Goal: Task Accomplishment & Management: Manage account settings

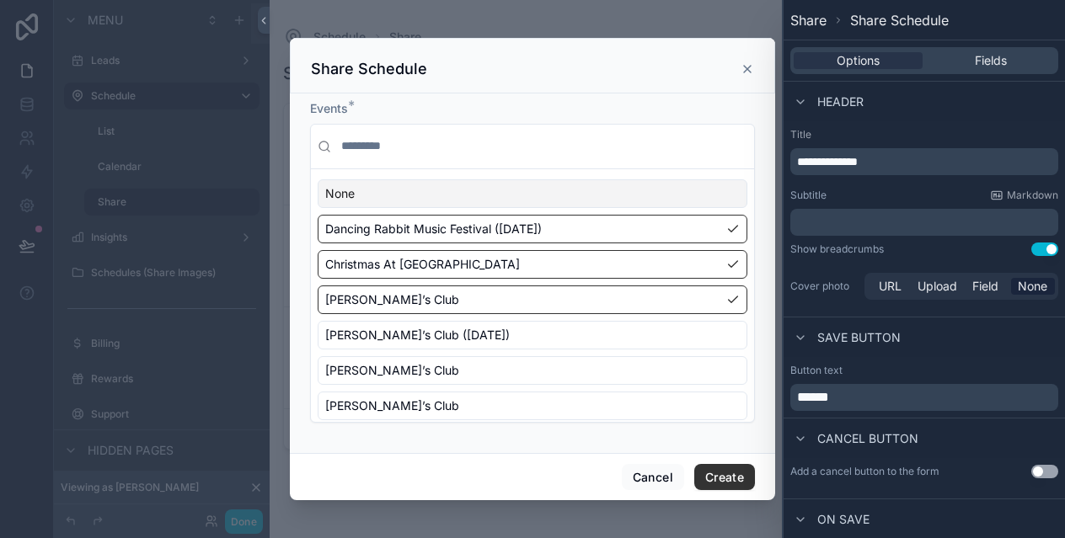
click at [747, 72] on icon "scrollable content" at bounding box center [747, 68] width 13 height 13
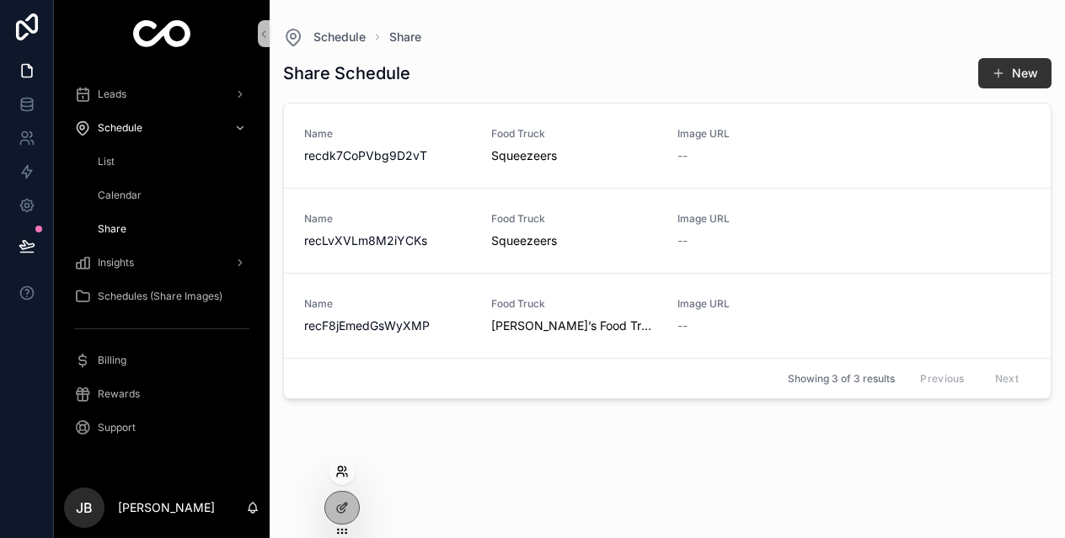
click at [342, 474] on icon at bounding box center [341, 471] width 13 height 13
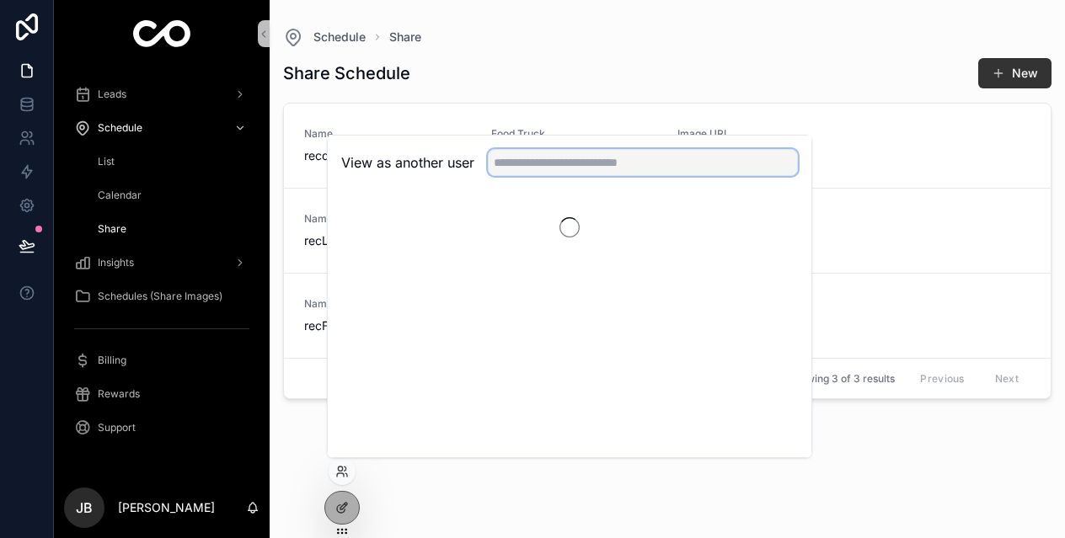
click at [559, 164] on input "text" at bounding box center [643, 162] width 310 height 27
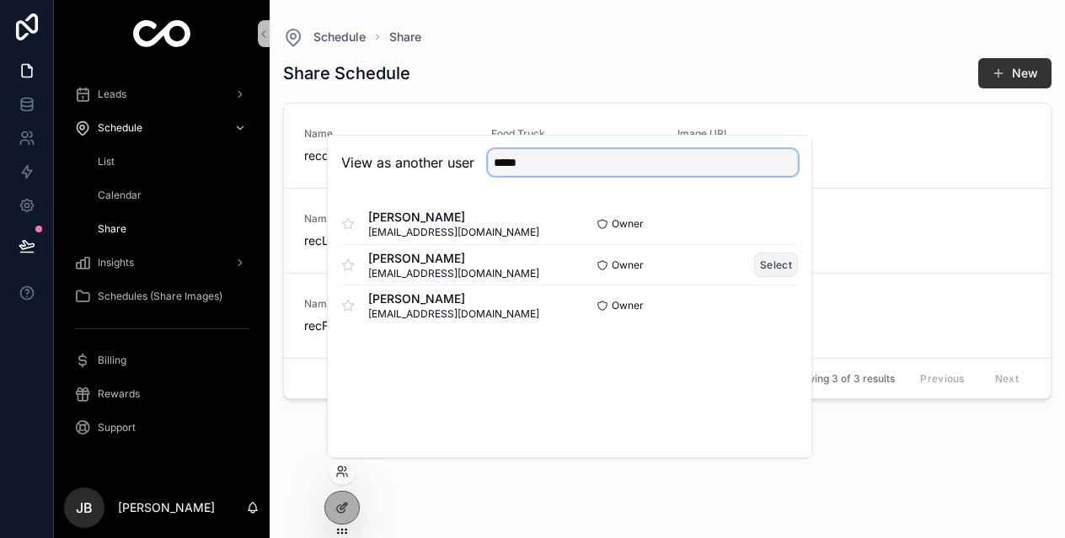
type input "*****"
click at [766, 263] on button "Select" at bounding box center [776, 265] width 44 height 24
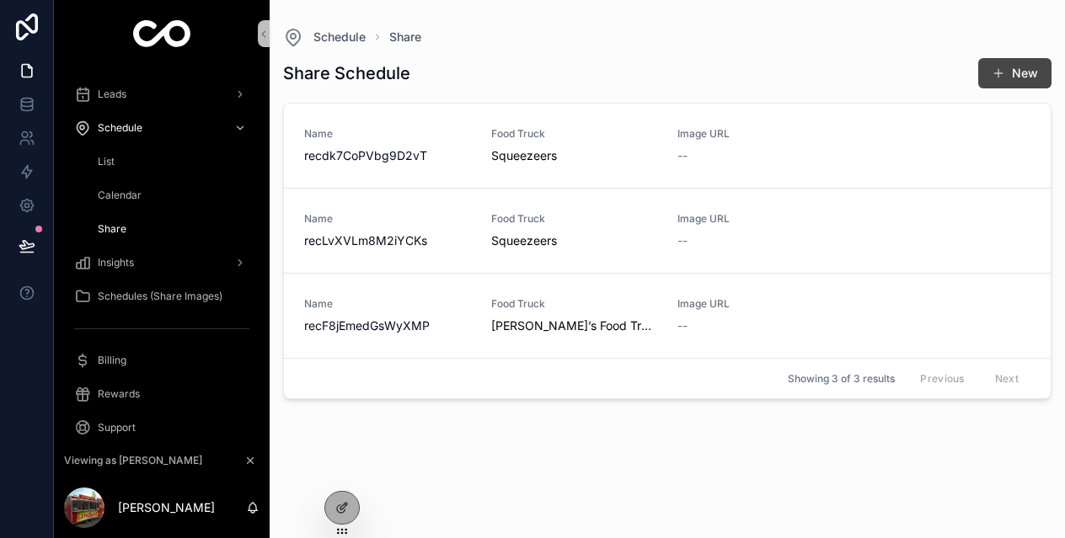
click at [1011, 77] on button "New" at bounding box center [1014, 73] width 73 height 30
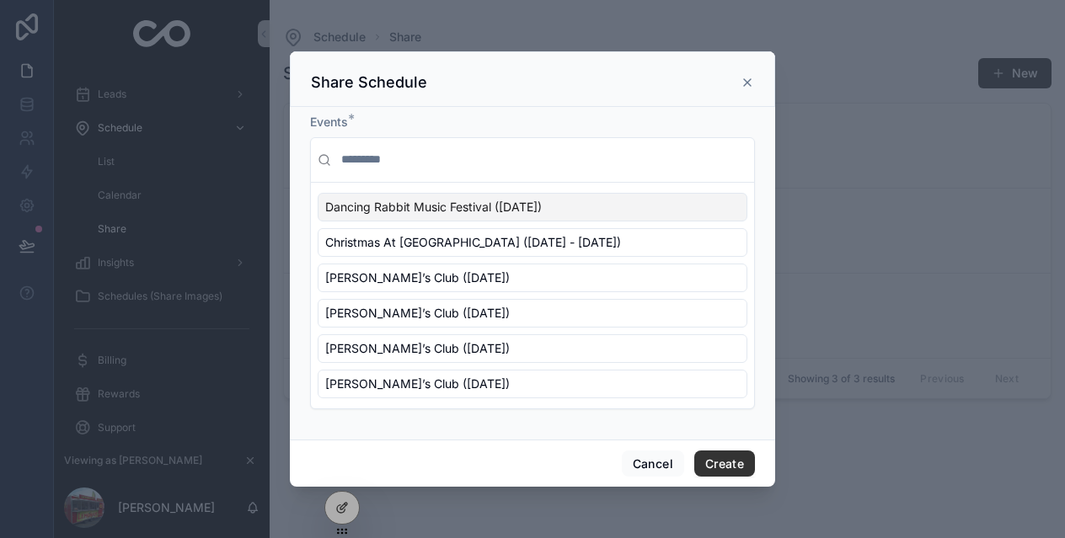
click at [458, 206] on span "Dancing Rabbit Music Festival ([DATE])" at bounding box center [433, 207] width 217 height 17
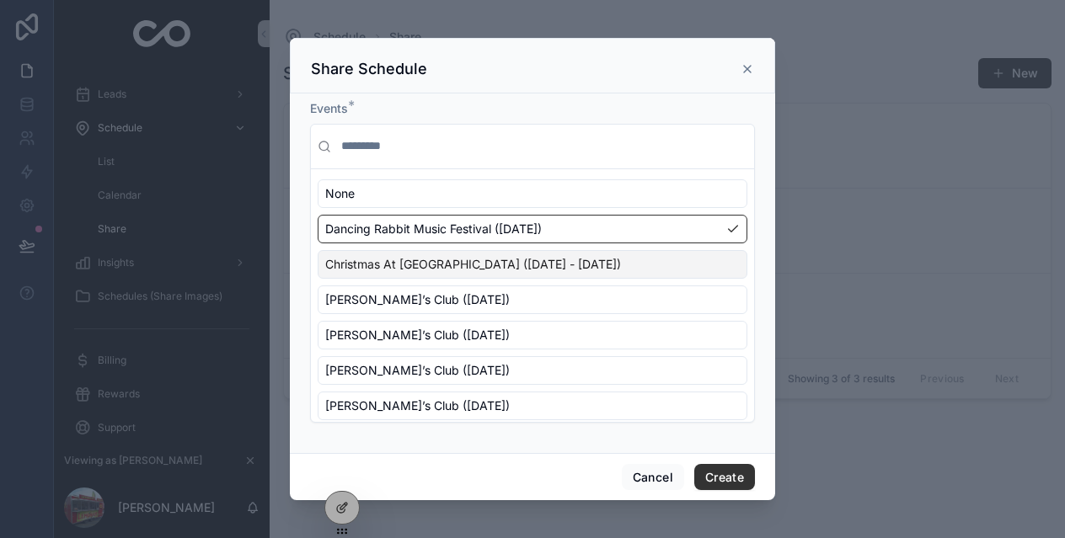
click at [447, 267] on span "Christmas At [GEOGRAPHIC_DATA] ([DATE] - [DATE])" at bounding box center [473, 264] width 296 height 17
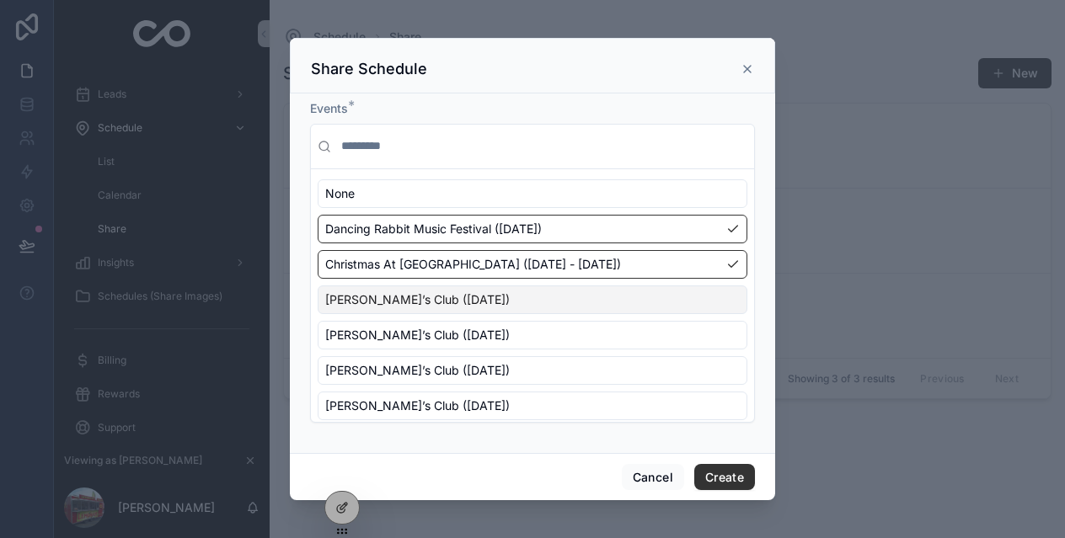
click at [444, 300] on span "Sam’s Club (Sunday, August 10, 2025)" at bounding box center [417, 300] width 185 height 17
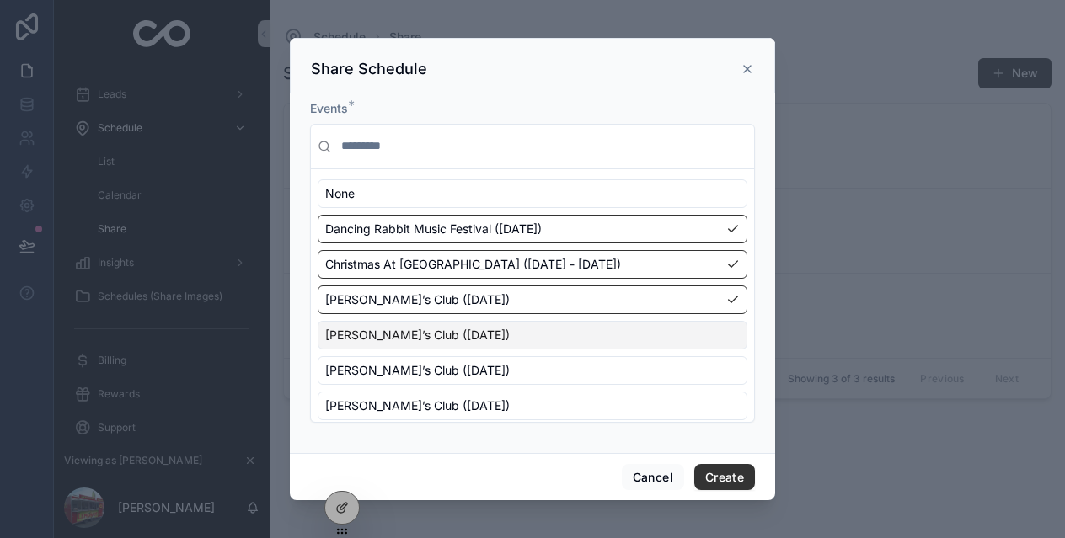
click at [441, 328] on span "Sam’s Club (Saturday, August 23, 2025)" at bounding box center [417, 335] width 185 height 17
click at [440, 351] on div "None Dancing Rabbit Music Festival (Sunday, November 9, 2025) Christmas At The …" at bounding box center [533, 299] width 430 height 241
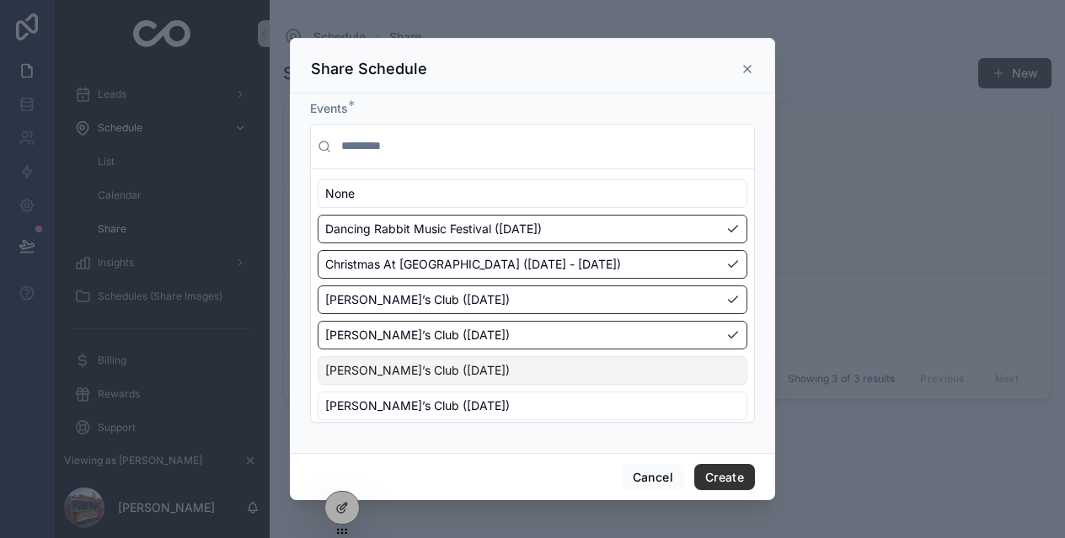
click at [433, 371] on span "Sam’s Club (Sunday, August 24, 2025)" at bounding box center [417, 370] width 185 height 17
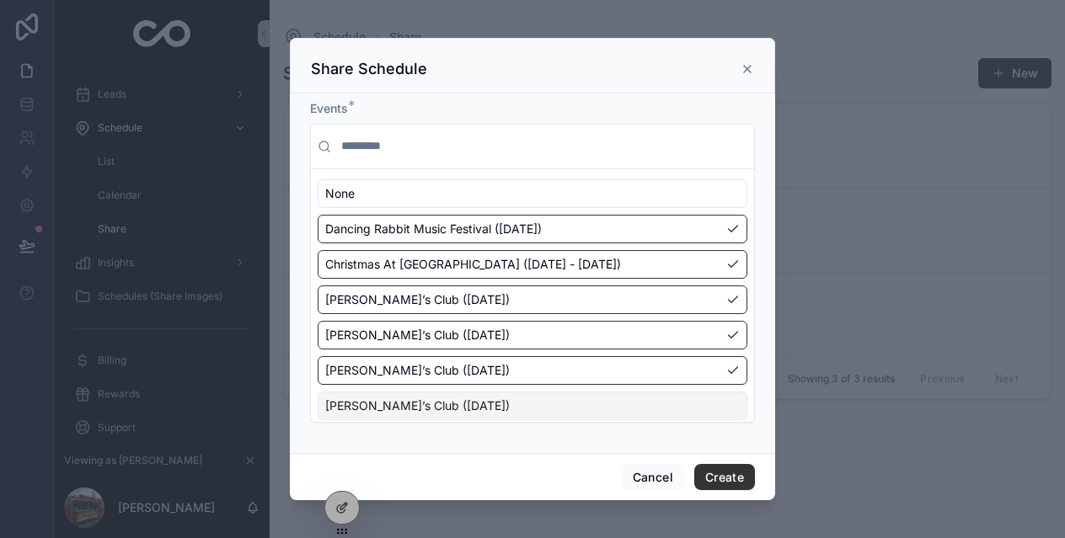
click at [431, 409] on span "Sam’s Club (Sunday, August 31, 2025)" at bounding box center [417, 406] width 185 height 17
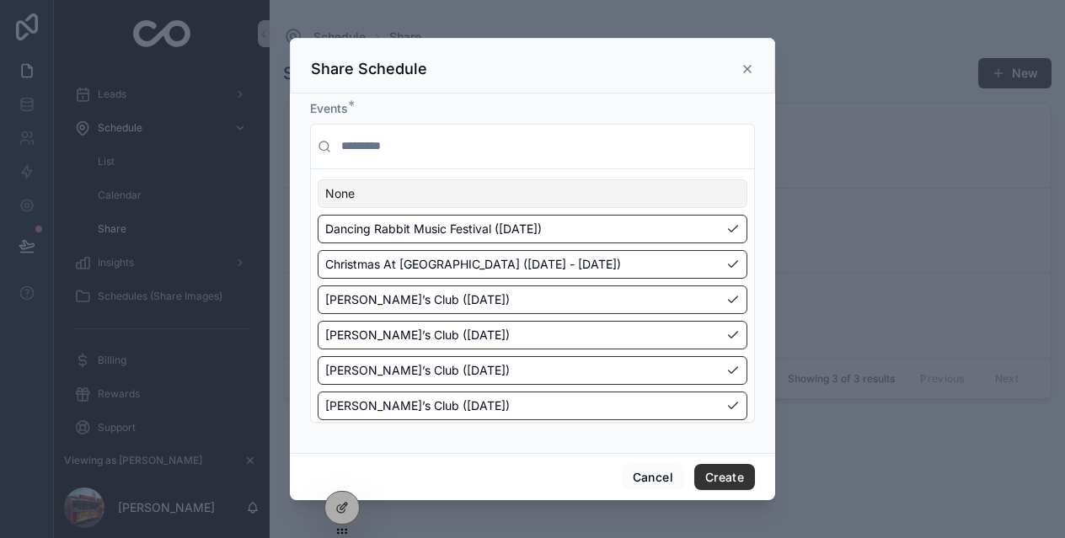
click at [751, 69] on icon "scrollable content" at bounding box center [747, 68] width 13 height 13
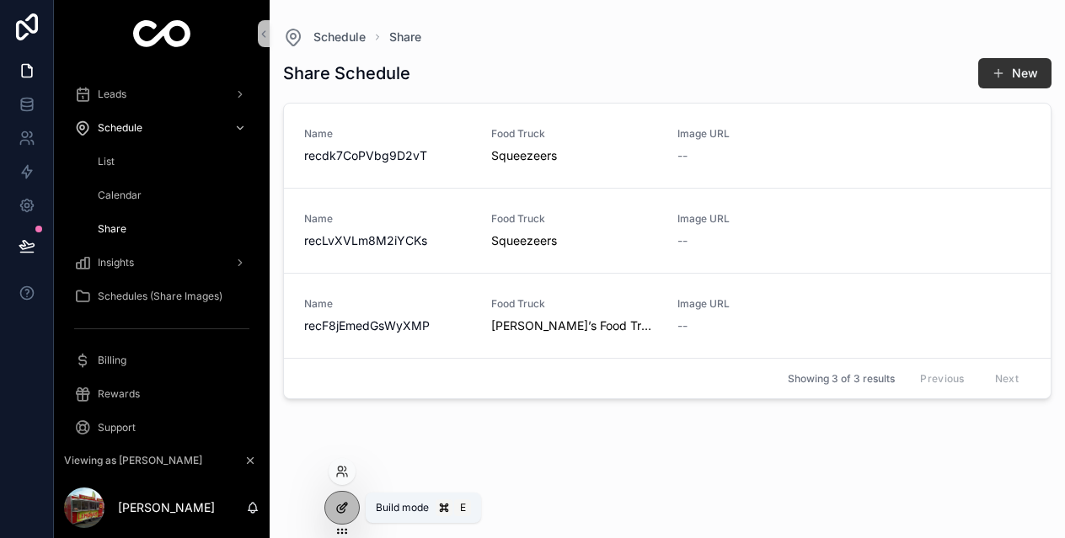
click at [334, 516] on div at bounding box center [342, 508] width 34 height 32
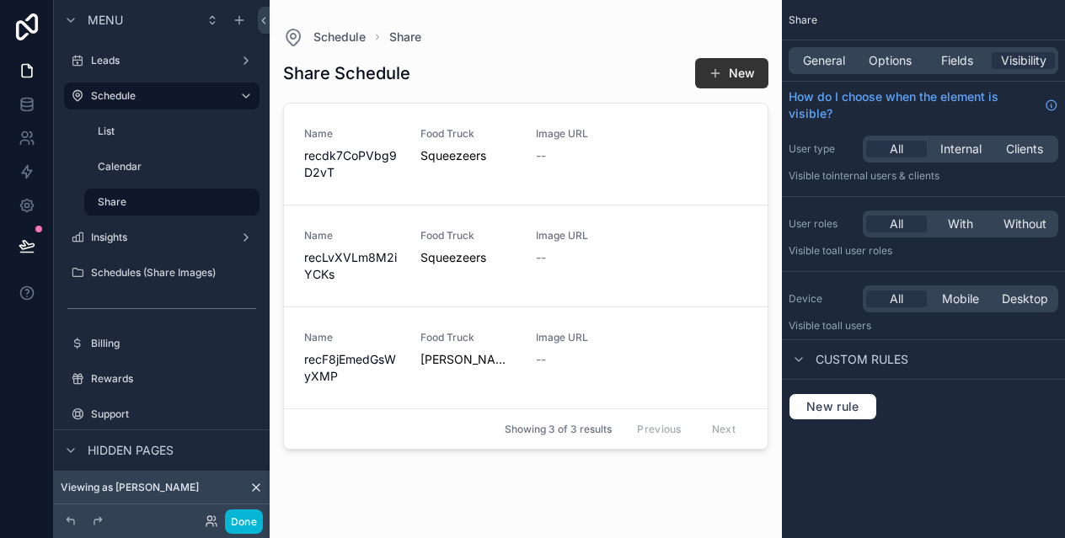
click at [735, 72] on div "scrollable content" at bounding box center [526, 259] width 512 height 518
click at [735, 72] on button "New" at bounding box center [731, 73] width 73 height 30
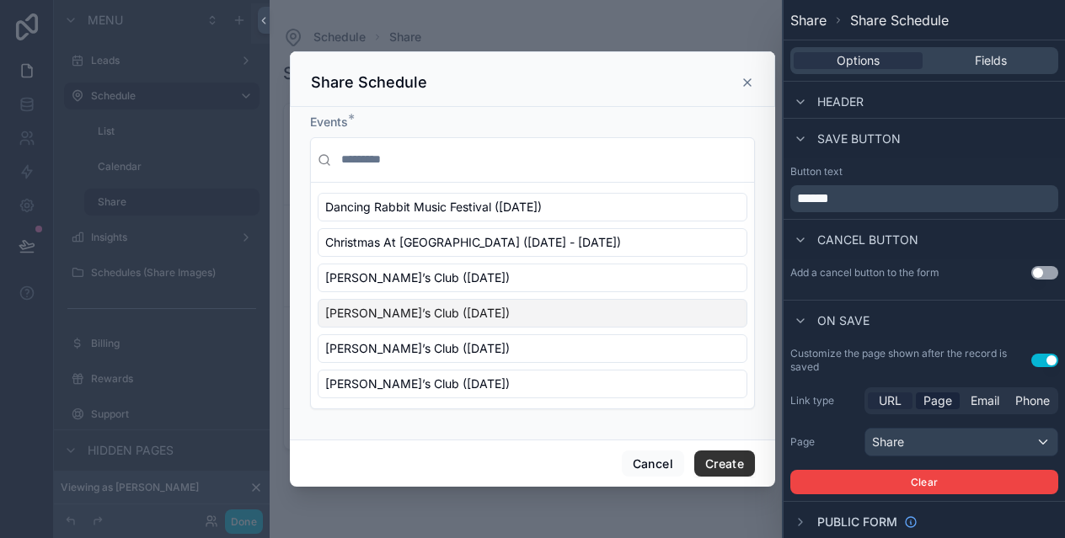
scroll to position [202, 0]
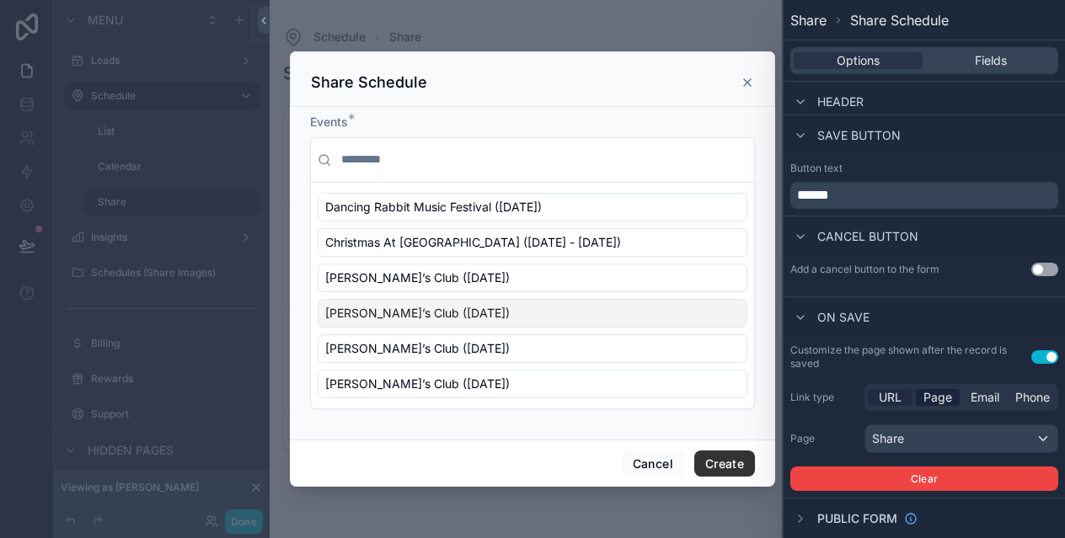
click at [891, 395] on span "URL" at bounding box center [890, 397] width 23 height 17
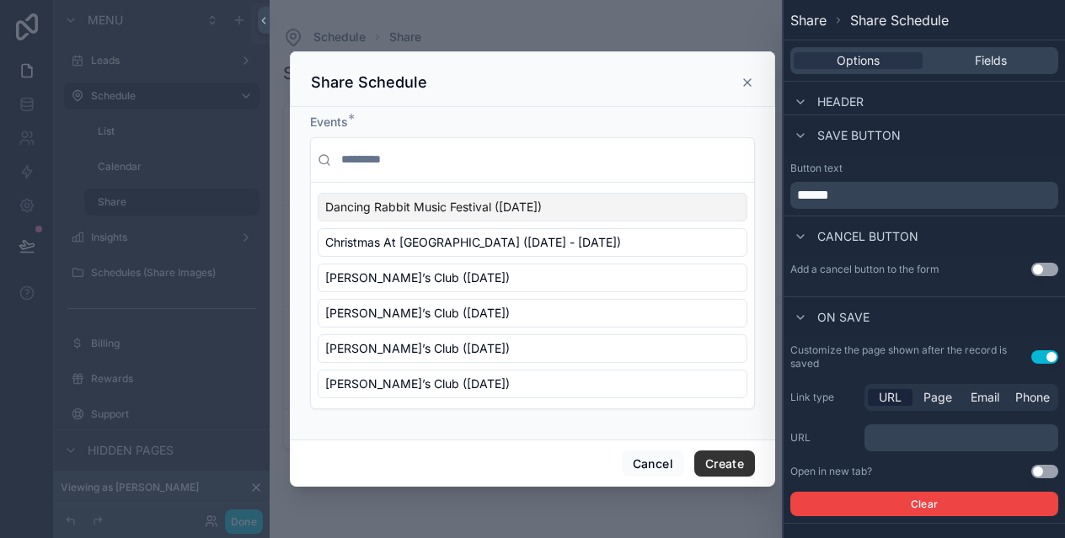
click at [923, 436] on p "﻿" at bounding box center [963, 438] width 184 height 20
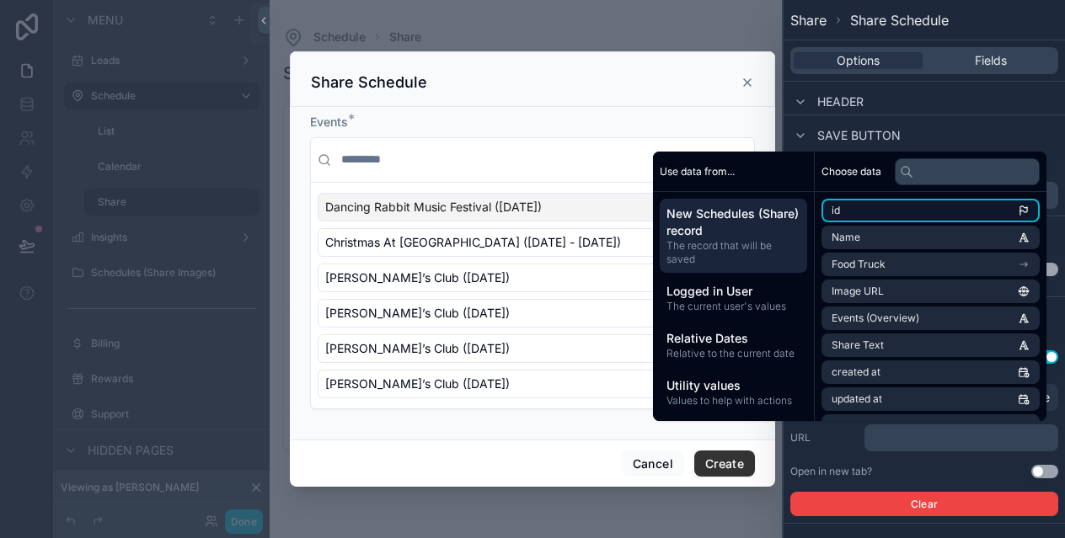
click at [966, 217] on li "id" at bounding box center [930, 211] width 218 height 24
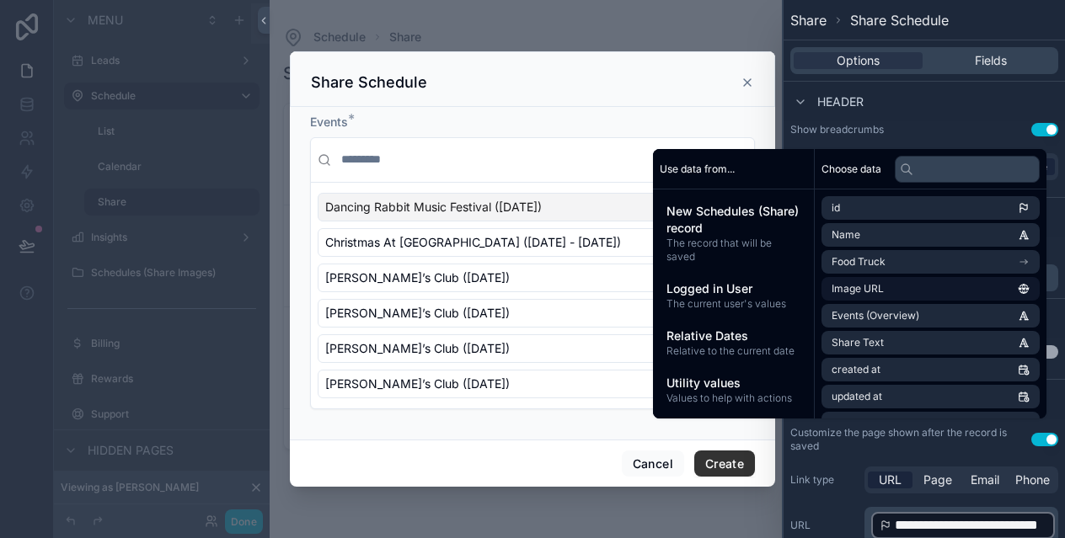
scroll to position [0, 0]
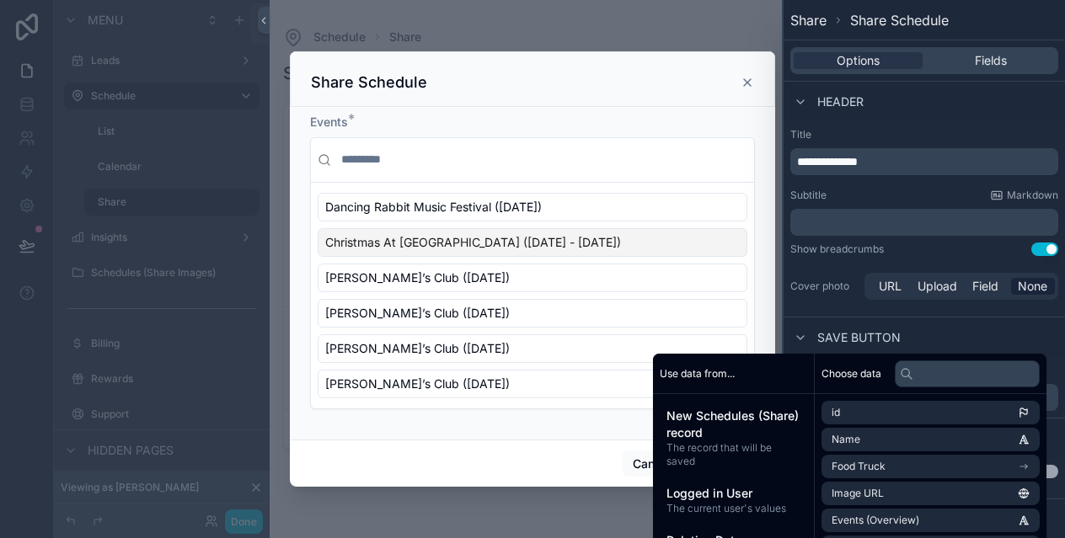
click at [490, 25] on div "scrollable content" at bounding box center [532, 269] width 1065 height 538
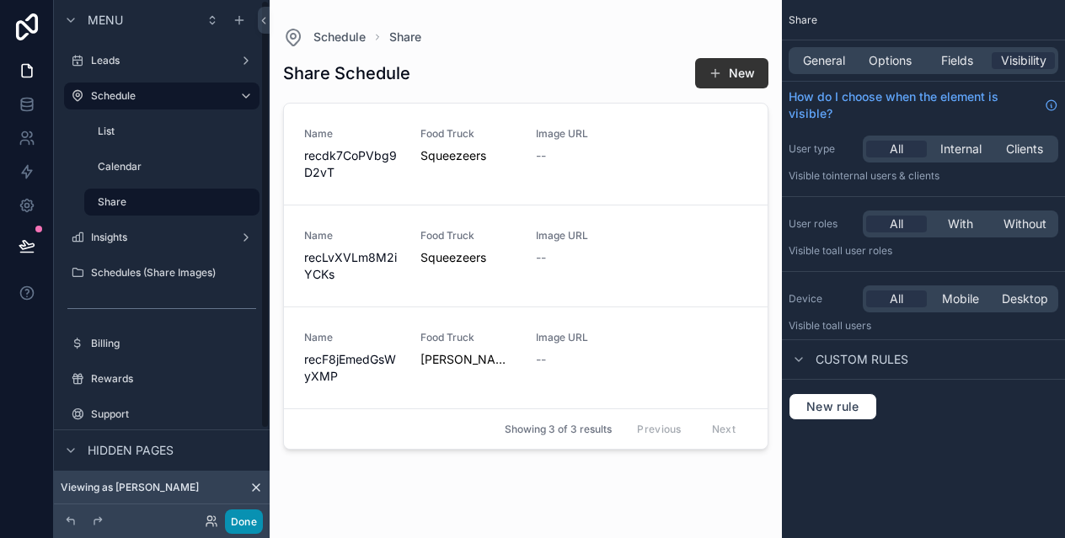
click at [238, 517] on button "Done" at bounding box center [244, 522] width 38 height 24
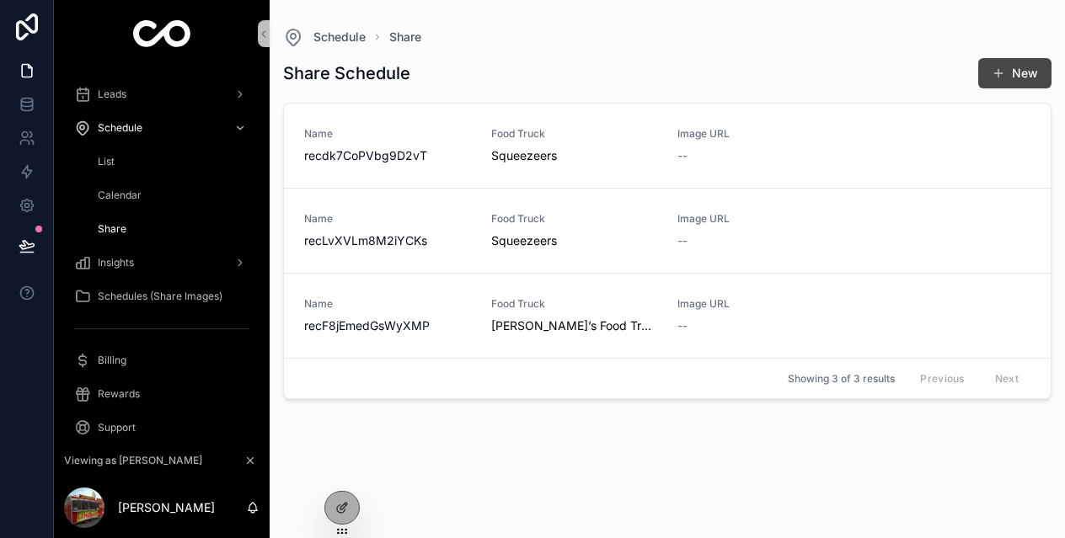
click at [1002, 70] on span "scrollable content" at bounding box center [998, 73] width 13 height 13
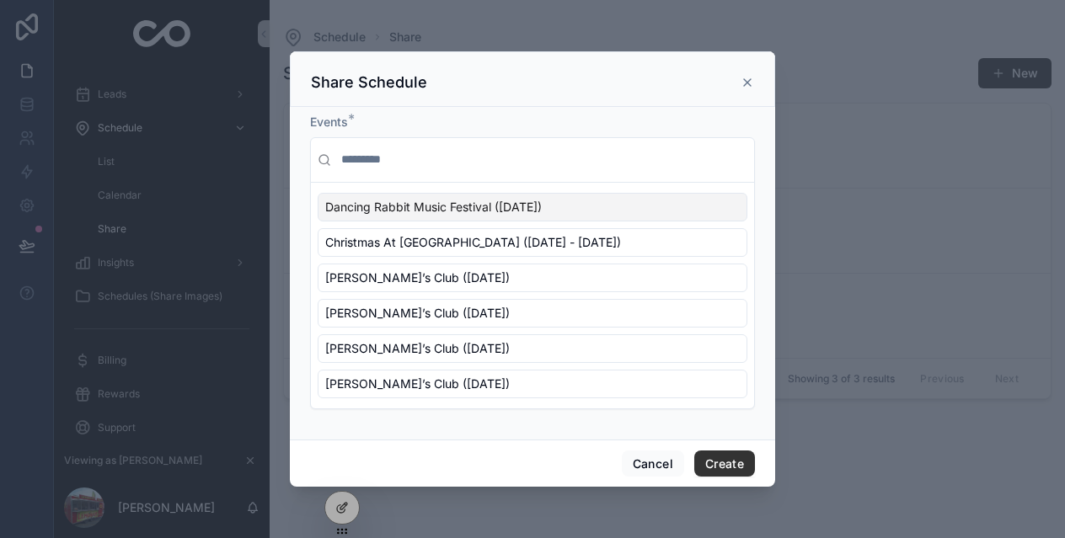
click at [435, 214] on span "Dancing Rabbit Music Festival ([DATE])" at bounding box center [433, 207] width 217 height 17
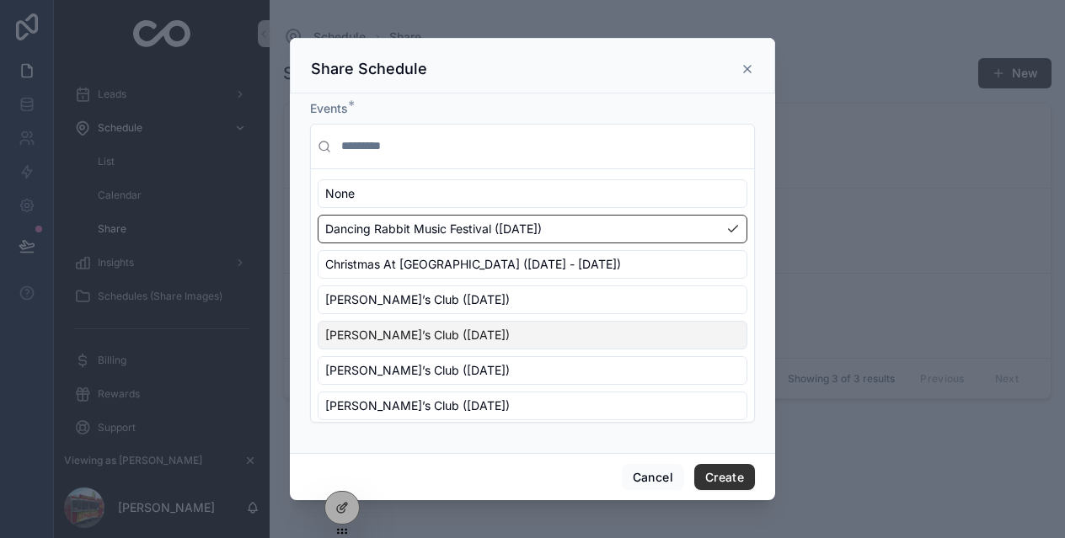
click at [431, 327] on span "[PERSON_NAME]’s Club ([DATE])" at bounding box center [417, 335] width 185 height 17
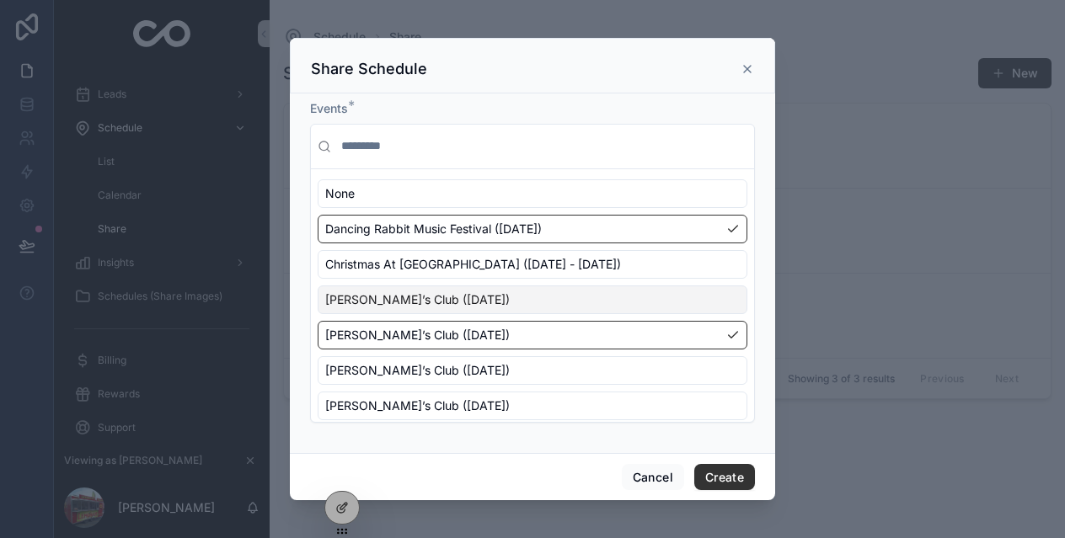
click at [438, 306] on span "[PERSON_NAME]’s Club ([DATE])" at bounding box center [417, 300] width 185 height 17
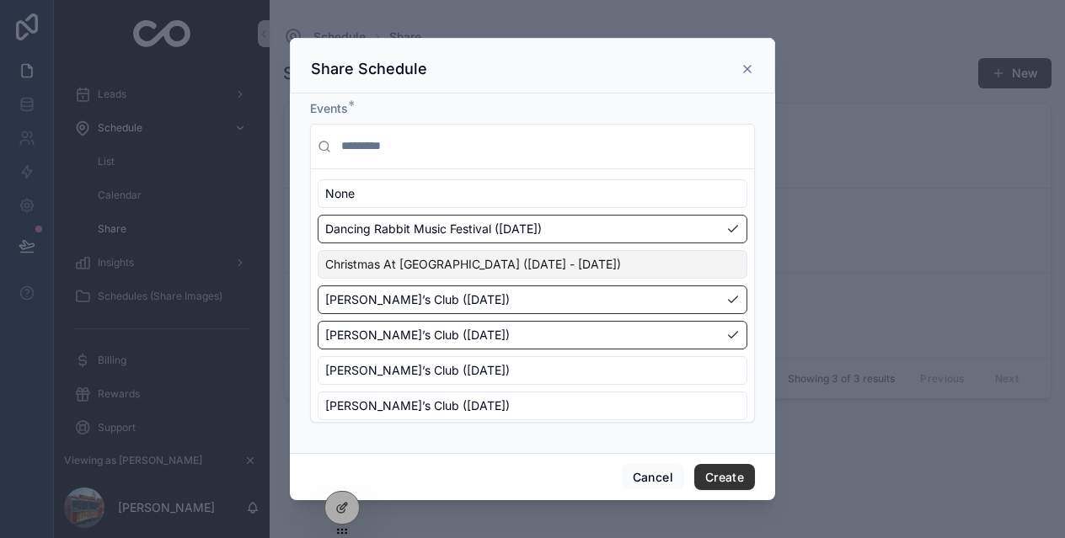
click at [438, 272] on span "Christmas At [GEOGRAPHIC_DATA] ([DATE] - [DATE])" at bounding box center [473, 264] width 296 height 17
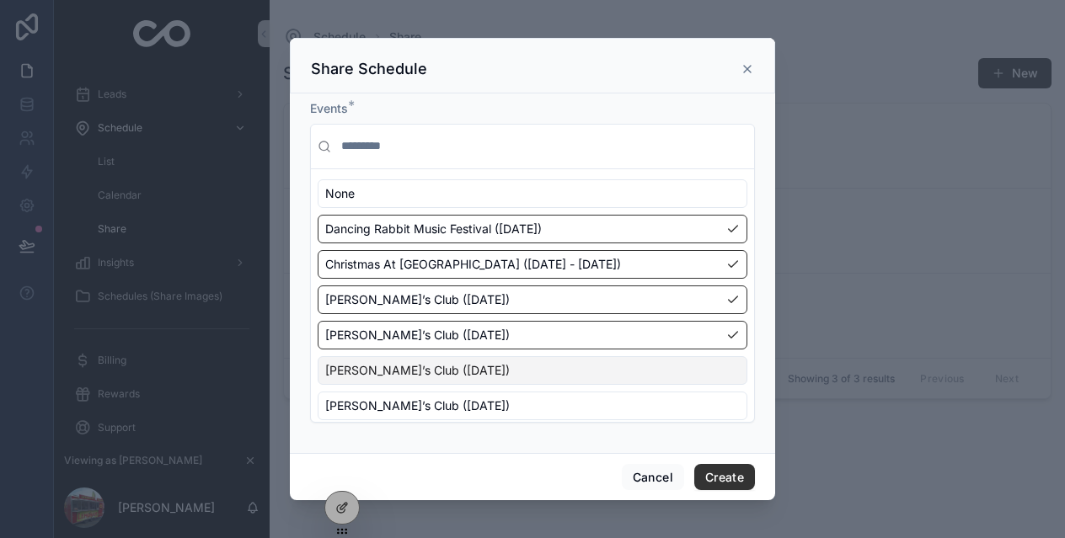
click at [526, 379] on div "Sam’s Club (Sunday, August 24, 2025)" at bounding box center [533, 370] width 430 height 29
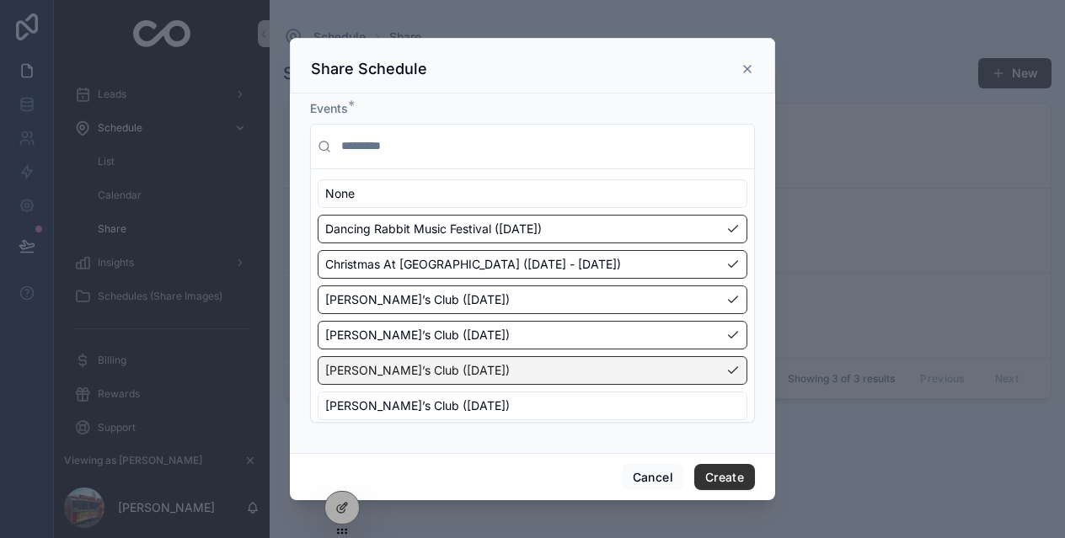
click at [510, 399] on span "Sam’s Club (Sunday, August 31, 2025)" at bounding box center [417, 406] width 185 height 17
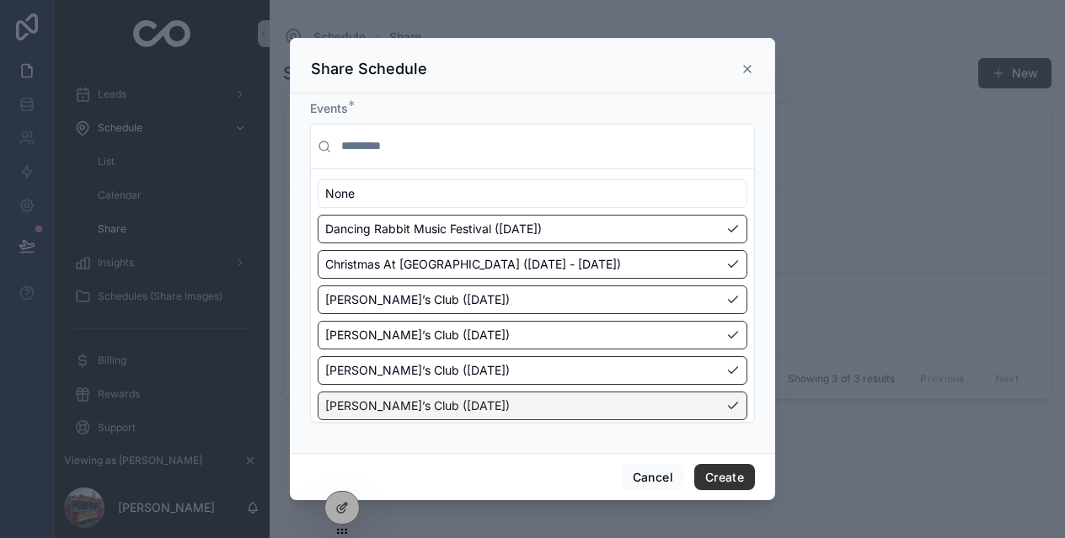
scroll to position [8, 0]
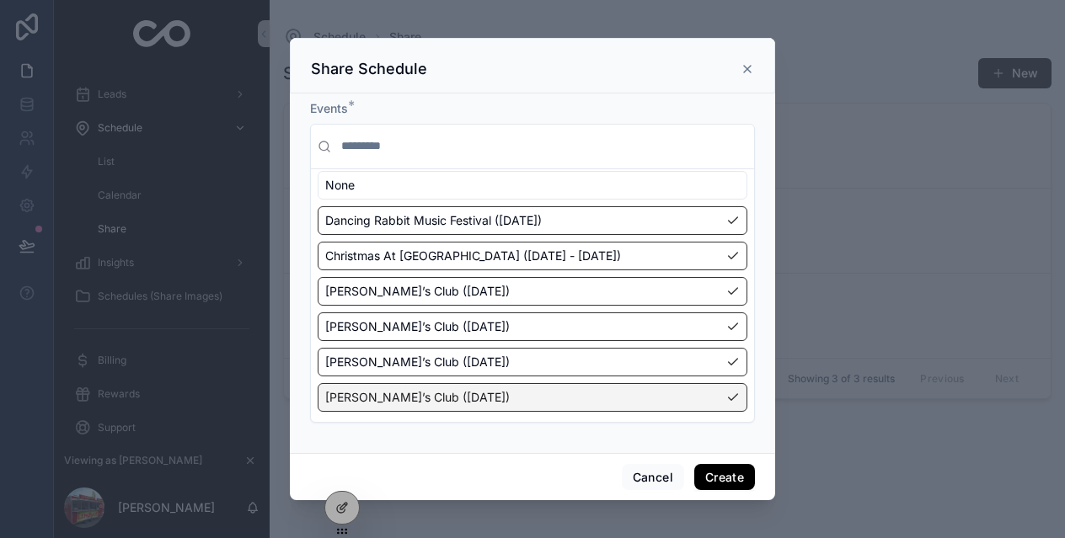
click at [725, 469] on button "Create" at bounding box center [724, 477] width 61 height 27
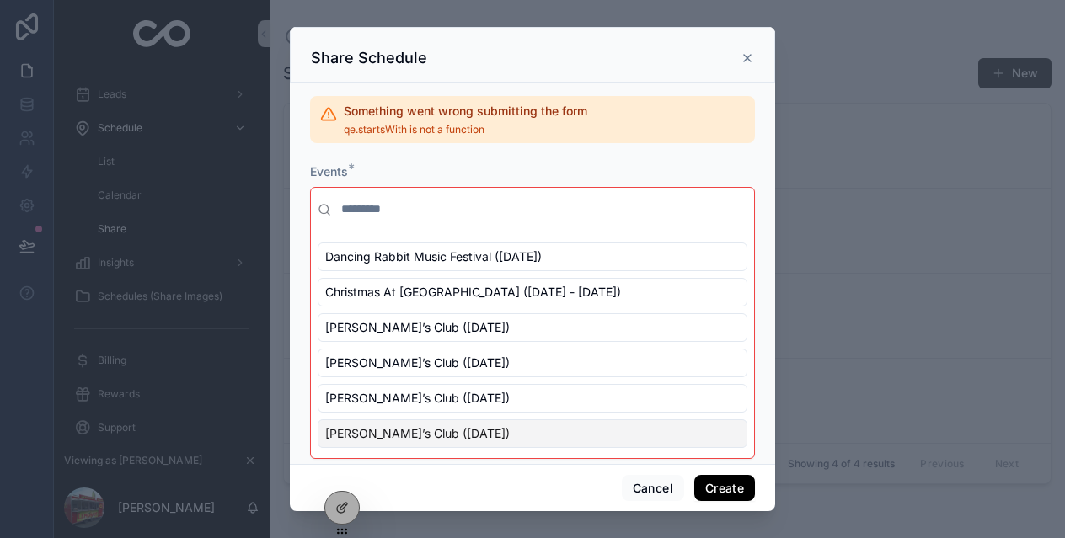
scroll to position [0, 0]
click at [532, 253] on span "Dancing Rabbit Music Festival ([DATE])" at bounding box center [433, 257] width 217 height 17
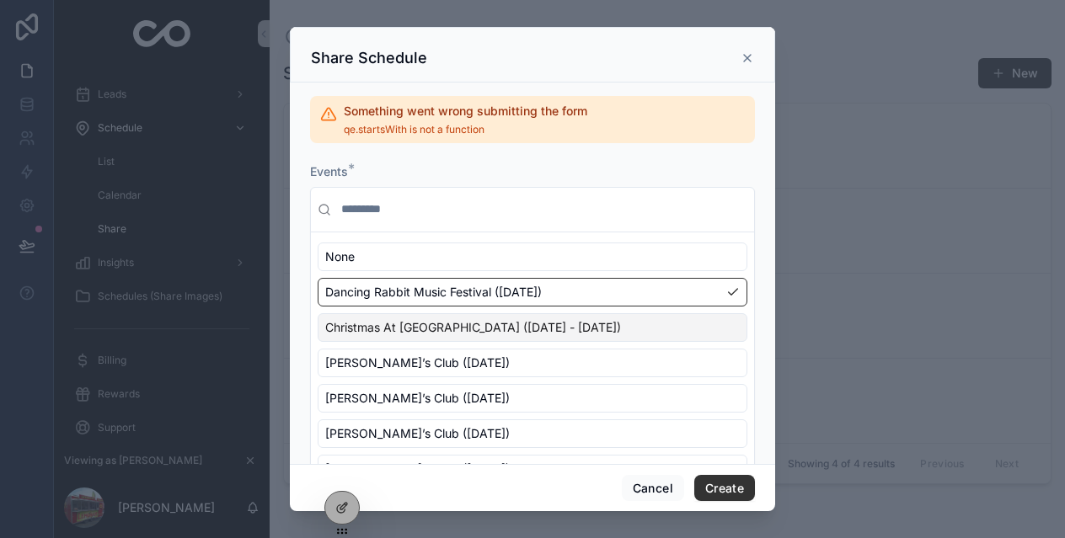
click at [527, 317] on div "Christmas At [GEOGRAPHIC_DATA] ([DATE] - [DATE])" at bounding box center [533, 327] width 430 height 29
click at [713, 483] on button "Create" at bounding box center [724, 488] width 61 height 27
click at [746, 57] on icon "scrollable content" at bounding box center [747, 57] width 13 height 13
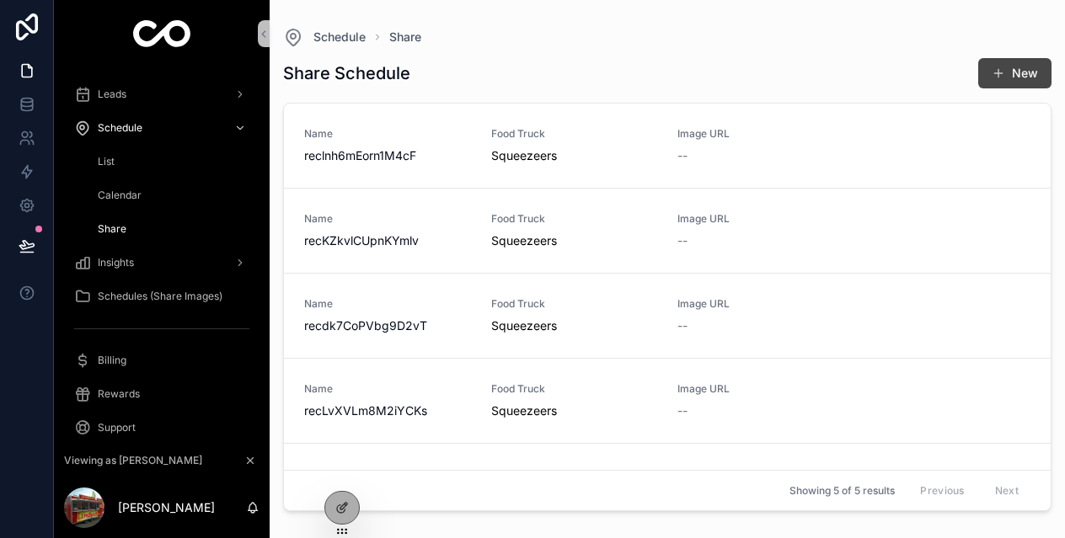
click at [990, 70] on button "New" at bounding box center [1014, 73] width 73 height 30
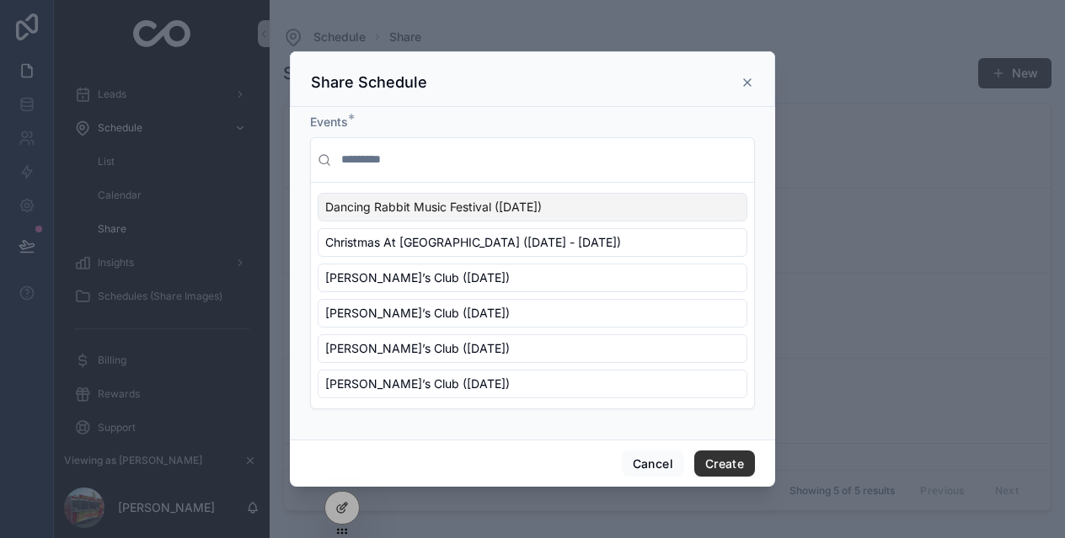
click at [441, 206] on span "Dancing Rabbit Music Festival ([DATE])" at bounding box center [433, 207] width 217 height 17
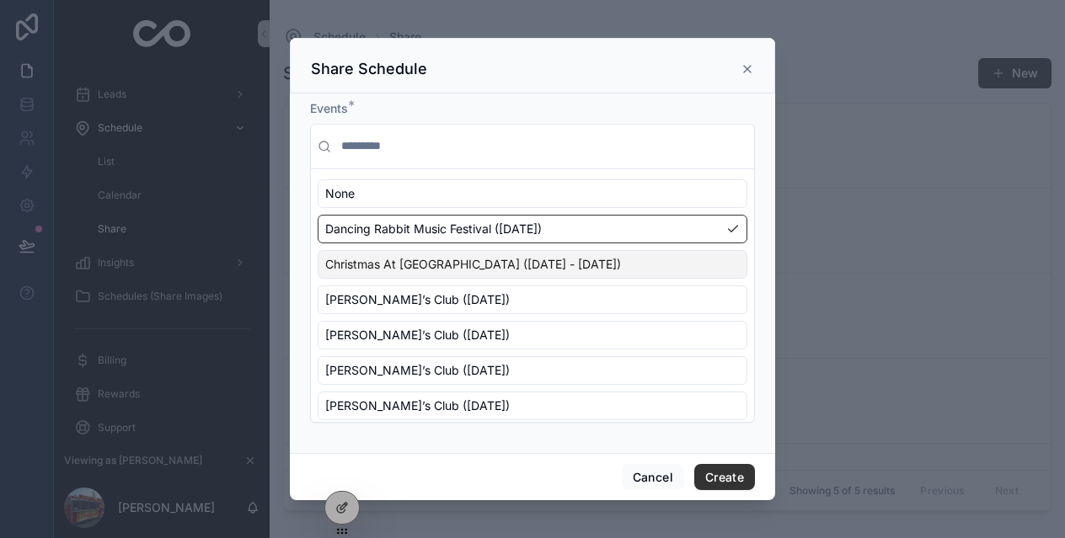
click at [441, 258] on span "Christmas At [GEOGRAPHIC_DATA] ([DATE] - [DATE])" at bounding box center [473, 264] width 296 height 17
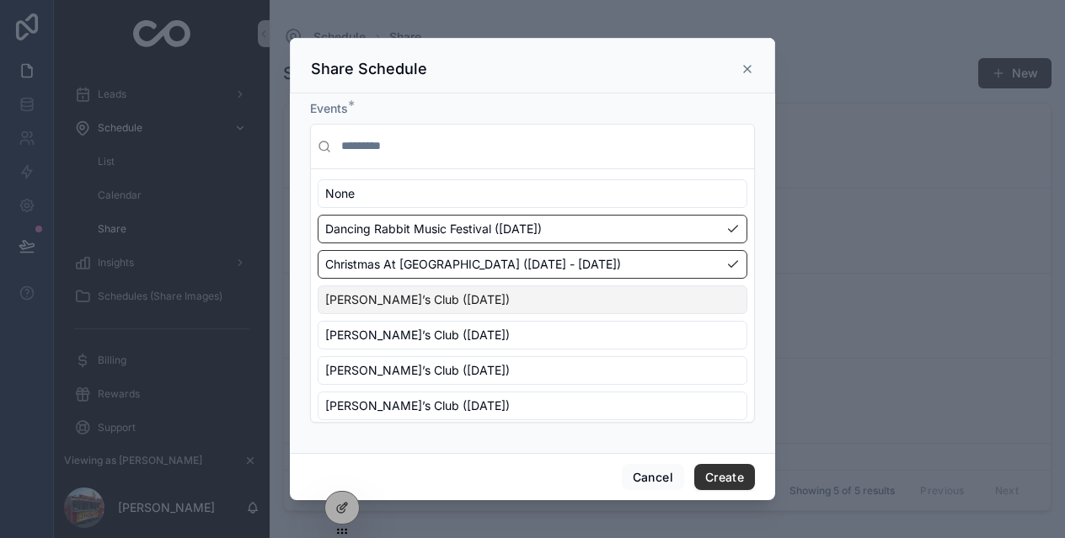
click at [436, 297] on span "[PERSON_NAME]’s Club ([DATE])" at bounding box center [417, 300] width 185 height 17
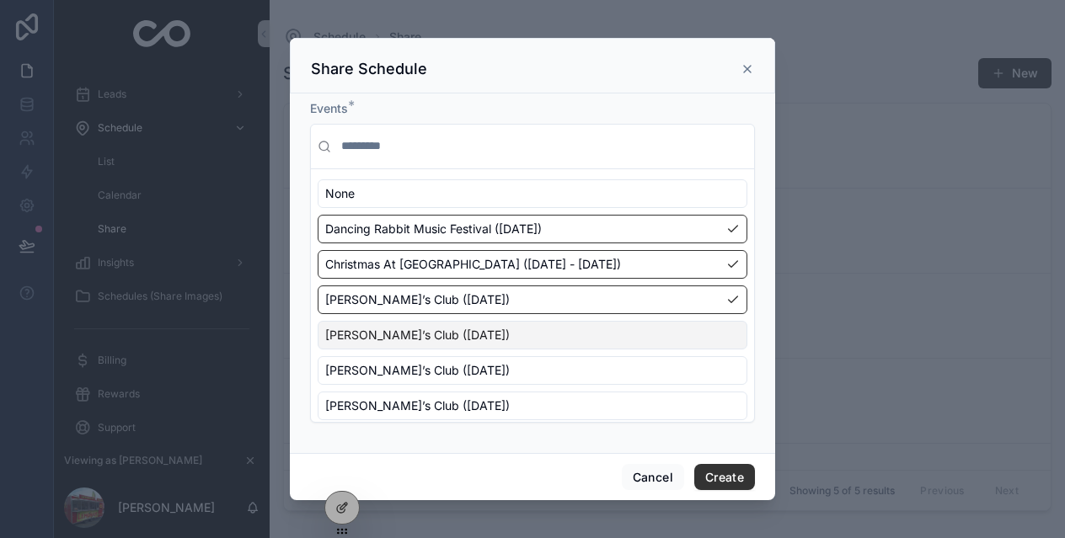
click at [431, 337] on span "[PERSON_NAME]’s Club ([DATE])" at bounding box center [417, 335] width 185 height 17
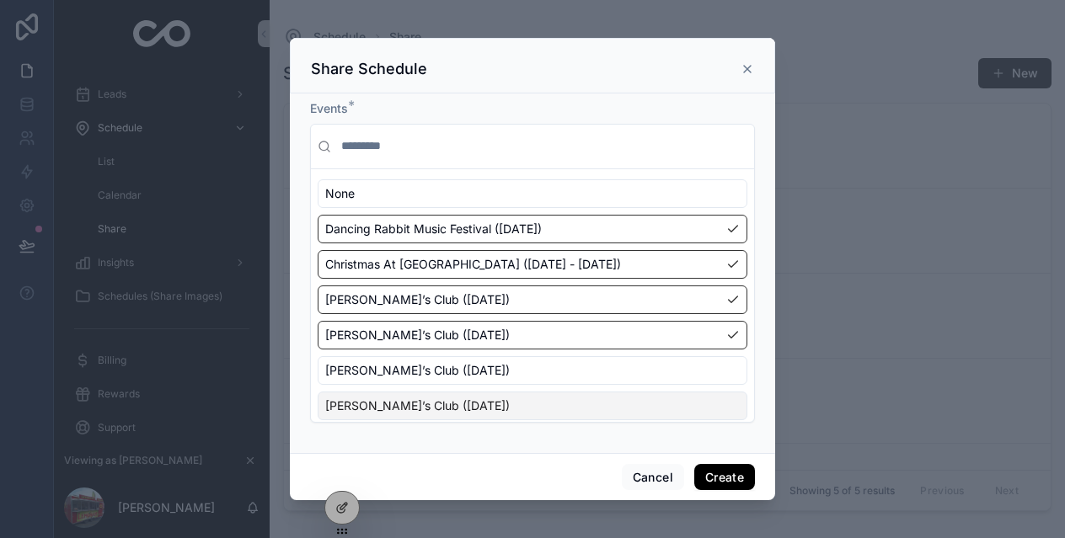
click at [706, 471] on button "Create" at bounding box center [724, 477] width 61 height 27
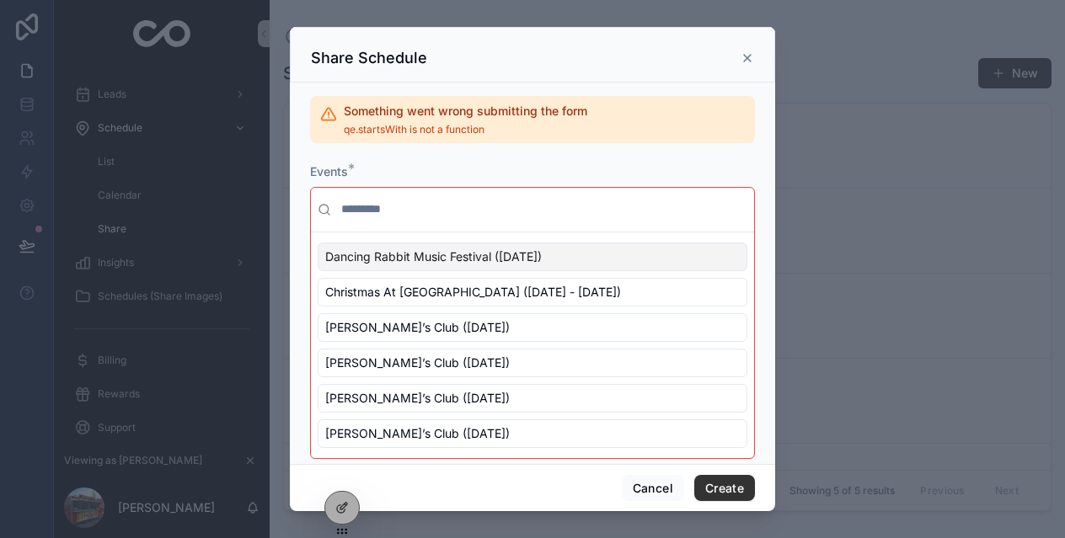
click at [747, 61] on icon "scrollable content" at bounding box center [747, 57] width 13 height 13
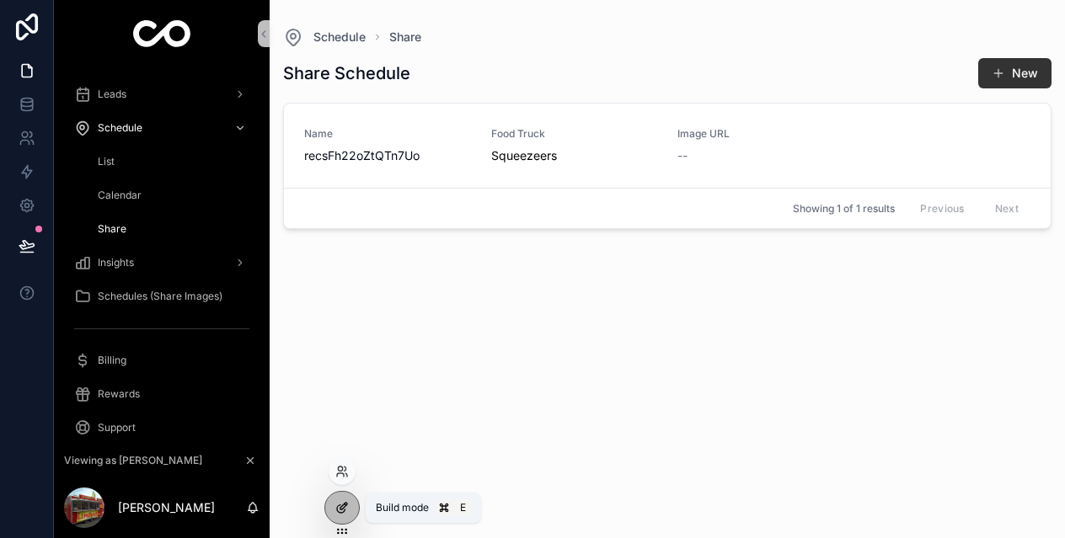
click at [347, 515] on div at bounding box center [342, 508] width 34 height 32
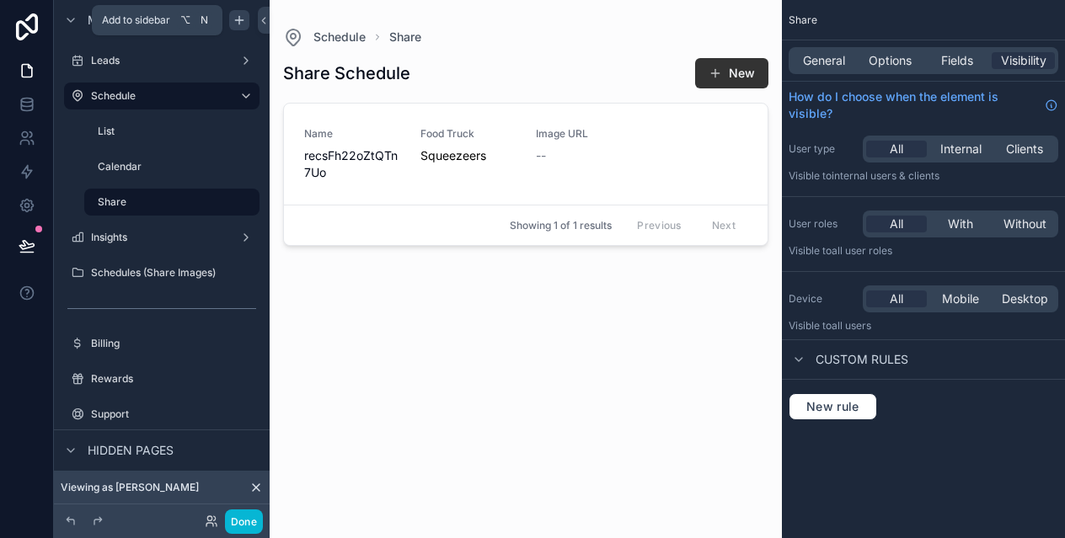
click at [241, 19] on icon "scrollable content" at bounding box center [239, 19] width 13 height 13
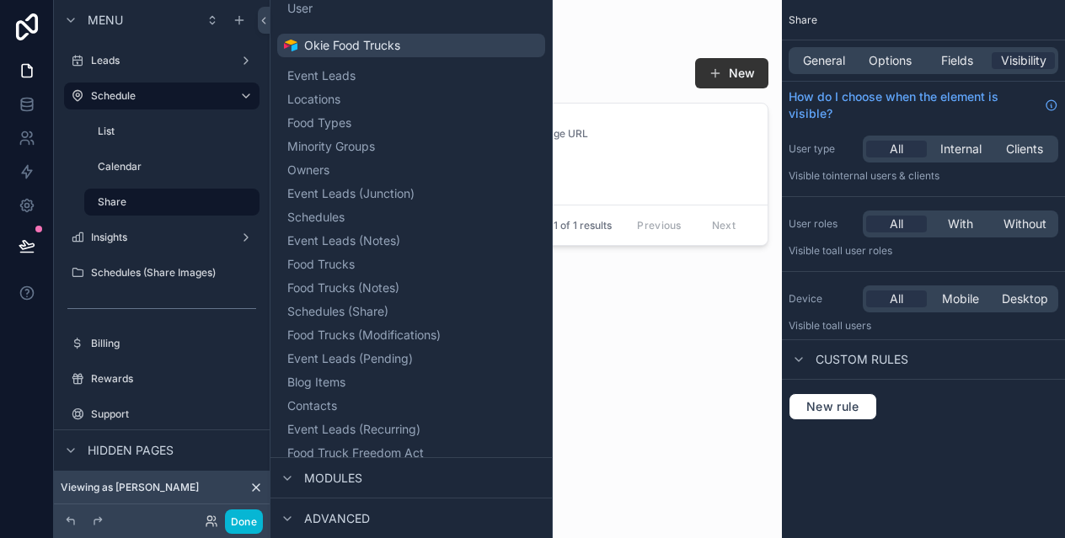
scroll to position [291, 0]
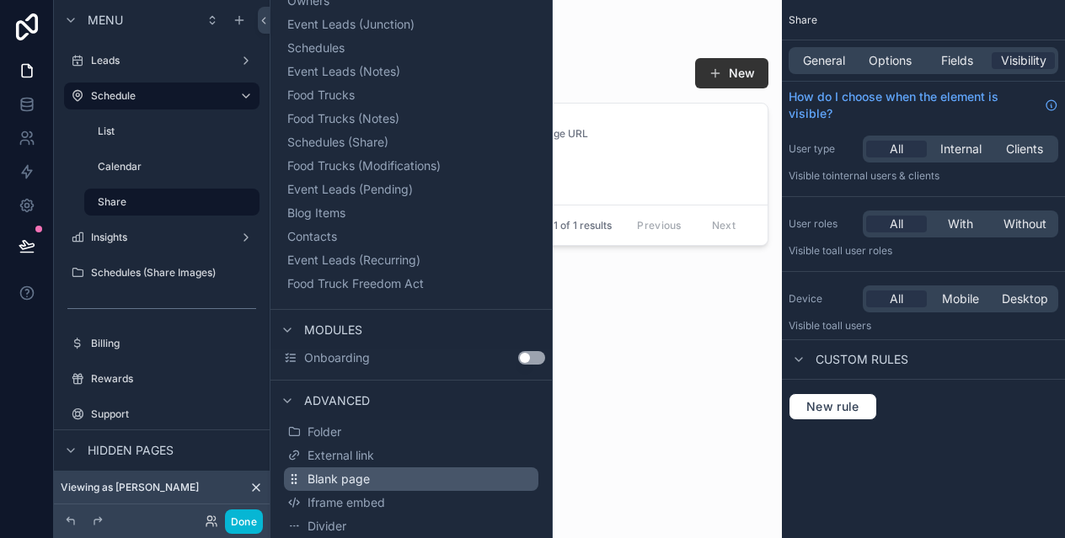
click at [334, 479] on span "Blank page" at bounding box center [339, 479] width 62 height 17
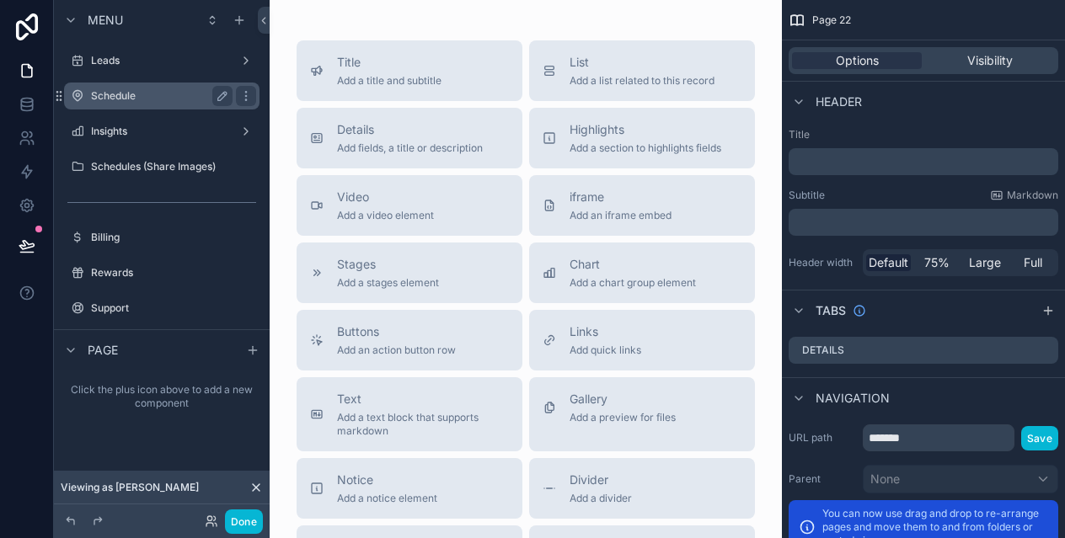
click at [123, 91] on label "Schedule" at bounding box center [158, 95] width 135 height 13
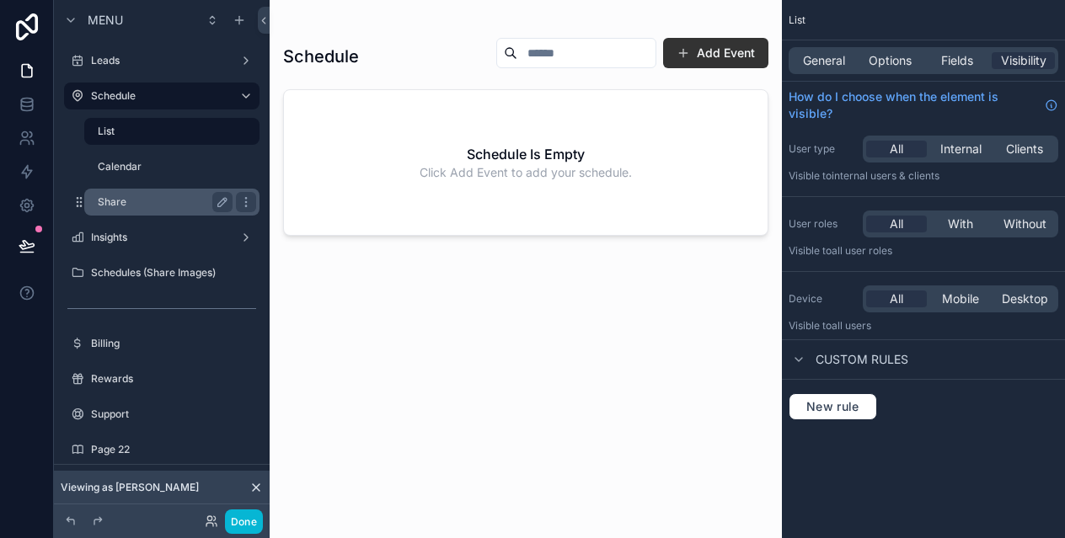
click at [141, 196] on label "Share" at bounding box center [162, 201] width 128 height 13
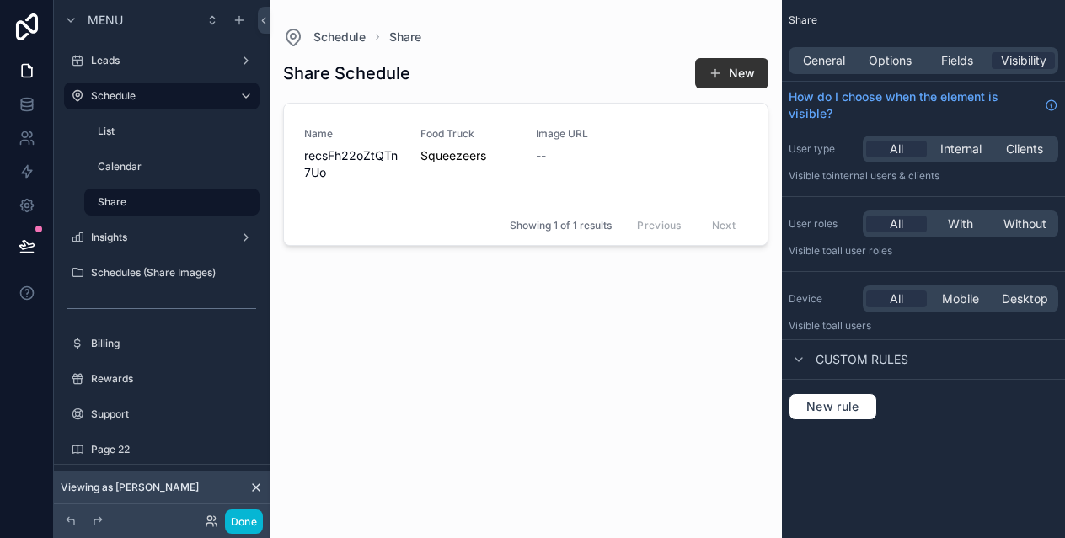
click at [719, 78] on div "scrollable content" at bounding box center [526, 259] width 512 height 518
click at [719, 78] on span "scrollable content" at bounding box center [715, 73] width 13 height 13
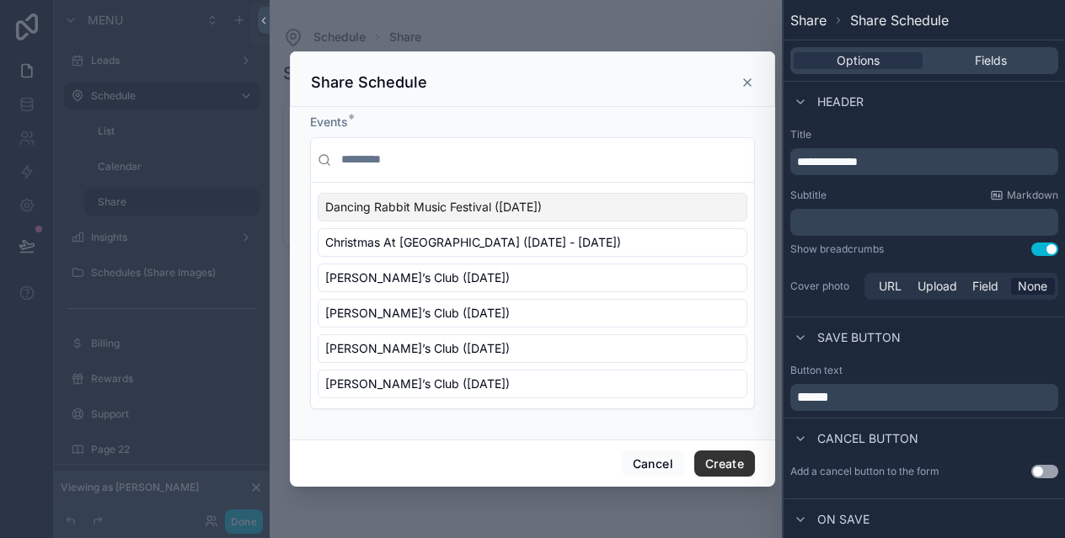
click at [750, 83] on icon "scrollable content" at bounding box center [747, 82] width 13 height 13
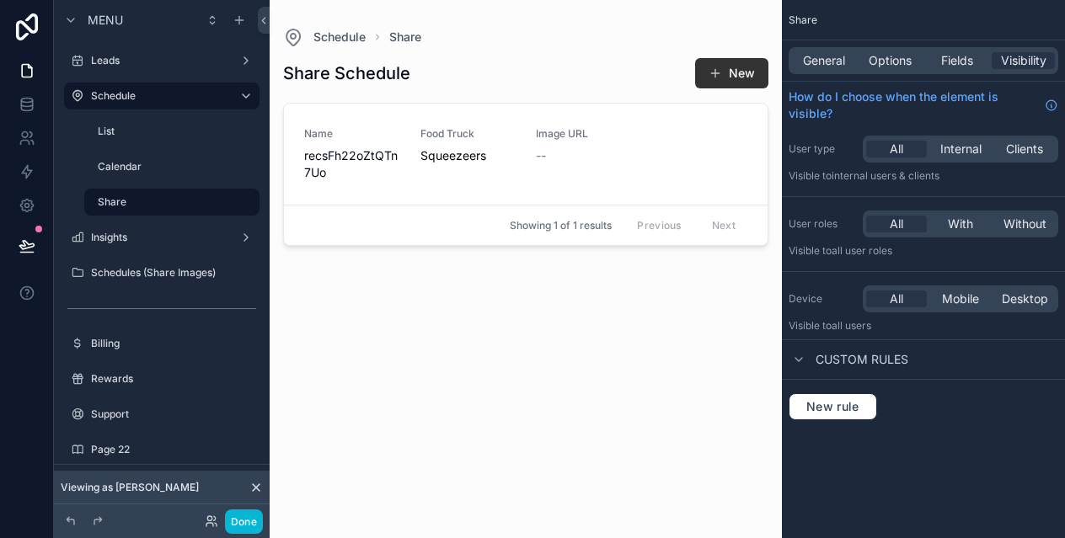
click at [597, 363] on div "Share Schedule New Name recsFh22oZtQTn7Uo Food Truck Squeezeers Image URL -- Sh…" at bounding box center [525, 282] width 485 height 471
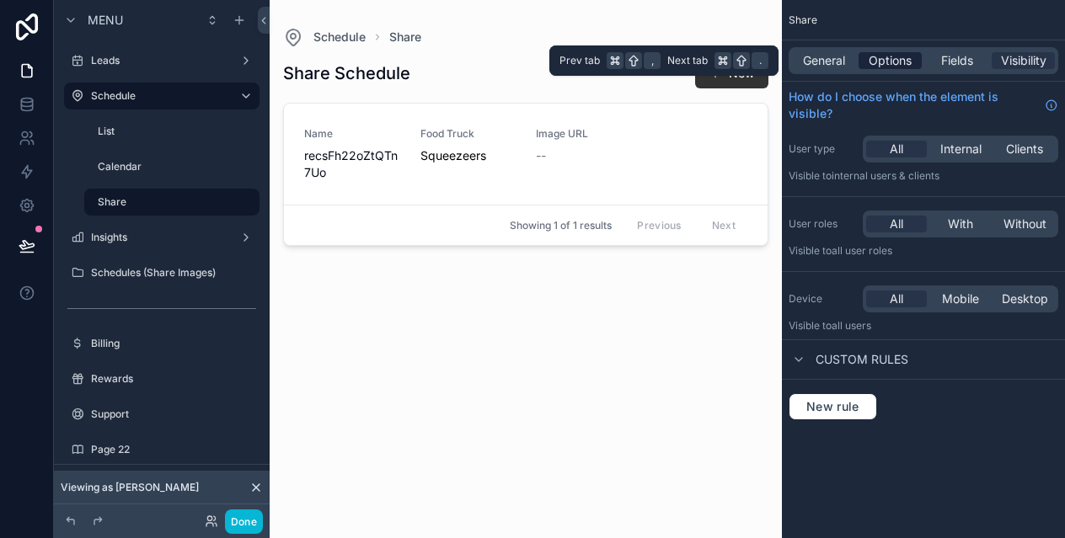
click at [880, 61] on span "Options" at bounding box center [890, 60] width 43 height 17
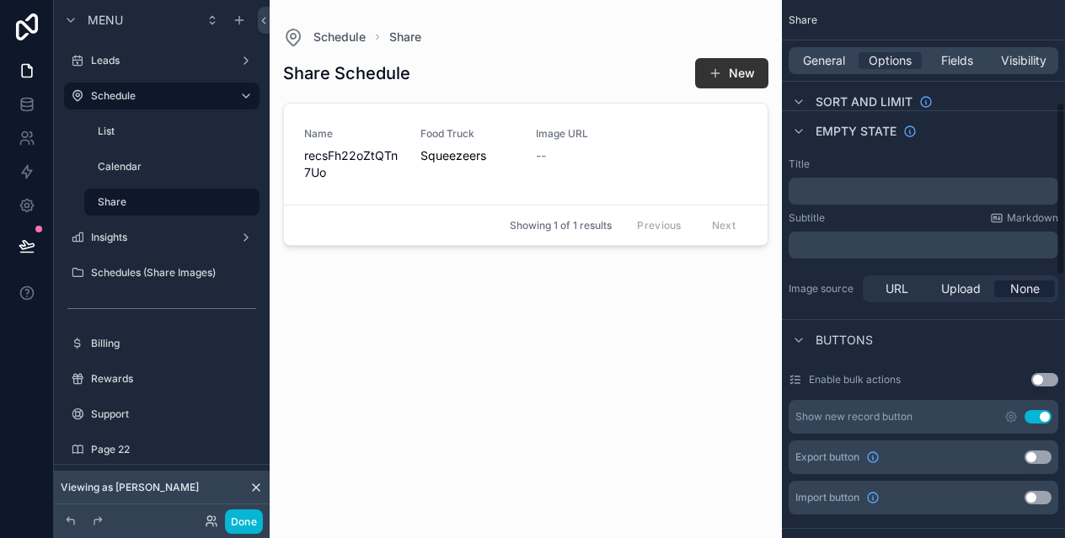
scroll to position [317, 0]
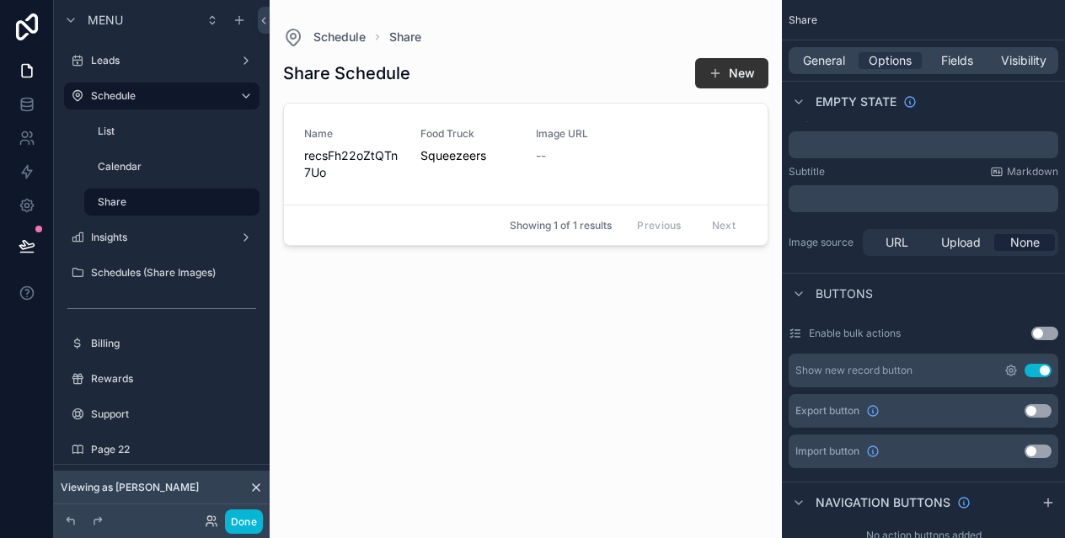
click at [1009, 372] on icon "scrollable content" at bounding box center [1010, 370] width 3 height 3
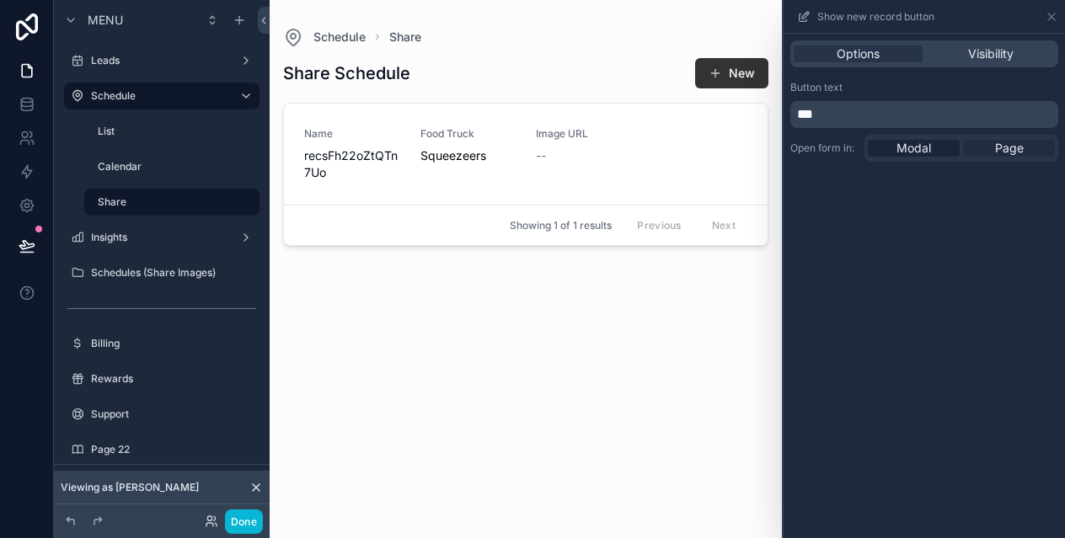
click at [1021, 148] on span "Page" at bounding box center [1009, 148] width 29 height 17
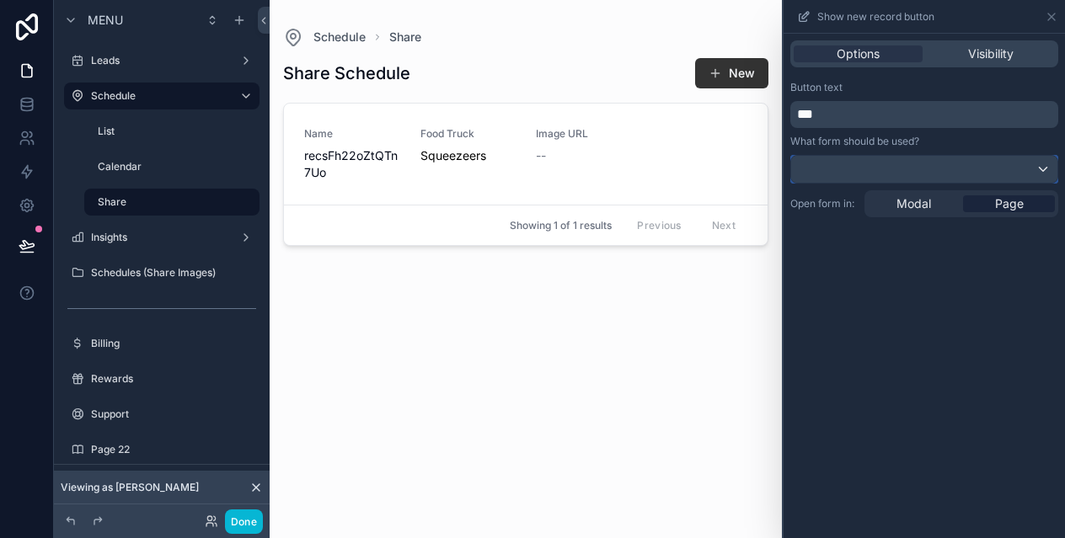
click at [1041, 169] on div at bounding box center [924, 169] width 266 height 27
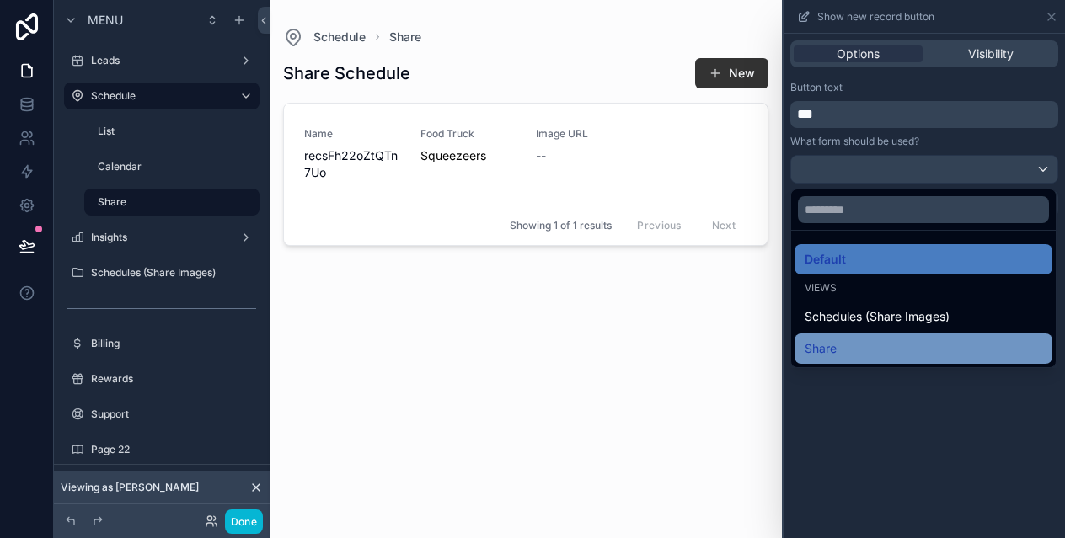
click at [891, 355] on div "Share" at bounding box center [924, 349] width 238 height 20
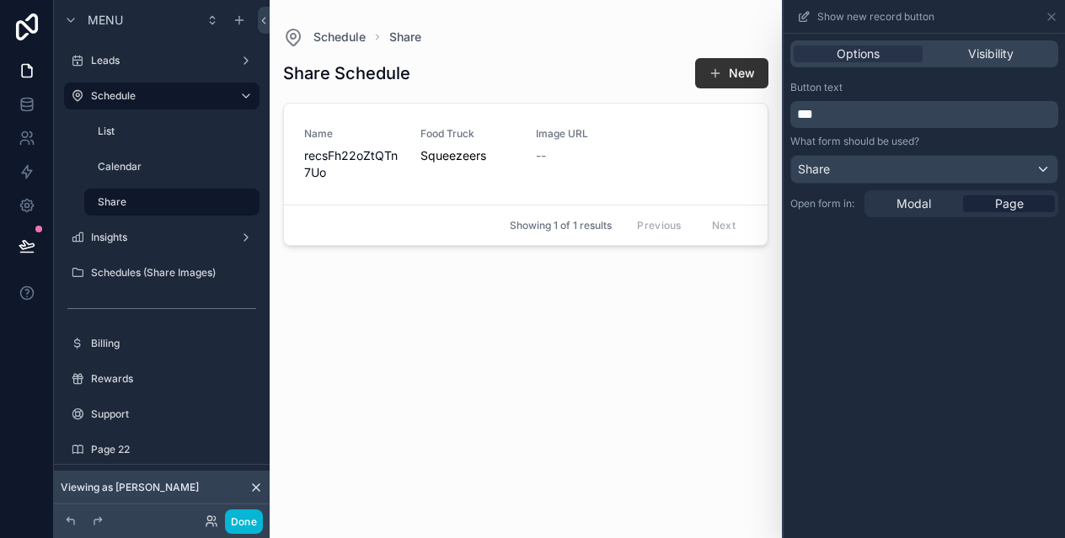
click at [538, 361] on div "Share Schedule New Name recsFh22oZtQTn7Uo Food Truck Squeezeers Image URL -- Sh…" at bounding box center [525, 282] width 485 height 471
click at [244, 527] on button "Done" at bounding box center [244, 522] width 38 height 24
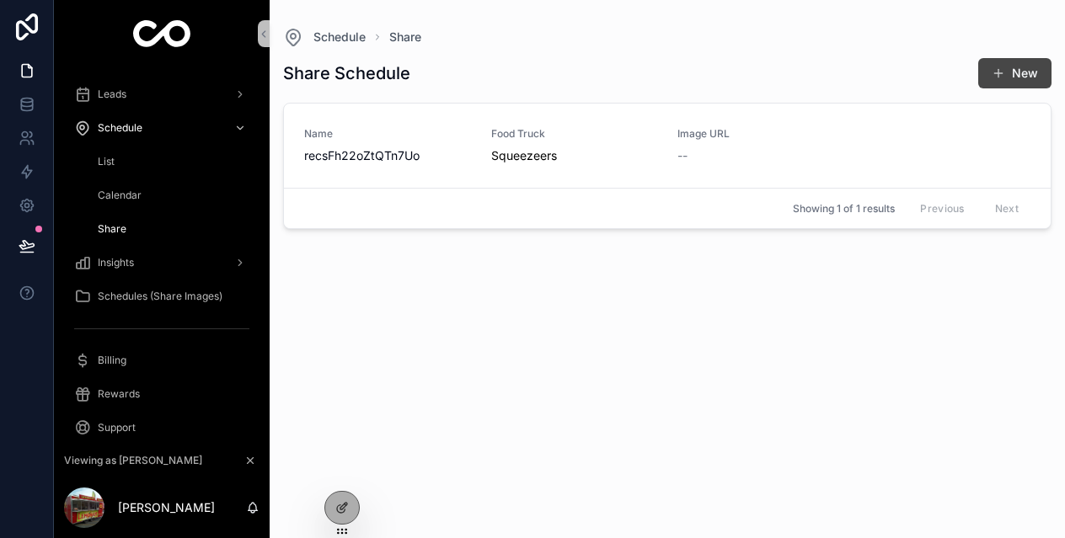
click at [1025, 74] on button "New" at bounding box center [1014, 73] width 73 height 30
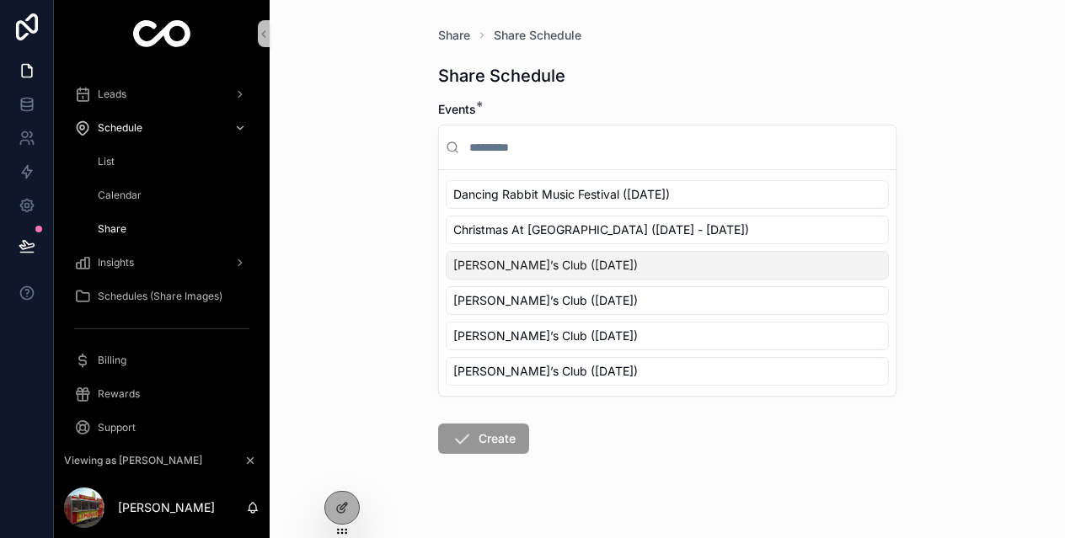
click at [536, 267] on span "[PERSON_NAME]’s Club ([DATE])" at bounding box center [545, 265] width 185 height 17
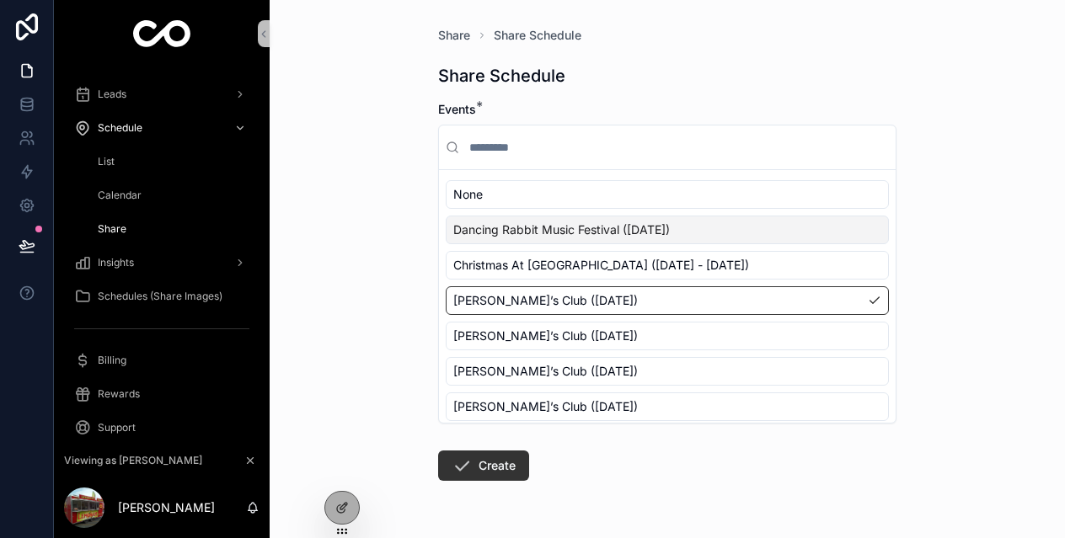
click at [536, 236] on span "Dancing Rabbit Music Festival ([DATE])" at bounding box center [561, 230] width 217 height 17
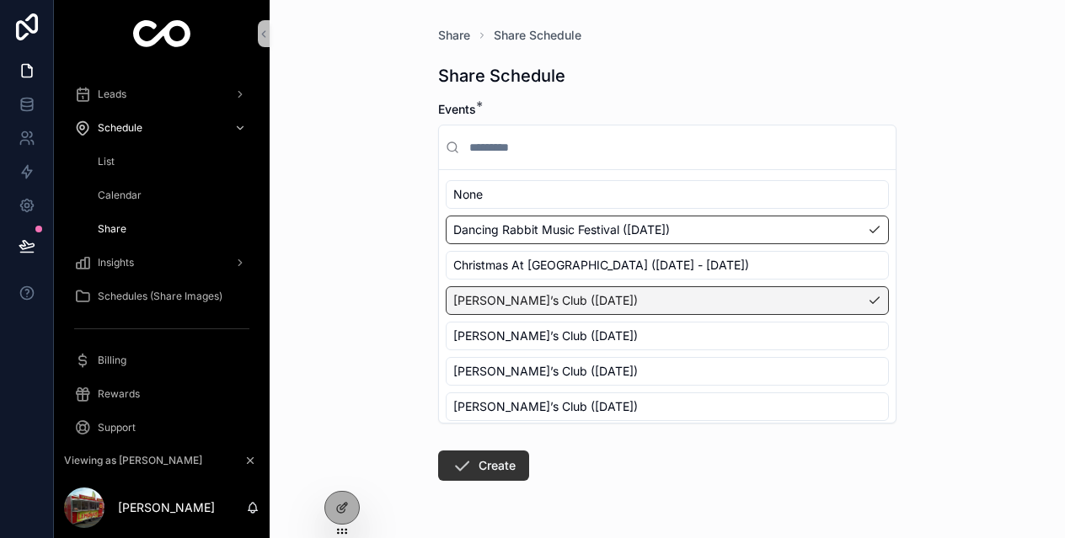
click at [538, 305] on span "[PERSON_NAME]’s Club ([DATE])" at bounding box center [545, 300] width 185 height 17
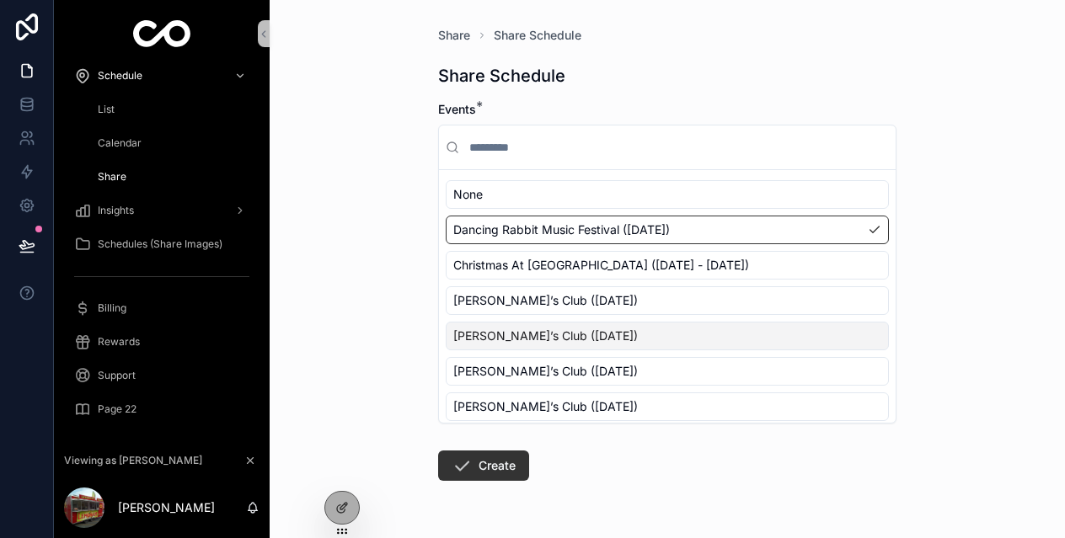
scroll to position [54, 0]
click at [121, 409] on span "Page 22" at bounding box center [117, 407] width 39 height 13
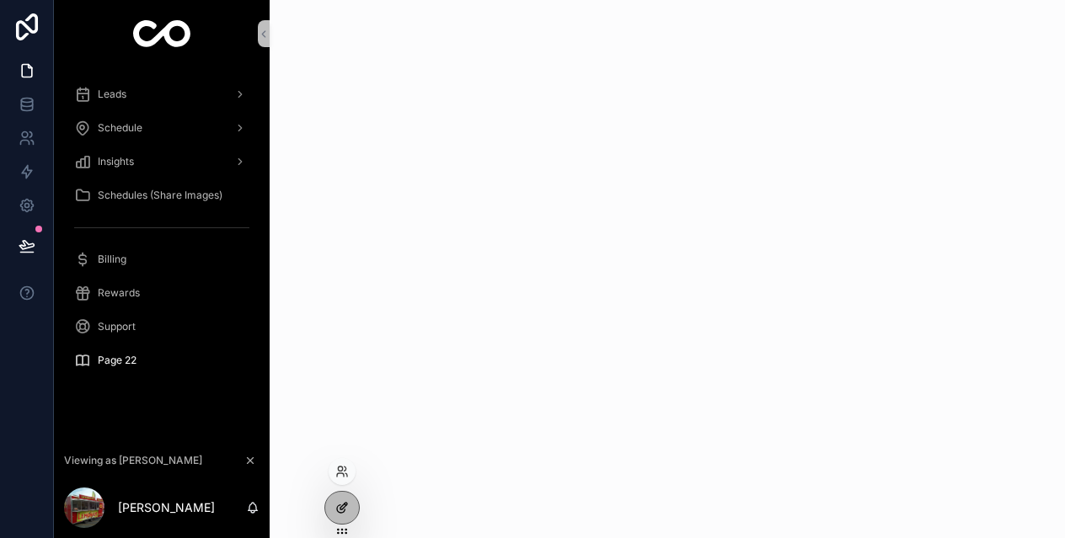
click at [341, 504] on icon at bounding box center [341, 507] width 13 height 13
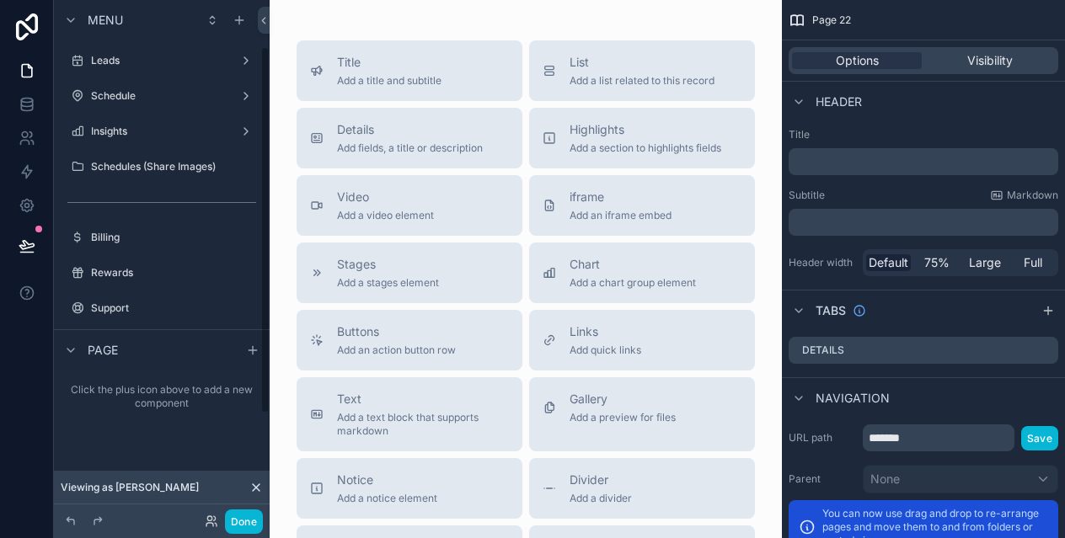
scroll to position [66, 0]
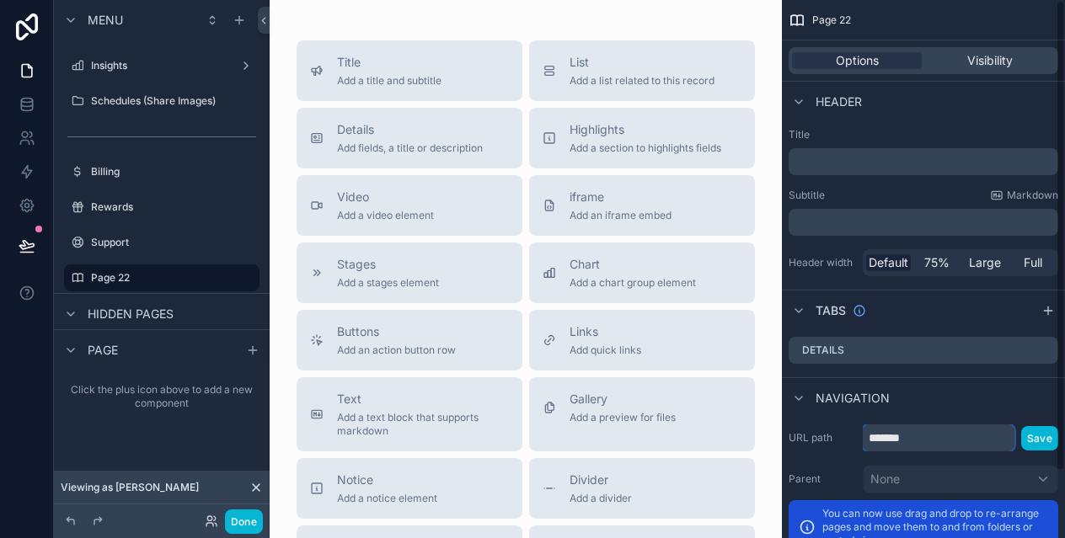
click at [946, 435] on input "*******" at bounding box center [939, 438] width 152 height 27
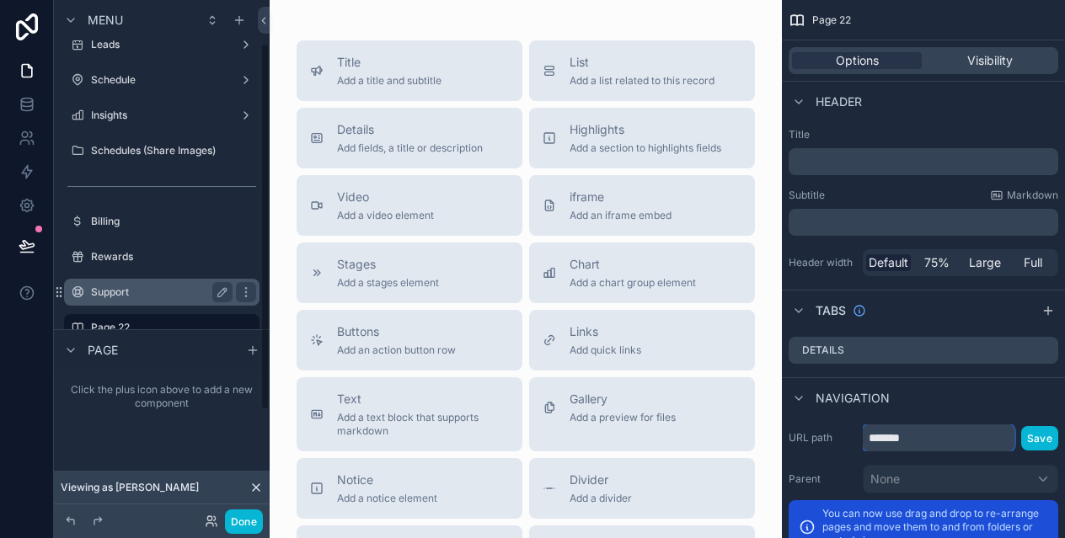
scroll to position [0, 0]
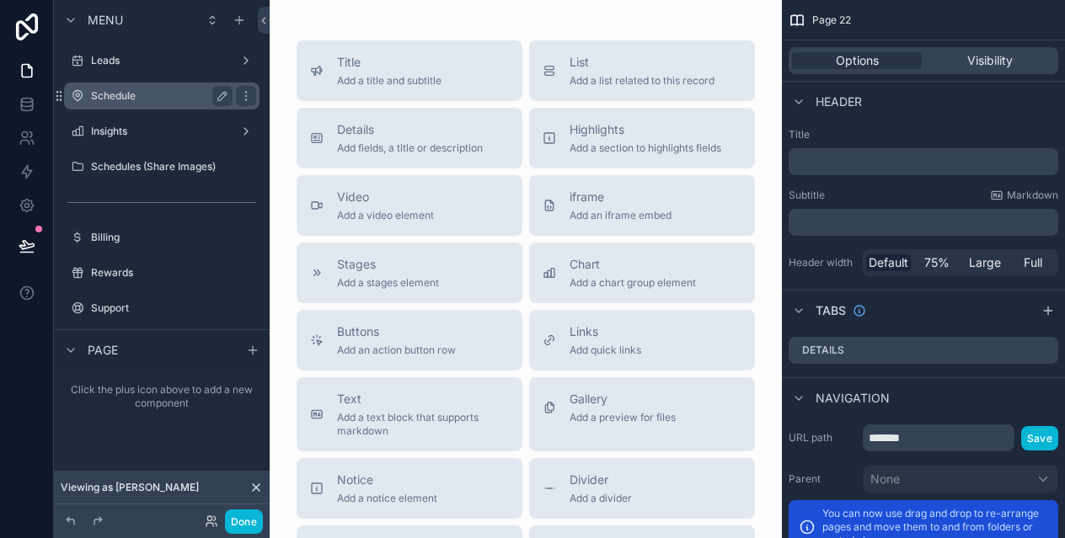
click at [132, 97] on label "Schedule" at bounding box center [158, 95] width 135 height 13
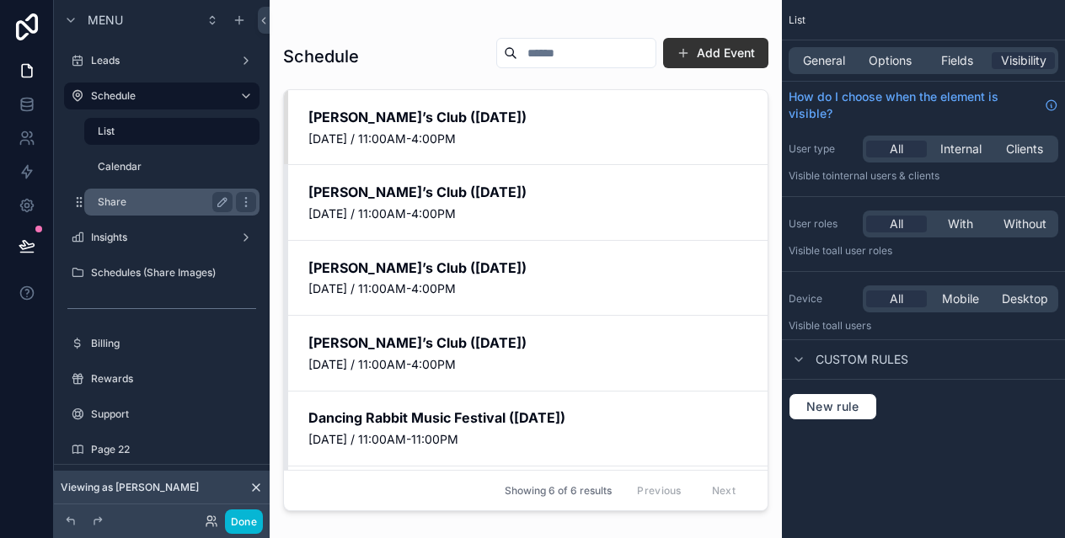
click at [152, 202] on label "Share" at bounding box center [162, 201] width 128 height 13
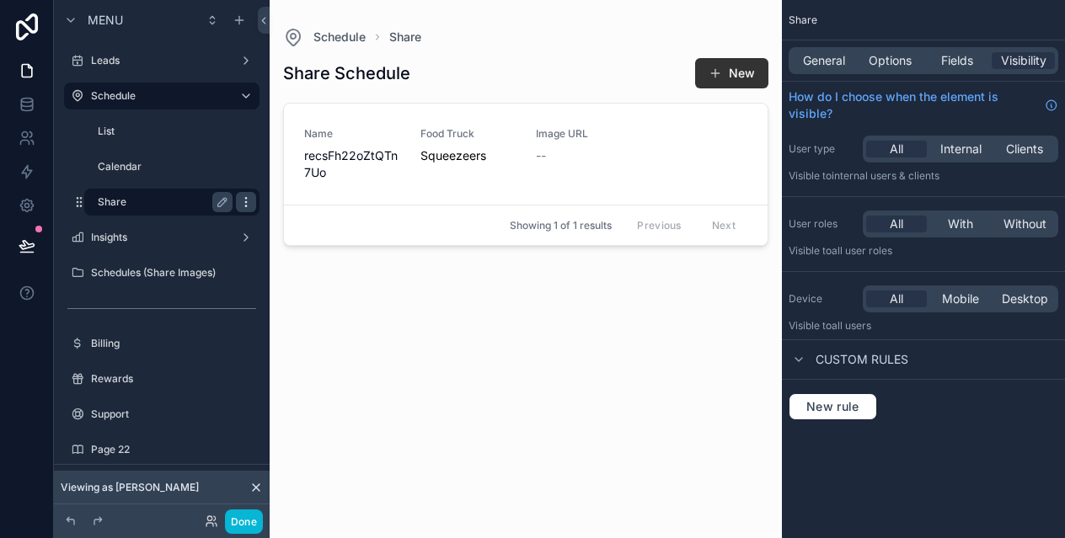
click at [247, 198] on icon "scrollable content" at bounding box center [245, 201] width 13 height 13
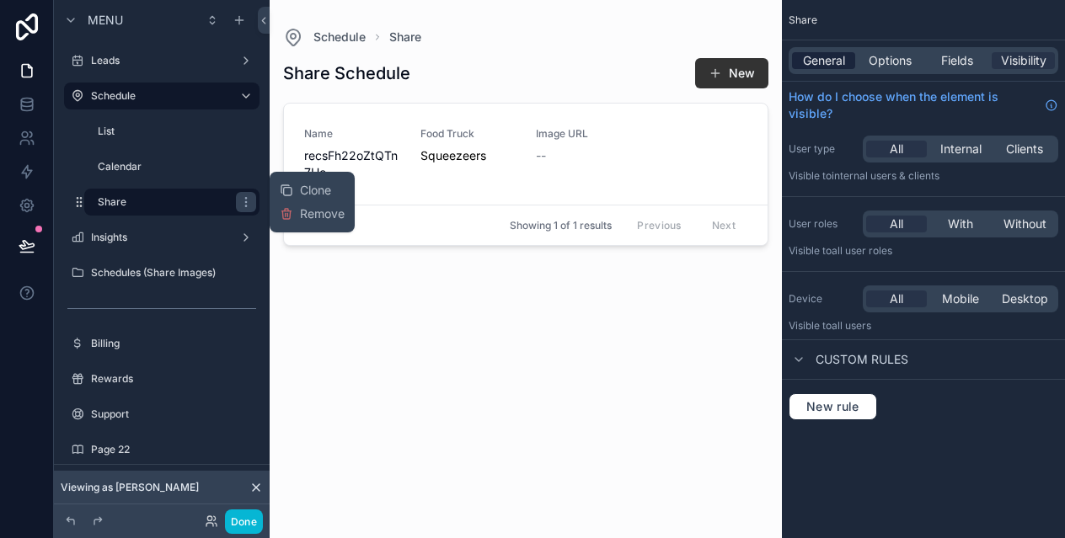
click at [810, 58] on span "General" at bounding box center [824, 60] width 42 height 17
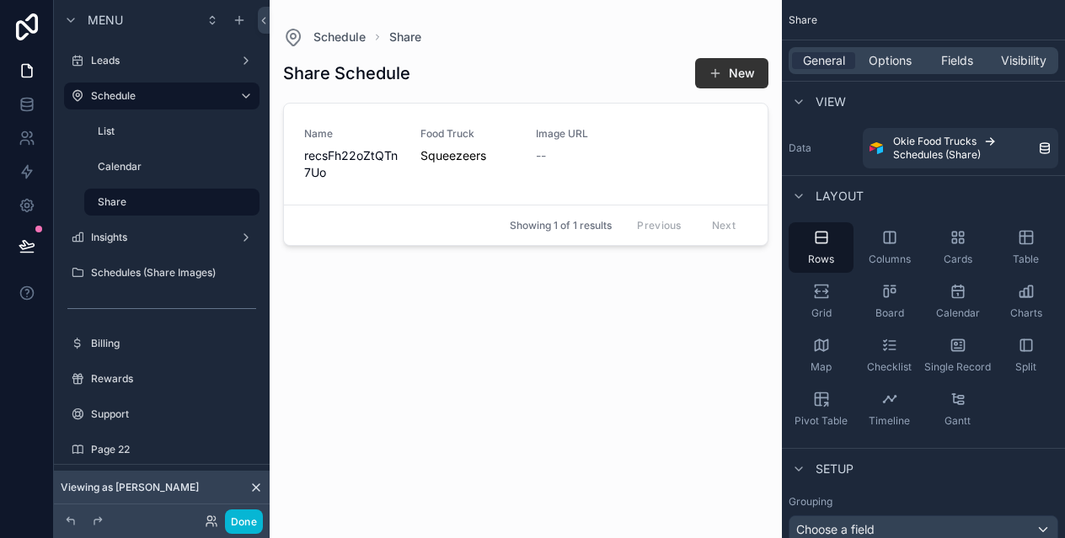
click at [889, 70] on div "General Options Fields Visibility" at bounding box center [924, 60] width 270 height 27
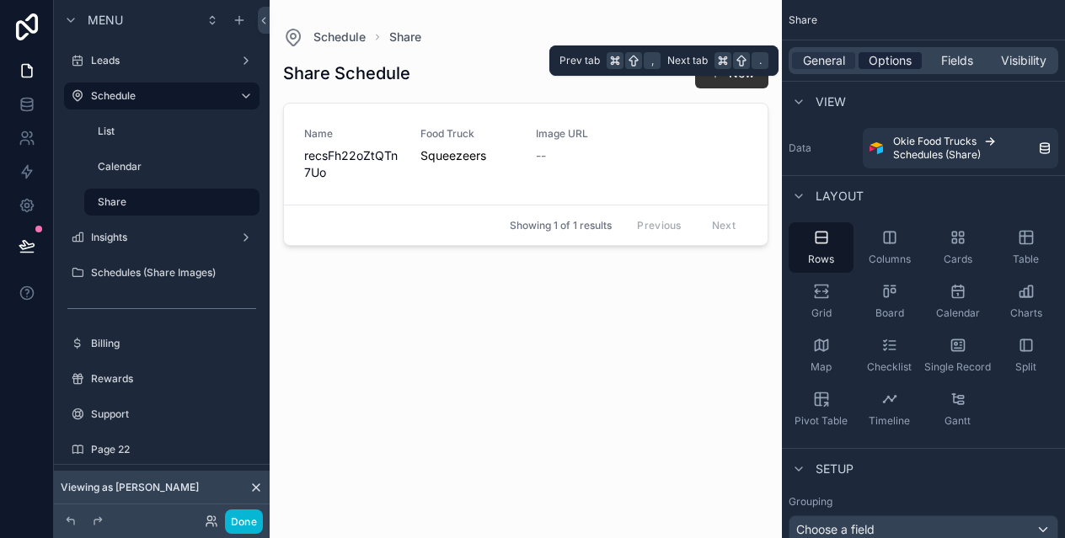
click at [886, 62] on span "Options" at bounding box center [890, 60] width 43 height 17
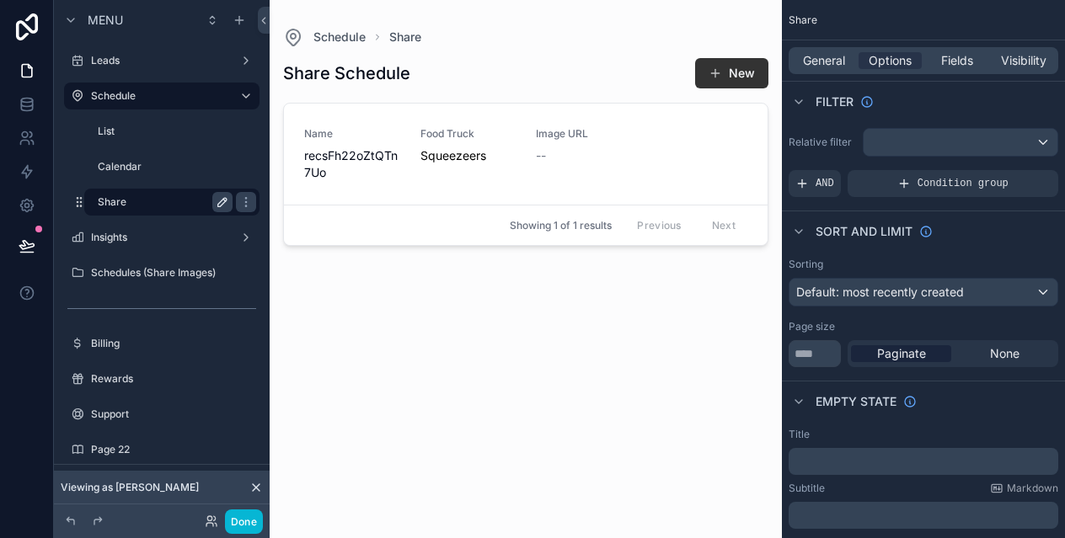
click at [227, 200] on icon "scrollable content" at bounding box center [222, 201] width 13 height 13
click at [226, 200] on icon "scrollable content" at bounding box center [222, 203] width 8 height 6
click at [240, 200] on icon "scrollable content" at bounding box center [245, 201] width 13 height 13
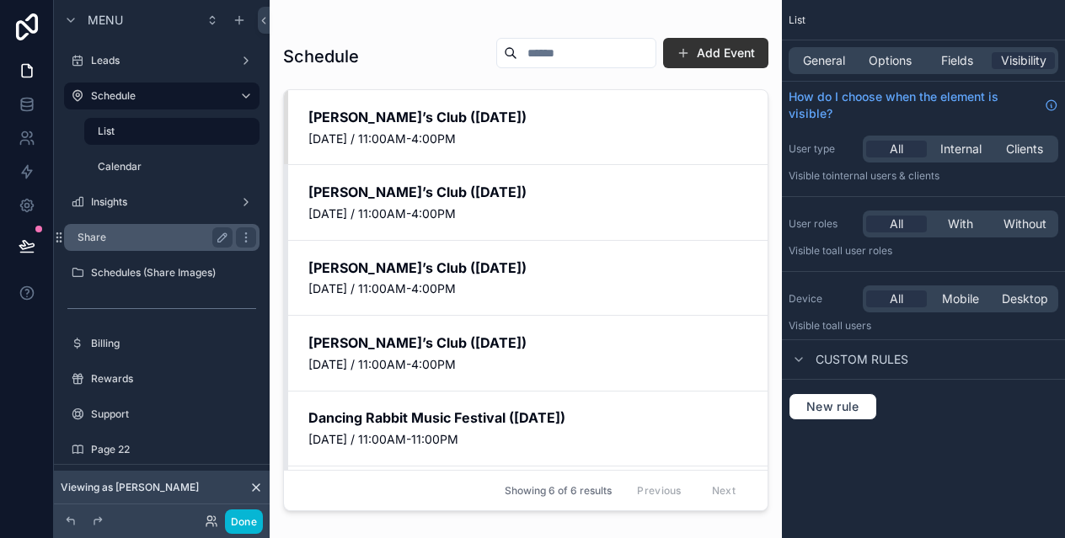
click at [153, 239] on label "Share" at bounding box center [152, 237] width 148 height 13
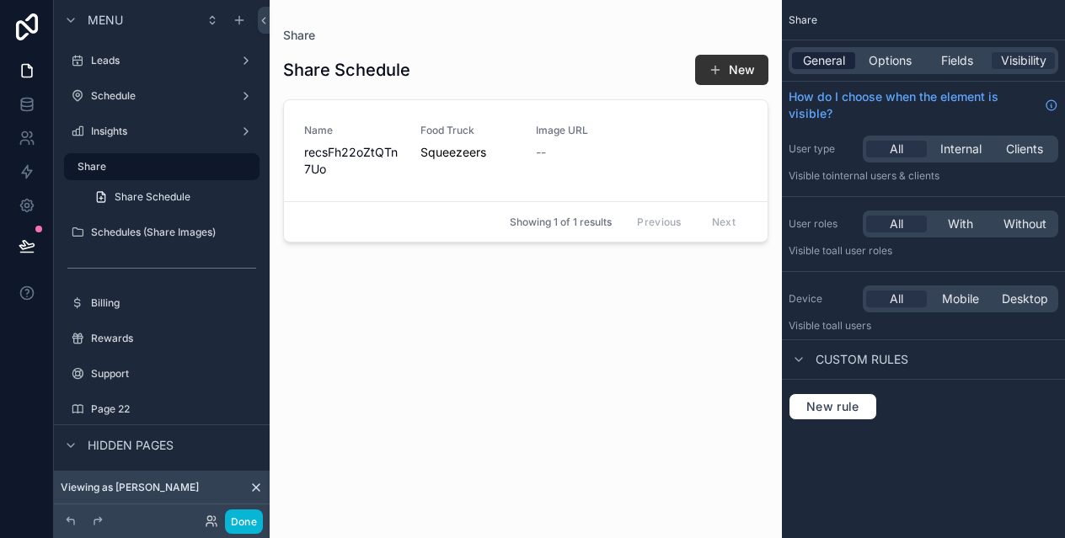
click at [806, 57] on span "General" at bounding box center [824, 60] width 42 height 17
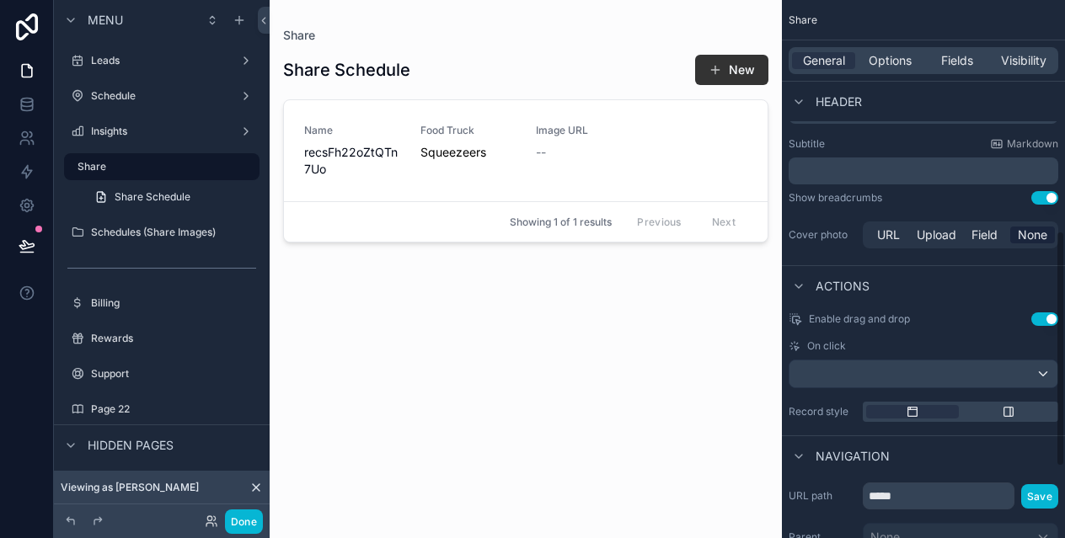
scroll to position [690, 0]
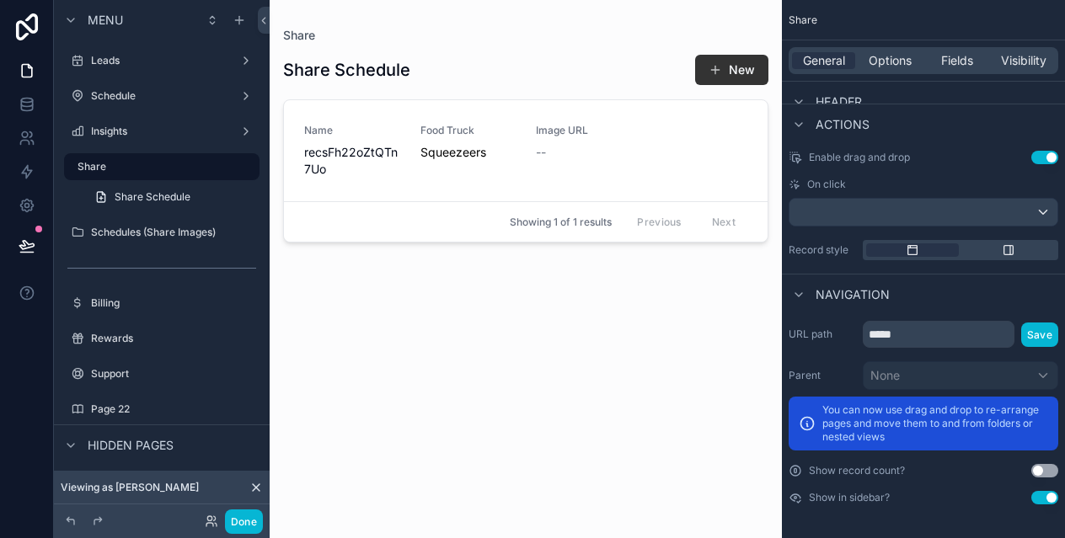
click at [1048, 498] on button "Use setting" at bounding box center [1044, 497] width 27 height 13
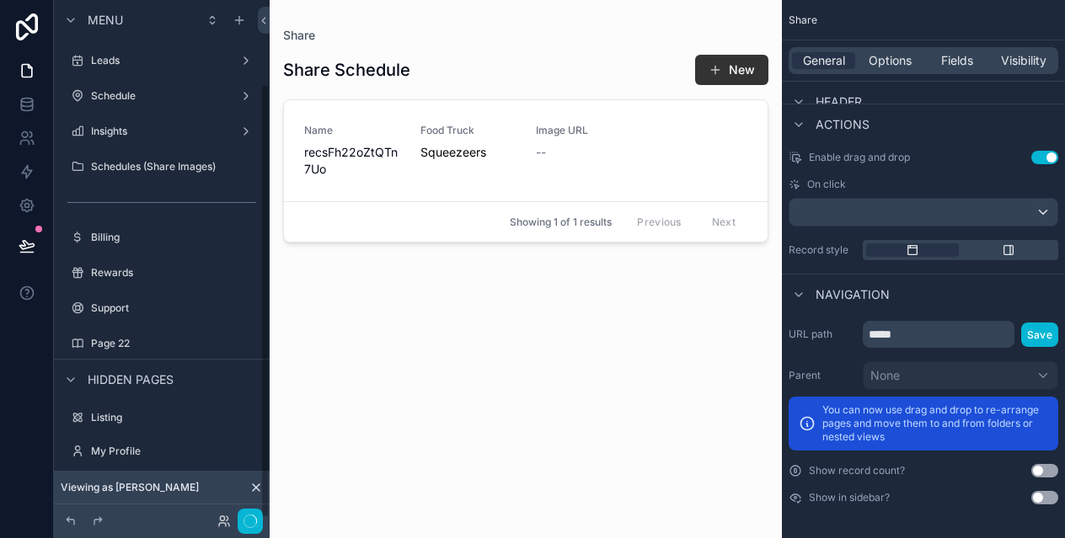
scroll to position [100, 0]
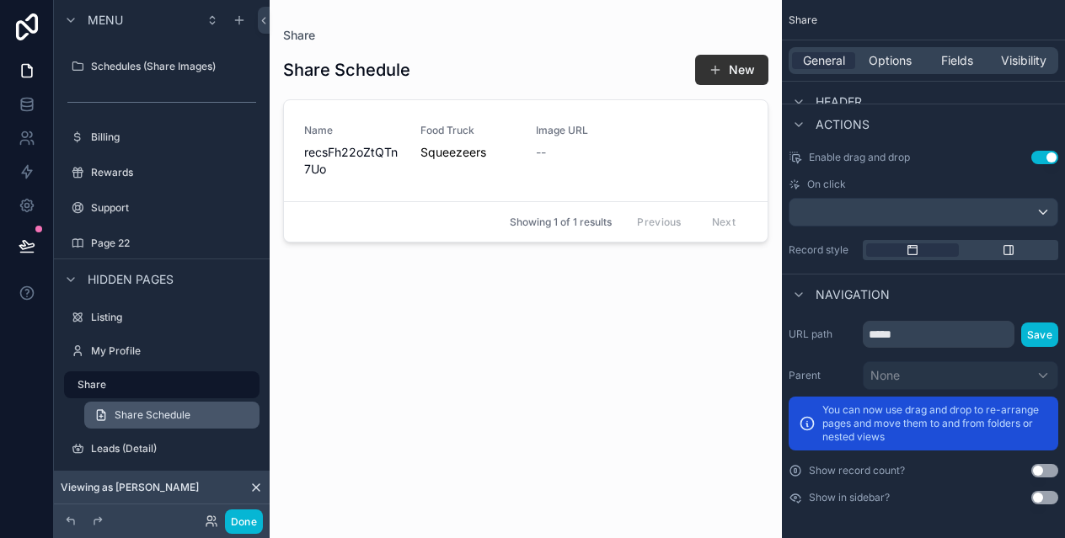
click at [184, 417] on span "Share Schedule" at bounding box center [153, 415] width 76 height 13
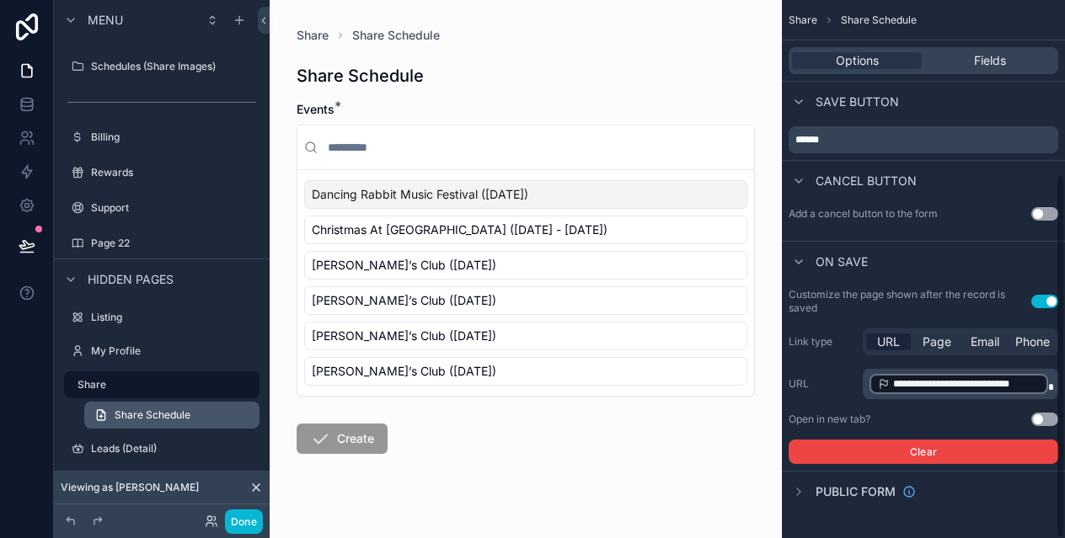
scroll to position [258, 0]
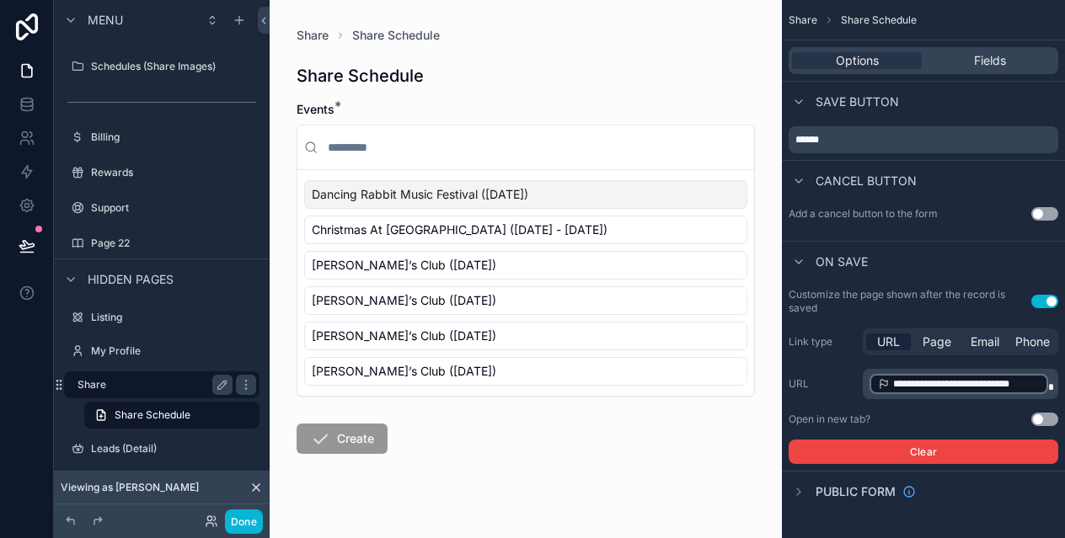
click at [151, 387] on label "Share" at bounding box center [152, 384] width 148 height 13
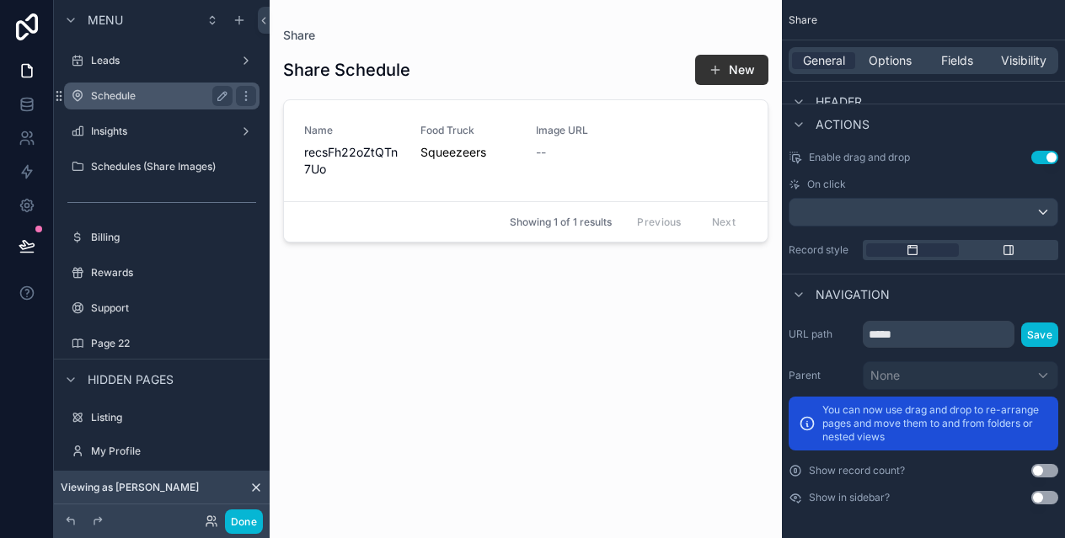
click at [164, 94] on label "Schedule" at bounding box center [158, 95] width 135 height 13
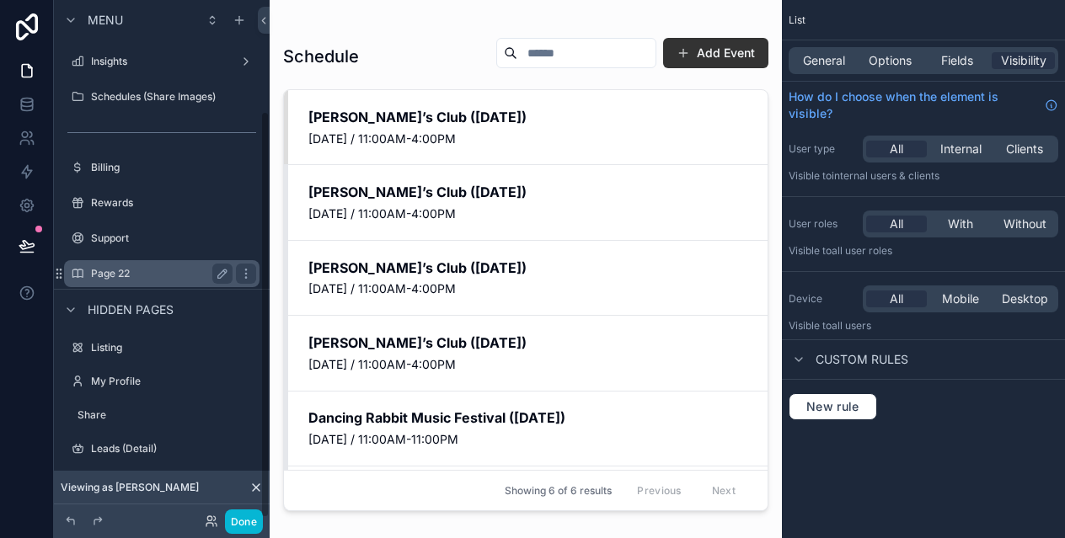
click at [160, 261] on div "Page 22" at bounding box center [161, 273] width 189 height 27
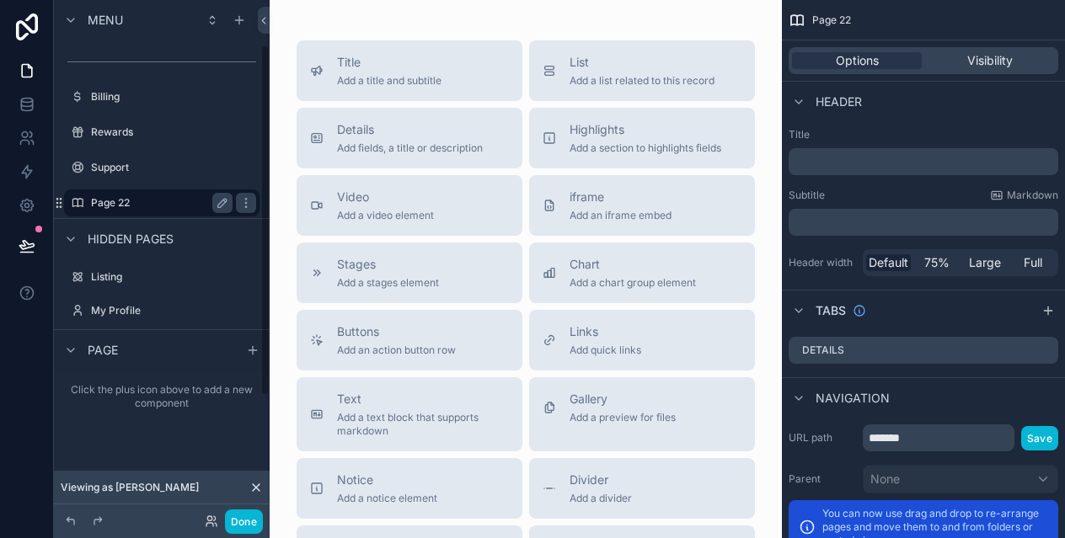
scroll to position [66, 0]
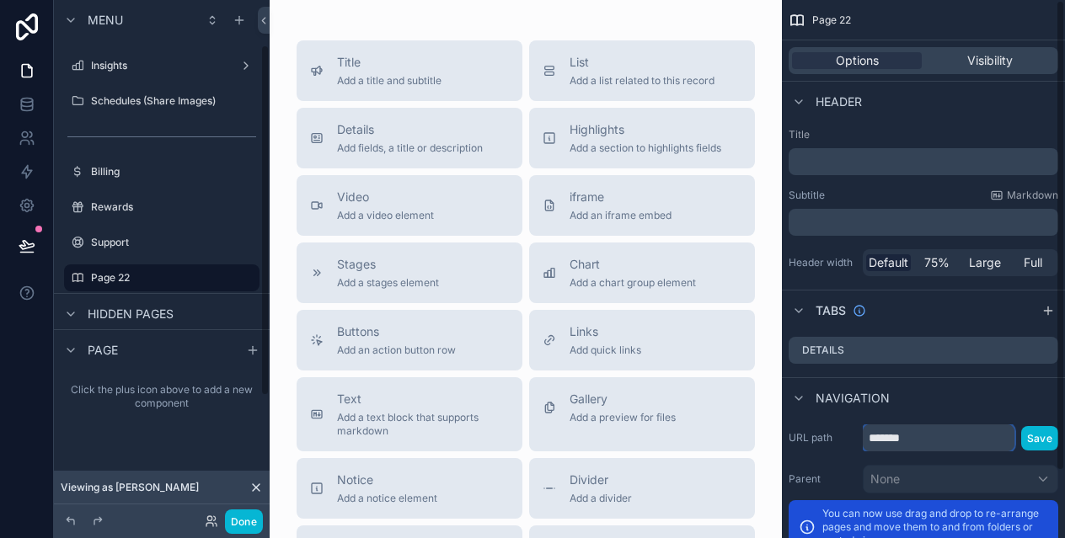
click at [952, 436] on input "*******" at bounding box center [939, 438] width 152 height 27
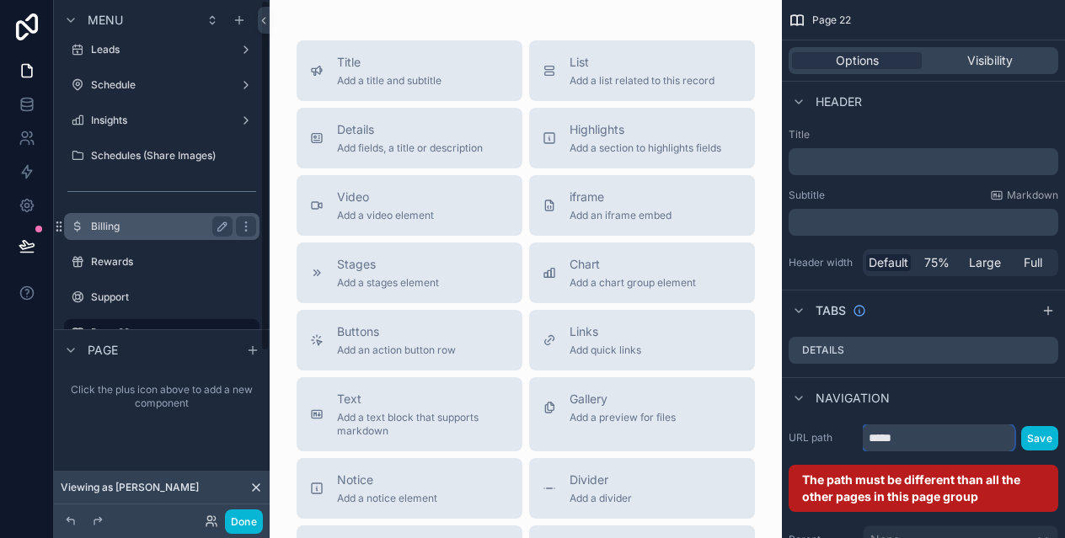
scroll to position [0, 0]
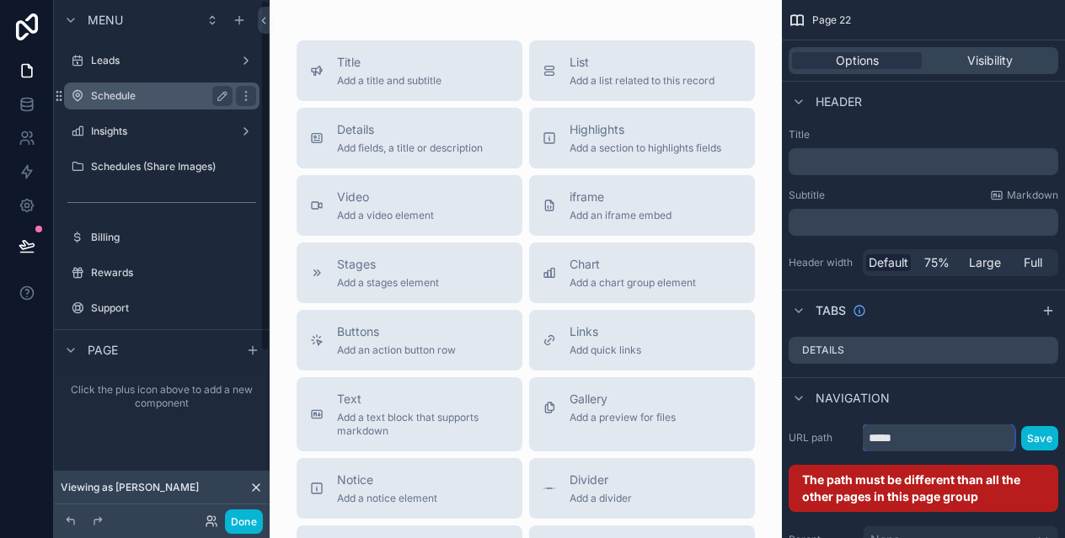
type input "*****"
click at [154, 92] on label "Schedule" at bounding box center [158, 95] width 135 height 13
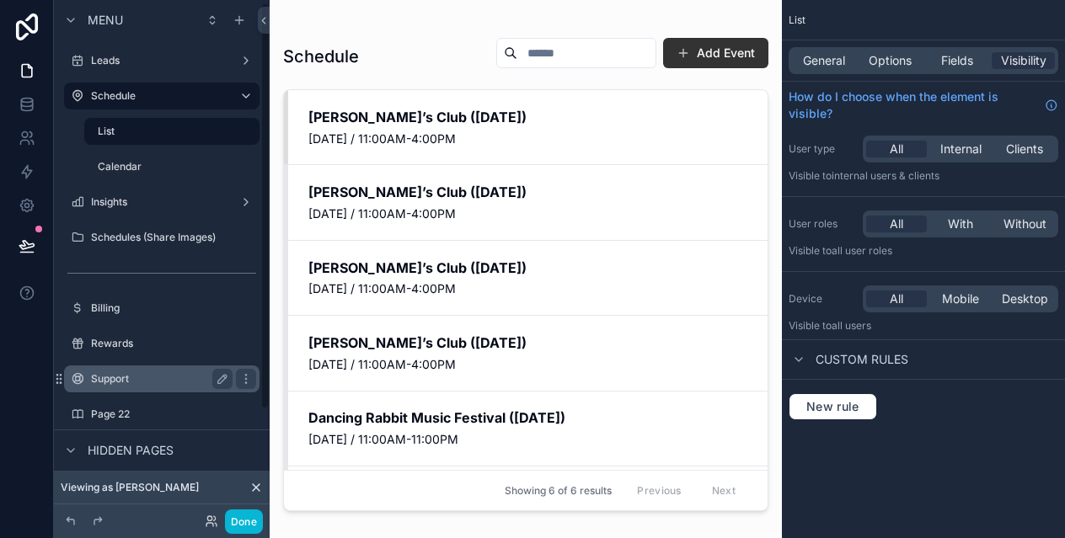
scroll to position [141, 0]
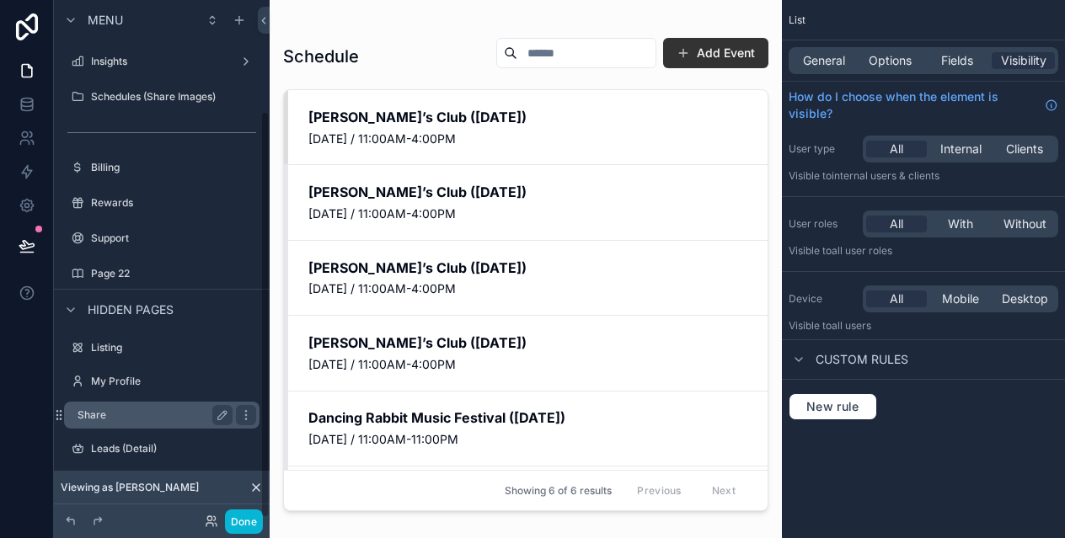
click at [137, 410] on label "Share" at bounding box center [152, 415] width 148 height 13
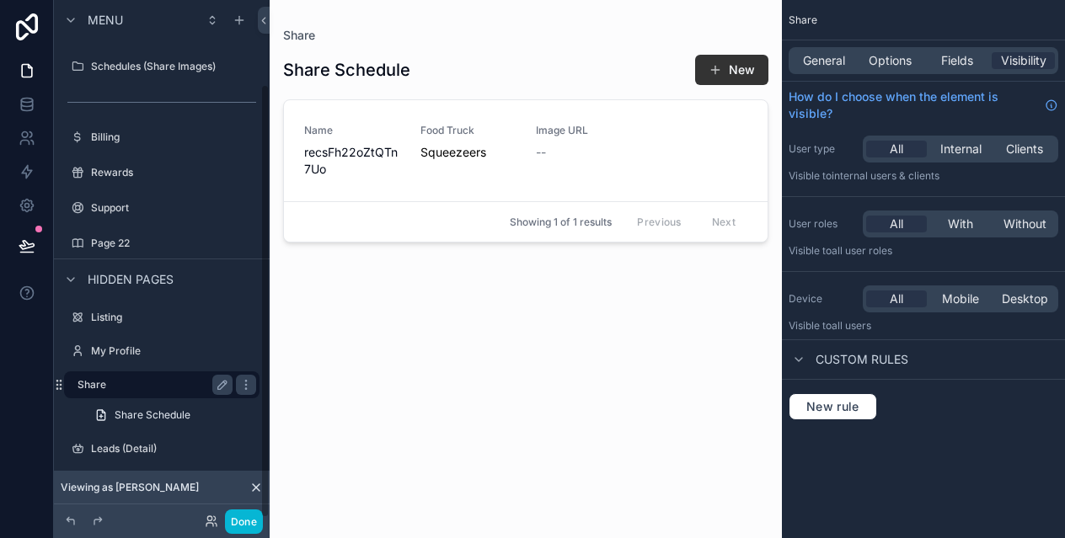
scroll to position [100, 0]
click at [141, 418] on span "Share Schedule" at bounding box center [153, 415] width 76 height 13
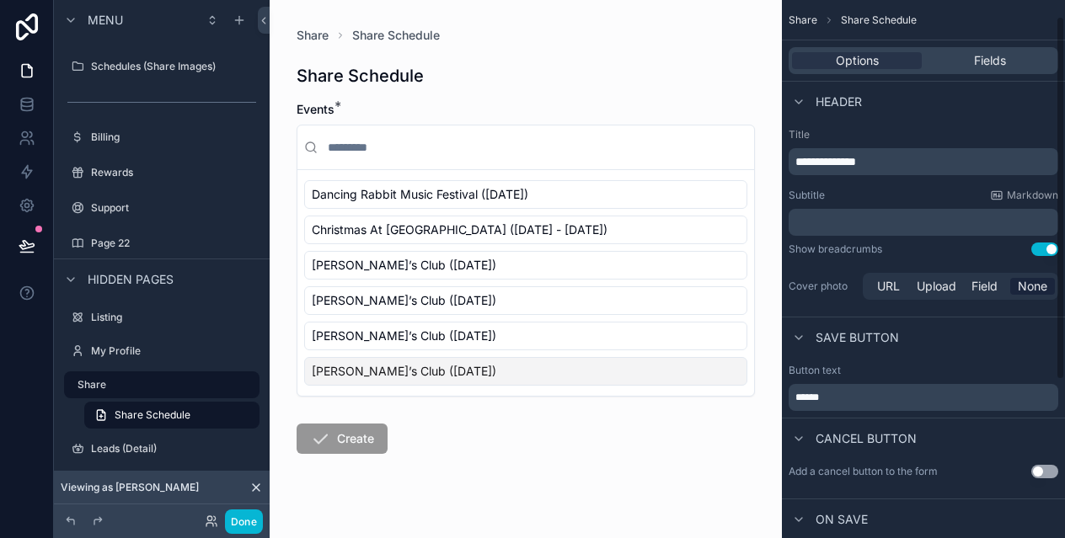
scroll to position [258, 0]
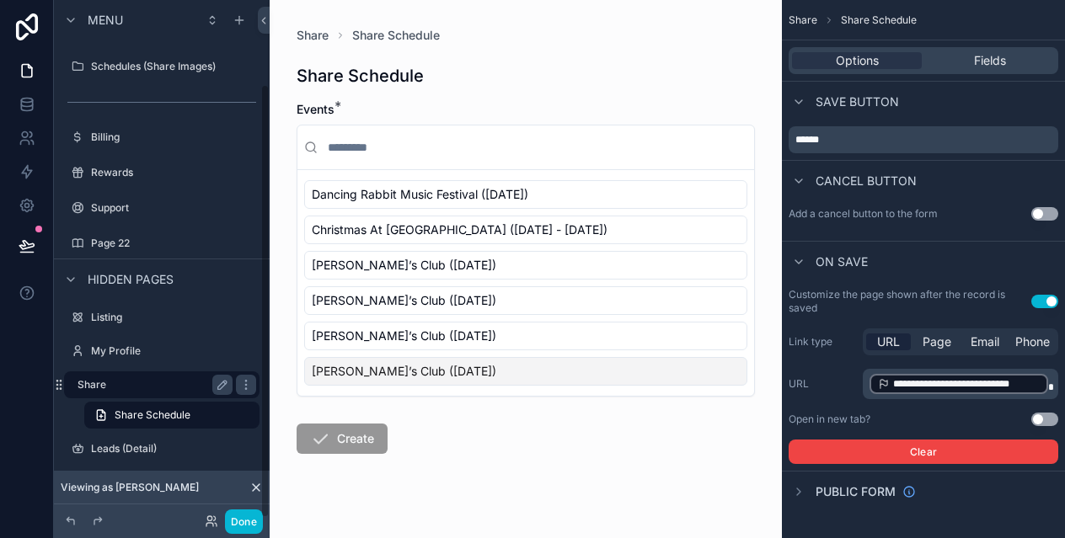
click at [147, 385] on label "Share" at bounding box center [152, 384] width 148 height 13
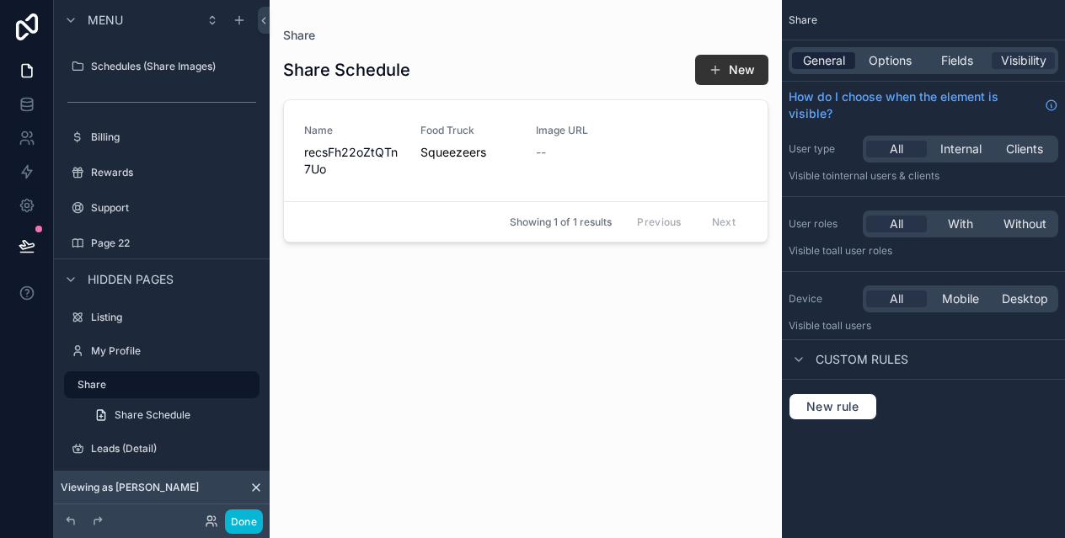
click at [819, 60] on span "General" at bounding box center [824, 60] width 42 height 17
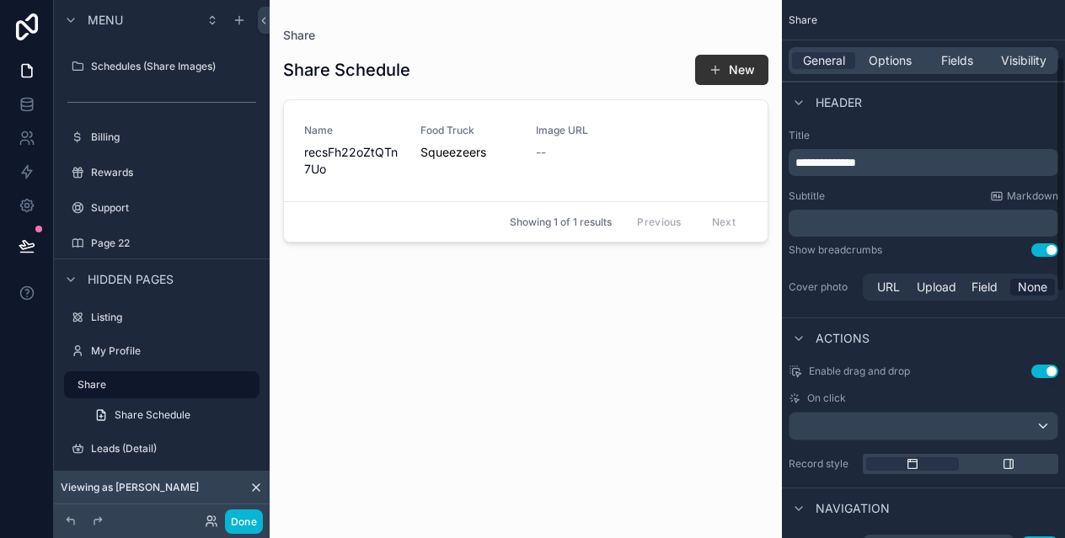
scroll to position [690, 0]
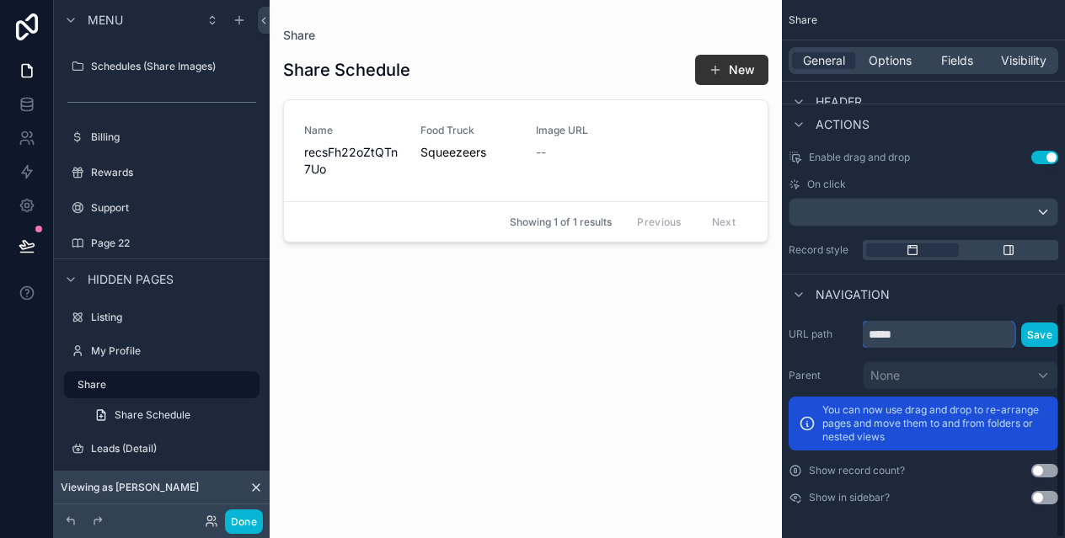
click at [917, 334] on input "*****" at bounding box center [939, 334] width 152 height 27
click at [1053, 331] on button "Save" at bounding box center [1039, 335] width 37 height 24
click at [958, 336] on input "**********" at bounding box center [939, 334] width 152 height 27
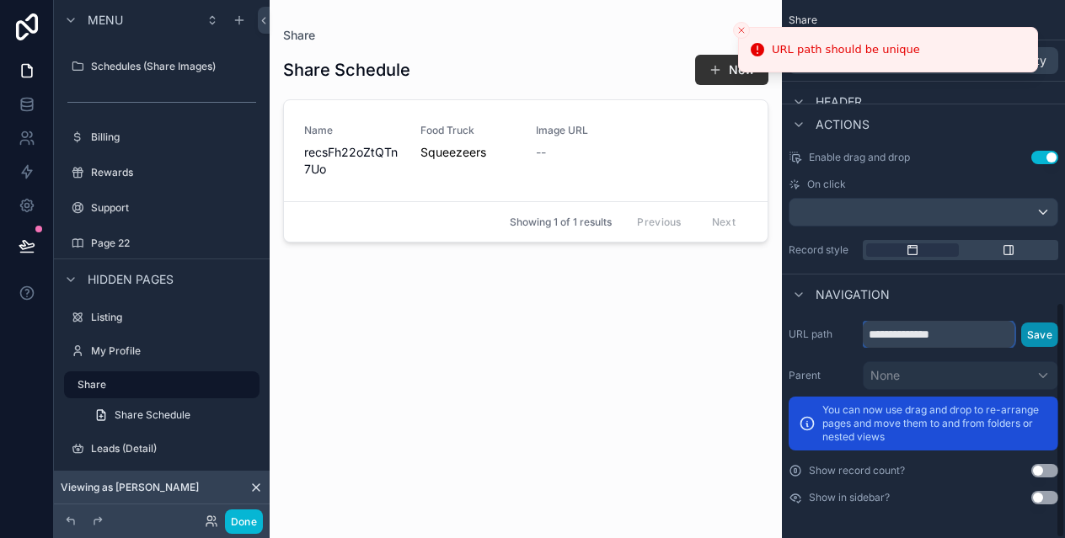
type input "**********"
click at [1052, 334] on button "Save" at bounding box center [1039, 335] width 37 height 24
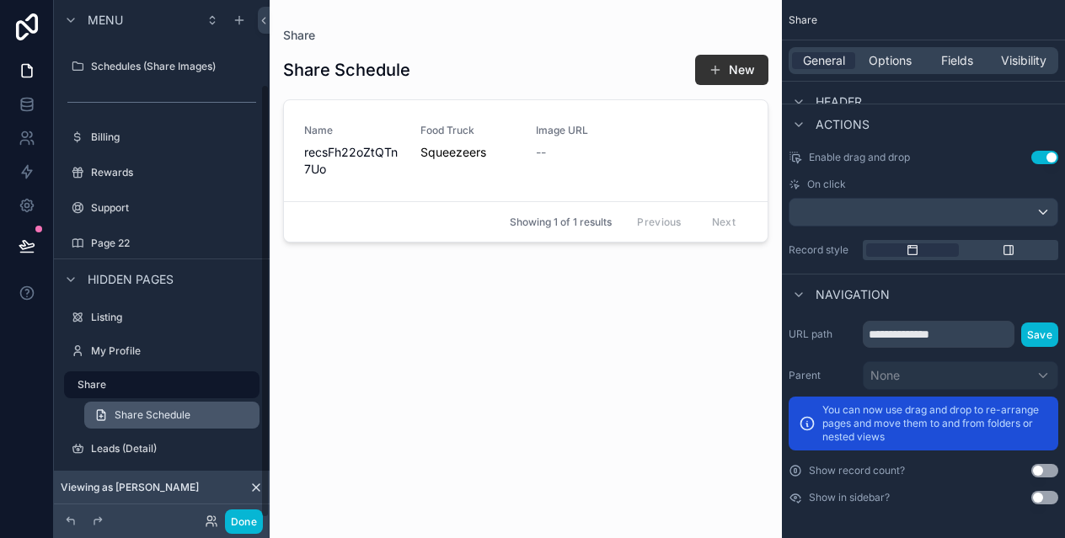
click at [132, 413] on span "Share Schedule" at bounding box center [153, 415] width 76 height 13
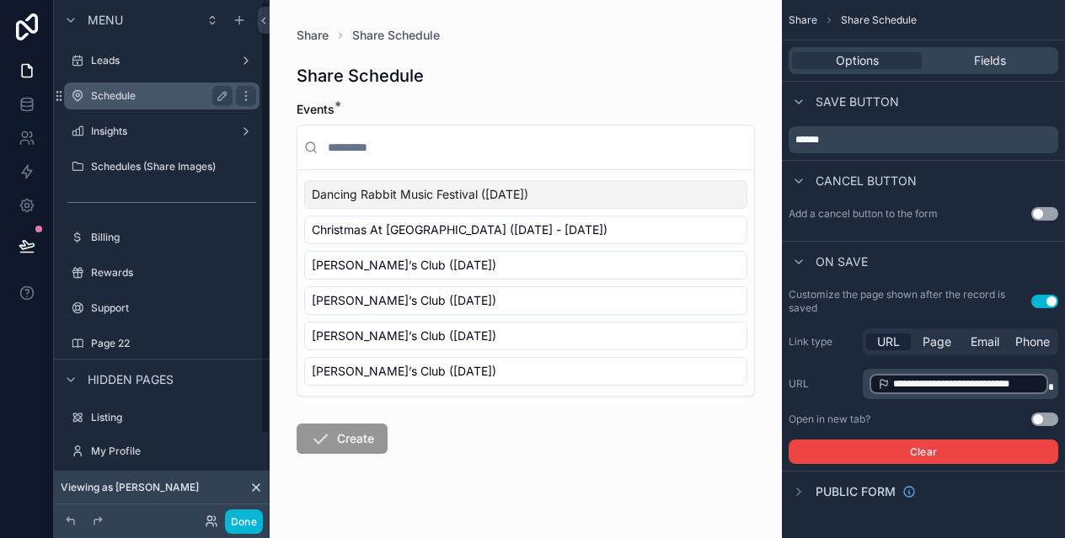
click at [128, 101] on label "Schedule" at bounding box center [158, 95] width 135 height 13
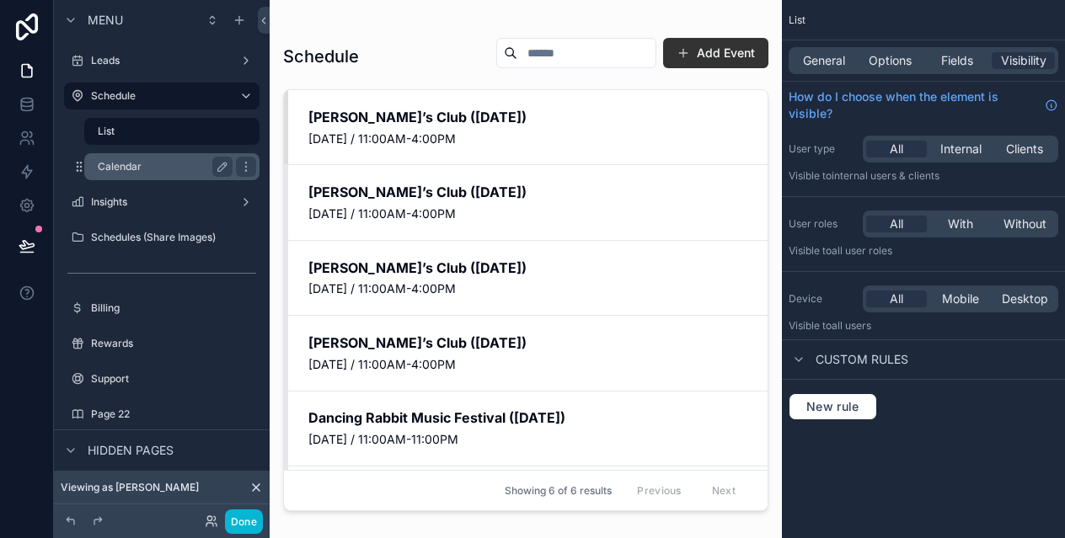
click at [143, 163] on label "Calendar" at bounding box center [162, 166] width 128 height 13
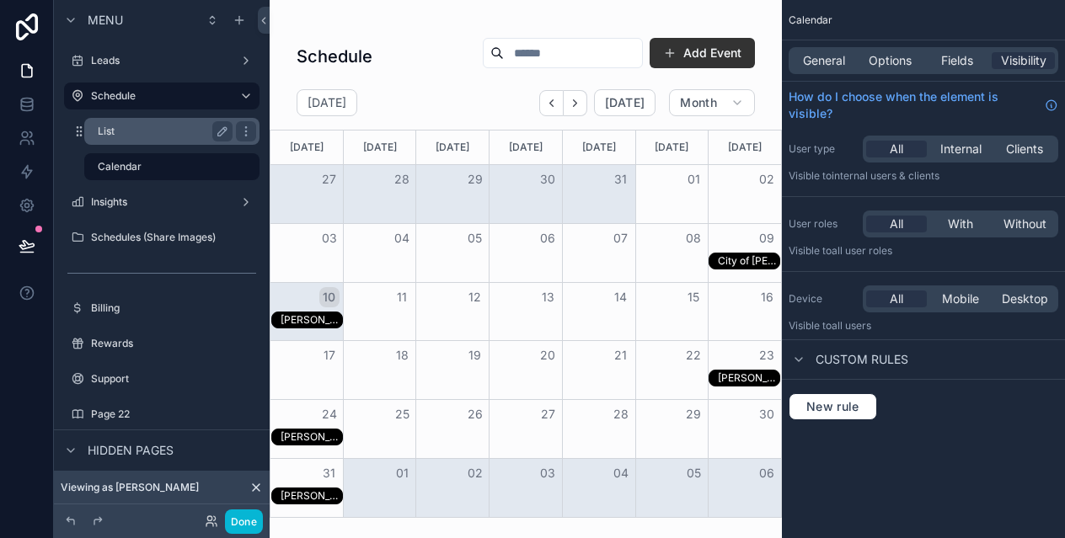
click at [134, 133] on label "List" at bounding box center [162, 131] width 128 height 13
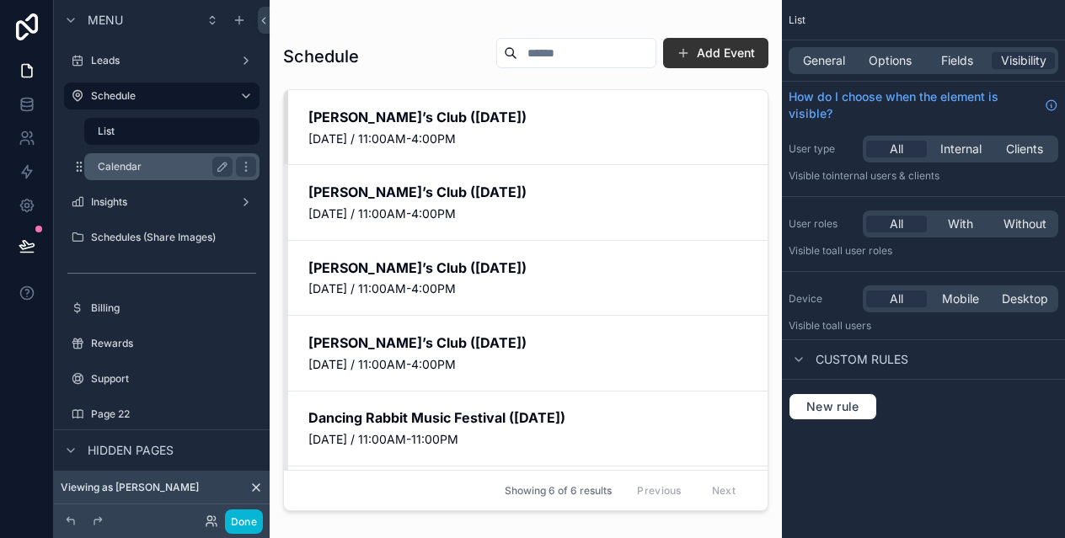
click at [138, 163] on label "Calendar" at bounding box center [162, 166] width 128 height 13
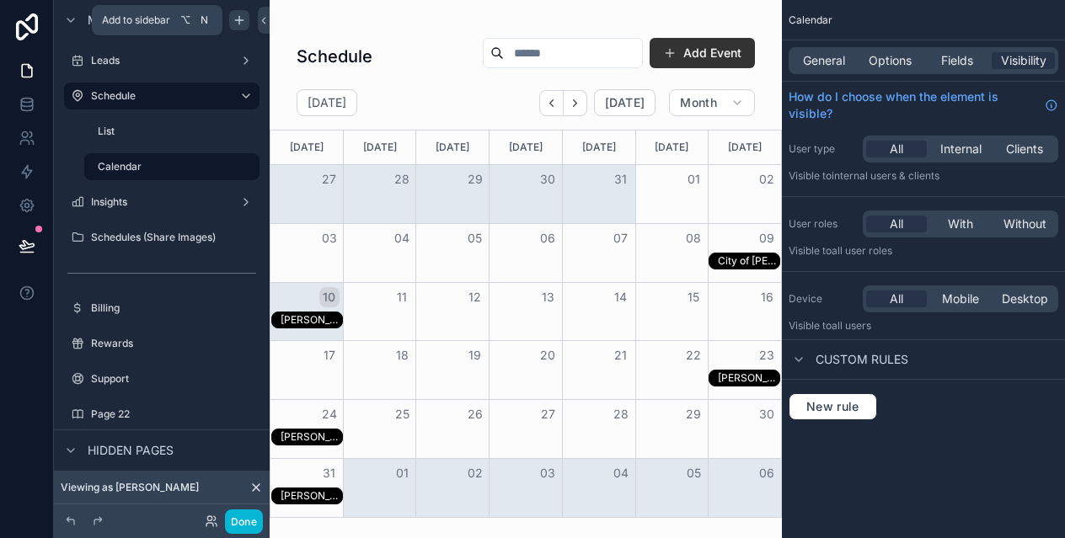
click at [239, 23] on icon "scrollable content" at bounding box center [239, 20] width 0 height 8
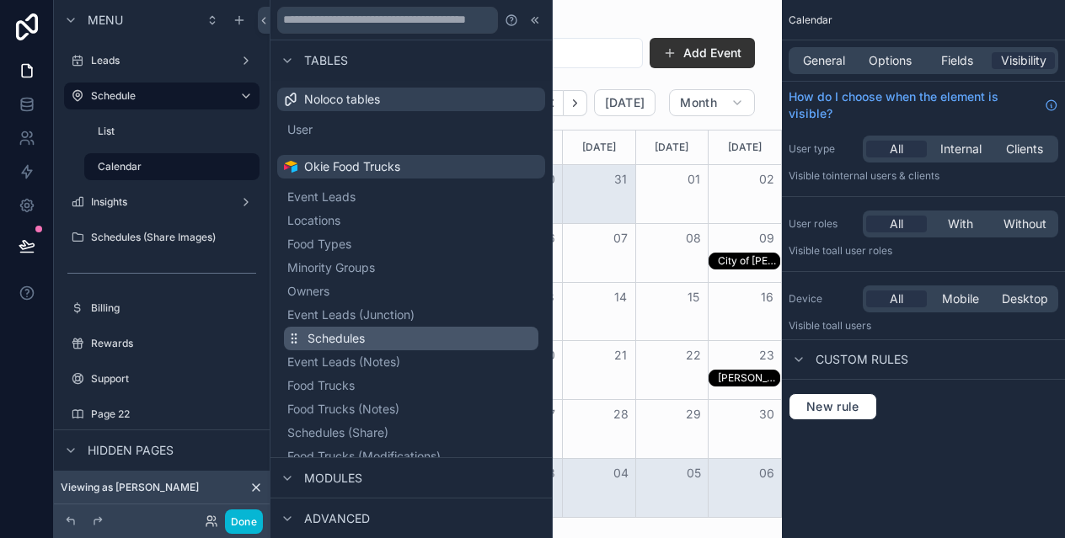
scroll to position [291, 0]
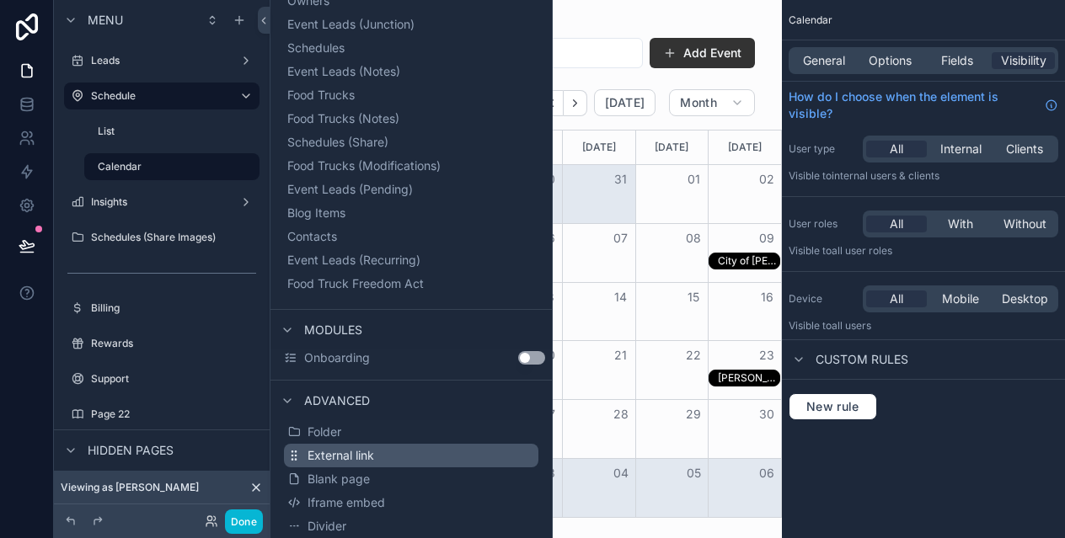
click at [378, 452] on button "External link" at bounding box center [411, 456] width 254 height 24
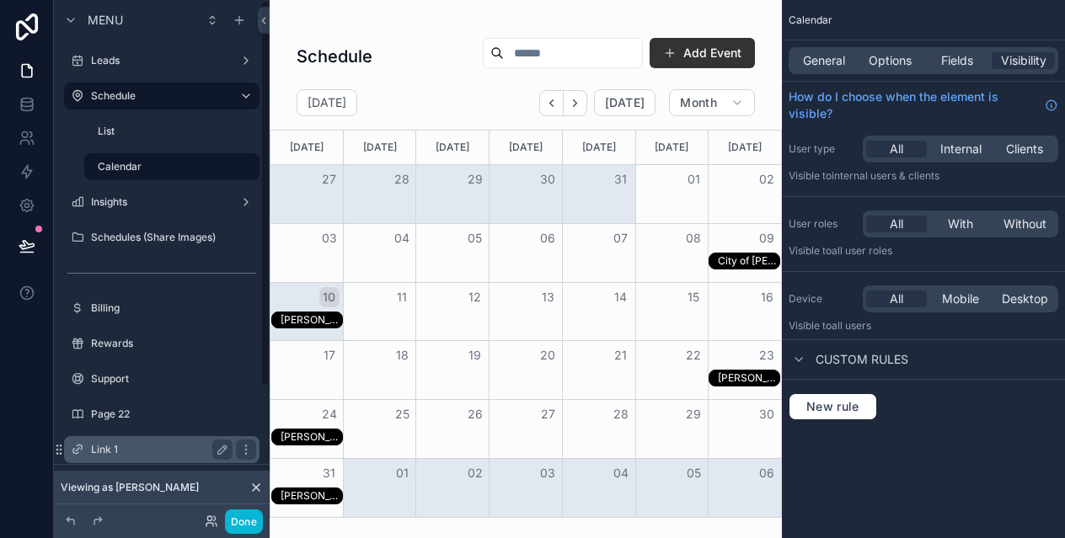
click at [179, 450] on label "Link 1" at bounding box center [158, 449] width 135 height 13
click at [180, 459] on div "Link 1" at bounding box center [162, 450] width 142 height 20
click at [173, 448] on label "Link 1" at bounding box center [158, 449] width 135 height 13
click at [223, 452] on icon "scrollable content" at bounding box center [222, 449] width 13 height 13
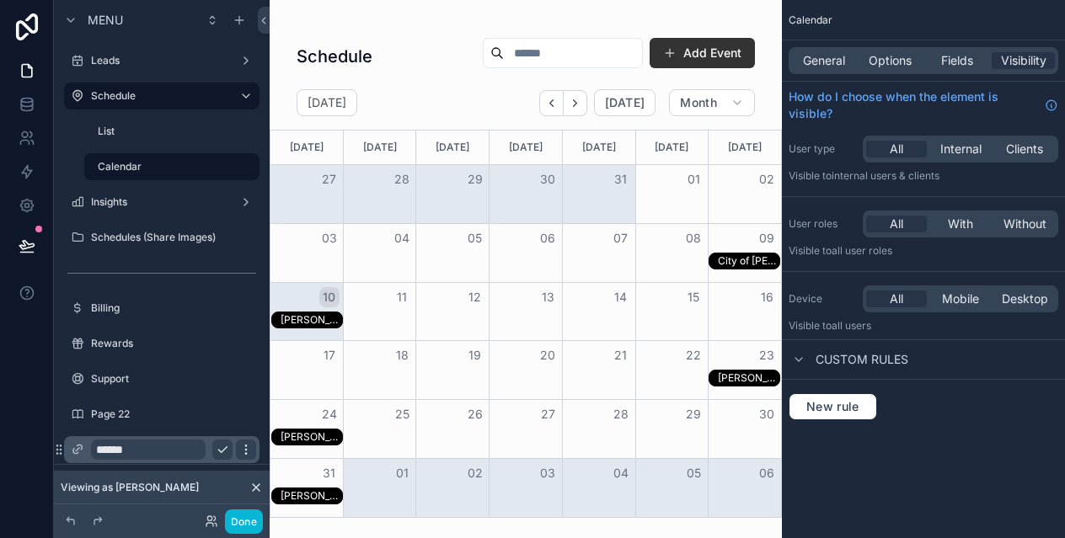
click at [241, 447] on icon "scrollable content" at bounding box center [245, 449] width 13 height 13
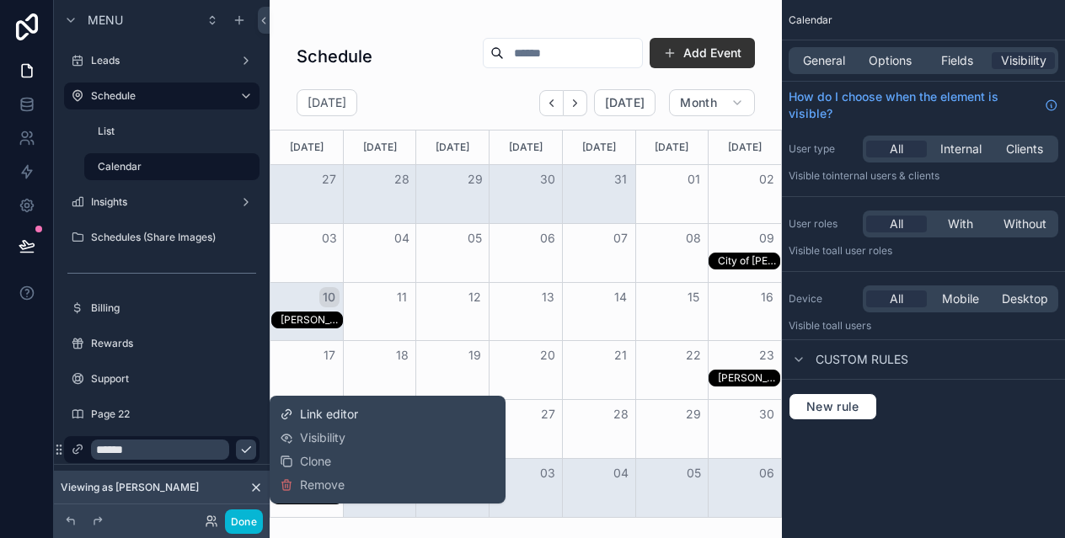
click at [329, 418] on span "Link editor" at bounding box center [329, 414] width 58 height 17
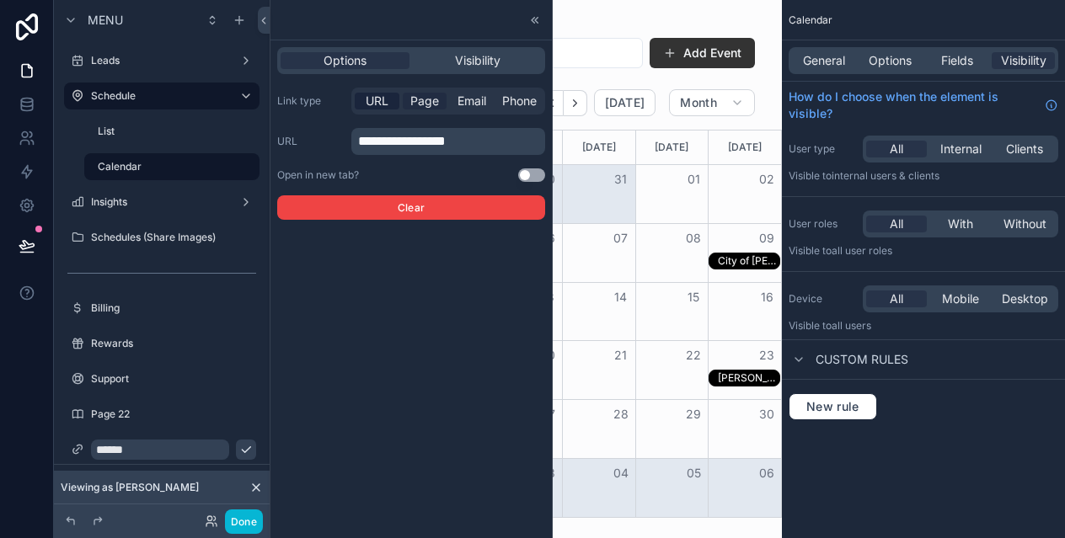
click at [422, 104] on span "Page" at bounding box center [424, 101] width 29 height 17
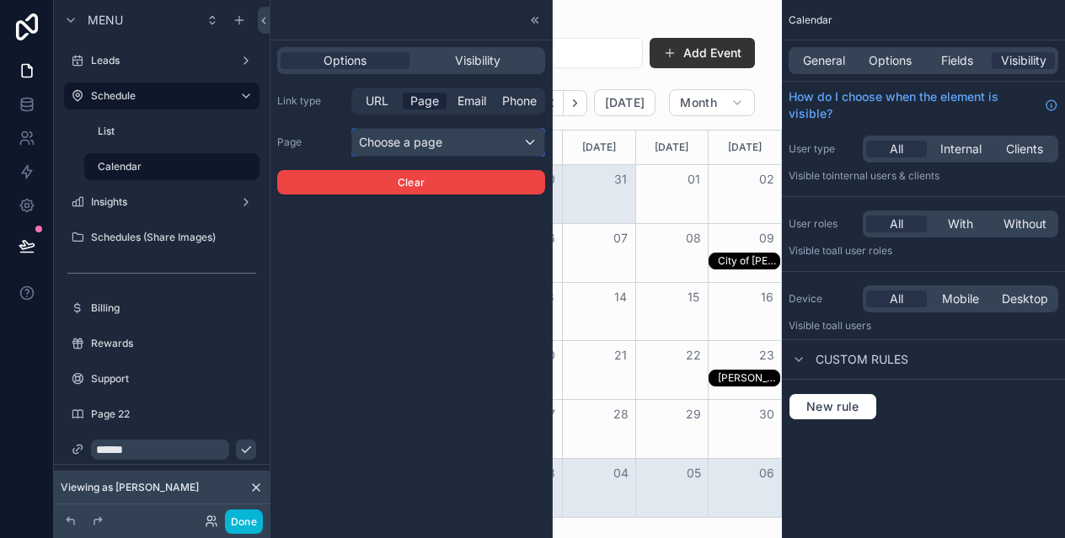
click at [433, 140] on div "Choose a page" at bounding box center [448, 142] width 192 height 27
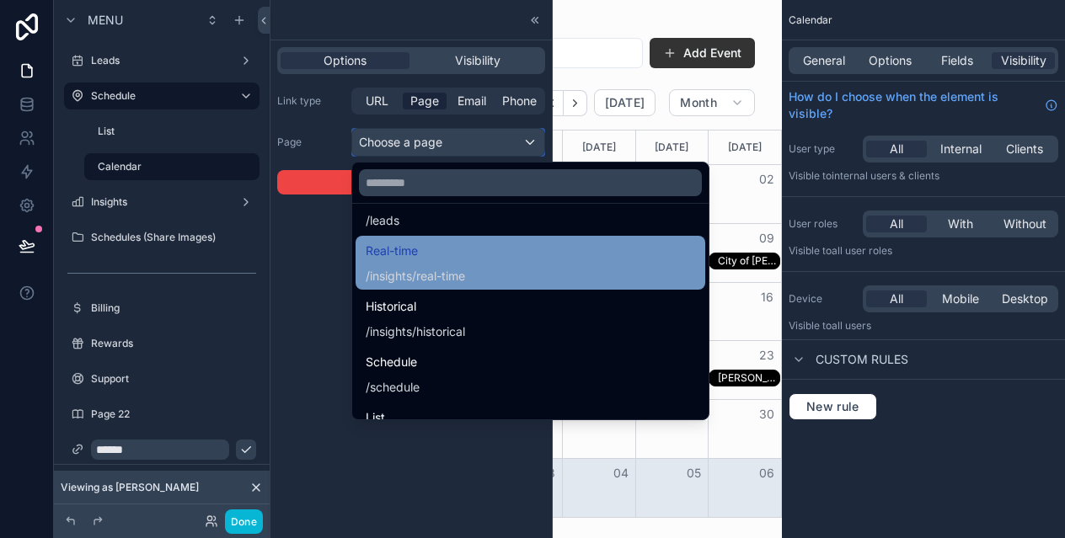
scroll to position [0, 0]
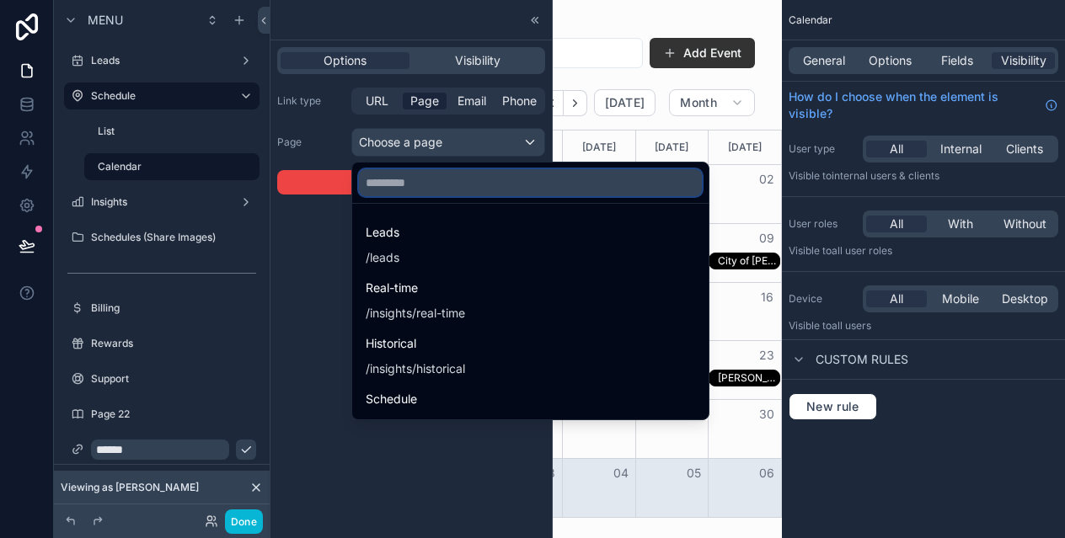
click at [418, 187] on input "text" at bounding box center [530, 182] width 343 height 27
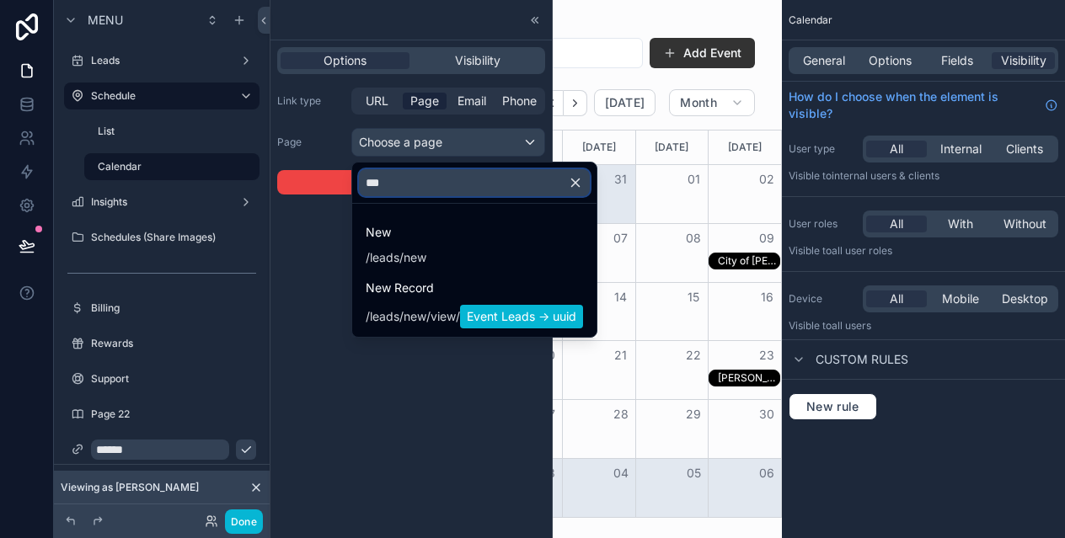
click at [418, 190] on input "***" at bounding box center [474, 182] width 231 height 27
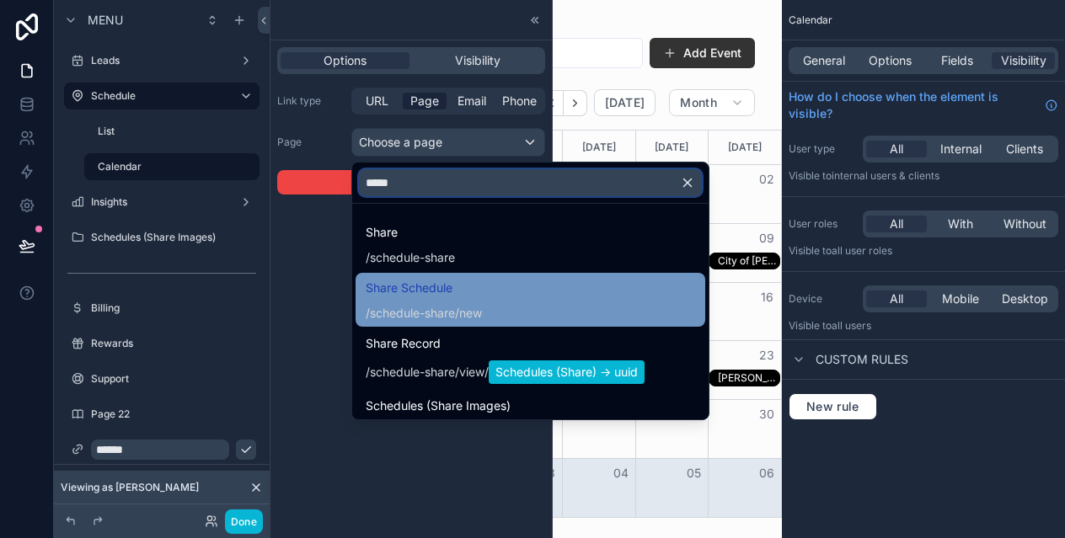
type input "*****"
click at [500, 301] on div "Share Schedule / schedule-share /new" at bounding box center [530, 300] width 329 height 44
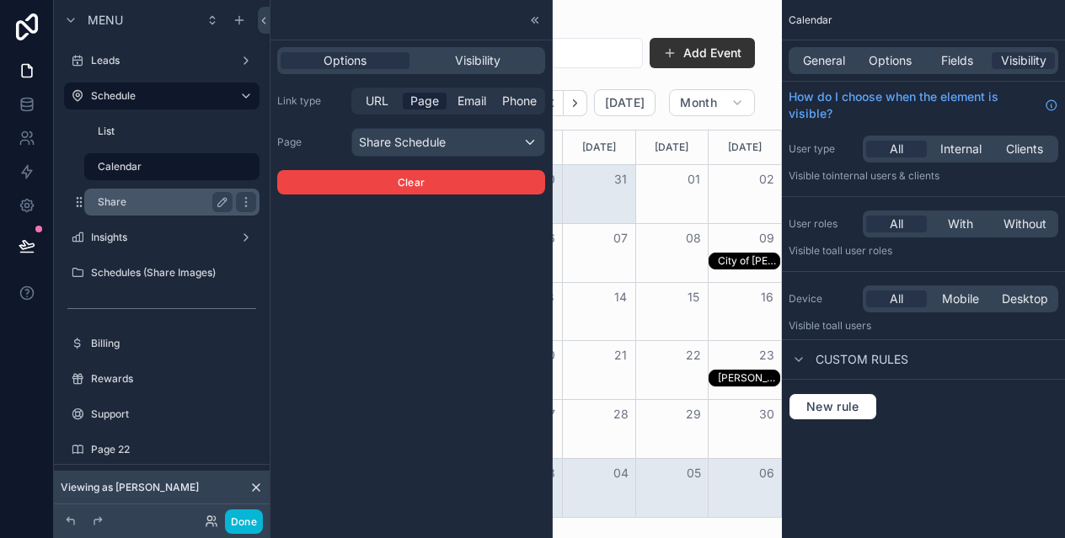
click at [136, 204] on label "Share" at bounding box center [162, 201] width 128 height 13
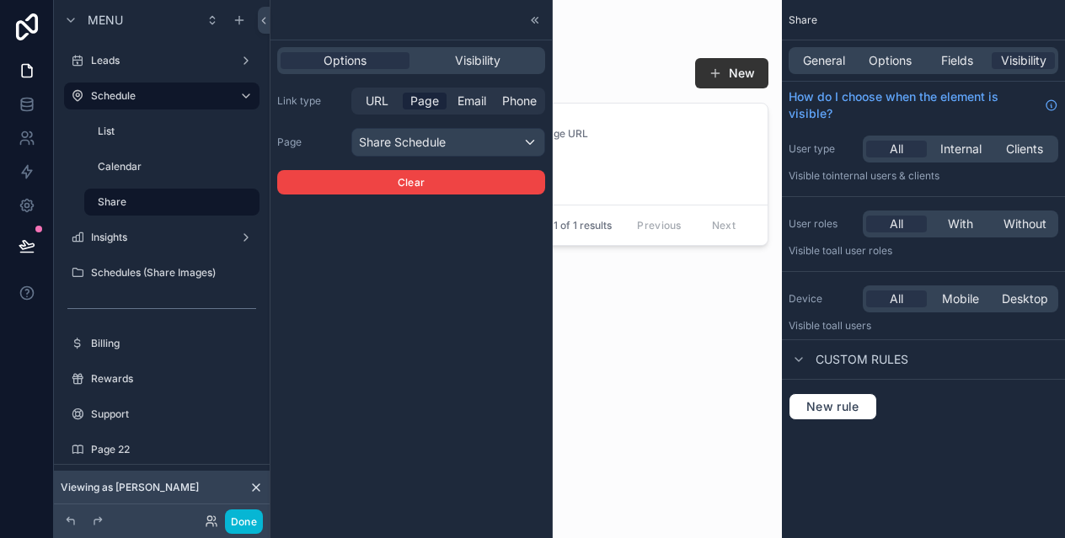
click at [622, 334] on div "scrollable content" at bounding box center [526, 259] width 512 height 518
click at [618, 399] on div "Share Schedule New Name recsFh22oZtQTn7Uo Food Truck Squeezeers Image URL -- Sh…" at bounding box center [525, 282] width 485 height 471
click at [247, 527] on button "Done" at bounding box center [244, 522] width 38 height 24
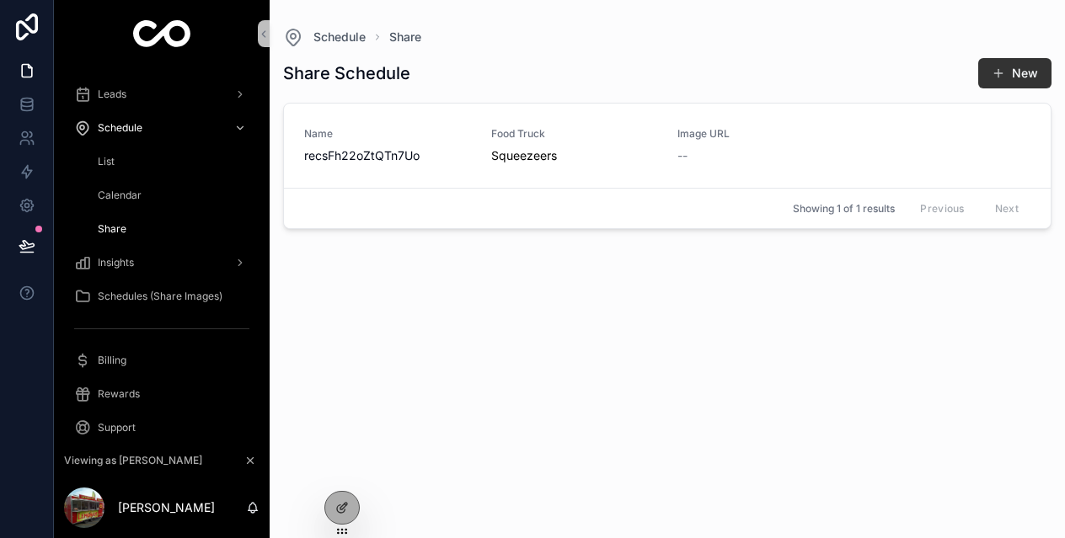
click at [510, 325] on div "Share Schedule New Name recsFh22oZtQTn7Uo Food Truck Squeezeers Image URL -- Sh…" at bounding box center [667, 282] width 768 height 471
click at [151, 226] on div "Share" at bounding box center [171, 229] width 155 height 27
click at [128, 193] on span "Calendar" at bounding box center [120, 195] width 44 height 13
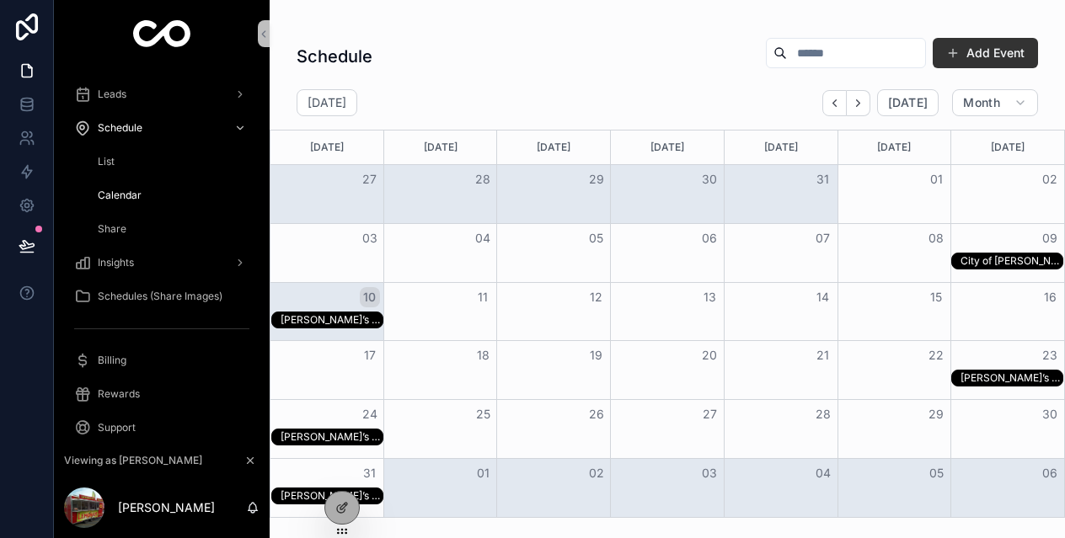
click at [131, 226] on div "Share" at bounding box center [171, 229] width 155 height 27
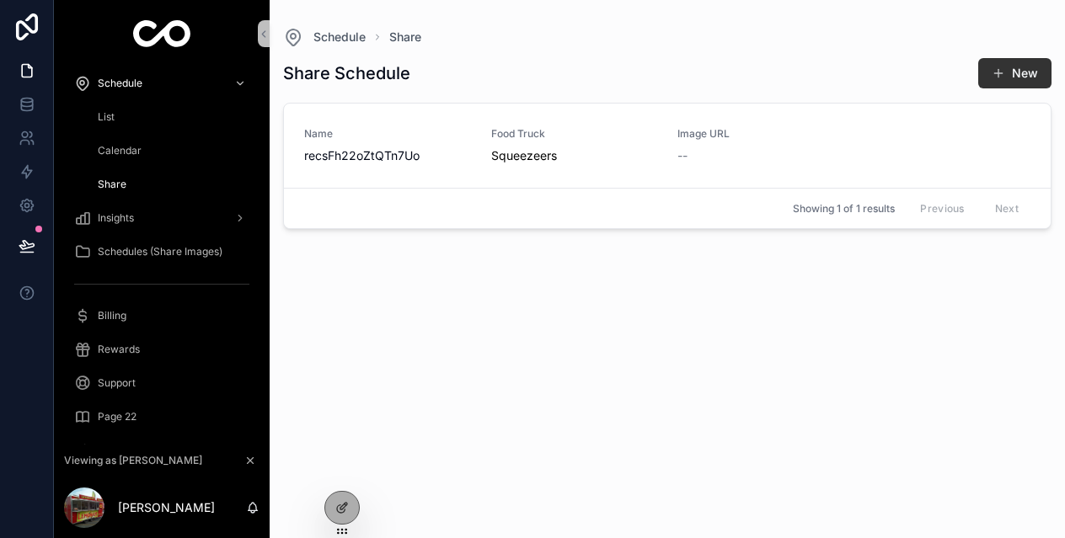
scroll to position [88, 0]
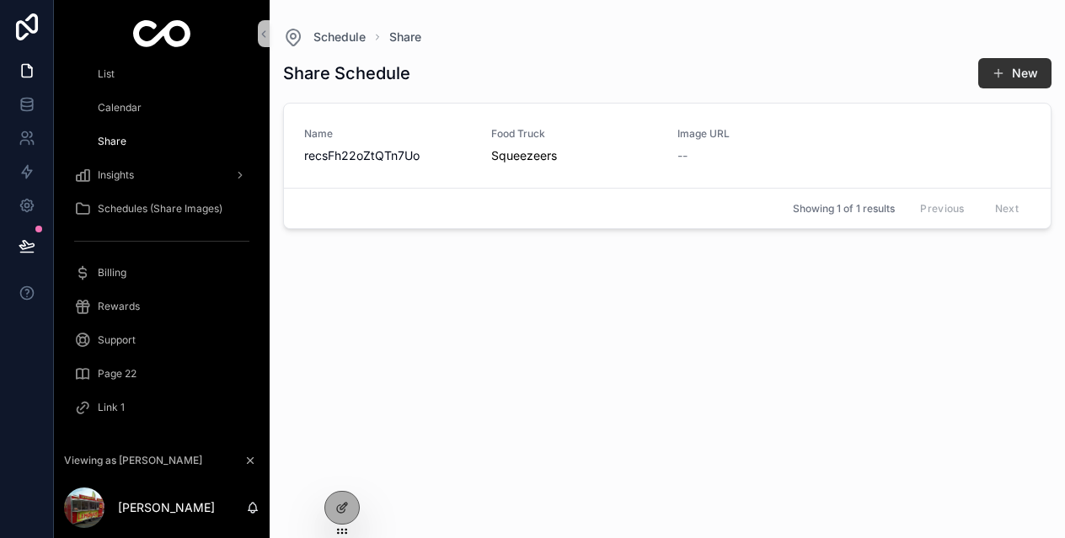
click at [159, 142] on div "Share" at bounding box center [171, 141] width 155 height 27
click at [340, 503] on icon at bounding box center [341, 507] width 13 height 13
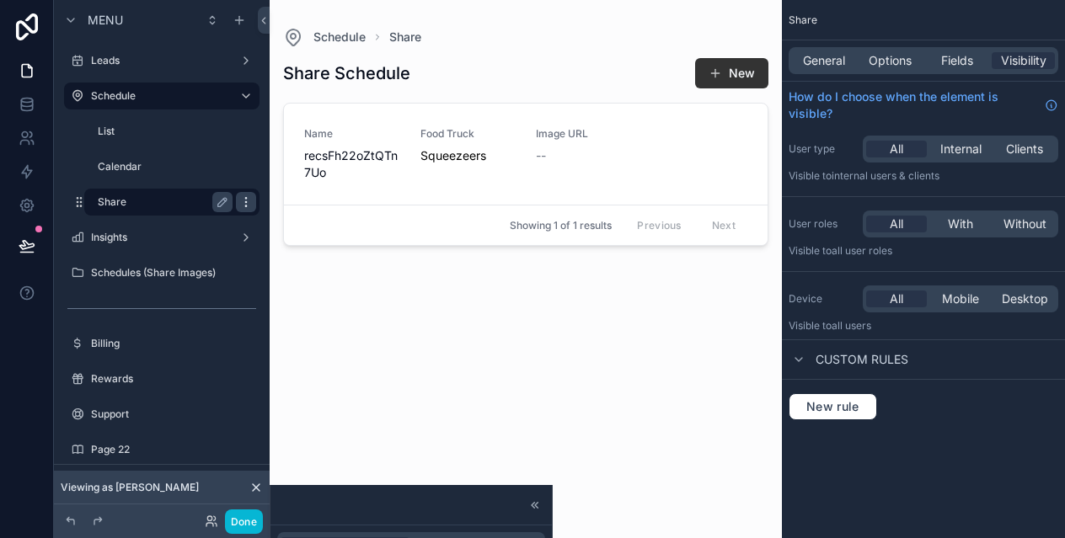
click at [240, 201] on icon "scrollable content" at bounding box center [245, 201] width 13 height 13
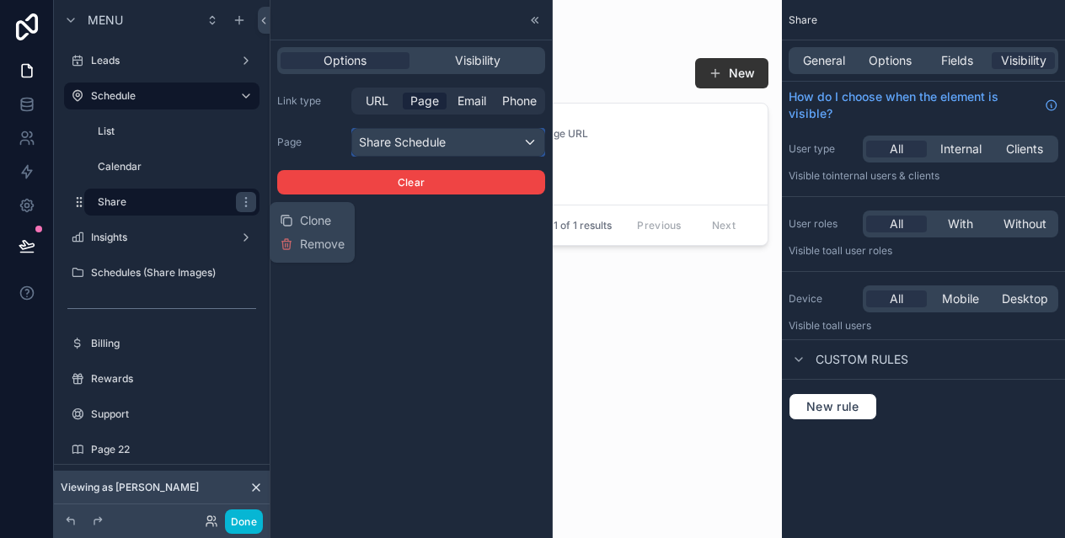
click at [463, 143] on div "Share Schedule" at bounding box center [448, 142] width 192 height 27
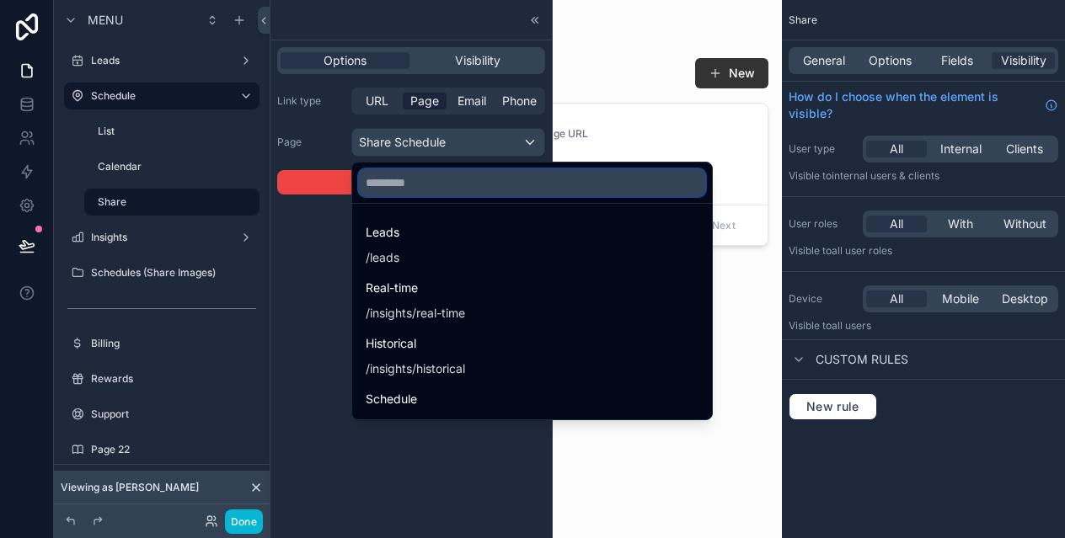
click at [455, 193] on input "text" at bounding box center [532, 182] width 346 height 27
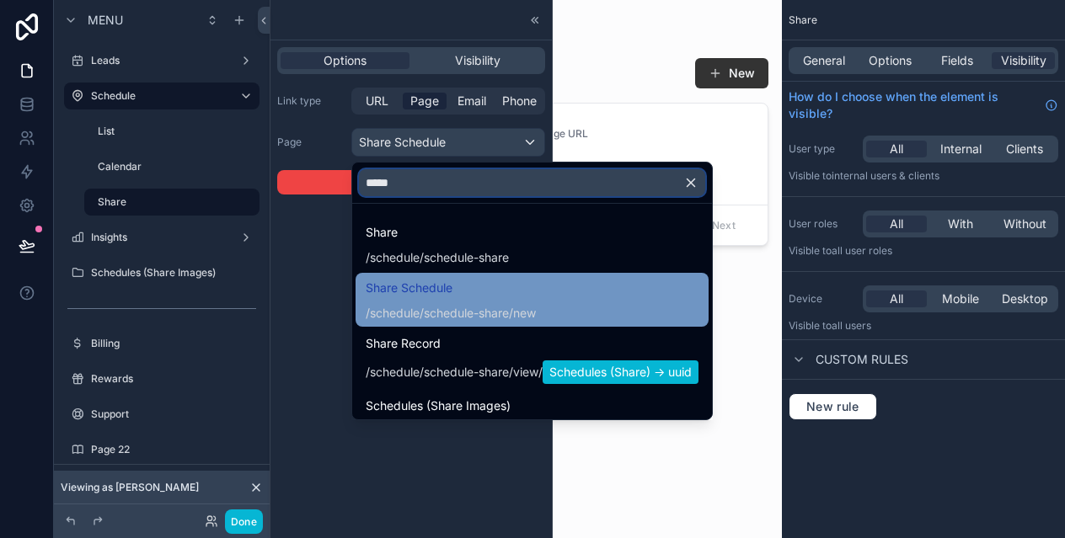
type input "*****"
click at [516, 304] on span "/schedule/schedule-share /new" at bounding box center [451, 312] width 170 height 20
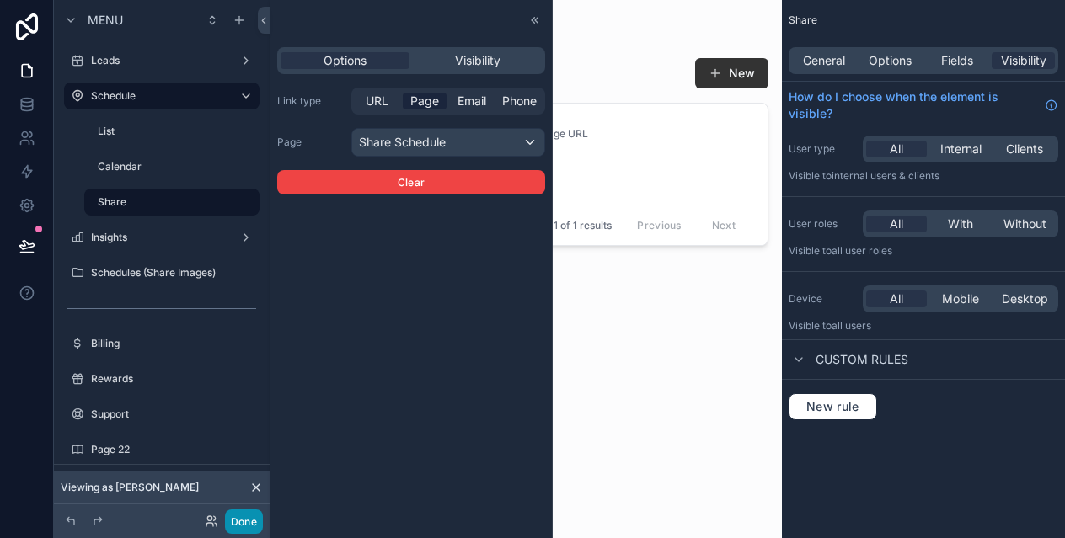
click at [250, 519] on button "Done" at bounding box center [244, 522] width 38 height 24
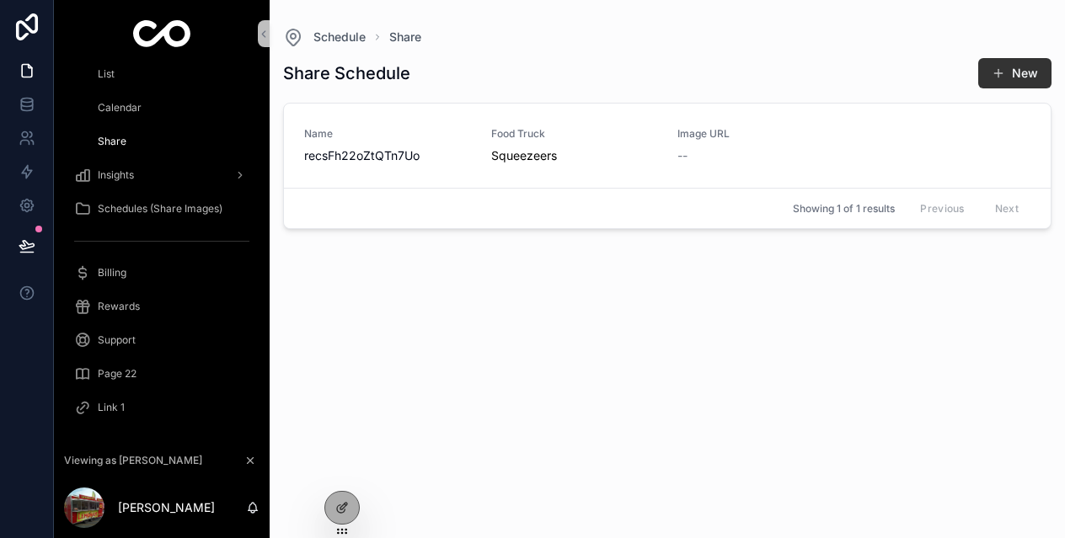
click at [129, 108] on span "Calendar" at bounding box center [120, 107] width 44 height 13
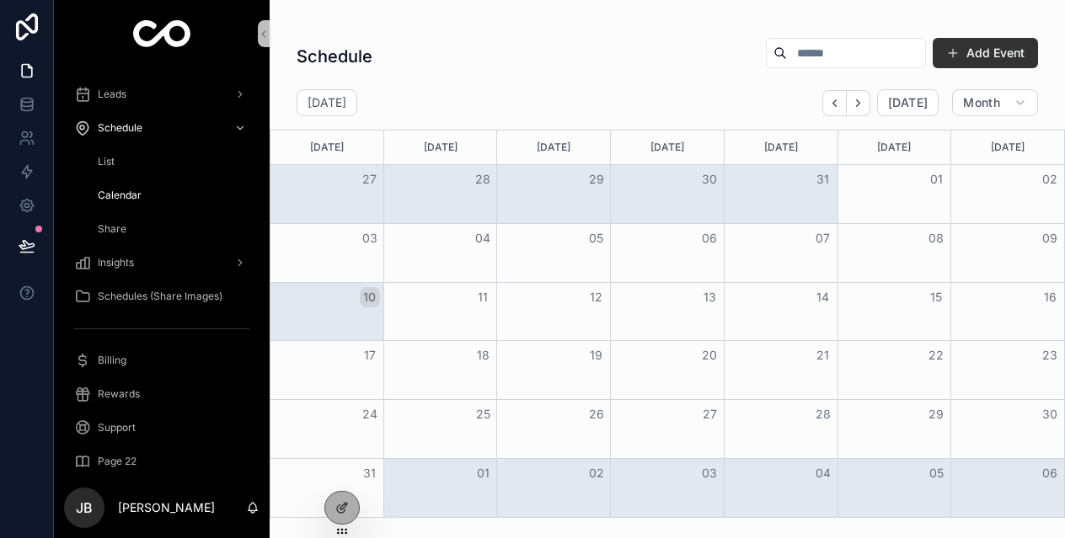
click at [152, 222] on div "Share" at bounding box center [171, 229] width 155 height 27
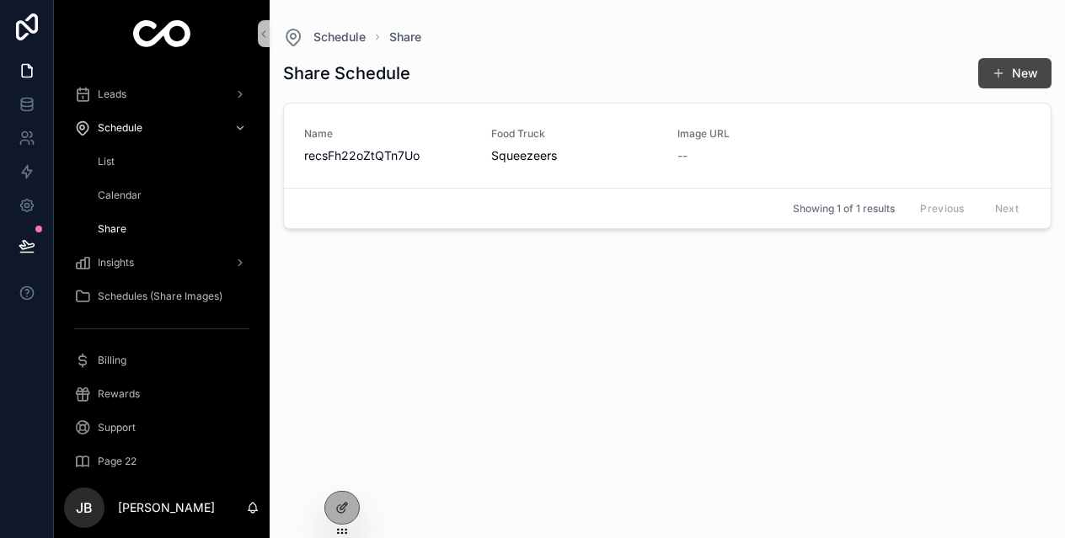
click at [996, 68] on span "scrollable content" at bounding box center [998, 73] width 13 height 13
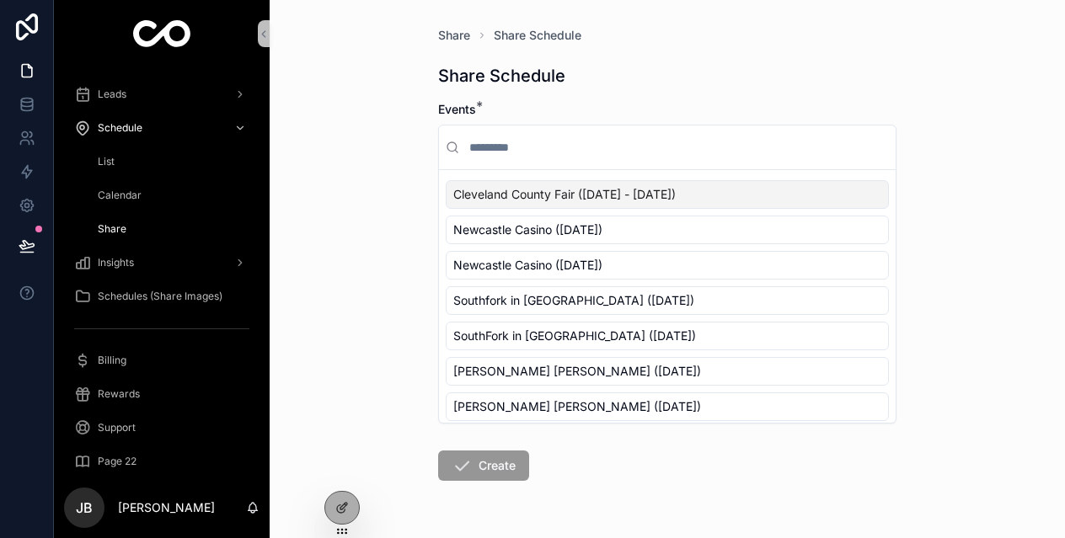
scroll to position [55, 0]
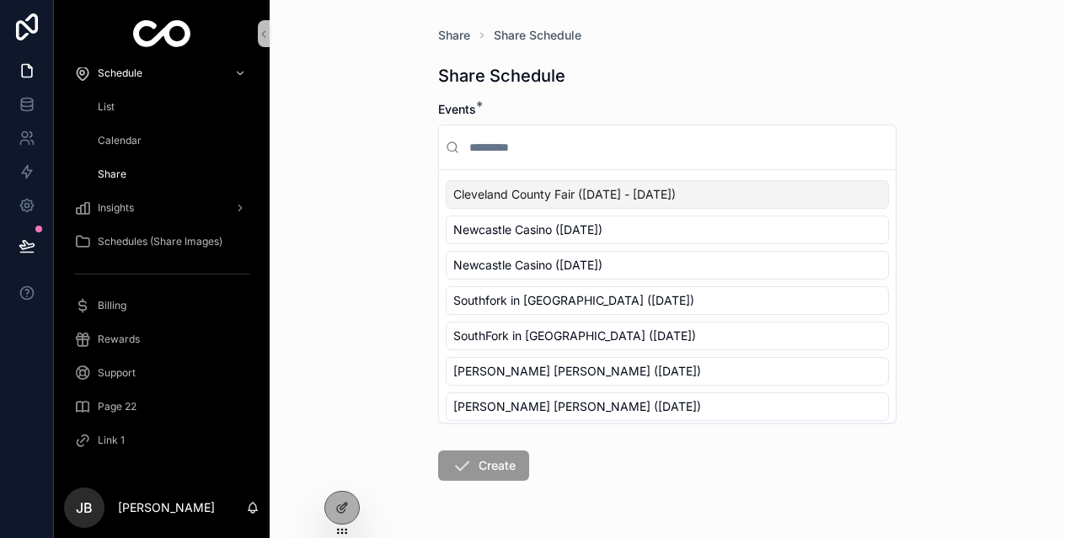
click at [106, 338] on span "Rewards" at bounding box center [119, 339] width 42 height 13
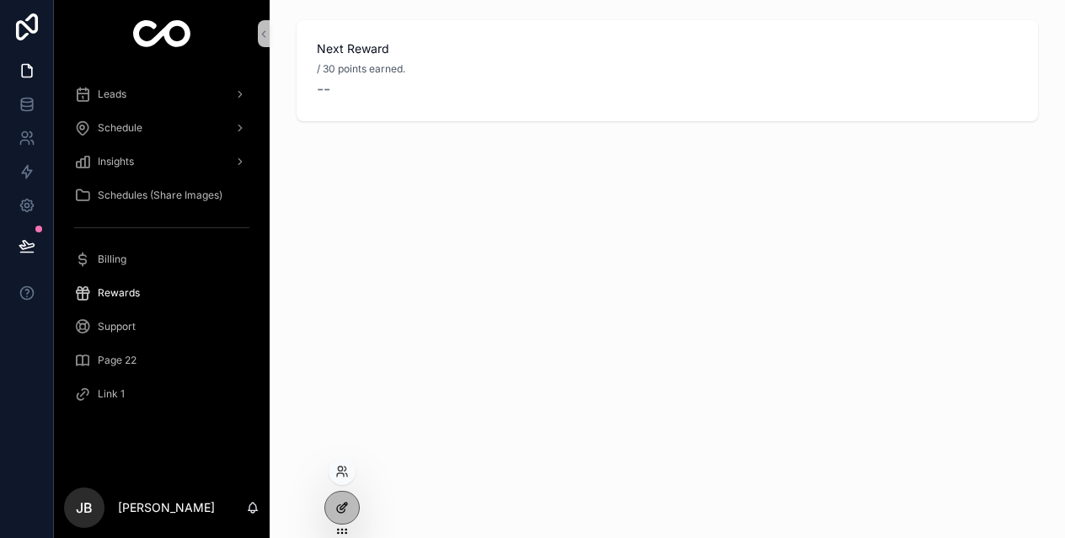
click at [343, 513] on icon at bounding box center [341, 507] width 13 height 13
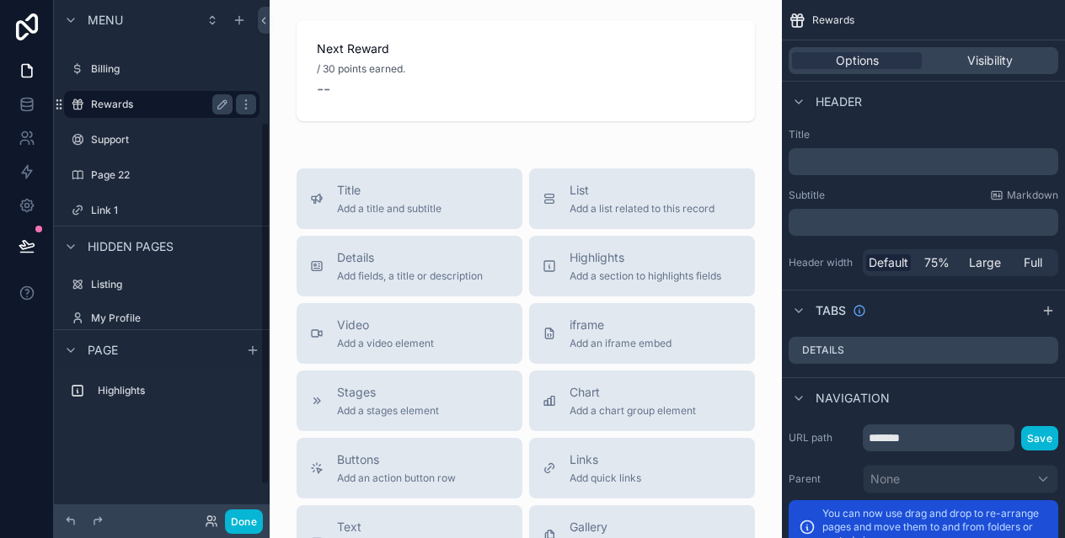
scroll to position [174, 0]
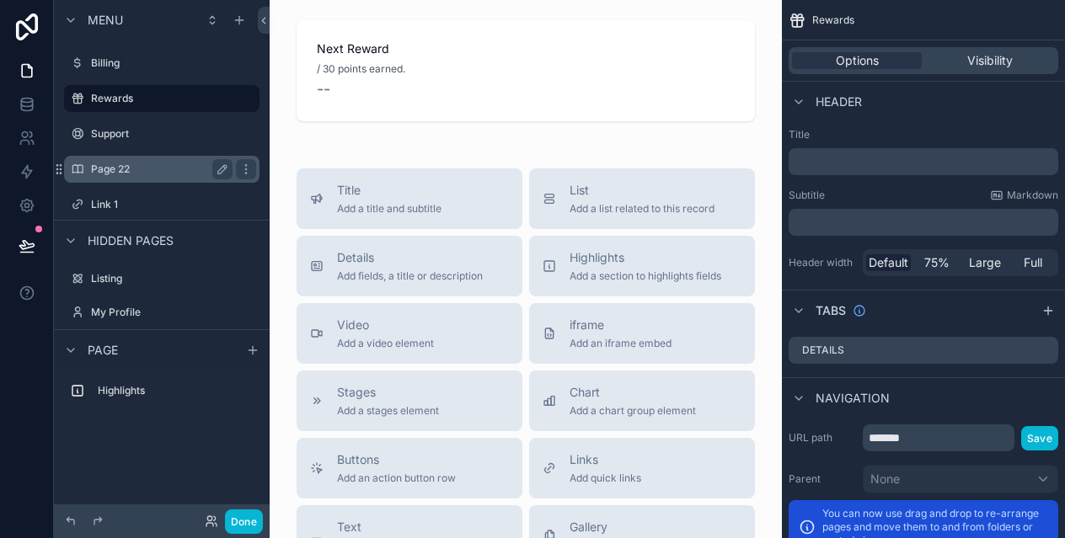
click at [158, 166] on label "Page 22" at bounding box center [158, 169] width 135 height 13
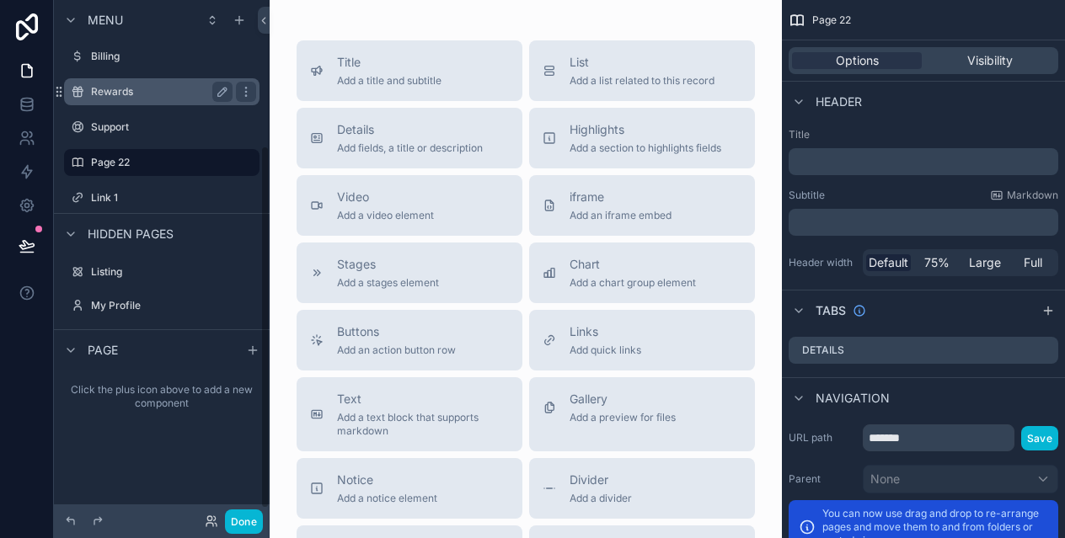
scroll to position [207, 0]
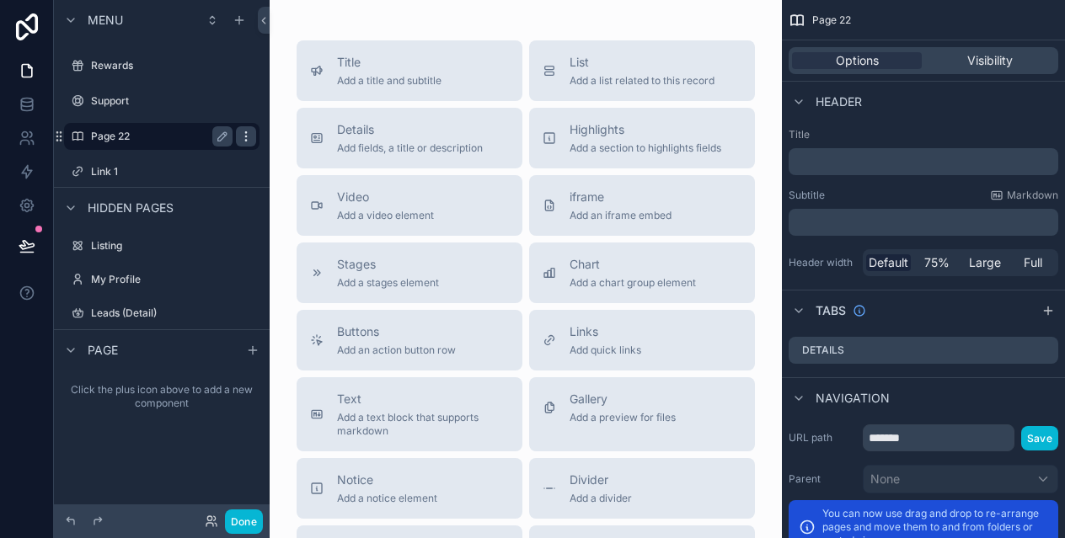
click at [243, 140] on icon "scrollable content" at bounding box center [245, 136] width 13 height 13
click at [309, 152] on span "Remove" at bounding box center [322, 148] width 45 height 17
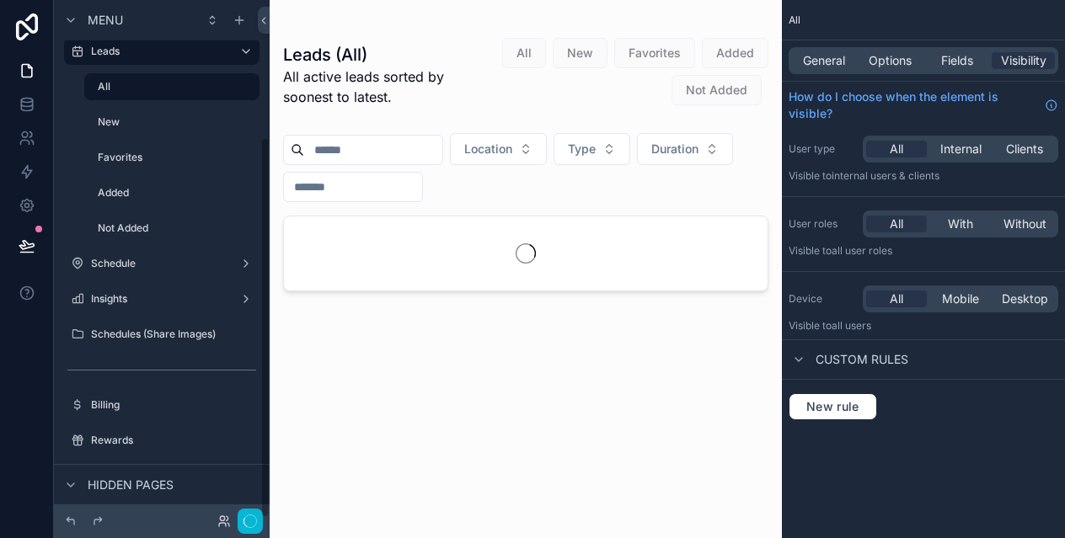
scroll to position [186, 0]
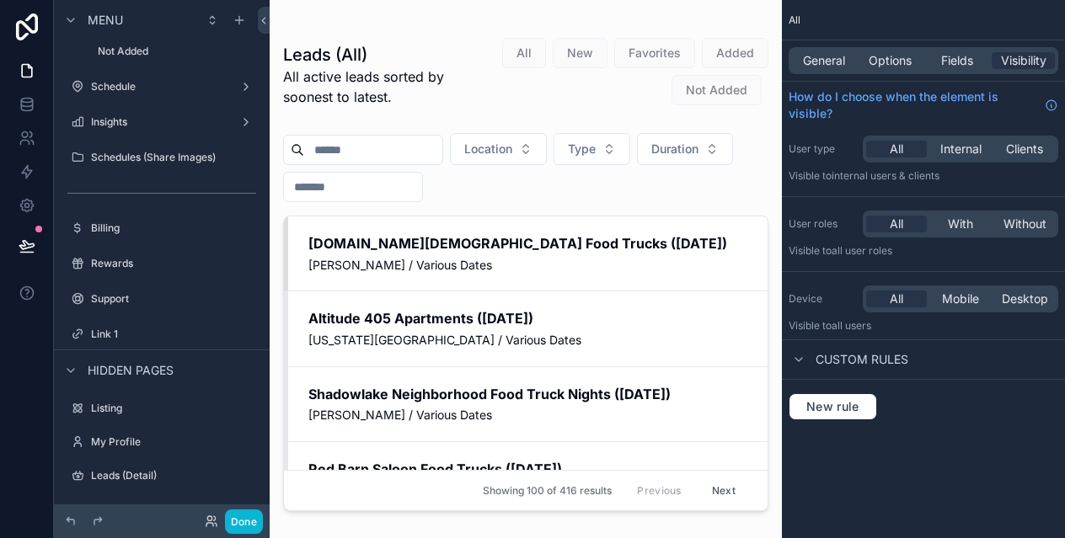
click at [309, 152] on div "scrollable content" at bounding box center [526, 259] width 512 height 518
click at [249, 329] on icon "scrollable content" at bounding box center [245, 334] width 13 height 13
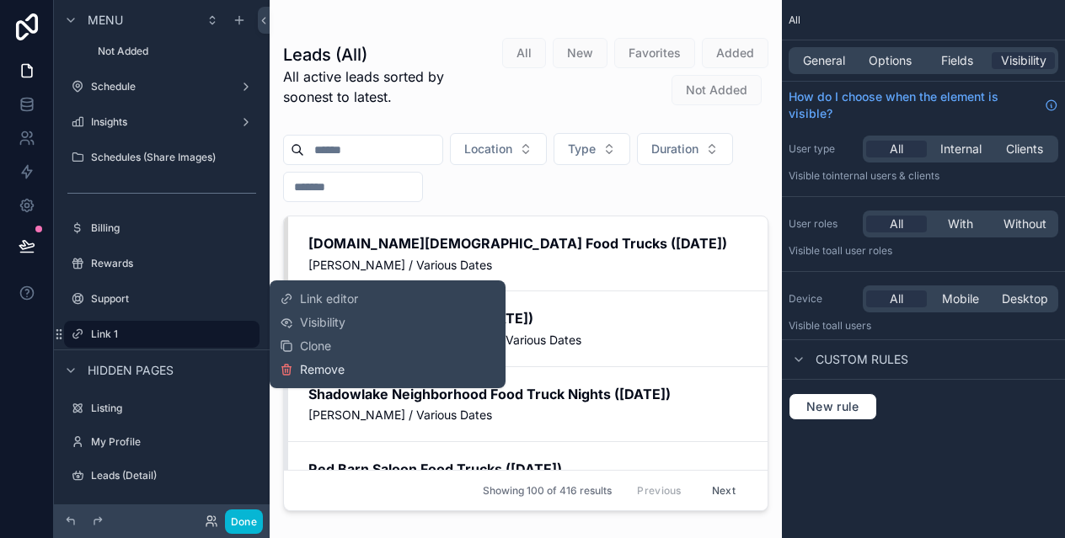
click at [313, 363] on span "Remove" at bounding box center [322, 369] width 45 height 17
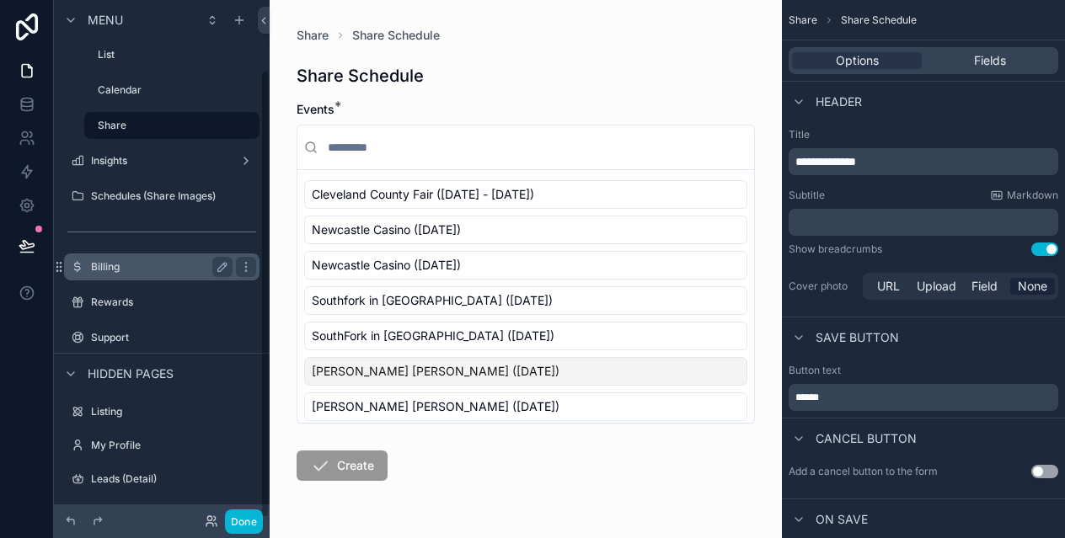
scroll to position [80, 0]
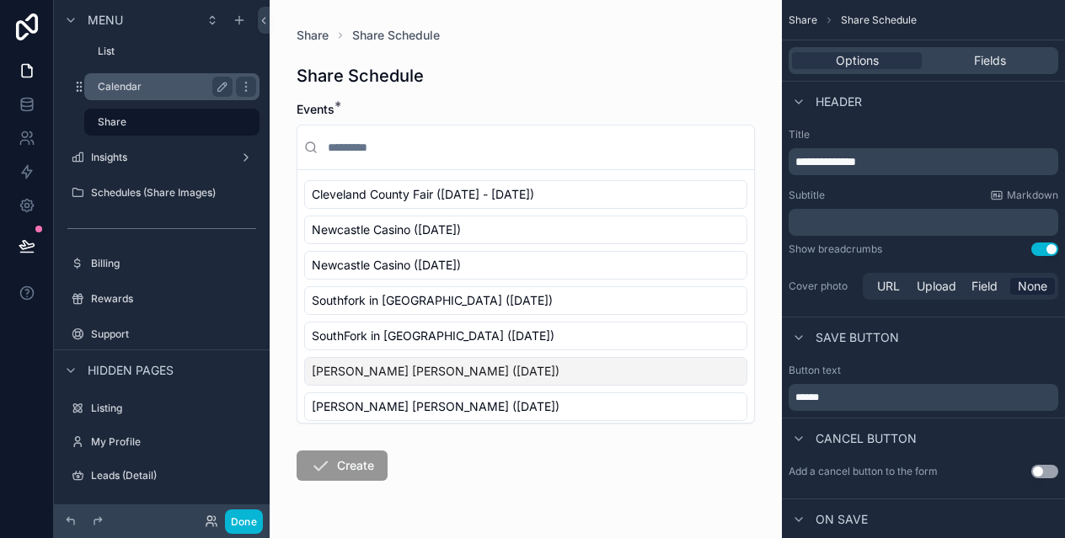
click at [158, 93] on label "Calendar" at bounding box center [162, 86] width 128 height 13
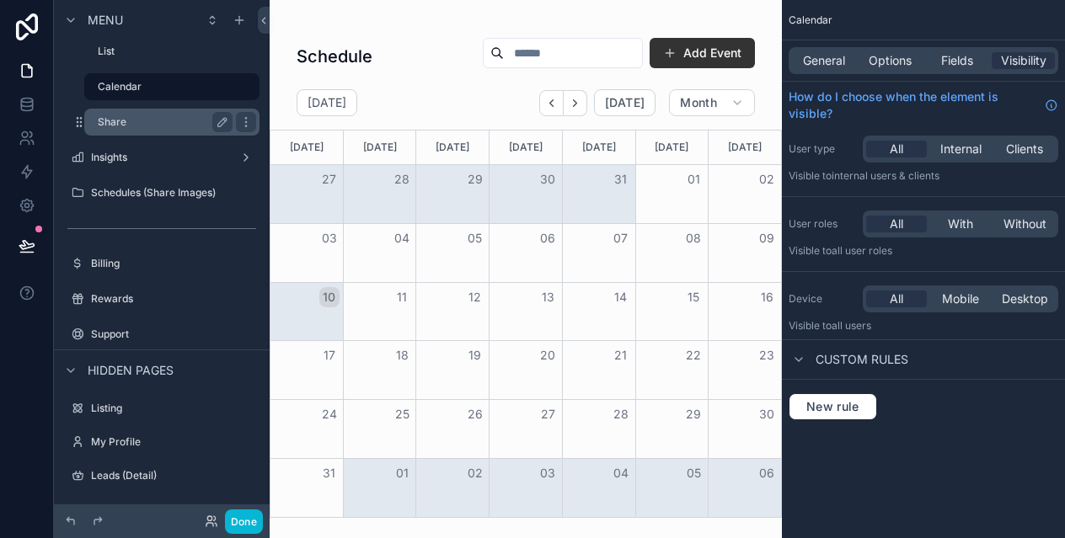
click at [146, 126] on label "Share" at bounding box center [162, 121] width 128 height 13
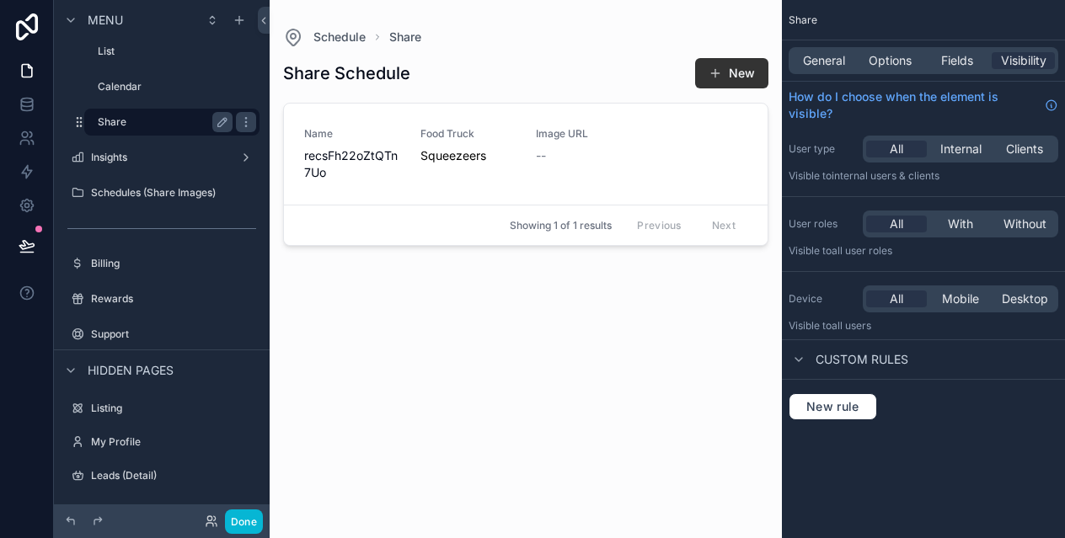
click at [206, 109] on div "Share" at bounding box center [172, 122] width 169 height 27
click at [246, 122] on icon "scrollable content" at bounding box center [245, 121] width 1 height 1
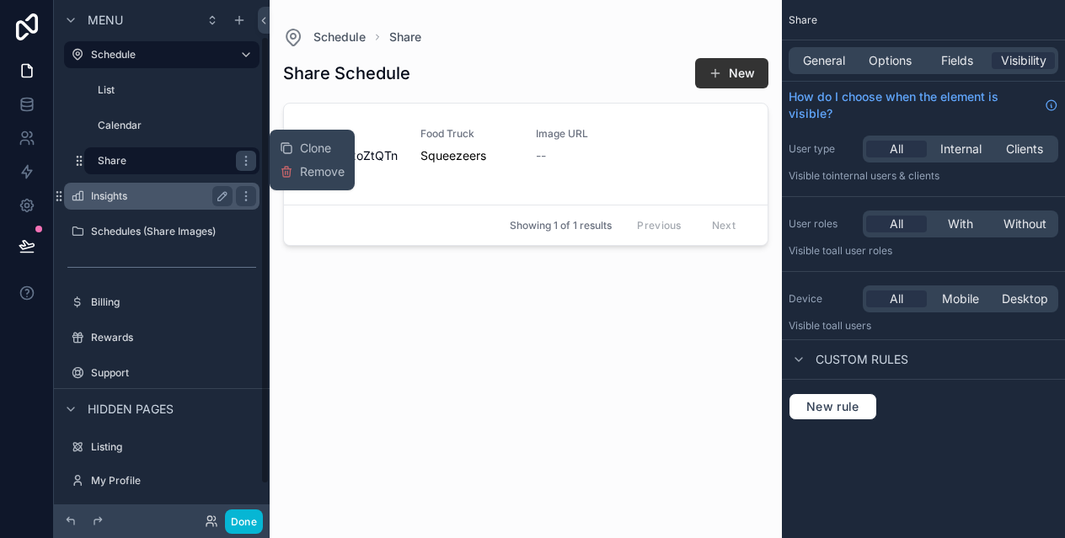
scroll to position [42, 0]
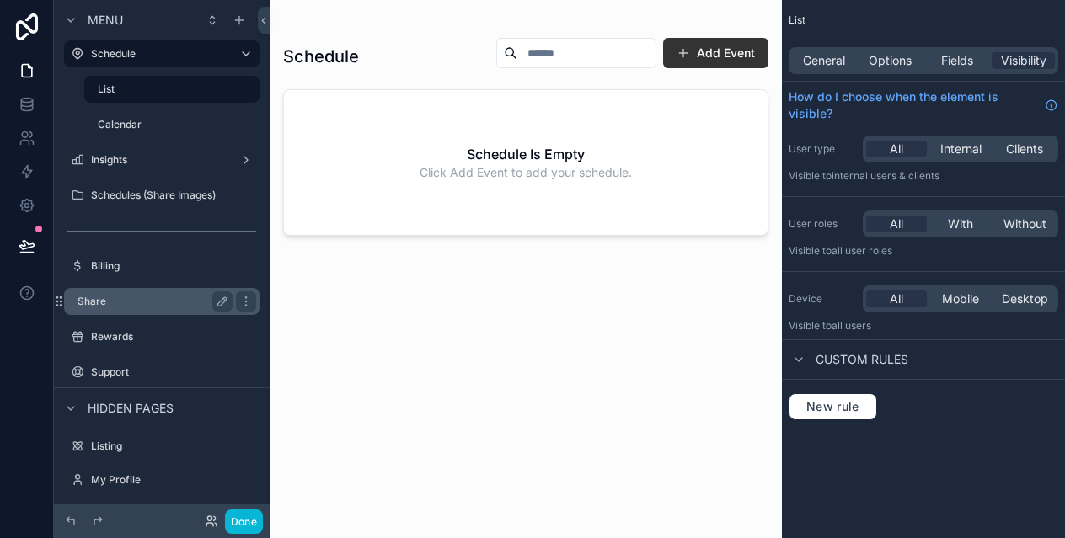
click at [156, 300] on label "Share" at bounding box center [152, 301] width 148 height 13
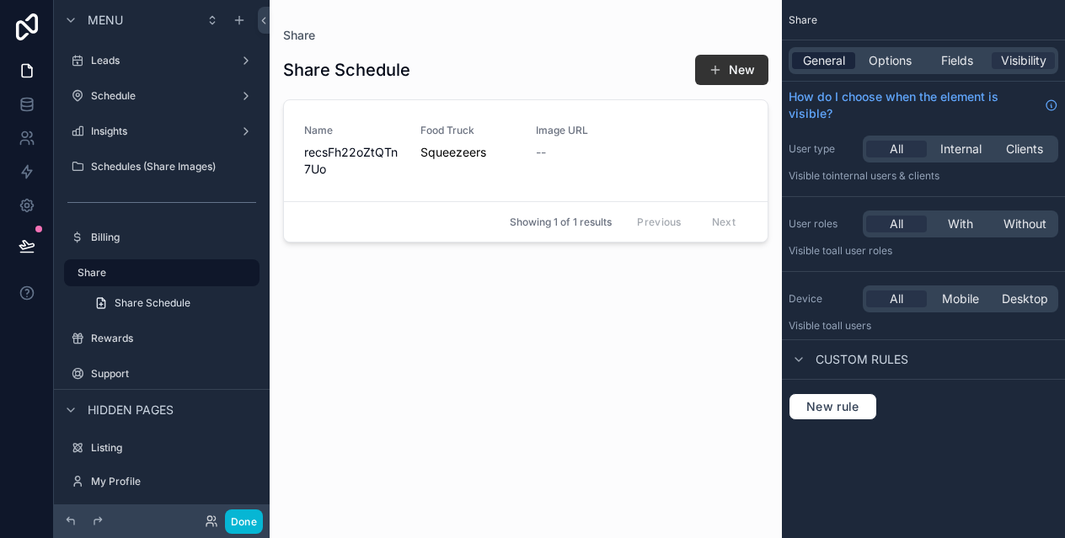
click at [824, 65] on span "General" at bounding box center [824, 60] width 42 height 17
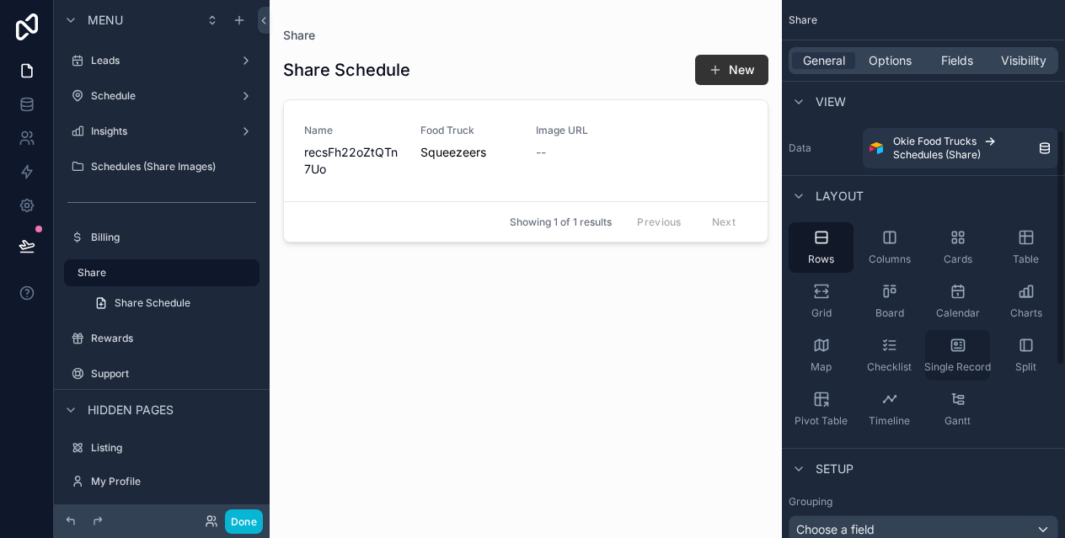
scroll to position [690, 0]
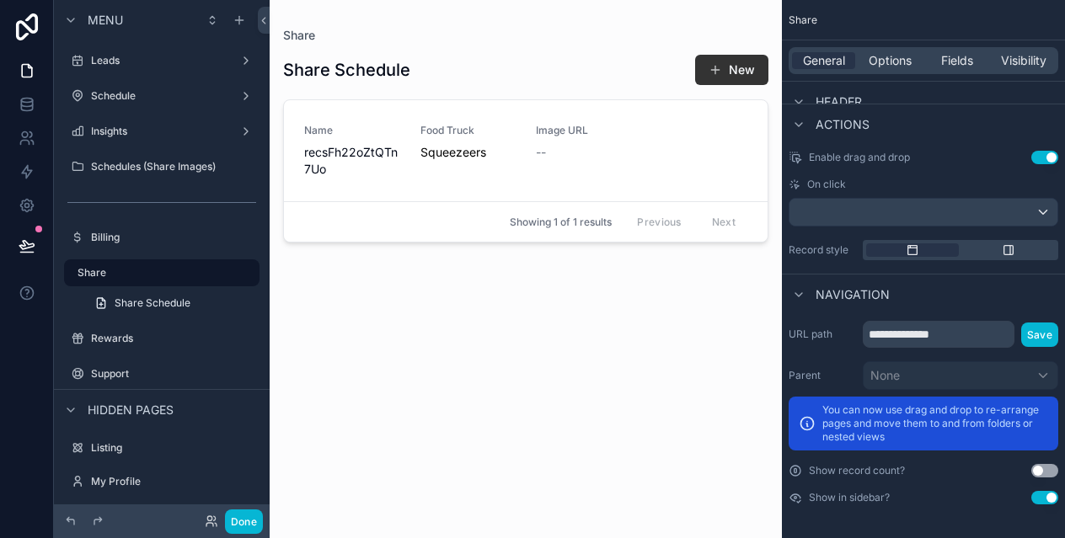
click at [1050, 500] on button "Use setting" at bounding box center [1044, 497] width 27 height 13
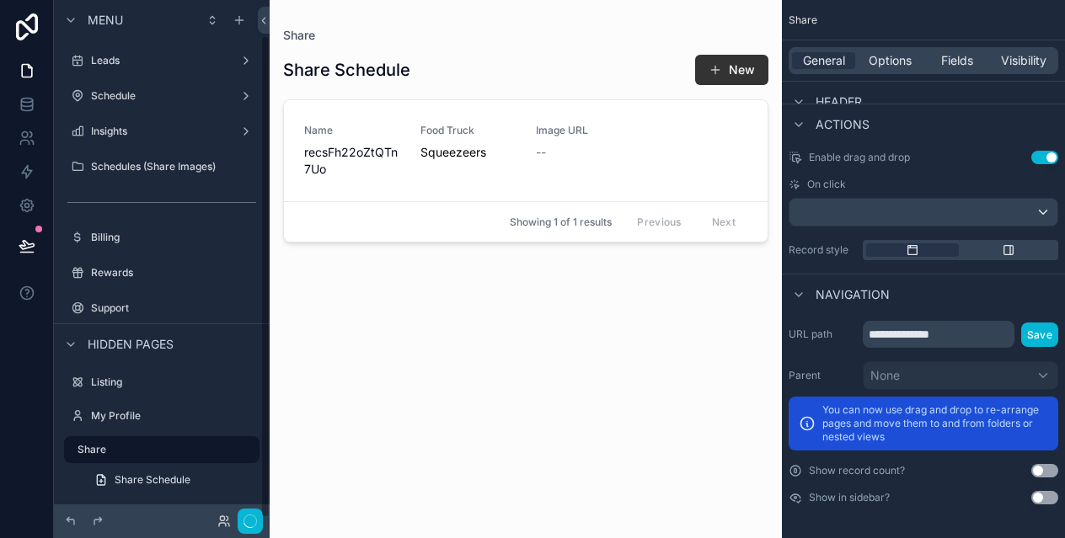
scroll to position [38, 0]
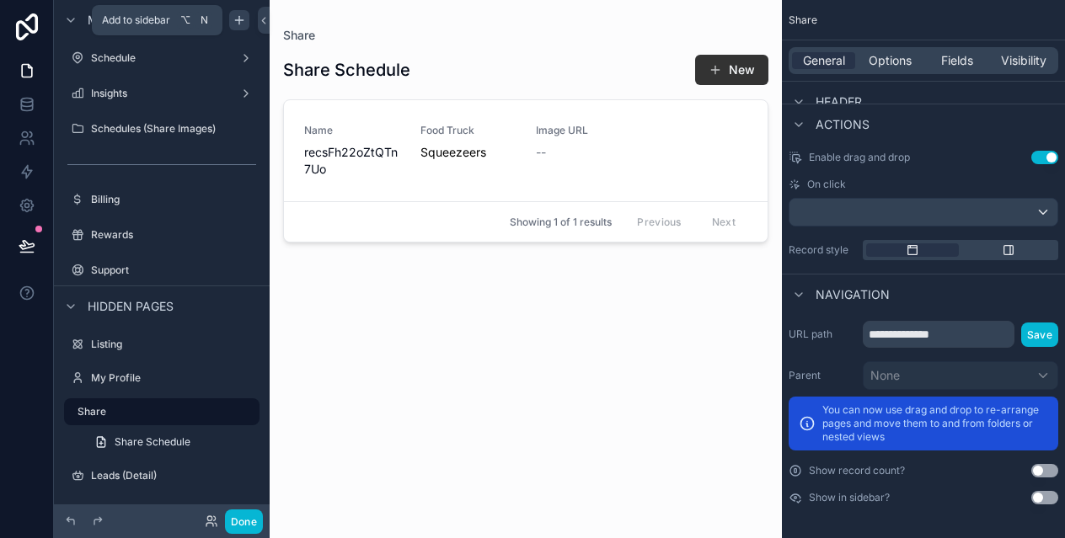
click at [240, 22] on icon "scrollable content" at bounding box center [239, 19] width 13 height 13
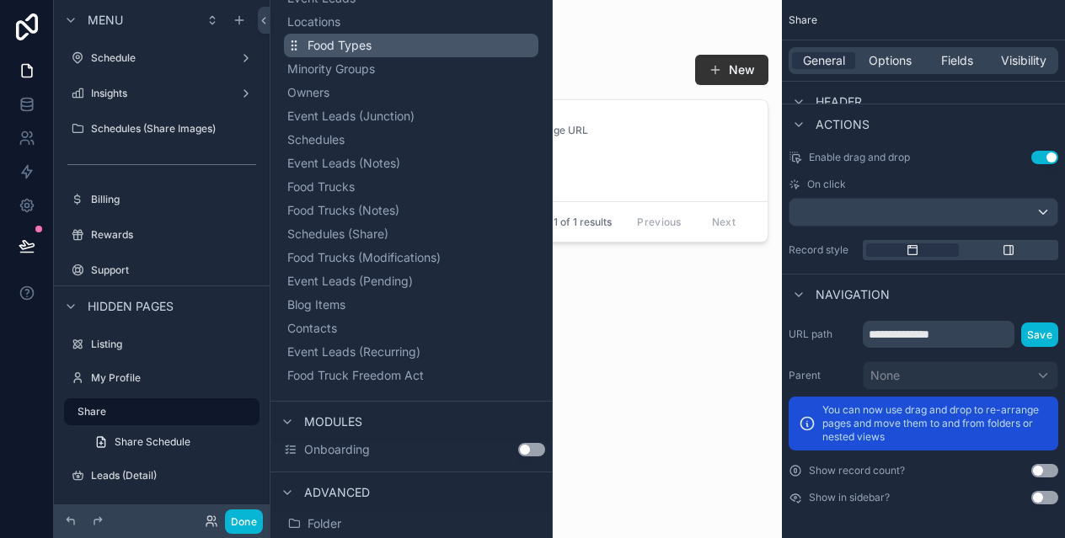
scroll to position [291, 0]
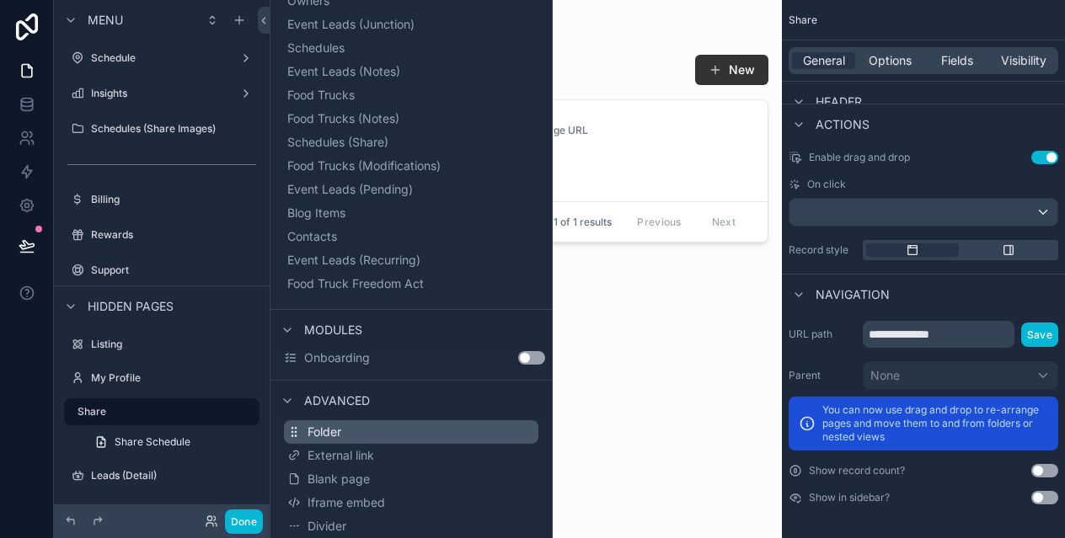
click at [345, 428] on button "Folder" at bounding box center [411, 432] width 254 height 24
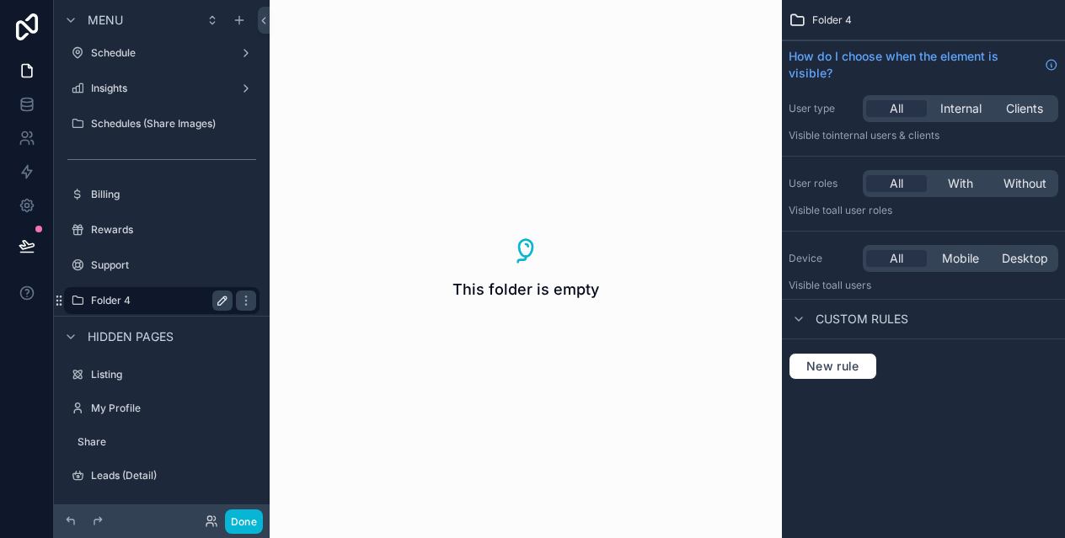
click at [222, 301] on icon "scrollable content" at bounding box center [222, 300] width 13 height 13
click at [174, 301] on input "********" at bounding box center [148, 301] width 115 height 20
type input "*****"
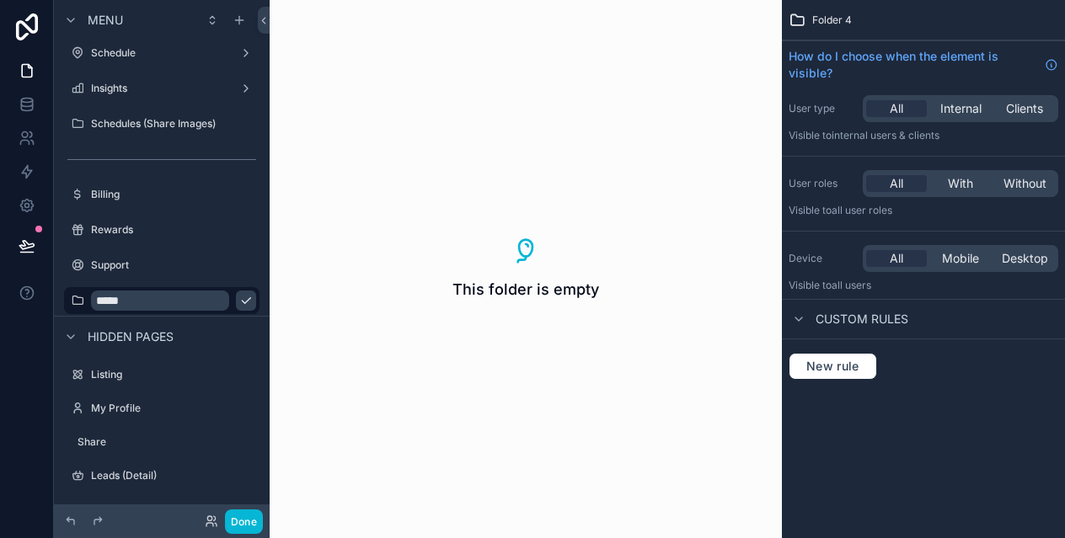
click at [239, 301] on icon "scrollable content" at bounding box center [245, 300] width 13 height 13
click at [246, 301] on icon "scrollable content" at bounding box center [245, 300] width 1 height 1
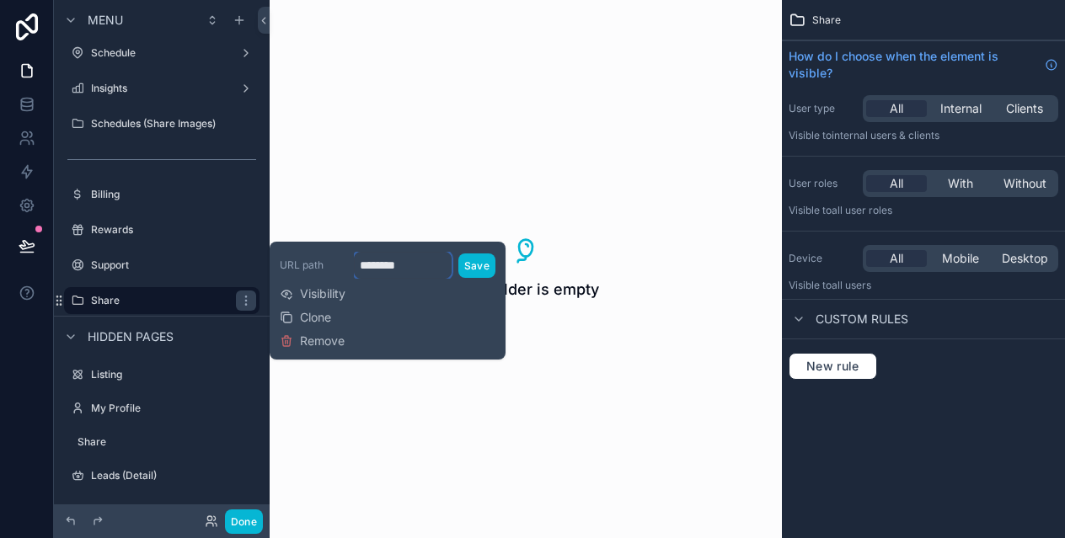
click at [395, 269] on input "********" at bounding box center [403, 265] width 98 height 27
type input "*****"
click at [482, 267] on button "Save" at bounding box center [476, 266] width 37 height 24
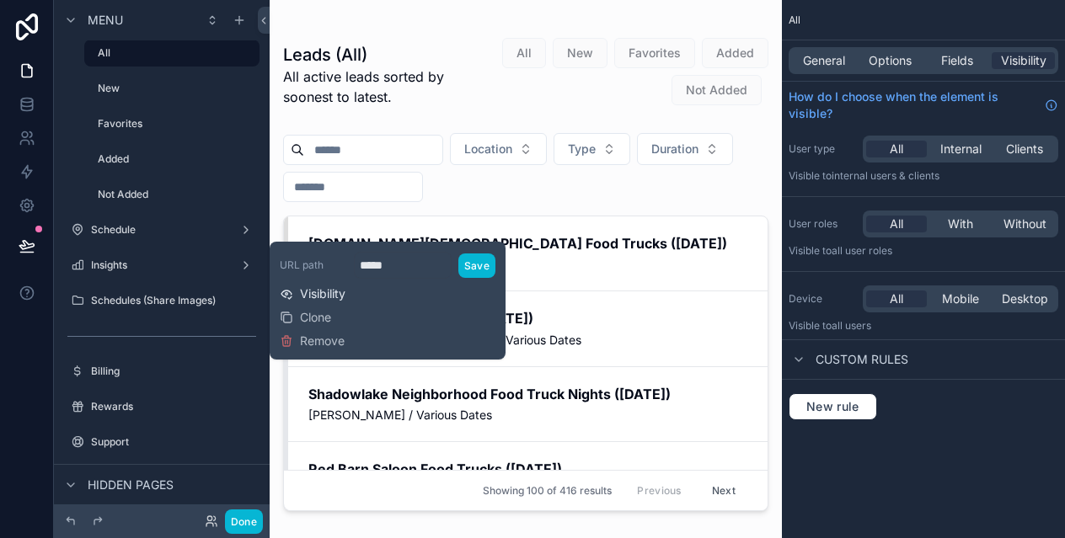
click at [329, 292] on span "Visibility" at bounding box center [322, 294] width 45 height 17
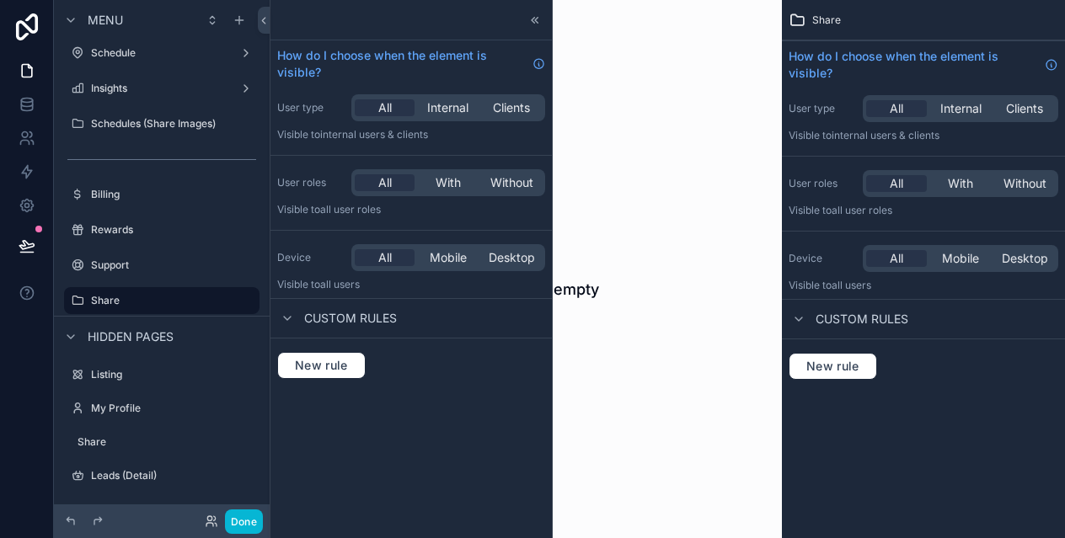
click at [641, 437] on div "This folder is empty" at bounding box center [526, 269] width 512 height 538
click at [171, 441] on label "Share" at bounding box center [152, 442] width 148 height 13
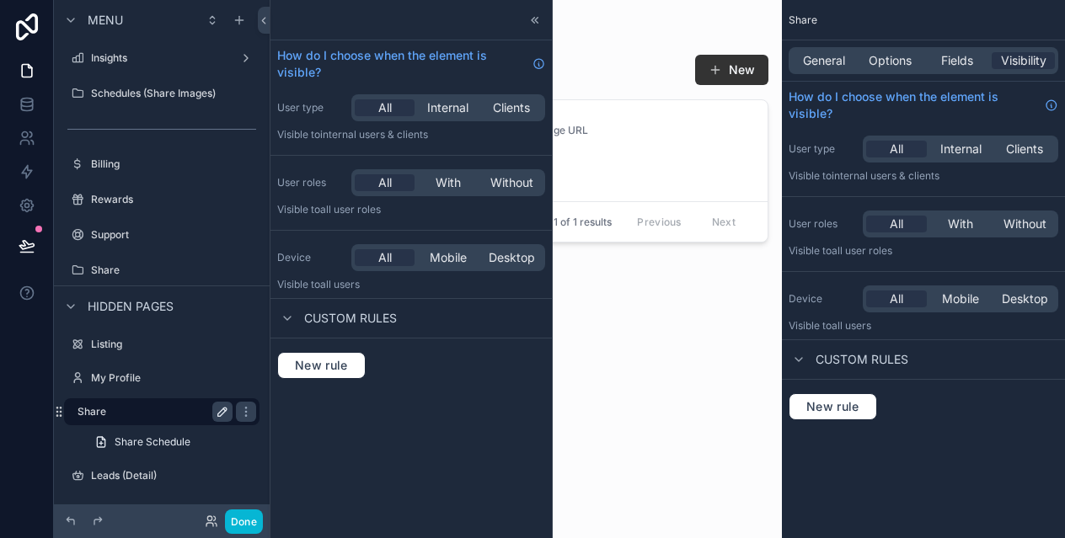
click at [219, 411] on icon "scrollable content" at bounding box center [222, 411] width 13 height 13
click at [179, 413] on input "*****" at bounding box center [142, 412] width 128 height 20
type input "********"
click at [239, 414] on icon "scrollable content" at bounding box center [245, 411] width 13 height 13
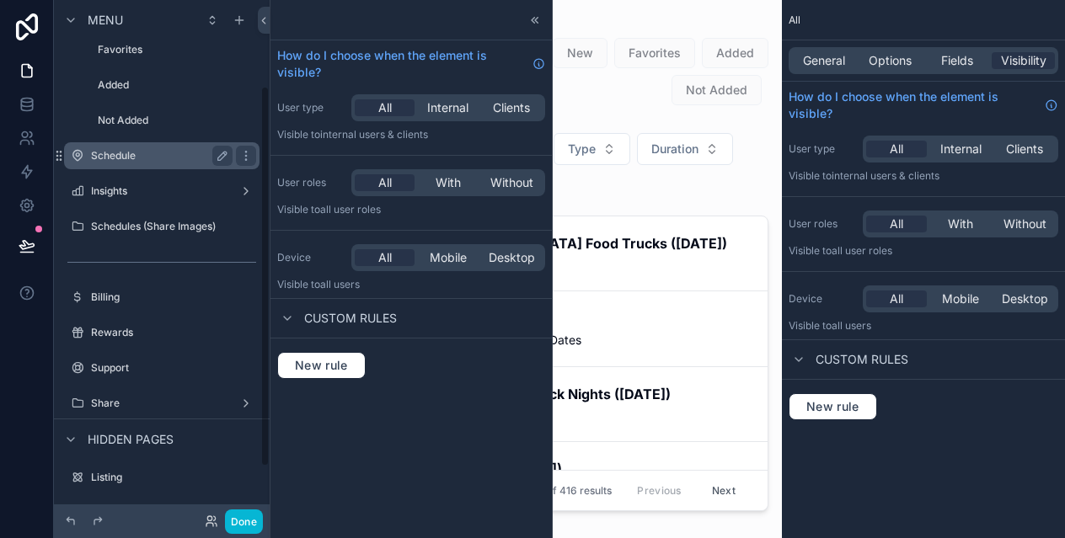
scroll to position [127, 0]
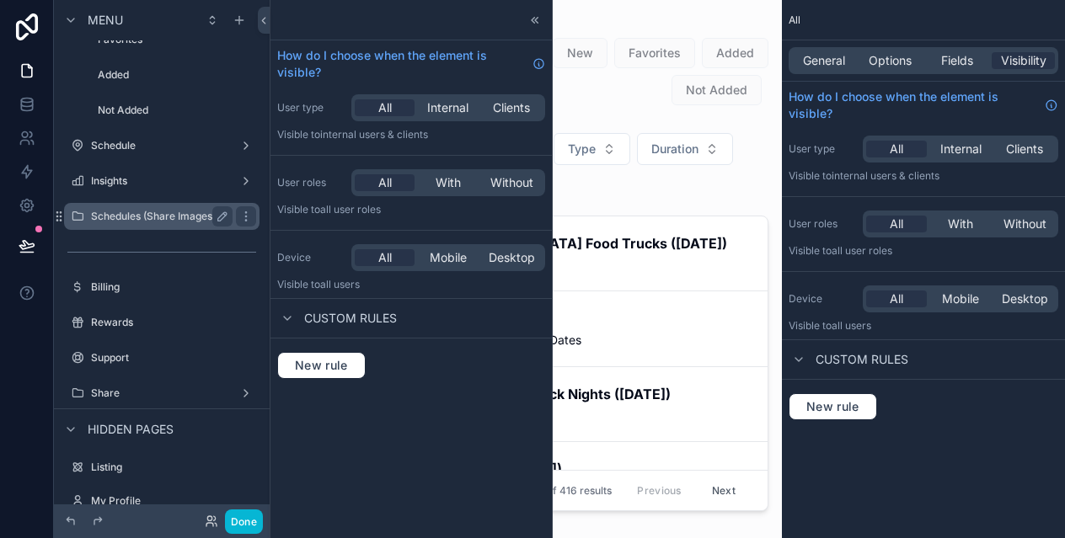
click at [168, 215] on label "Schedules (Share Images)" at bounding box center [158, 216] width 135 height 13
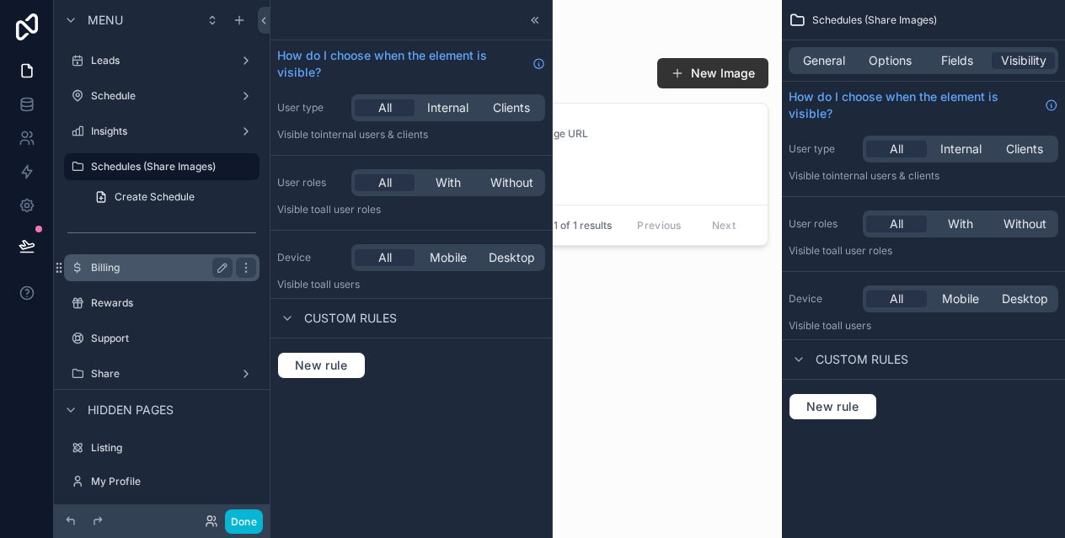
scroll to position [40, 0]
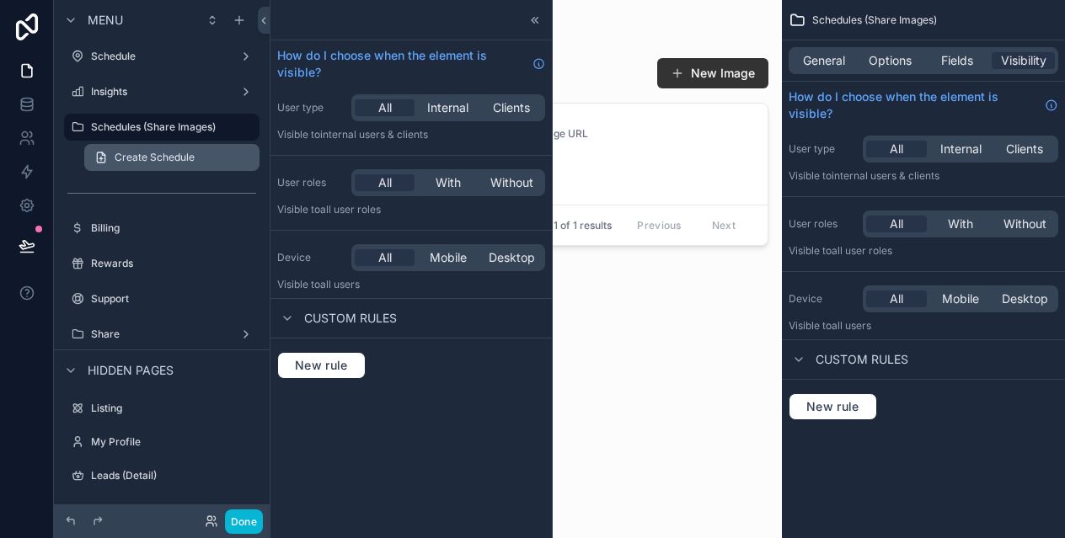
click at [169, 162] on span "Create Schedule" at bounding box center [155, 157] width 80 height 13
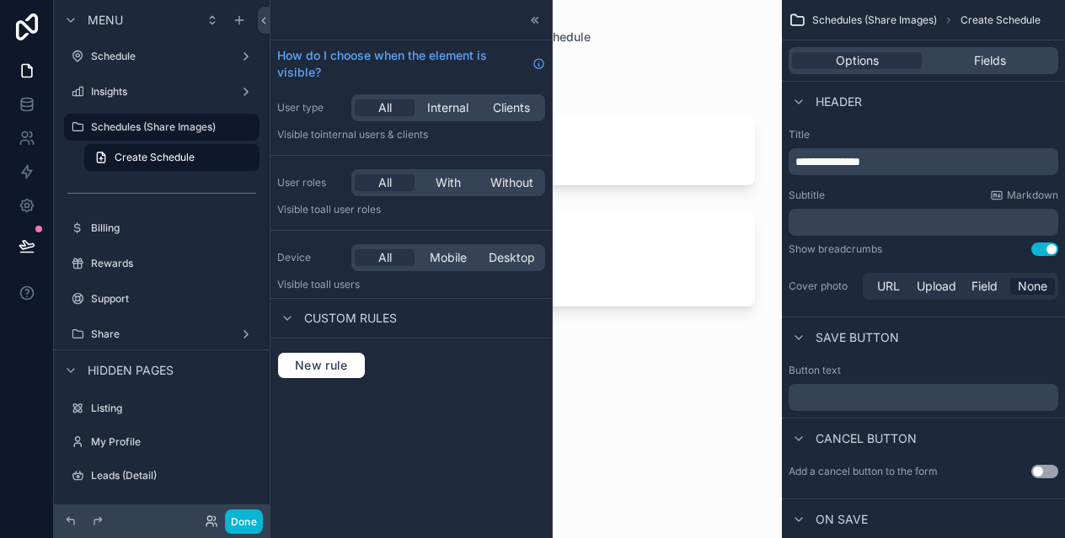
click at [725, 372] on form "Event 2 Save" at bounding box center [526, 287] width 458 height 367
click at [532, 15] on icon at bounding box center [534, 19] width 13 height 13
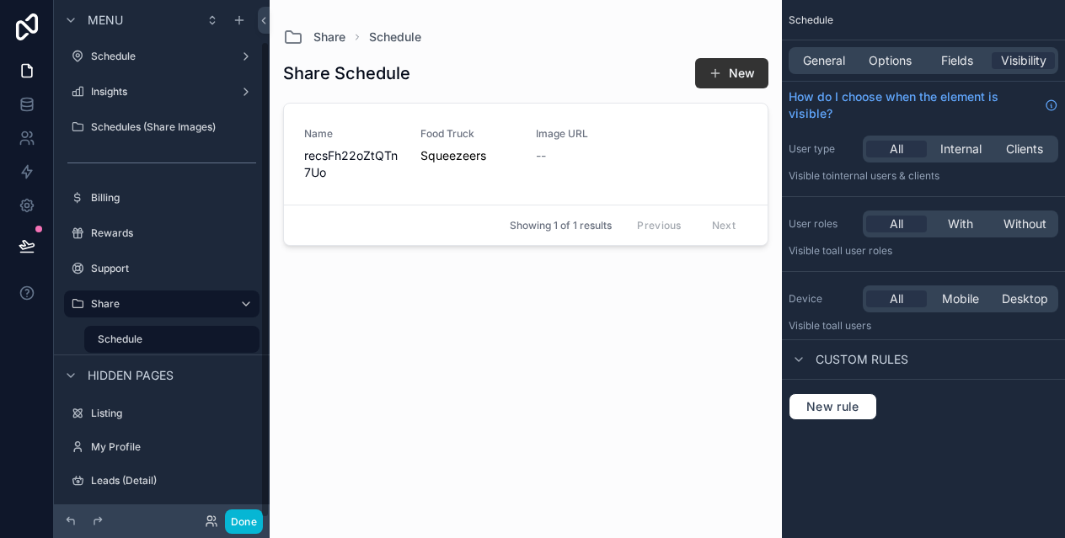
scroll to position [45, 0]
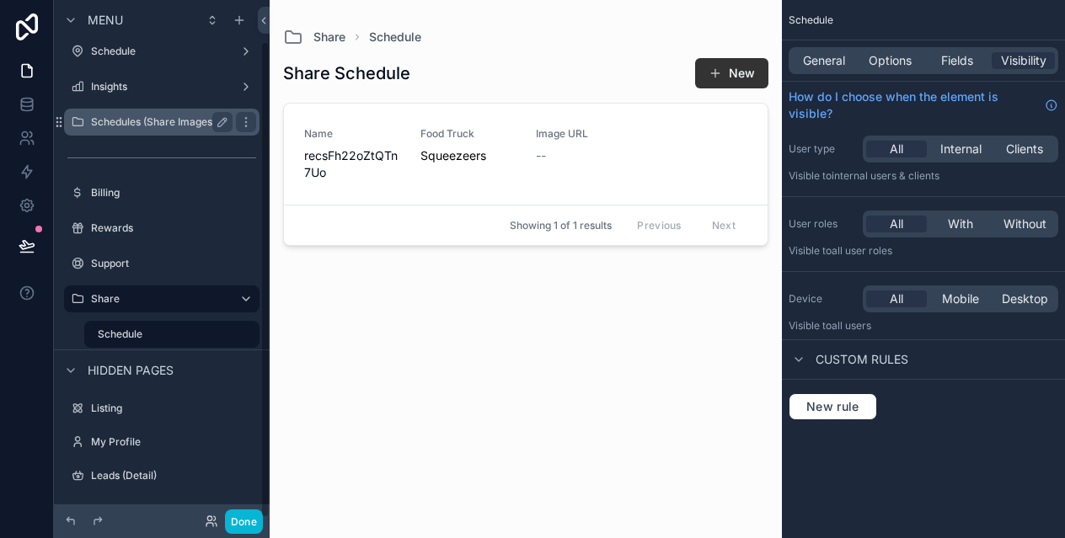
click at [174, 116] on label "Schedules (Share Images)" at bounding box center [158, 121] width 135 height 13
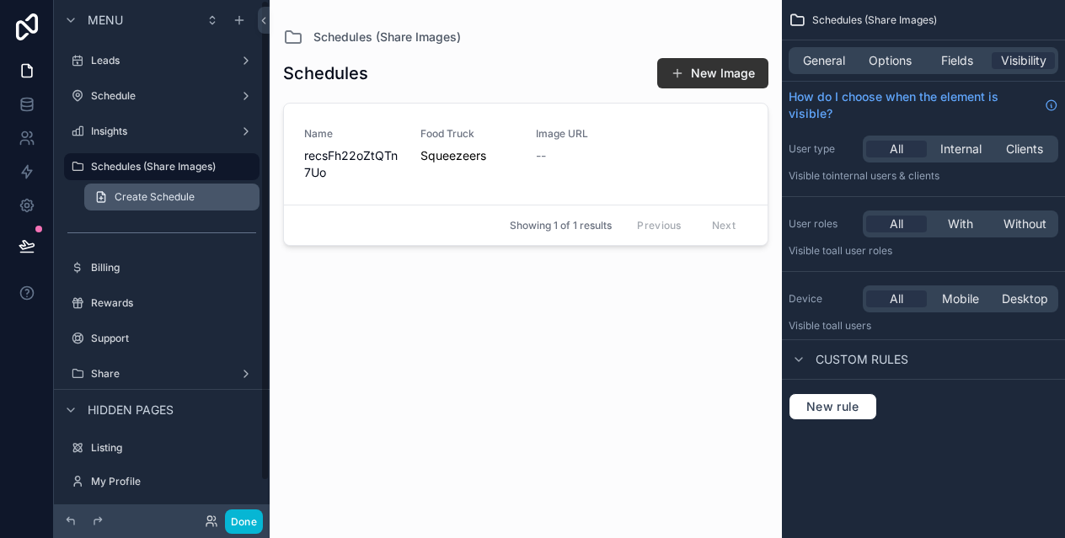
click at [152, 193] on span "Create Schedule" at bounding box center [155, 196] width 80 height 13
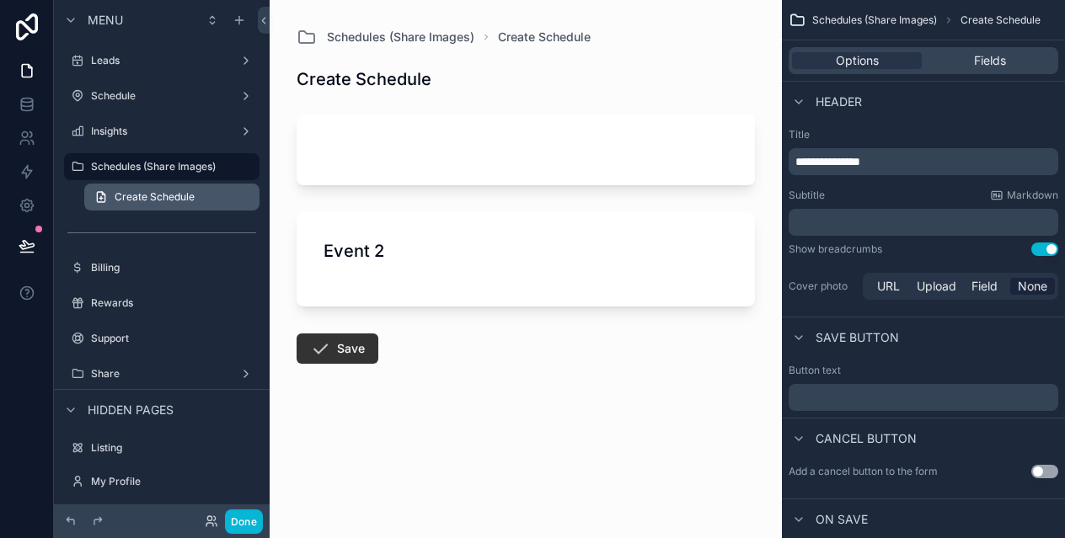
click at [142, 198] on span "Create Schedule" at bounding box center [155, 196] width 80 height 13
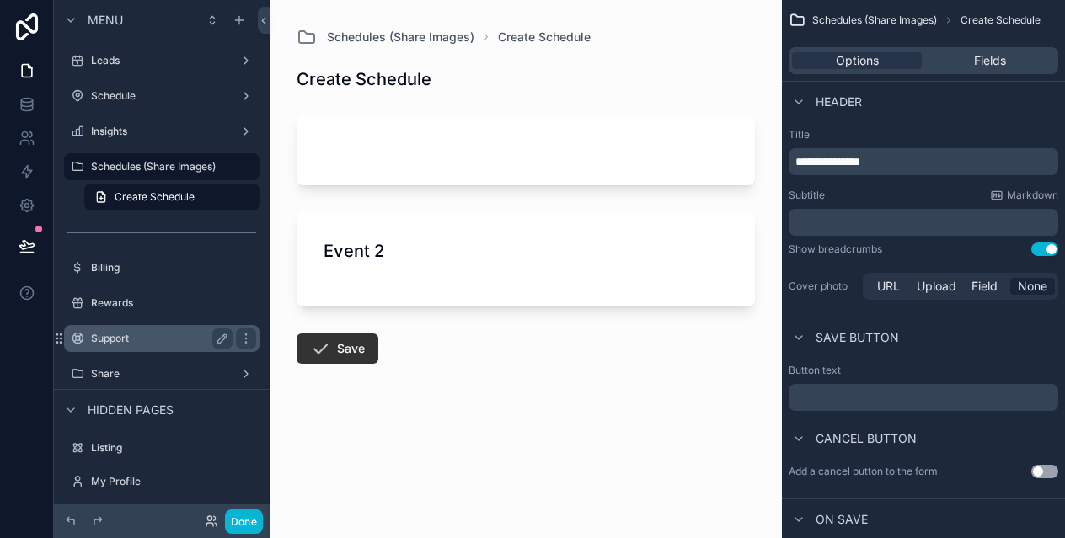
scroll to position [40, 0]
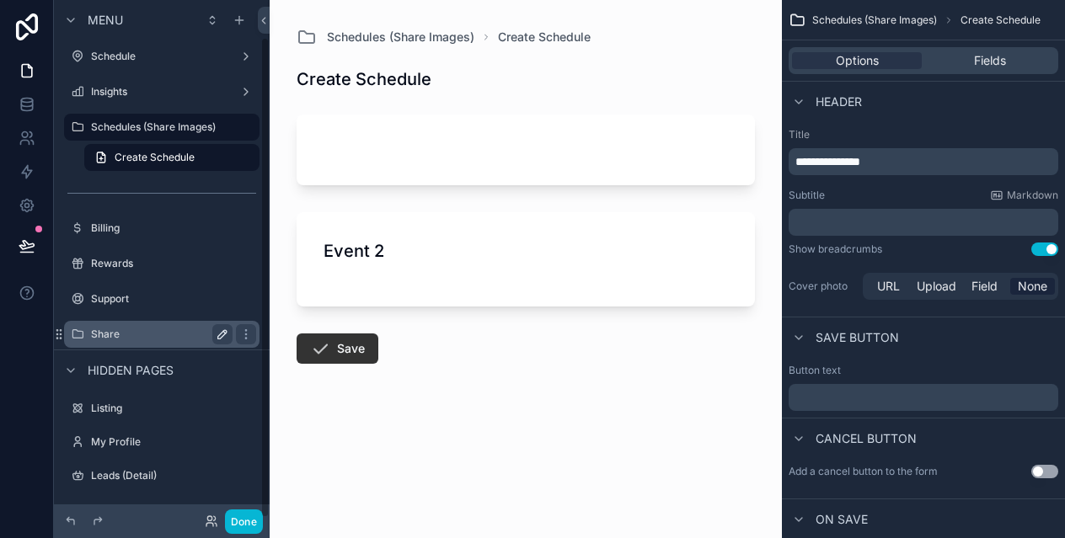
click at [163, 329] on label "Share" at bounding box center [158, 334] width 135 height 13
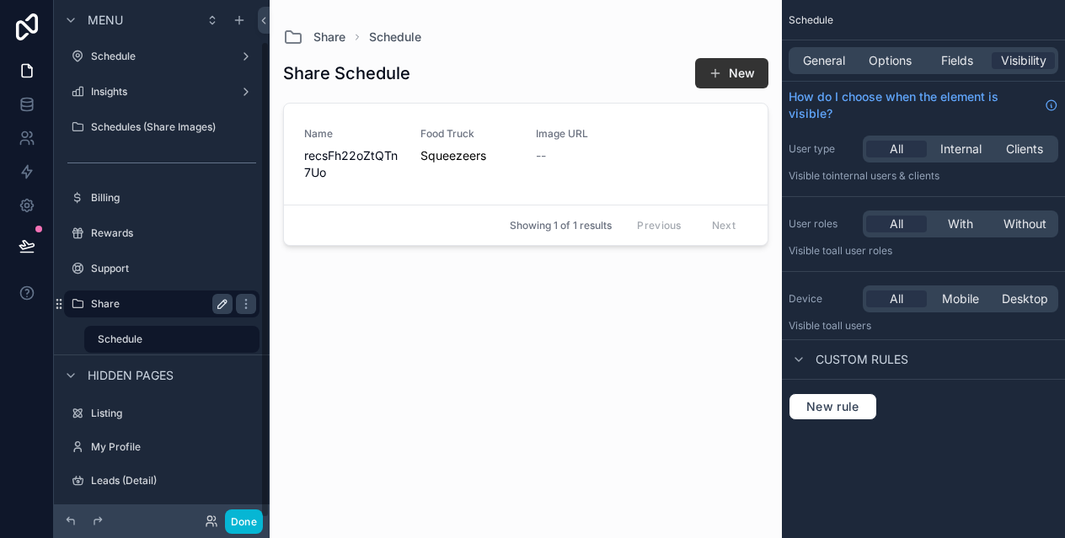
scroll to position [45, 0]
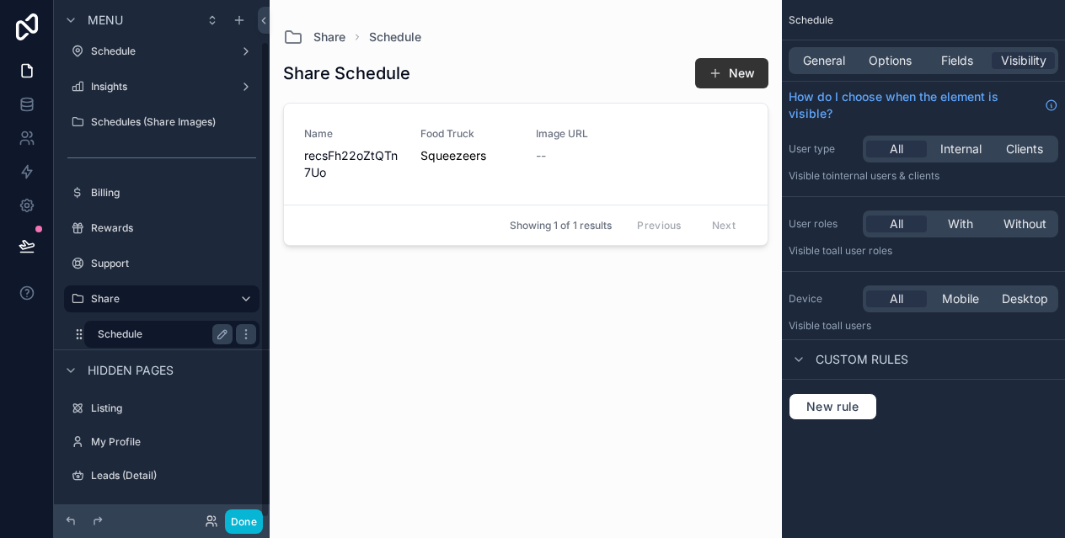
click at [144, 334] on label "Schedule" at bounding box center [162, 334] width 128 height 13
click at [709, 73] on div "scrollable content" at bounding box center [526, 259] width 512 height 518
click at [729, 74] on button "New" at bounding box center [731, 73] width 73 height 30
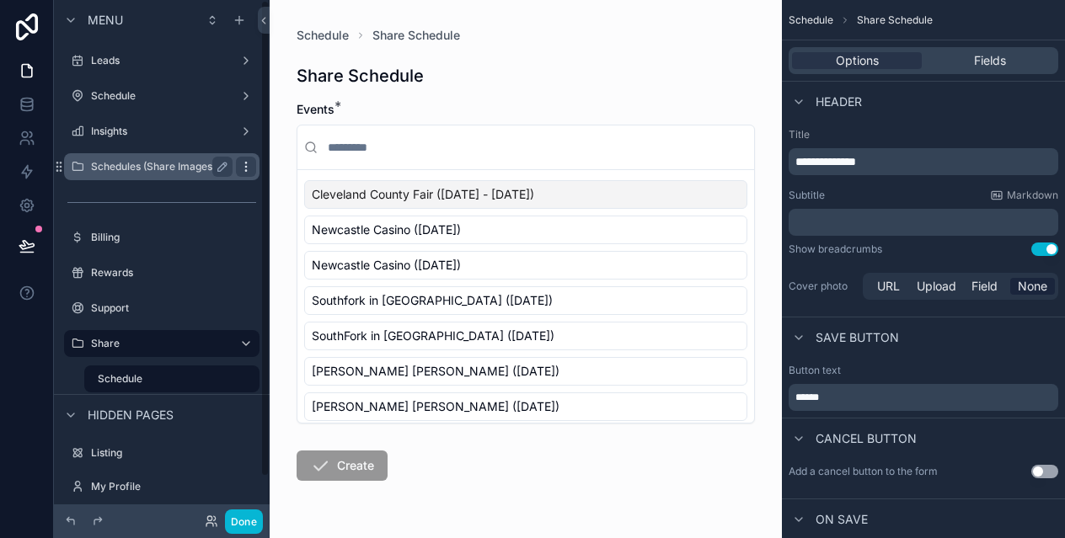
click at [247, 168] on icon "scrollable content" at bounding box center [245, 166] width 13 height 13
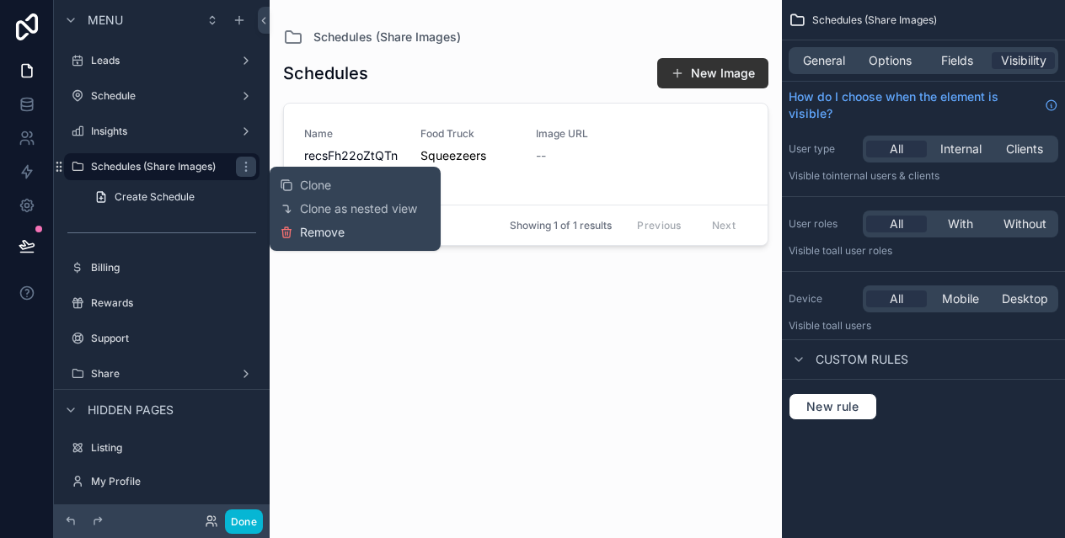
click at [312, 230] on span "Remove" at bounding box center [322, 232] width 45 height 17
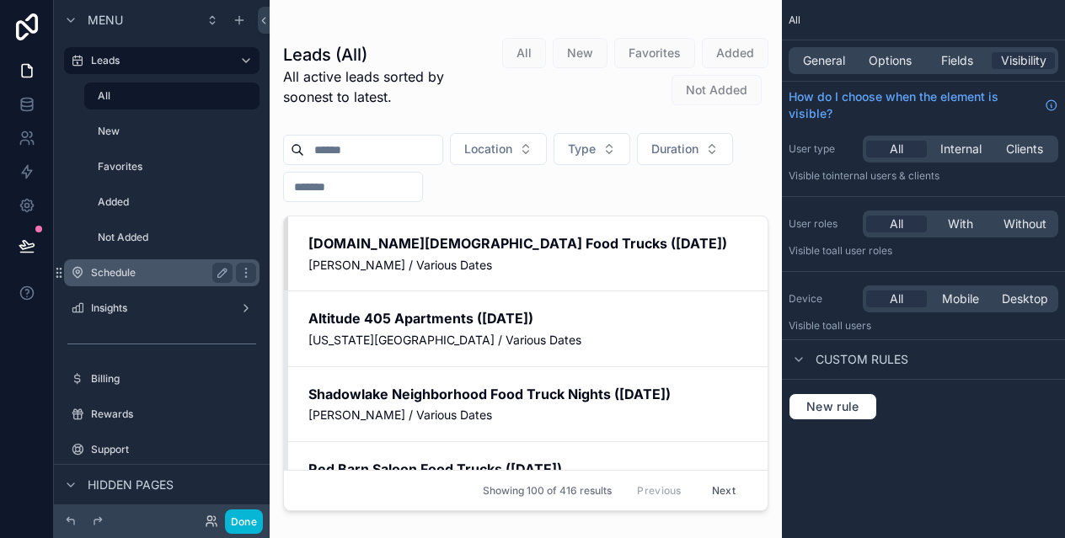
click at [121, 275] on label "Schedule" at bounding box center [158, 272] width 135 height 13
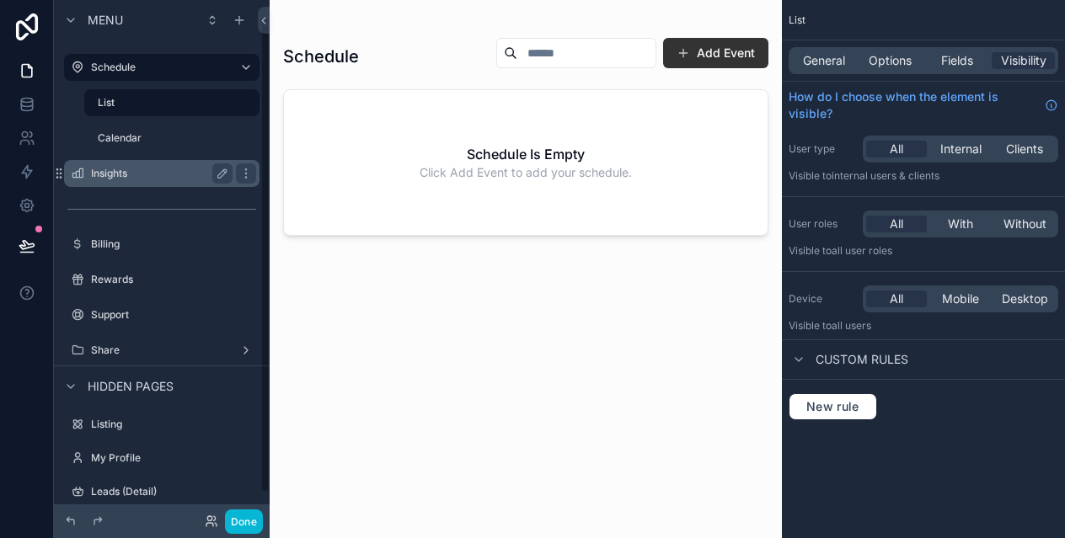
scroll to position [45, 0]
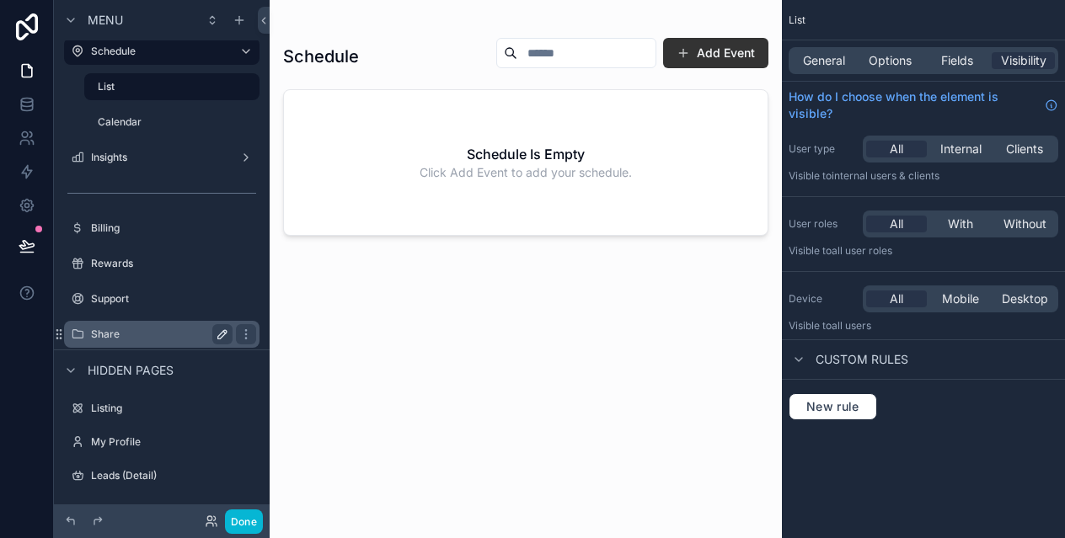
click at [176, 334] on label "Share" at bounding box center [158, 334] width 135 height 13
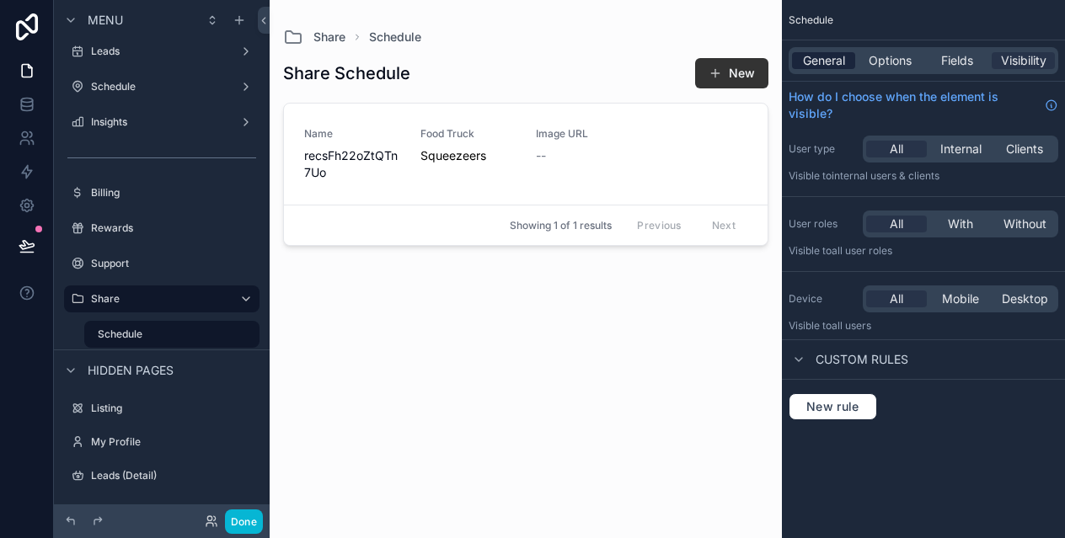
click at [828, 67] on span "General" at bounding box center [824, 60] width 42 height 17
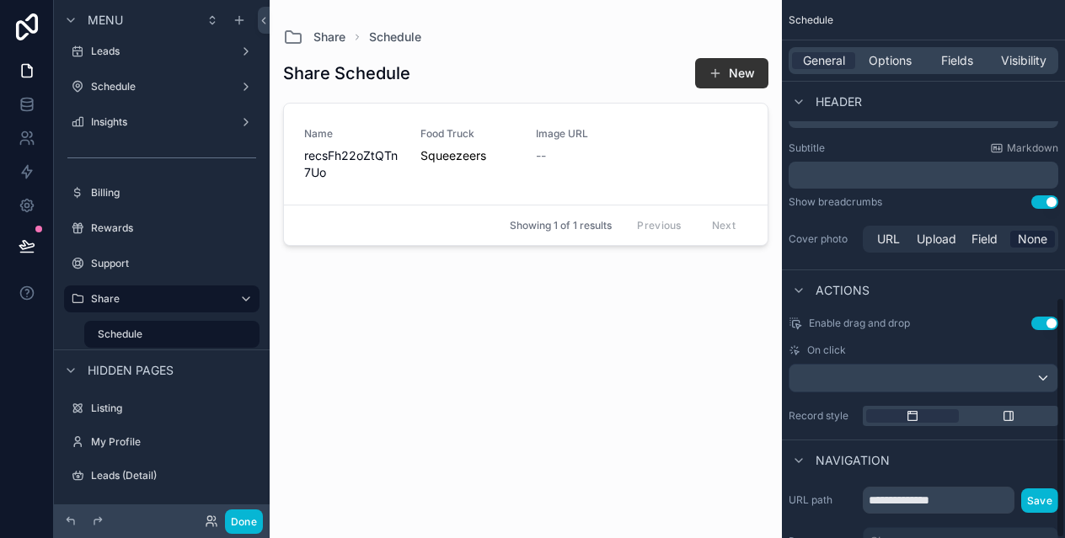
scroll to position [663, 0]
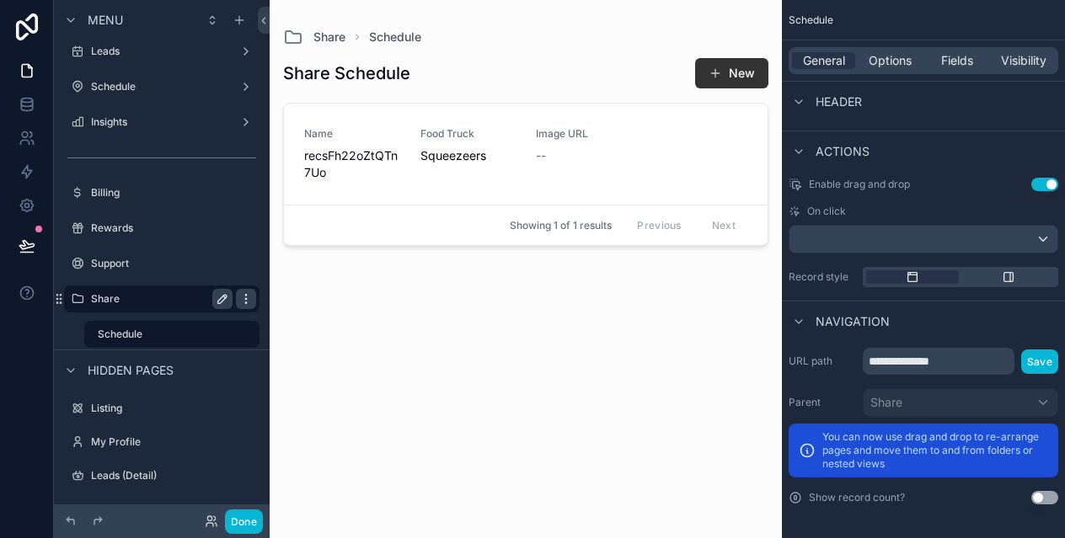
click at [249, 301] on icon "scrollable content" at bounding box center [245, 298] width 13 height 13
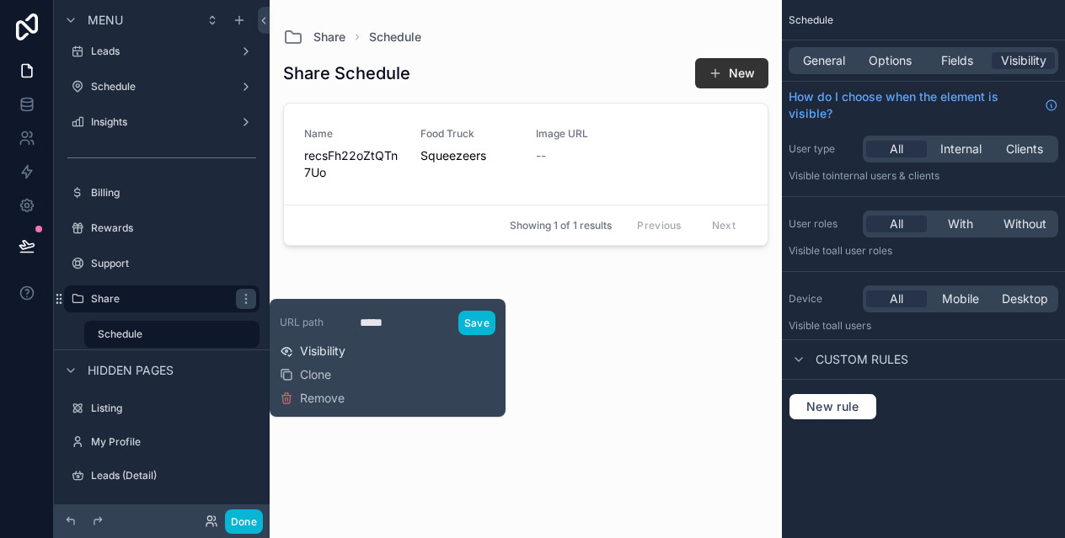
click at [323, 350] on span "Visibility" at bounding box center [322, 351] width 45 height 17
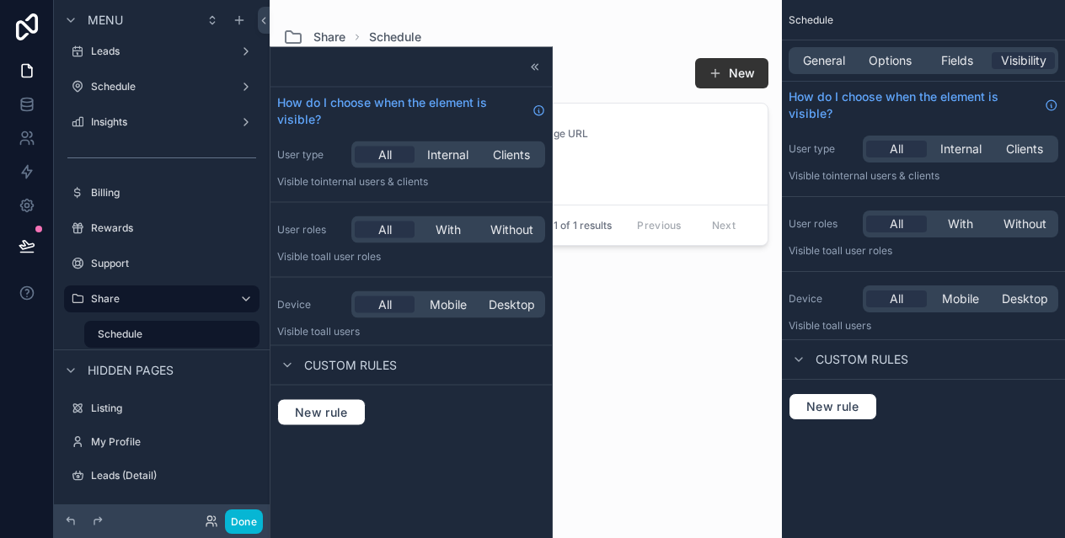
scroll to position [46, 0]
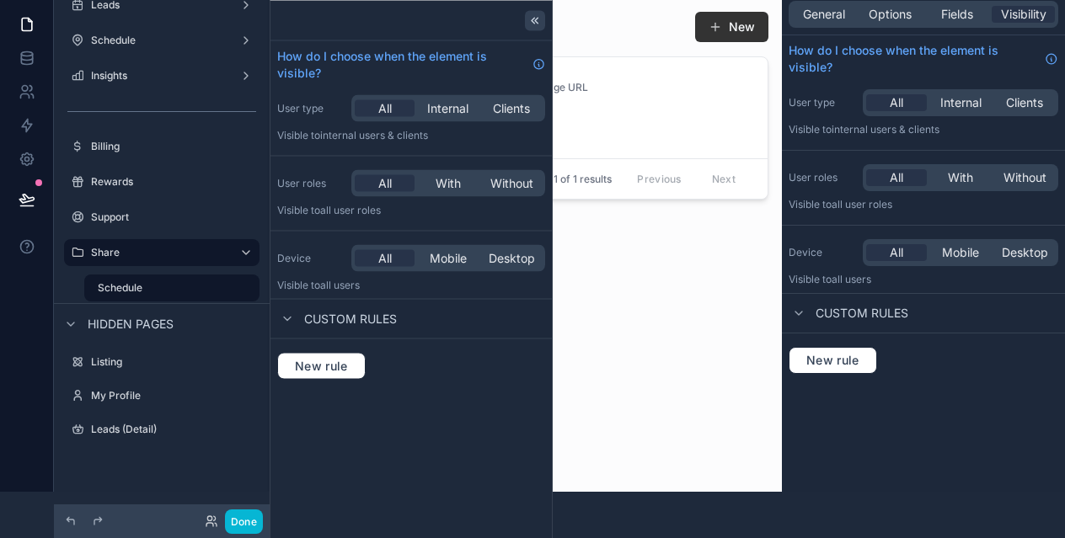
click at [536, 19] on icon at bounding box center [536, 21] width 3 height 6
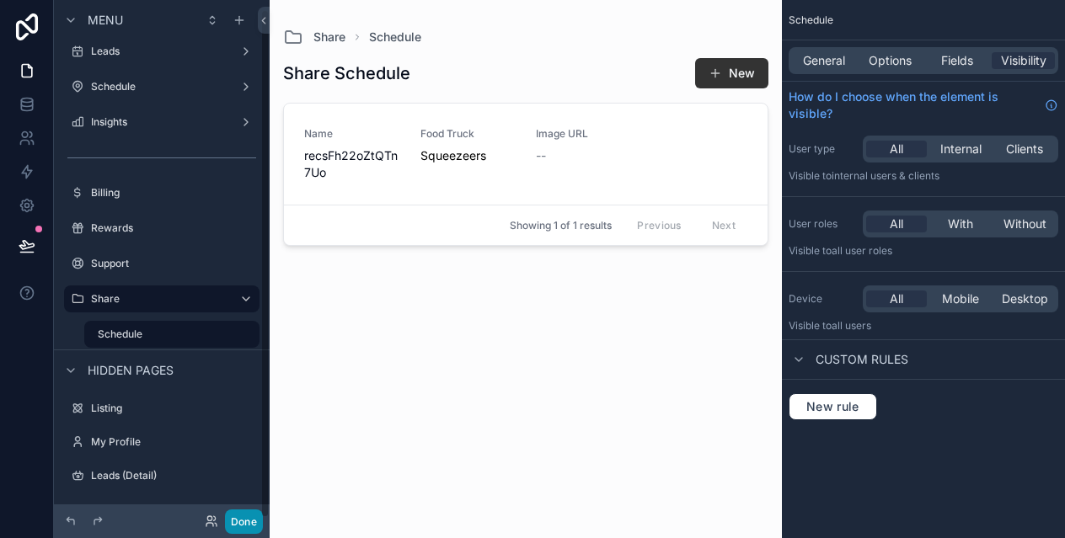
click at [242, 517] on button "Done" at bounding box center [244, 522] width 38 height 24
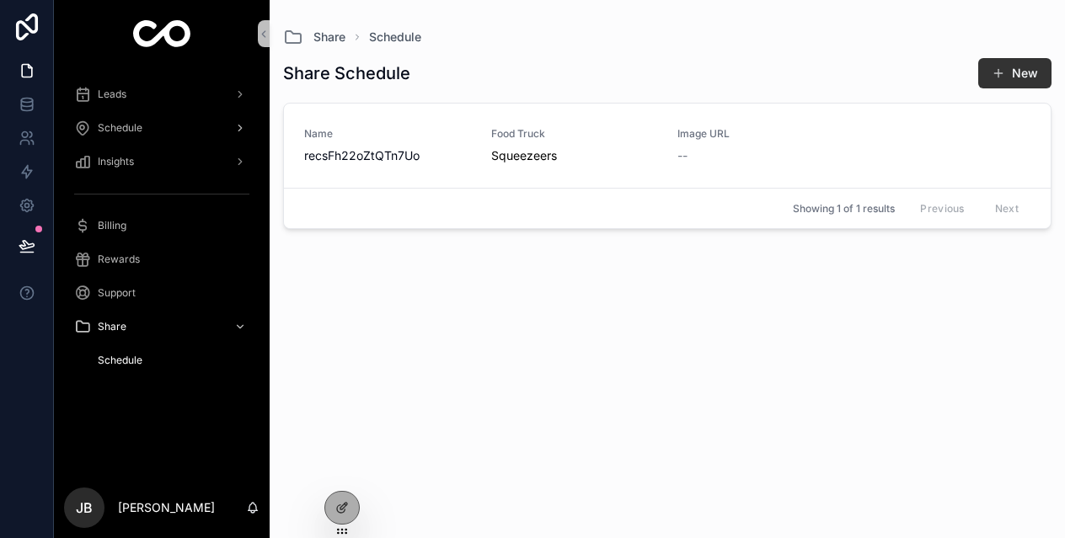
click at [138, 122] on span "Schedule" at bounding box center [120, 127] width 45 height 13
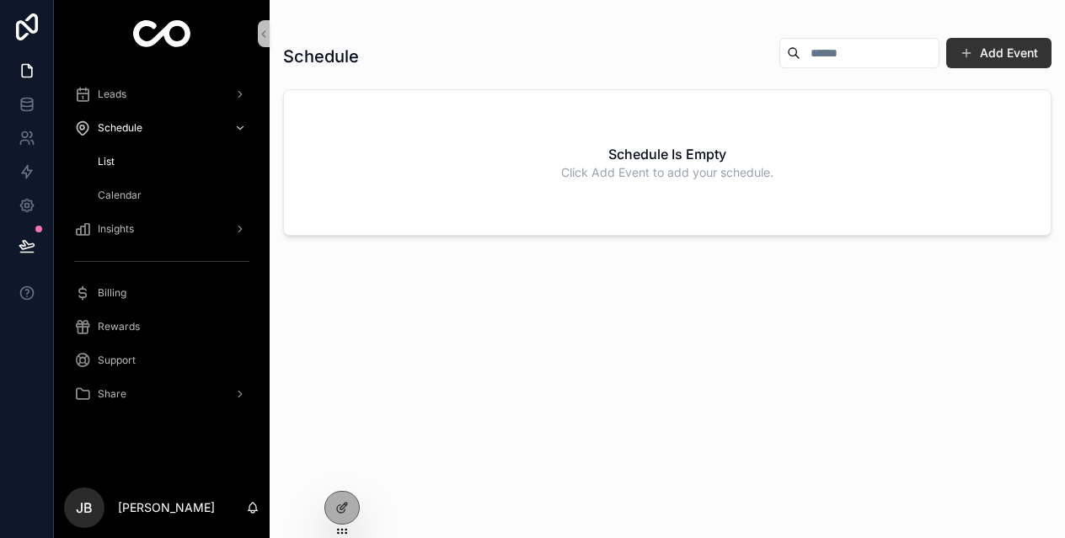
click at [134, 192] on span "Calendar" at bounding box center [120, 195] width 44 height 13
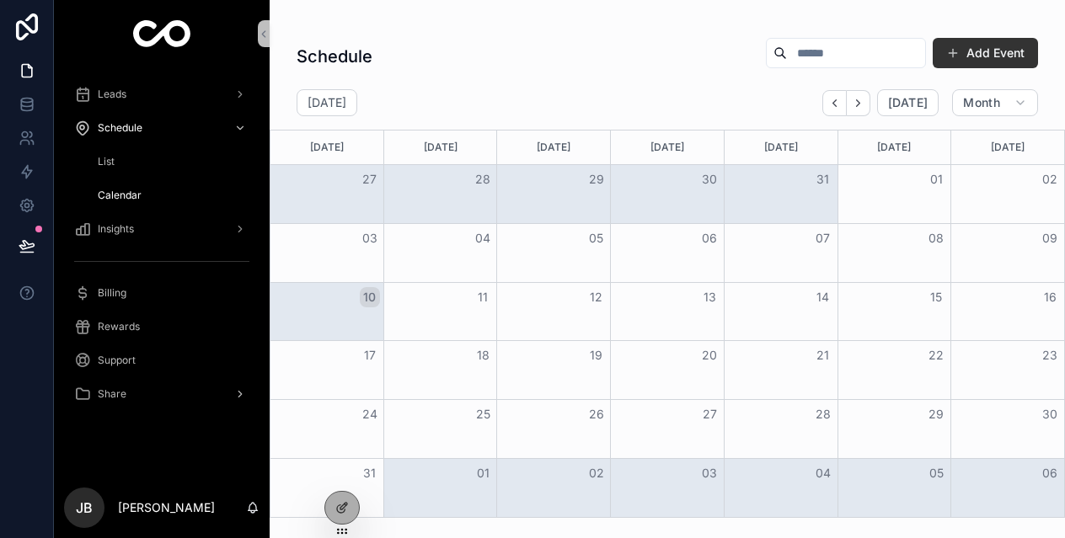
click at [124, 393] on span "Share" at bounding box center [112, 394] width 29 height 13
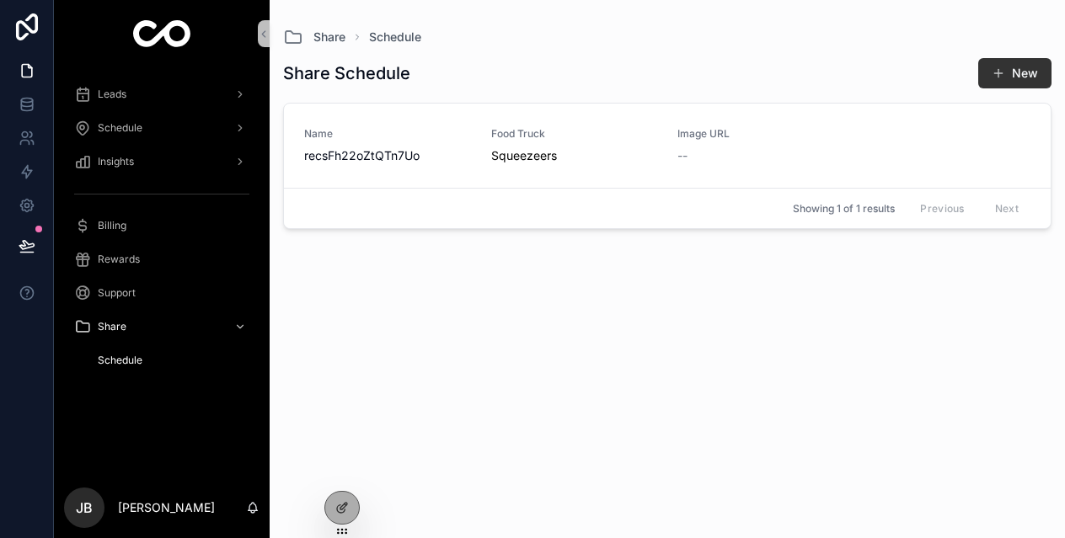
click at [129, 361] on span "Schedule" at bounding box center [120, 360] width 45 height 13
click at [342, 501] on icon at bounding box center [341, 507] width 13 height 13
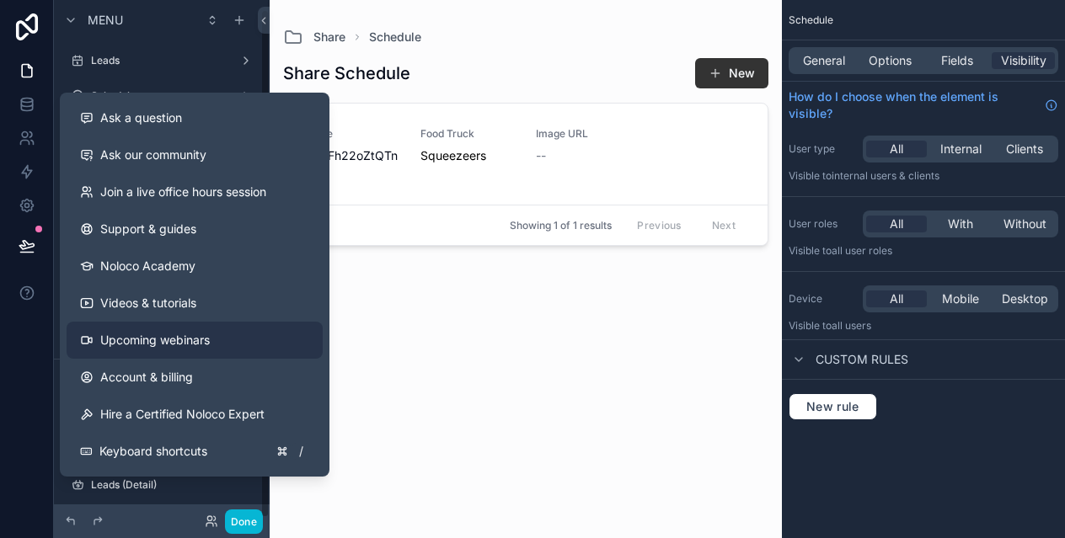
scroll to position [9, 0]
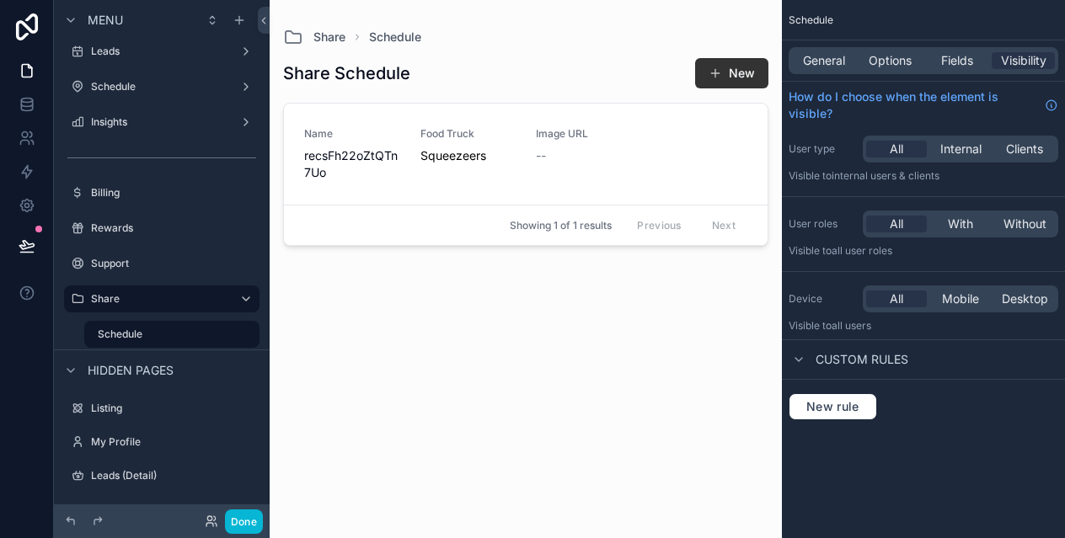
click at [474, 339] on div "scrollable content" at bounding box center [526, 259] width 512 height 518
click at [149, 331] on label "Schedule" at bounding box center [162, 334] width 128 height 13
click at [808, 55] on span "General" at bounding box center [824, 60] width 42 height 17
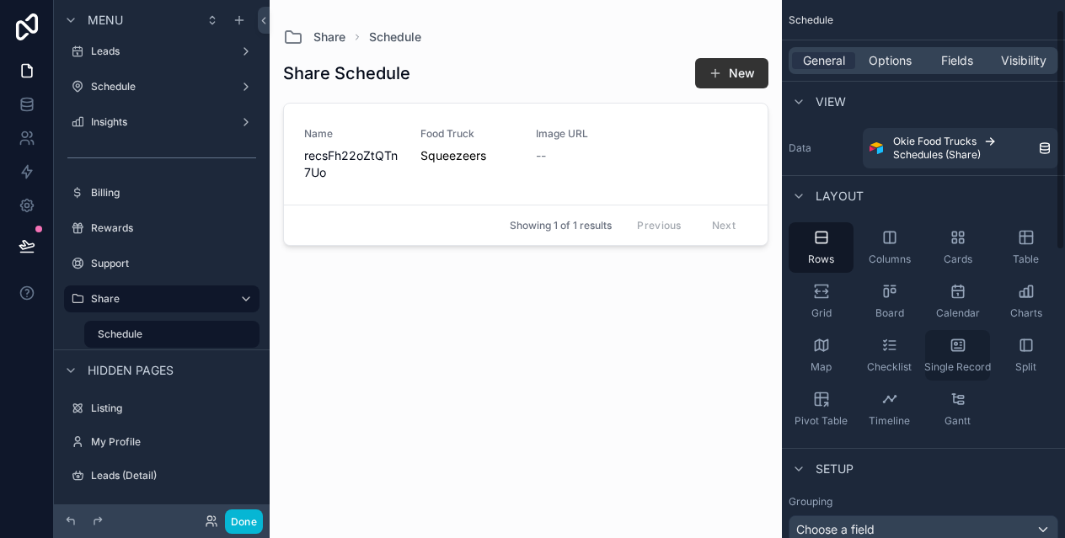
scroll to position [663, 0]
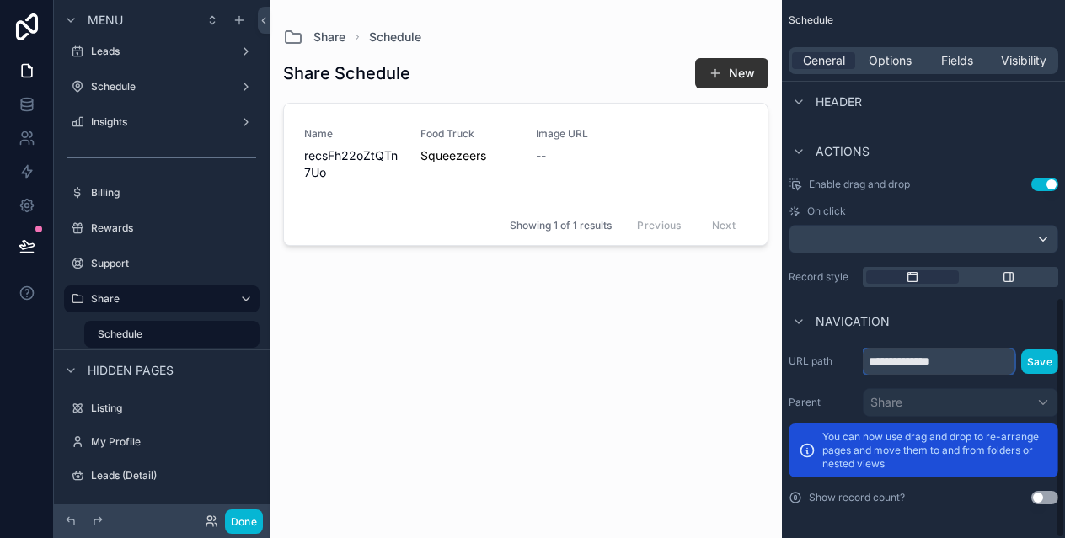
click at [937, 362] on input "**********" at bounding box center [939, 361] width 152 height 27
type input "********"
click at [1036, 353] on button "Save" at bounding box center [1039, 362] width 37 height 24
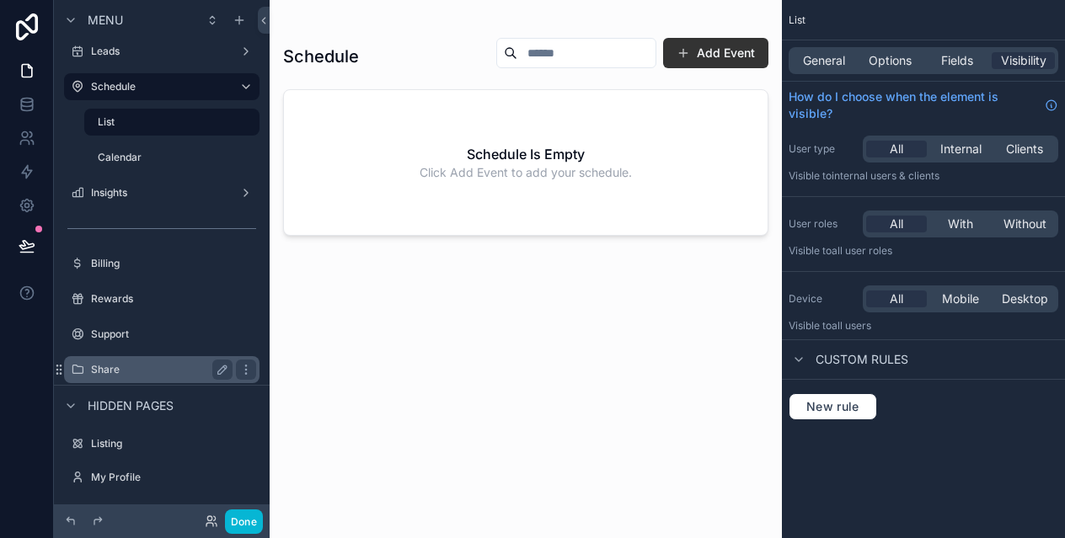
click at [117, 376] on label "Share" at bounding box center [158, 369] width 135 height 13
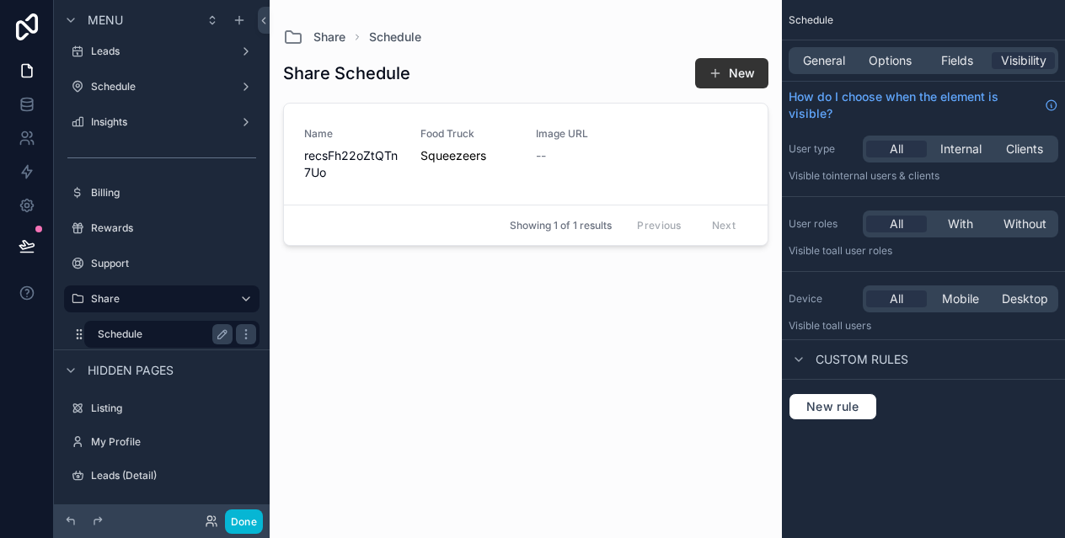
click at [176, 329] on label "Schedule" at bounding box center [162, 334] width 128 height 13
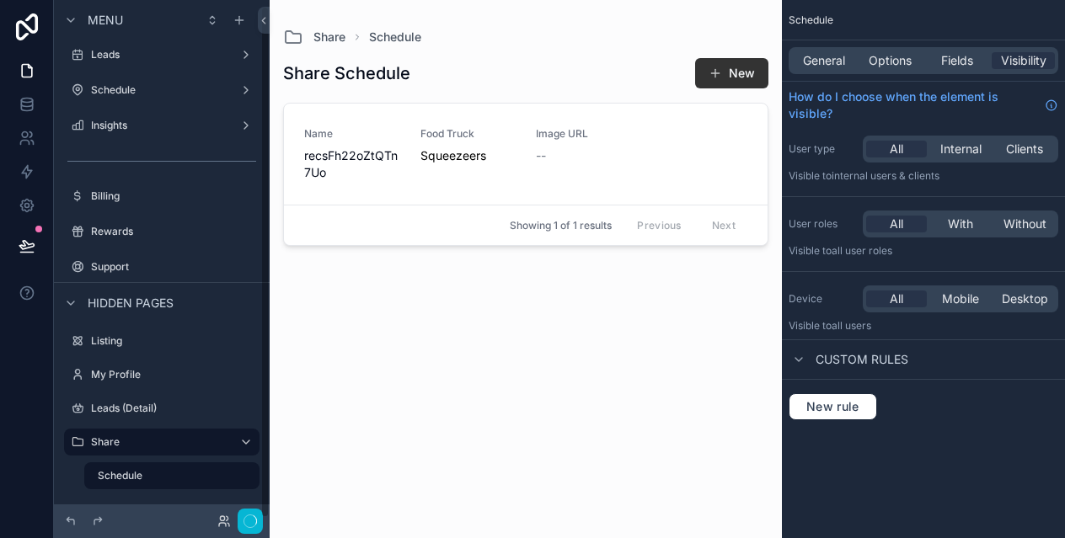
scroll to position [6, 0]
click at [346, 347] on div "Share Schedule New Name recsFh22oZtQTn7Uo Food Truck Squeezeers Image URL -- Sh…" at bounding box center [525, 282] width 485 height 471
click at [250, 518] on button "Done" at bounding box center [244, 522] width 38 height 24
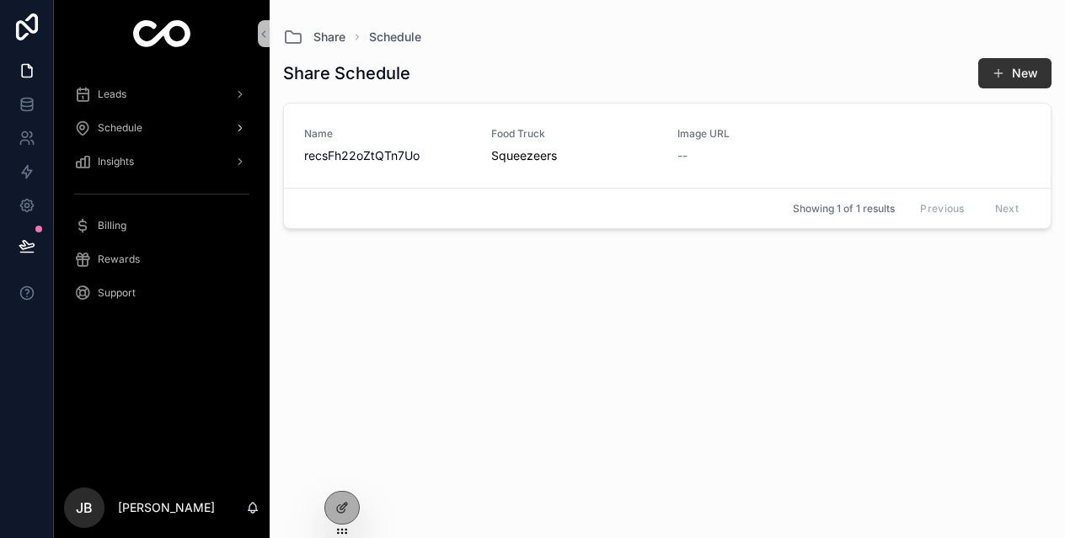
click at [136, 129] on span "Schedule" at bounding box center [120, 127] width 45 height 13
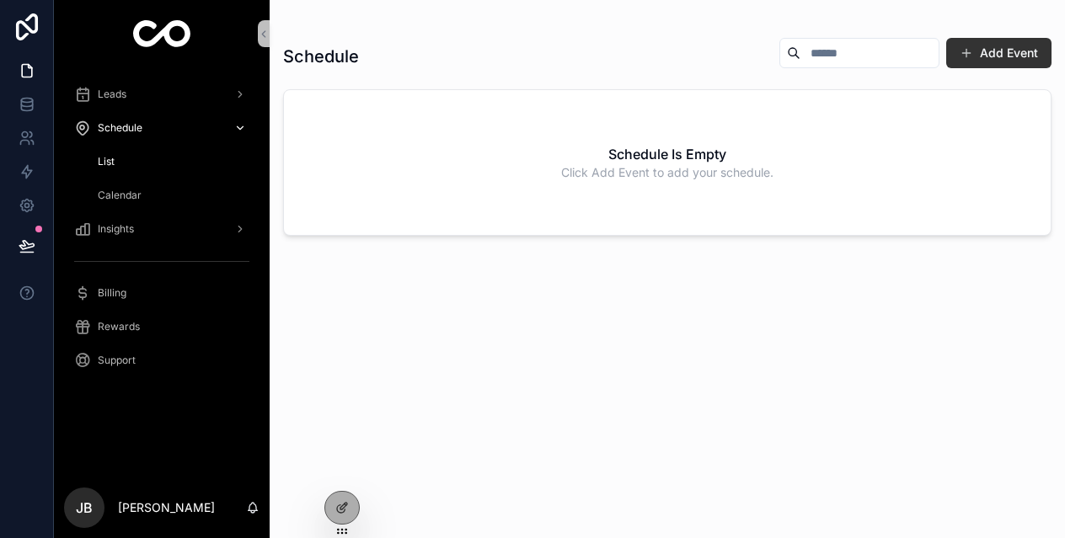
click at [136, 129] on span "Schedule" at bounding box center [120, 127] width 45 height 13
click at [347, 501] on icon at bounding box center [341, 507] width 13 height 13
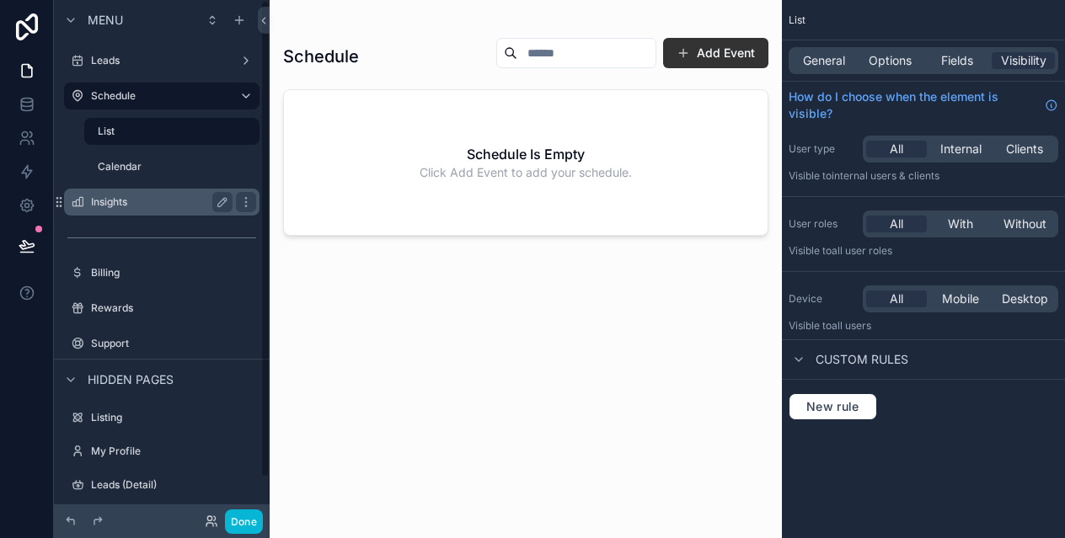
scroll to position [43, 0]
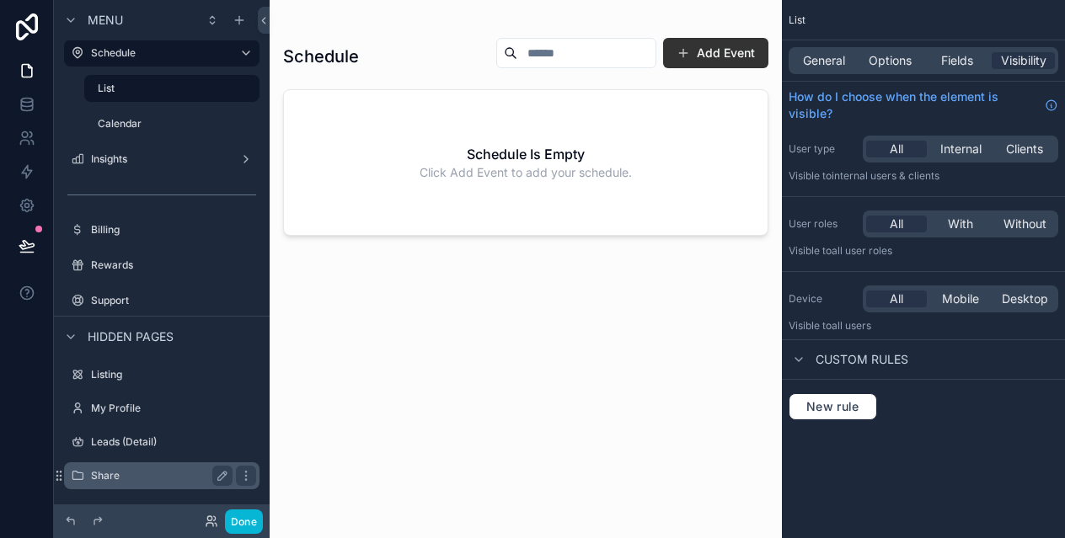
click at [131, 473] on label "Share" at bounding box center [158, 475] width 135 height 13
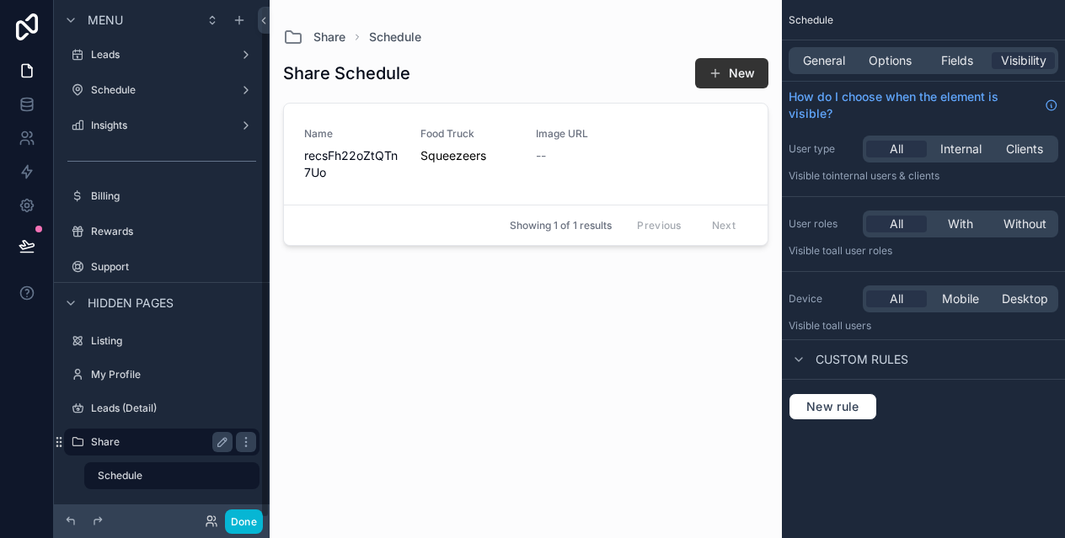
scroll to position [6, 0]
click at [147, 474] on label "Schedule" at bounding box center [162, 475] width 128 height 13
click at [731, 73] on div "scrollable content" at bounding box center [526, 259] width 512 height 518
click at [731, 73] on button "New" at bounding box center [731, 73] width 73 height 30
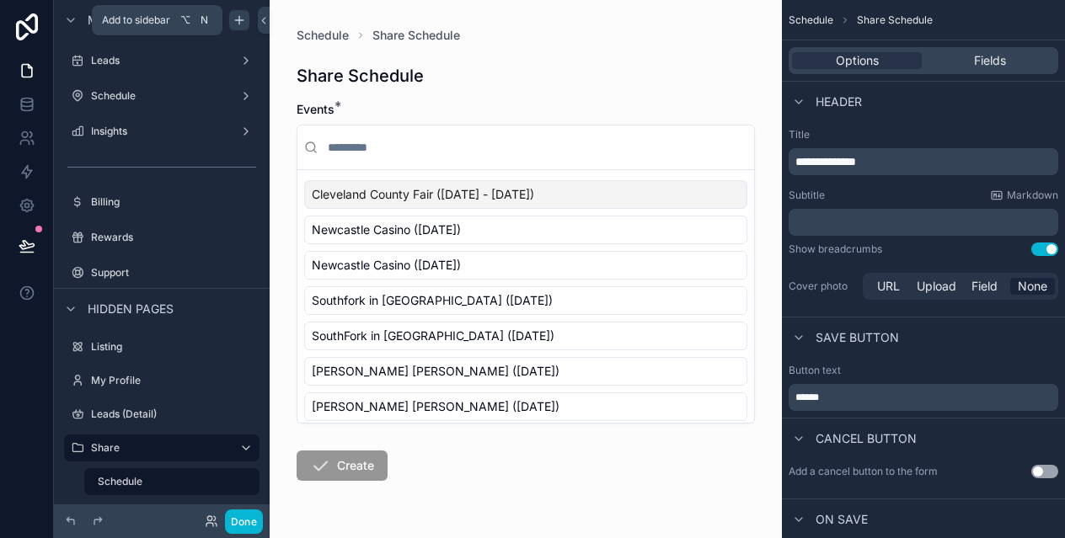
click at [237, 21] on icon "scrollable content" at bounding box center [239, 19] width 13 height 13
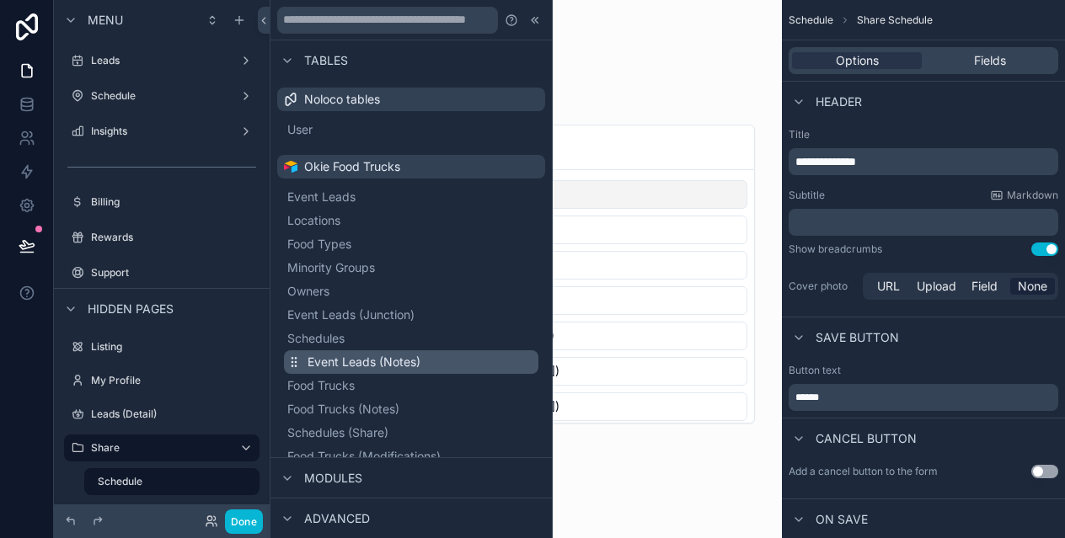
scroll to position [291, 0]
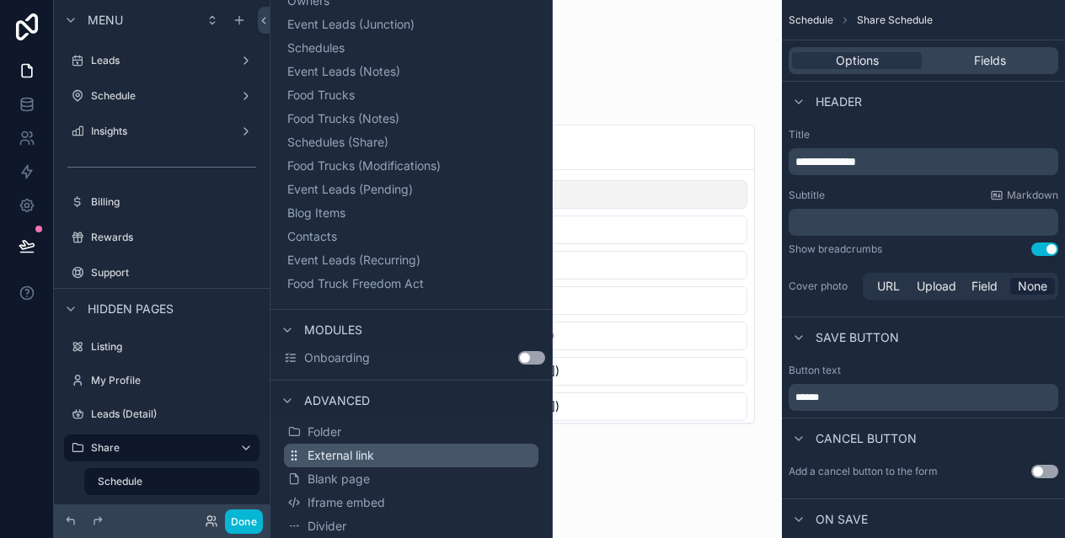
click at [342, 455] on span "External link" at bounding box center [341, 455] width 67 height 17
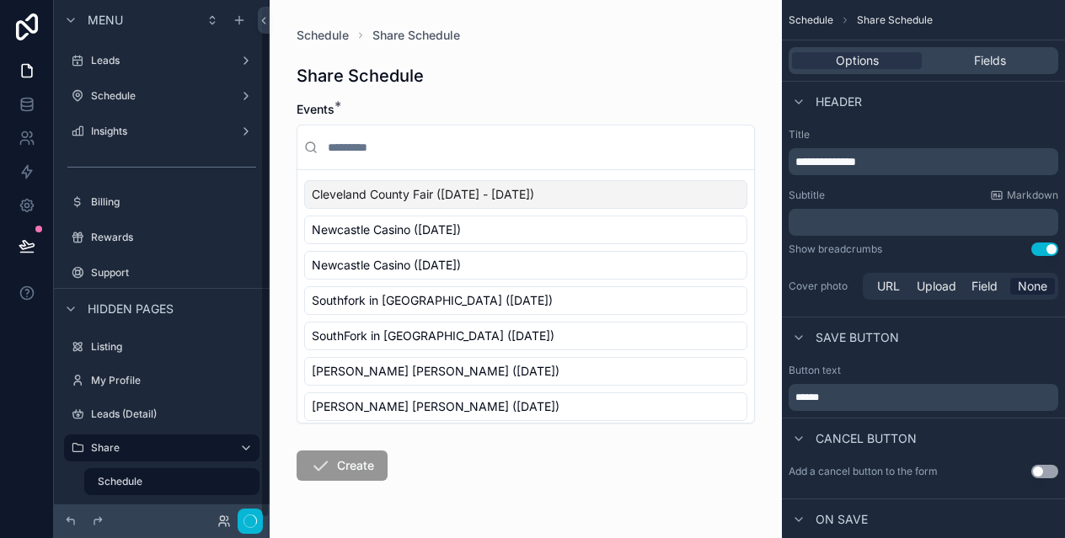
scroll to position [6, 0]
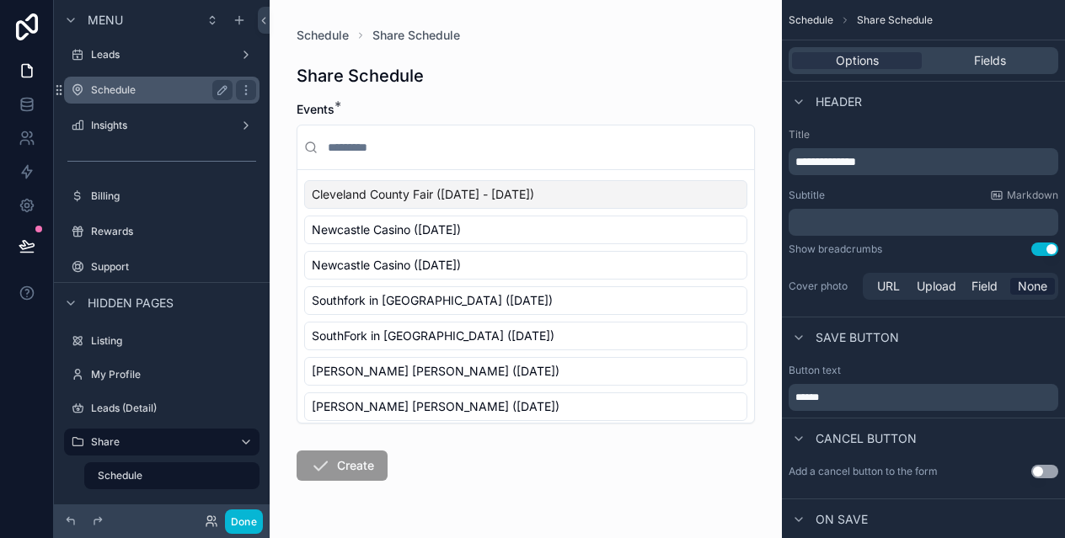
click at [136, 99] on div "Schedule" at bounding box center [162, 90] width 142 height 20
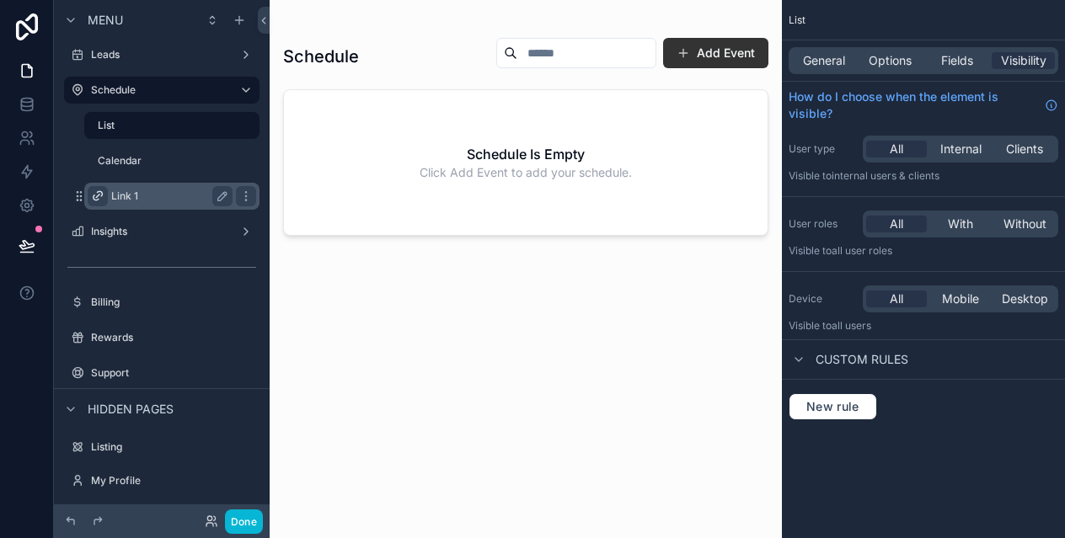
click at [98, 196] on icon "scrollable content" at bounding box center [97, 196] width 13 height 13
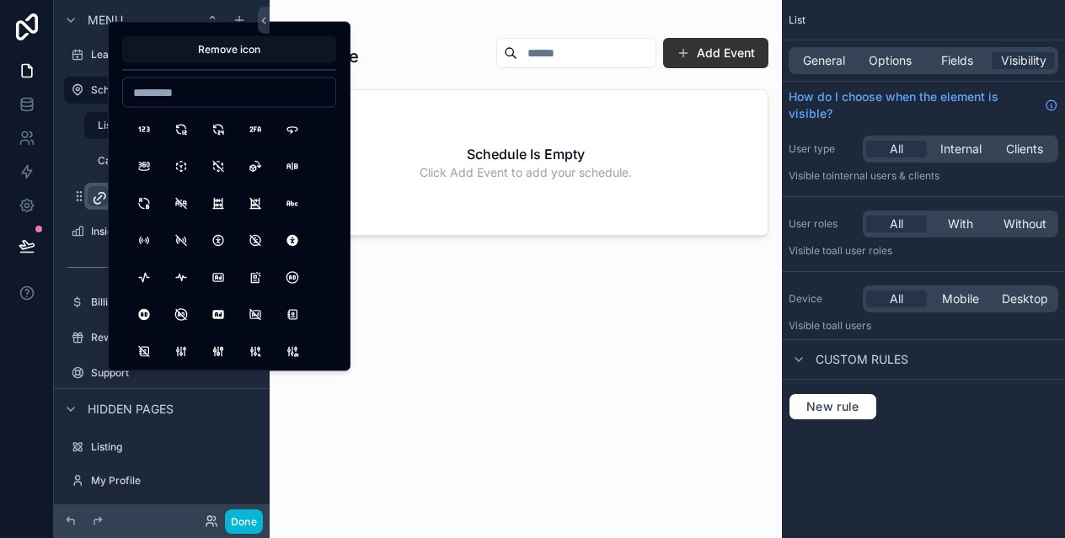
click at [237, 53] on button "Remove icon" at bounding box center [229, 49] width 214 height 27
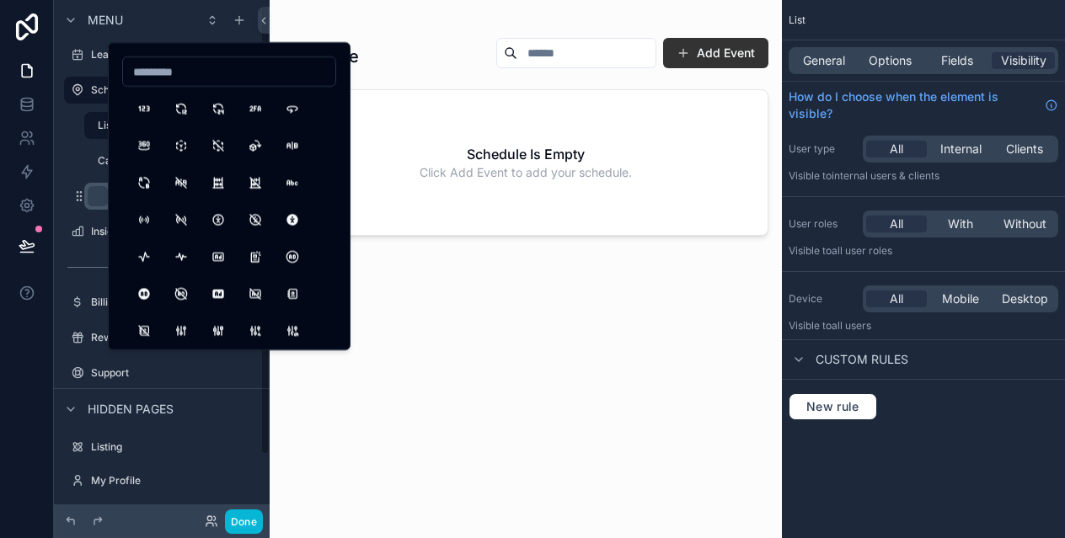
click at [99, 190] on div "scrollable content" at bounding box center [97, 196] width 13 height 13
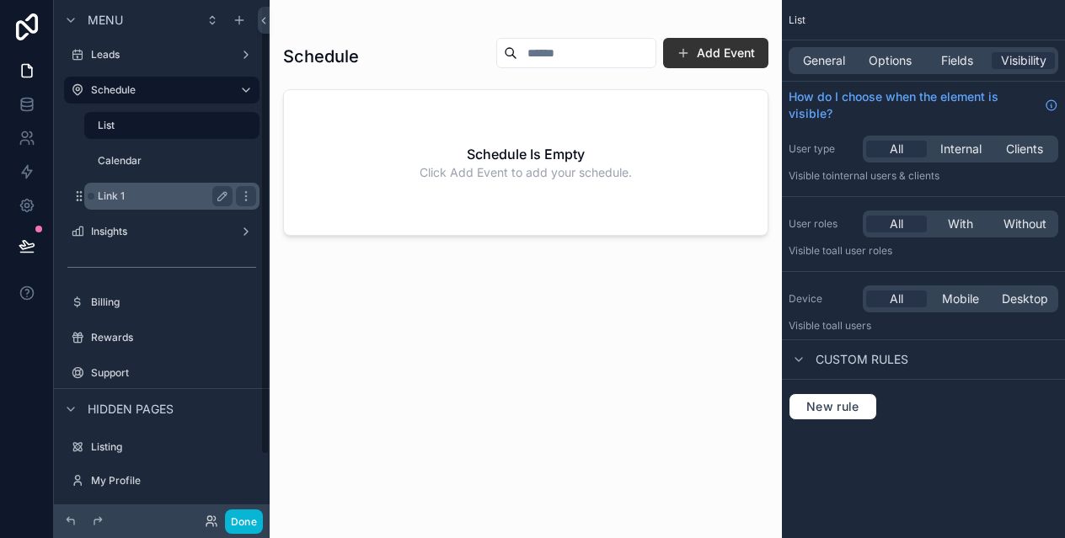
click at [128, 197] on label "Link 1" at bounding box center [162, 196] width 128 height 13
click at [223, 193] on icon "scrollable content" at bounding box center [224, 194] width 3 height 3
click at [171, 195] on input "******" at bounding box center [152, 196] width 108 height 20
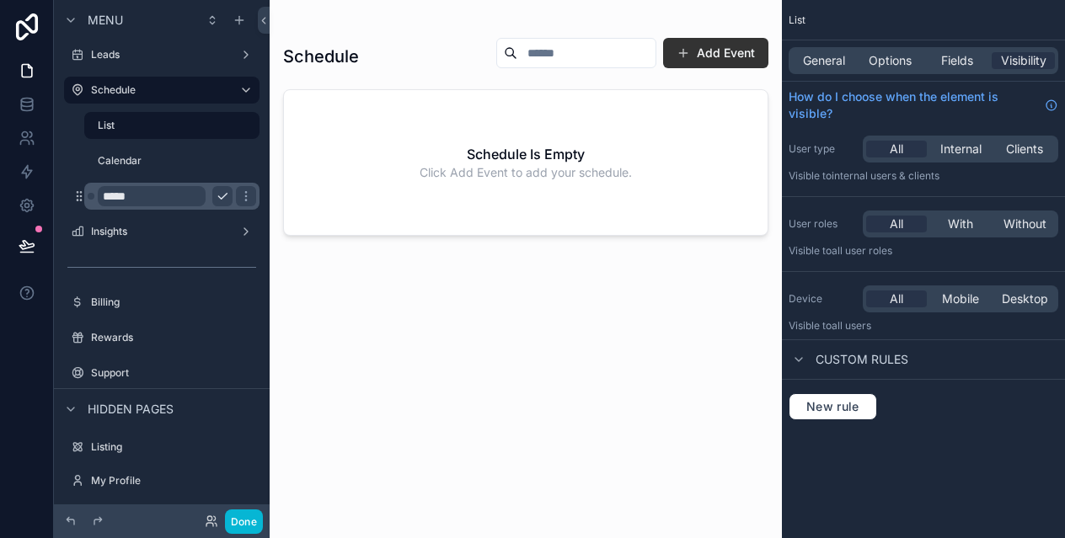
type input "*****"
click at [239, 191] on icon "scrollable content" at bounding box center [245, 196] width 13 height 13
click at [245, 195] on icon "scrollable content" at bounding box center [245, 196] width 13 height 13
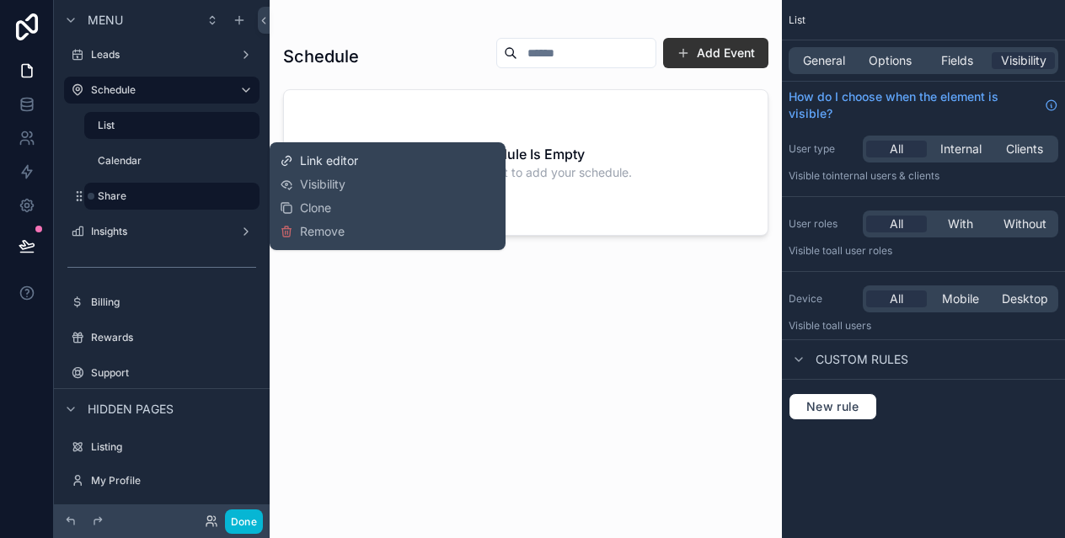
click at [313, 161] on span "Link editor" at bounding box center [329, 160] width 58 height 17
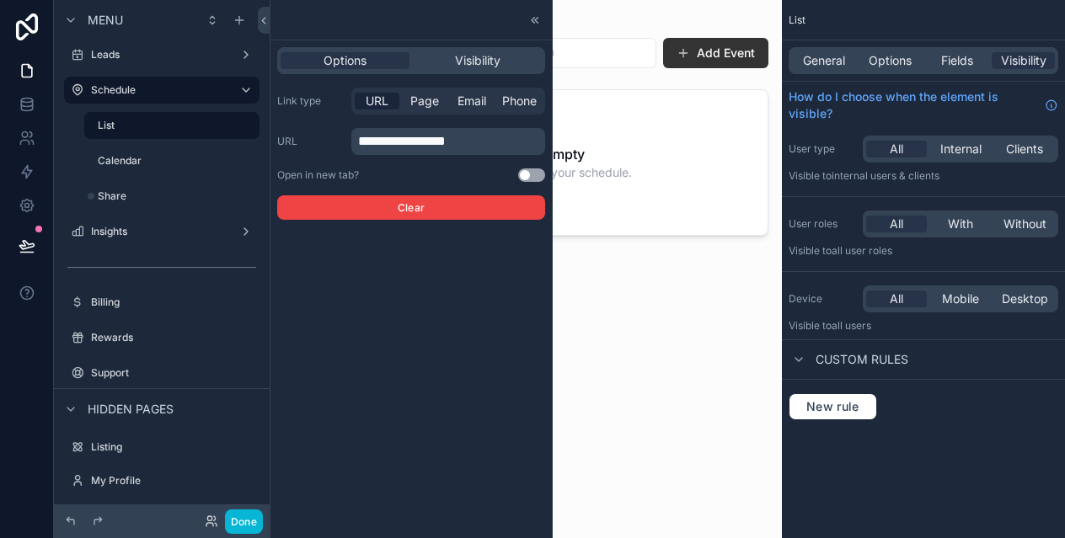
click at [415, 144] on span "**********" at bounding box center [402, 141] width 88 height 13
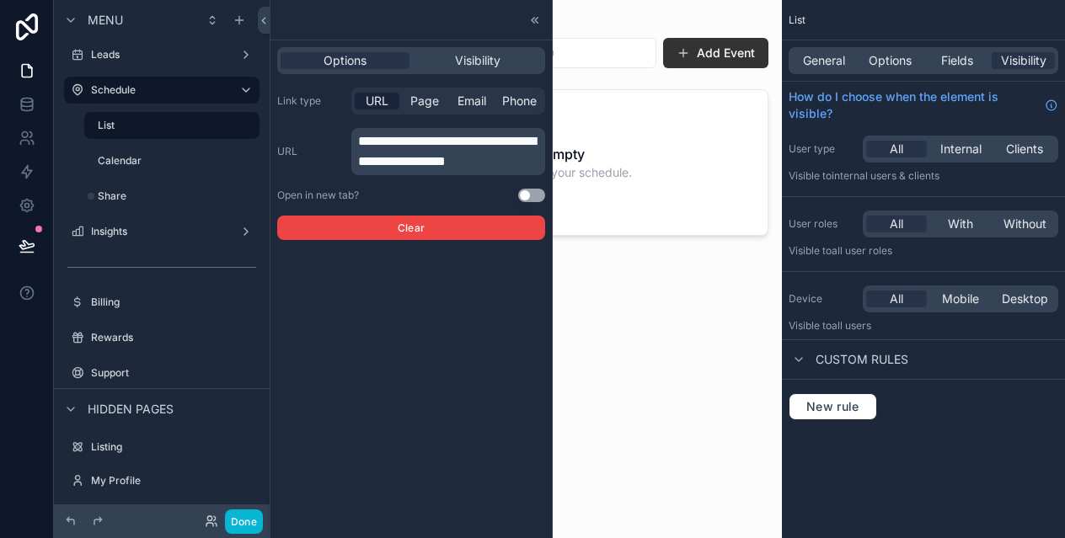
click at [331, 468] on div "**********" at bounding box center [410, 269] width 281 height 538
click at [646, 176] on div "scrollable content" at bounding box center [526, 259] width 512 height 518
click at [634, 309] on div "Schedule Add Event Schedule Is Empty Click Add Event to add your schedule." at bounding box center [525, 272] width 485 height 491
click at [533, 19] on icon at bounding box center [534, 19] width 13 height 13
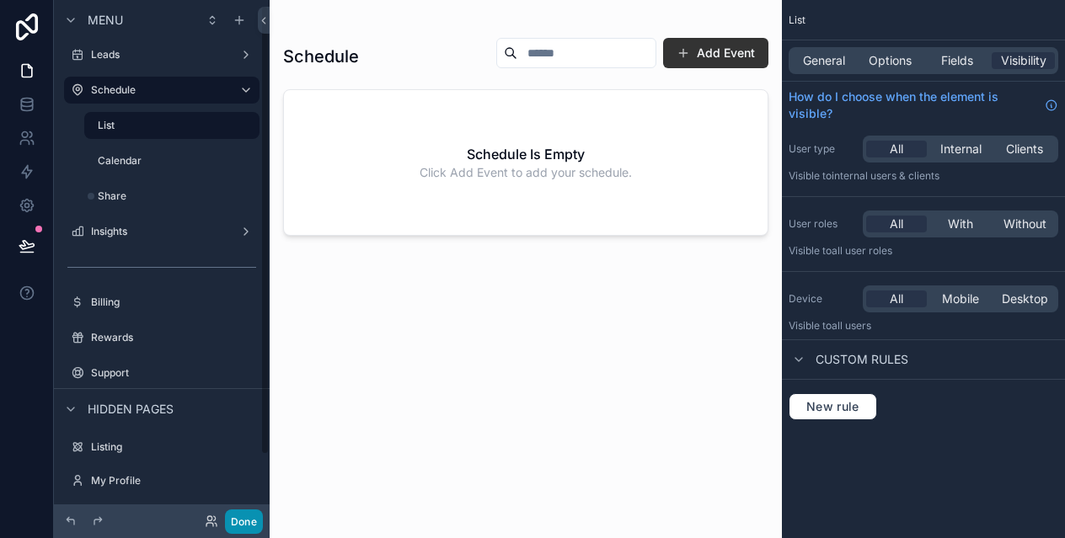
click at [249, 523] on button "Done" at bounding box center [244, 522] width 38 height 24
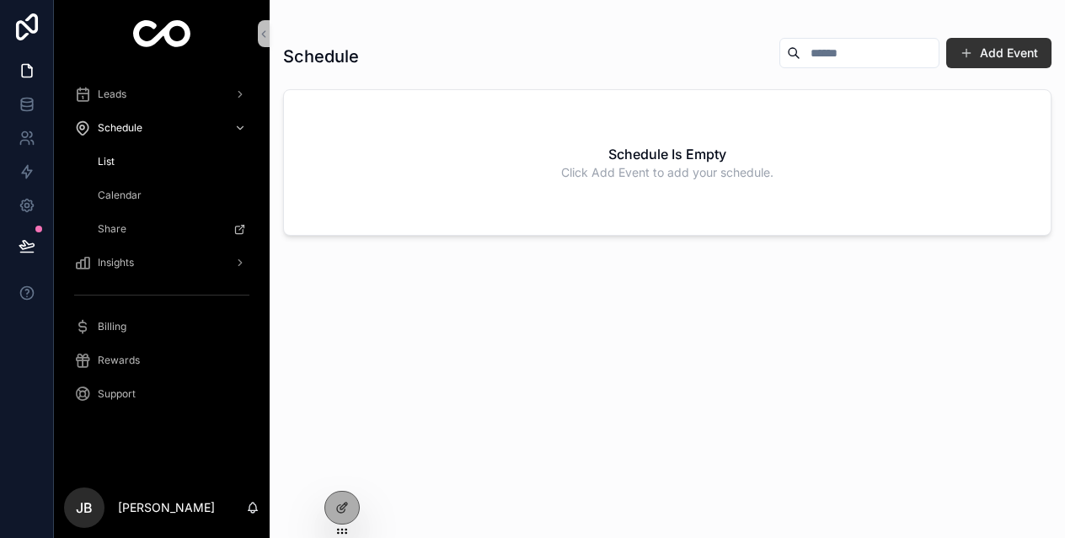
click at [157, 230] on div "Share" at bounding box center [171, 229] width 155 height 27
click at [336, 504] on icon at bounding box center [341, 507] width 13 height 13
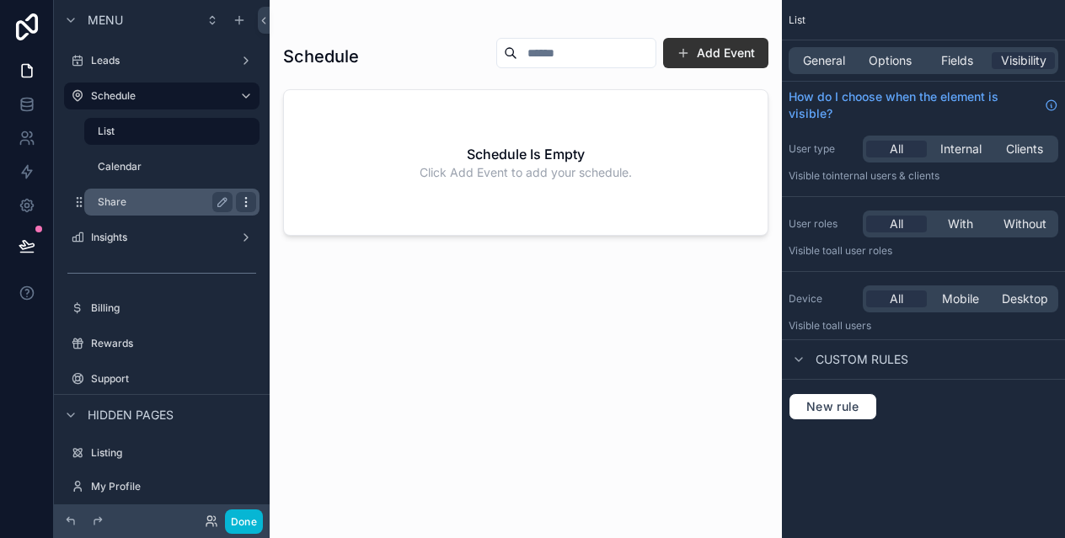
click at [245, 201] on icon "scrollable content" at bounding box center [245, 201] width 1 height 1
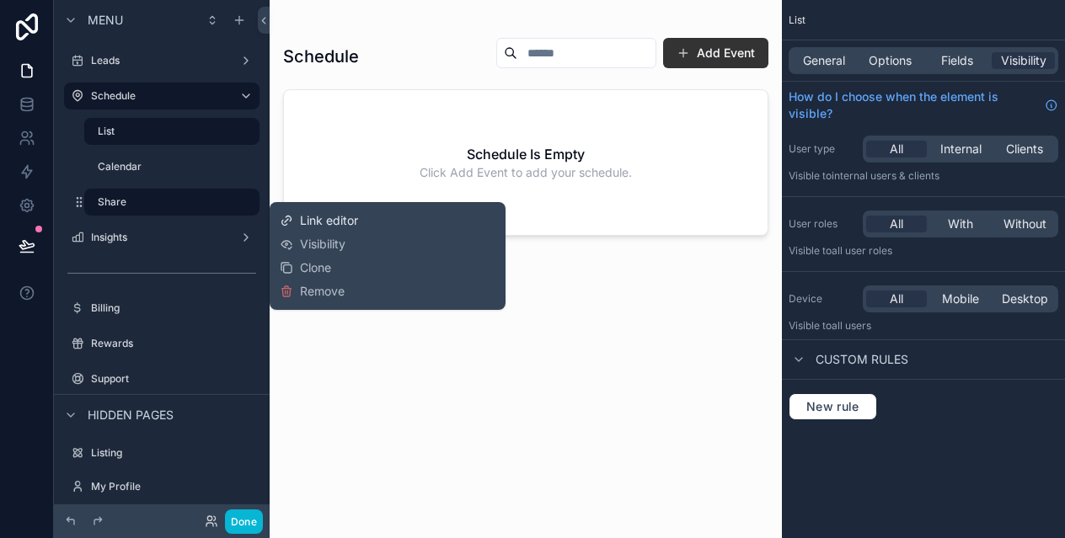
click at [301, 217] on span "Link editor" at bounding box center [329, 220] width 58 height 17
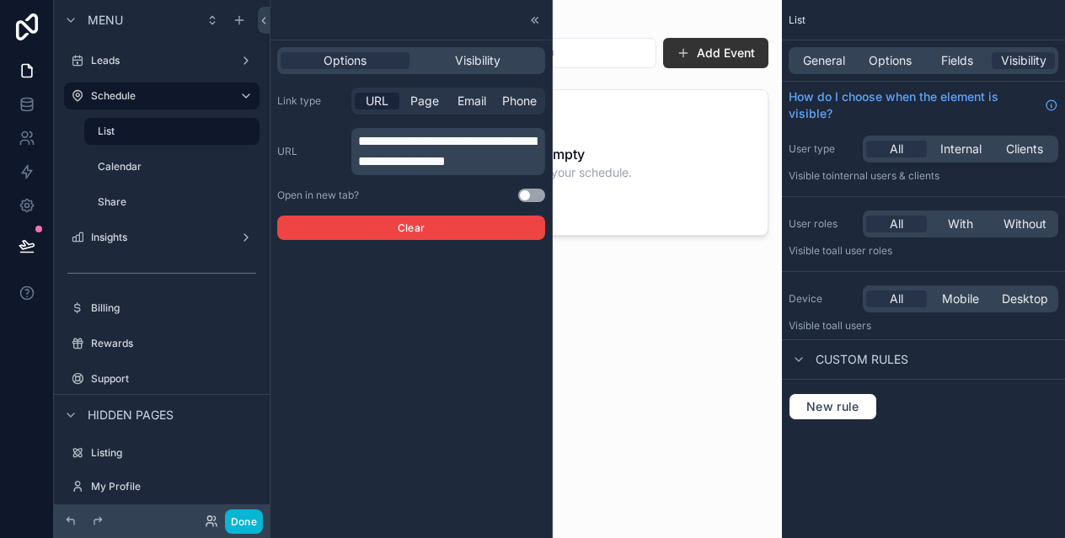
click at [427, 145] on span "**********" at bounding box center [447, 151] width 178 height 33
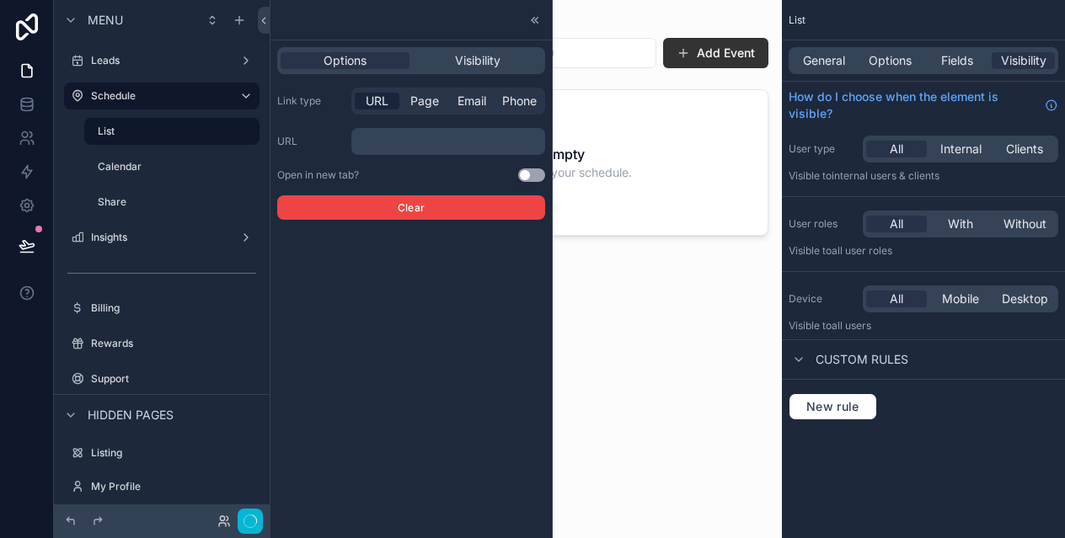
click at [428, 92] on div "URL Page Email Phone" at bounding box center [448, 101] width 194 height 27
click at [425, 104] on span "Page" at bounding box center [424, 101] width 29 height 17
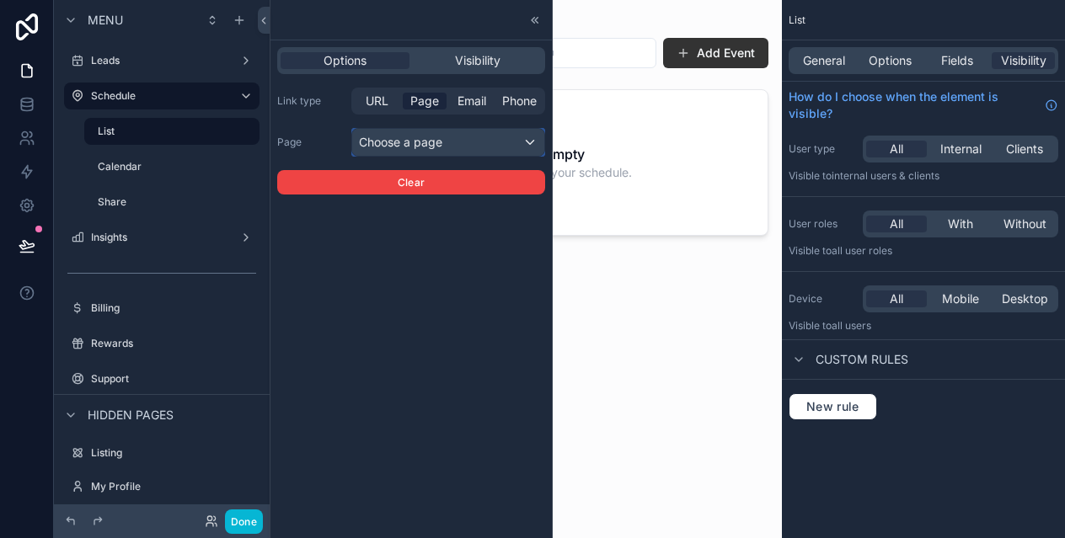
click at [442, 136] on div "Choose a page" at bounding box center [448, 142] width 192 height 27
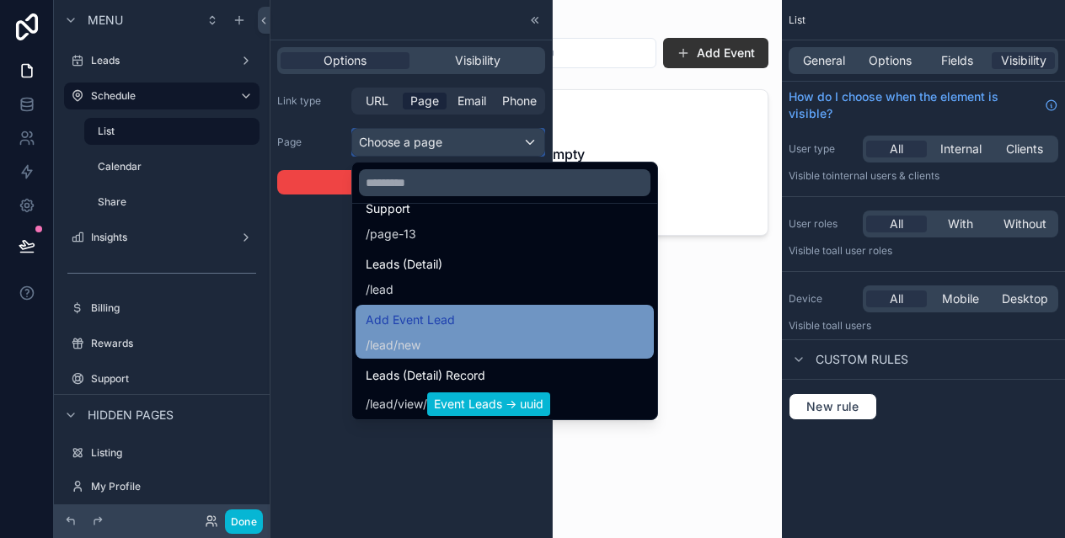
scroll to position [2209, 0]
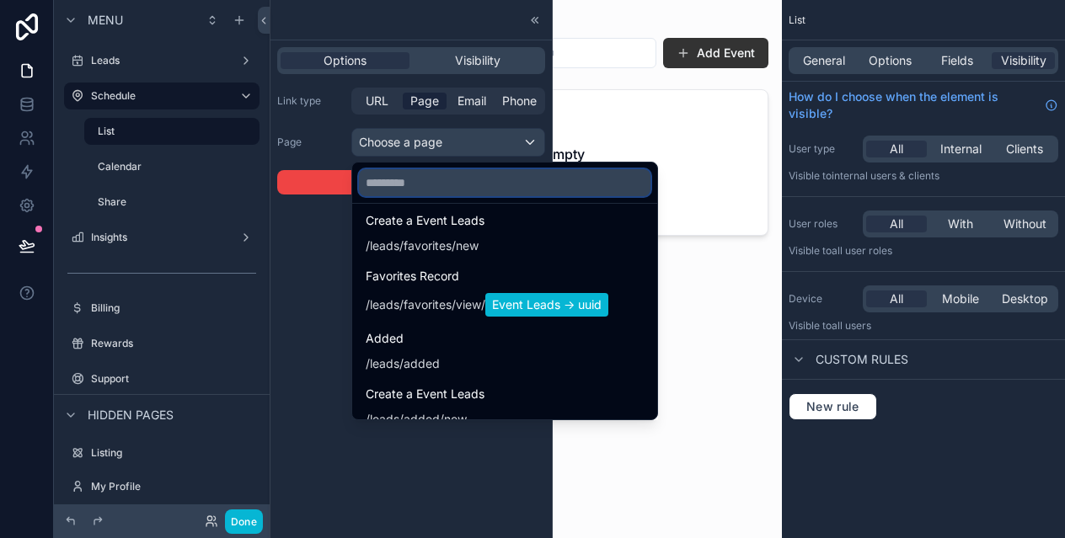
click at [406, 171] on input "text" at bounding box center [505, 182] width 292 height 27
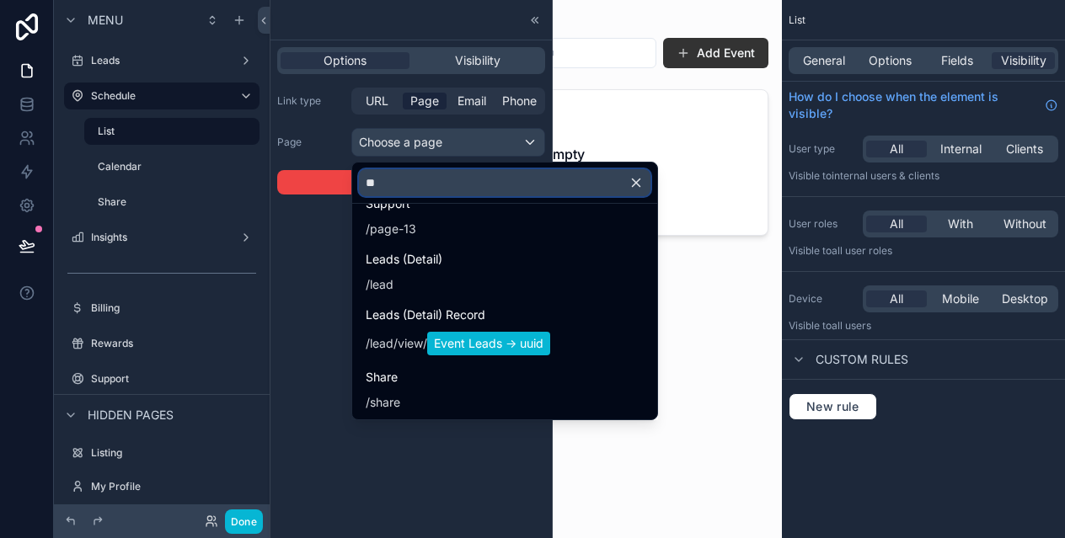
scroll to position [0, 0]
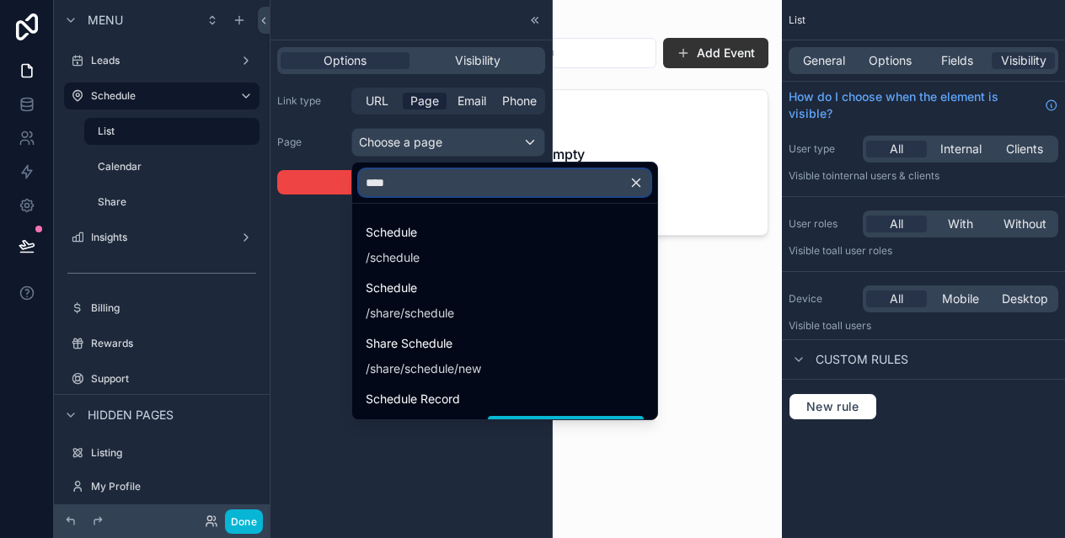
type input "*****"
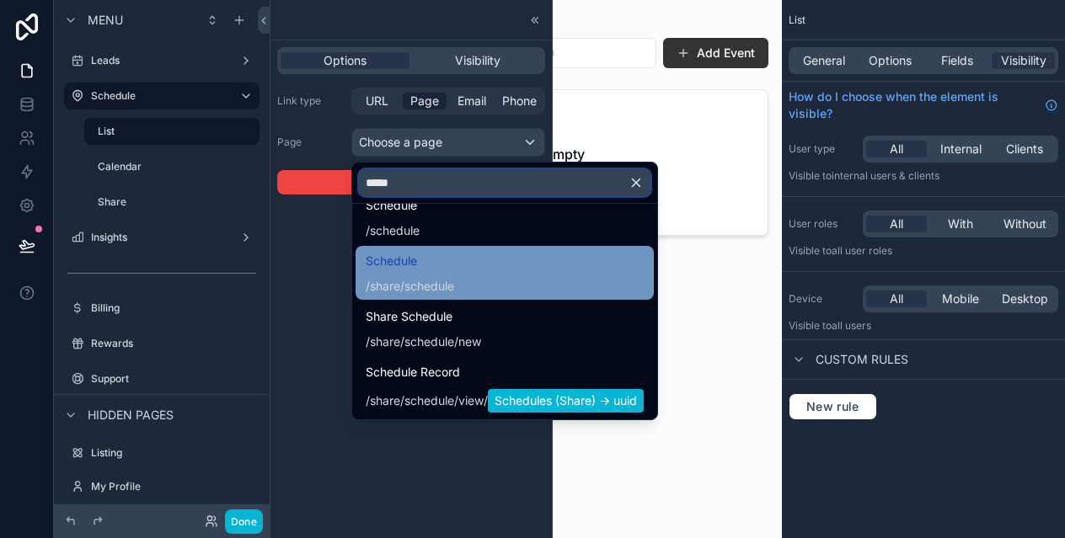
scroll to position [29, 0]
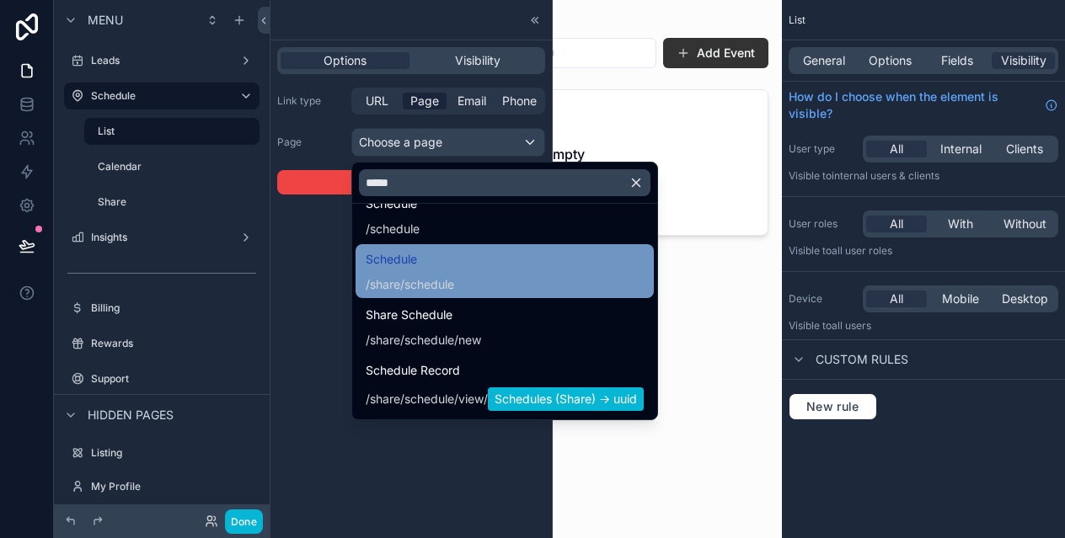
click at [425, 282] on div "/share/schedule" at bounding box center [410, 284] width 88 height 17
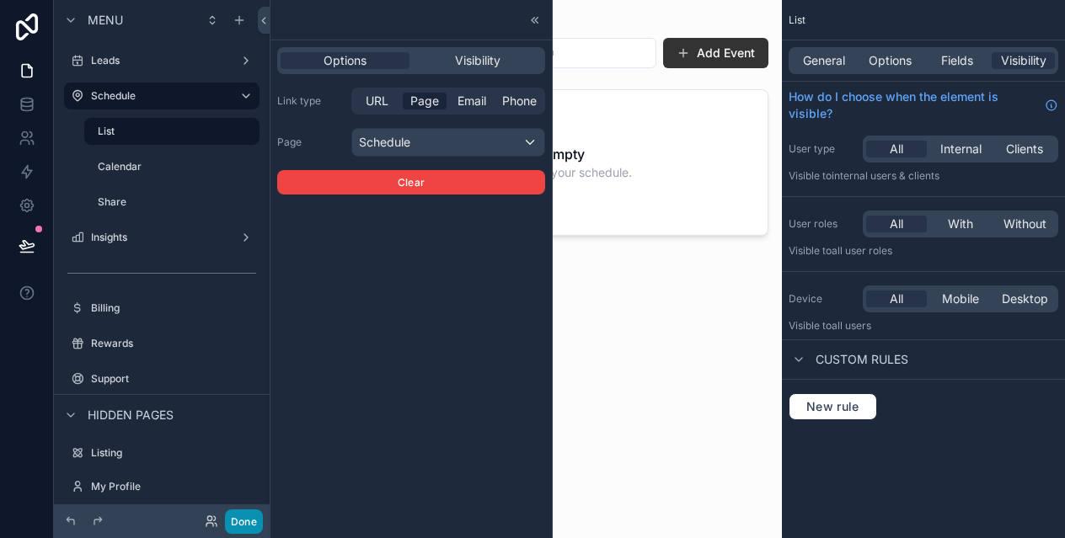
click at [252, 518] on button "Done" at bounding box center [244, 522] width 38 height 24
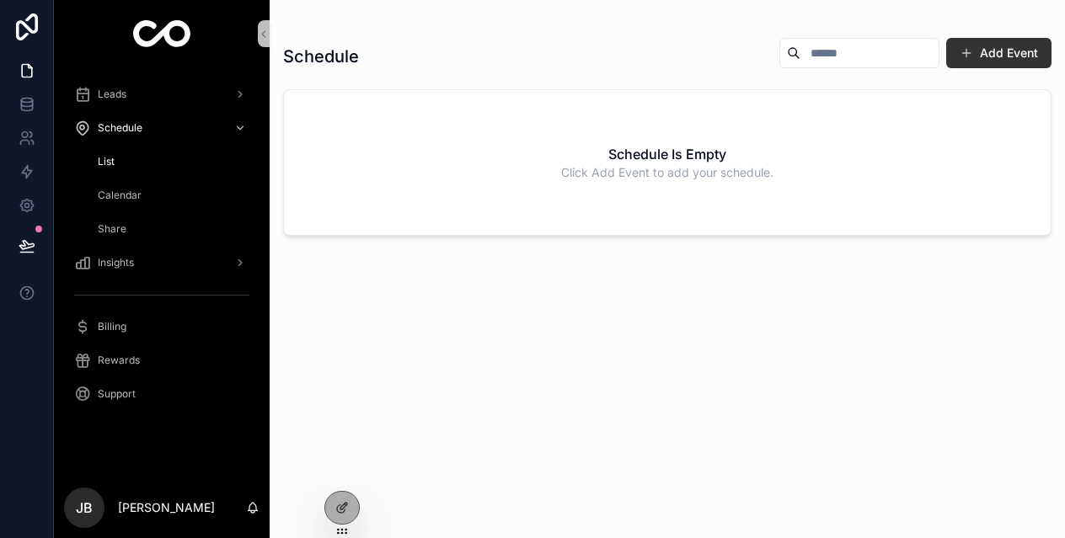
click at [120, 228] on span "Share" at bounding box center [112, 228] width 29 height 13
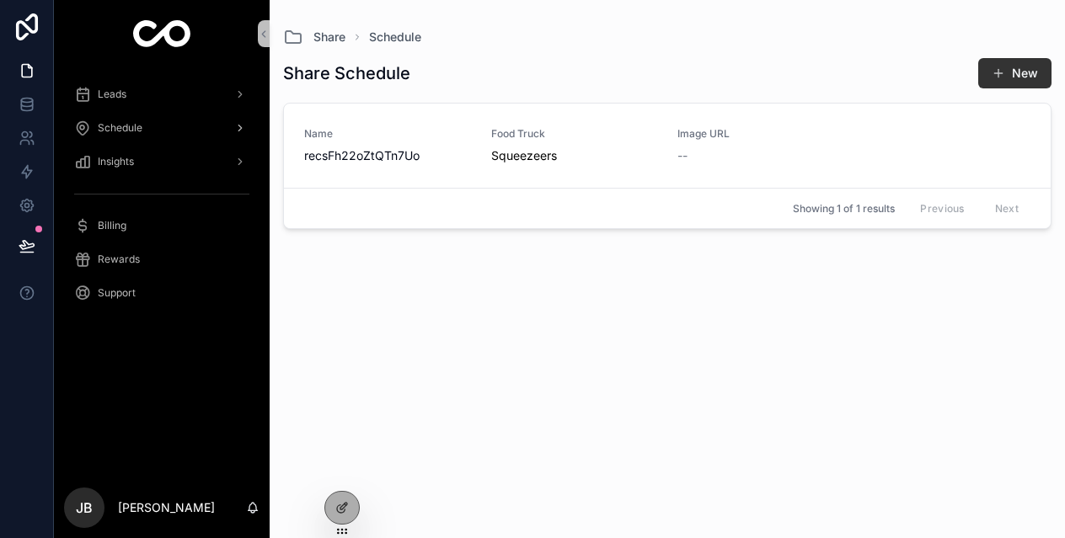
click at [145, 129] on div "Schedule" at bounding box center [161, 128] width 175 height 27
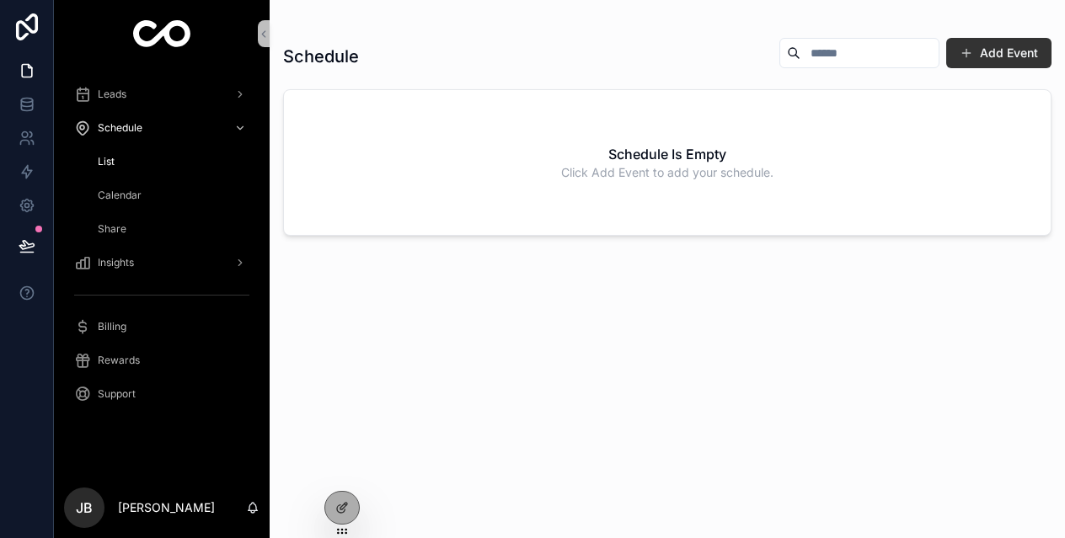
click at [110, 230] on span "Share" at bounding box center [112, 228] width 29 height 13
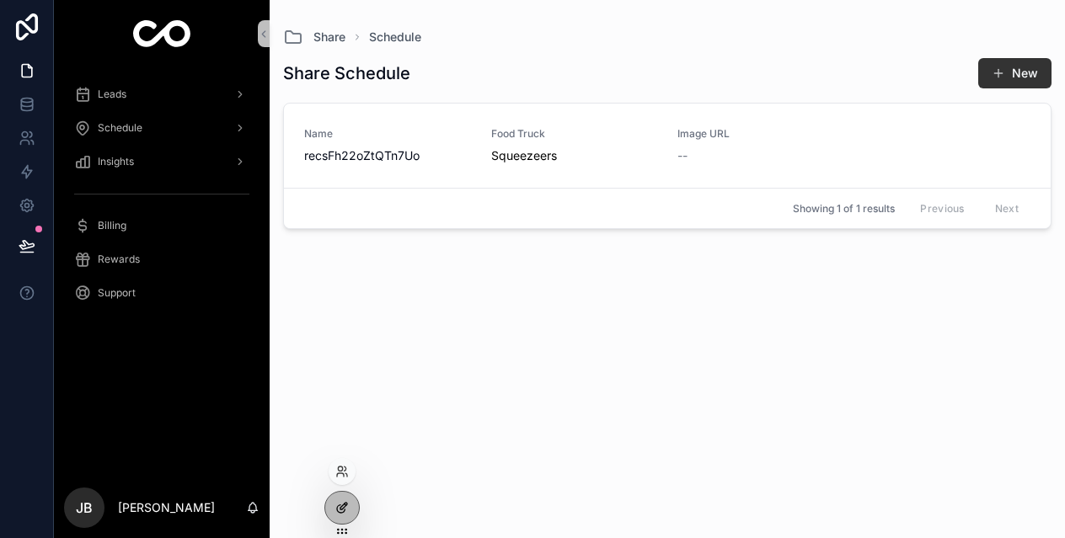
click at [338, 506] on icon at bounding box center [341, 510] width 8 height 8
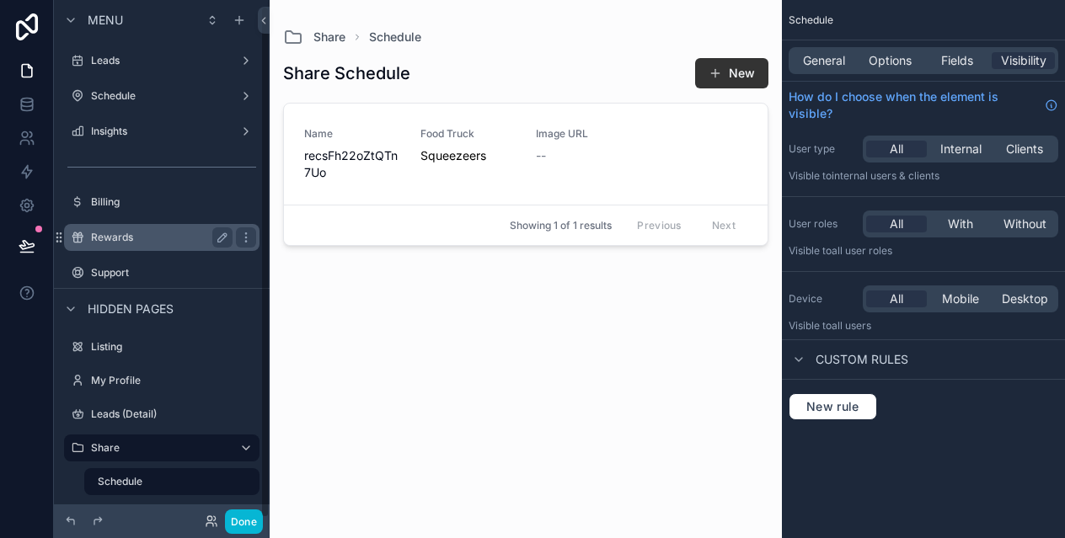
scroll to position [6, 0]
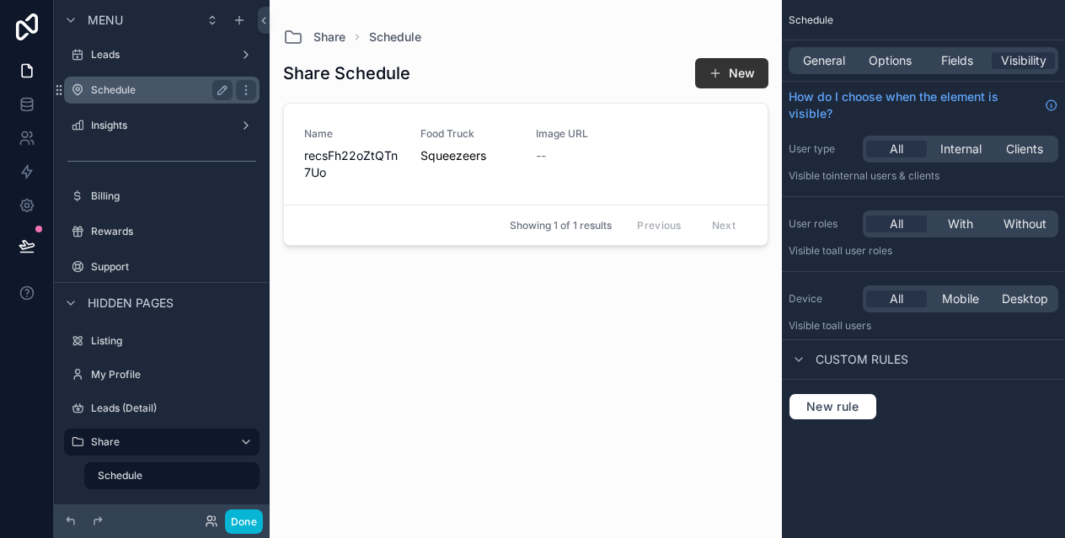
drag, startPoint x: 76, startPoint y: 474, endPoint x: 137, endPoint y: 80, distance: 398.2
click at [137, 80] on div "Menu Leads Schedule Insights Billing Rewards Support Hidden pages Listing My Pr…" at bounding box center [162, 249] width 216 height 511
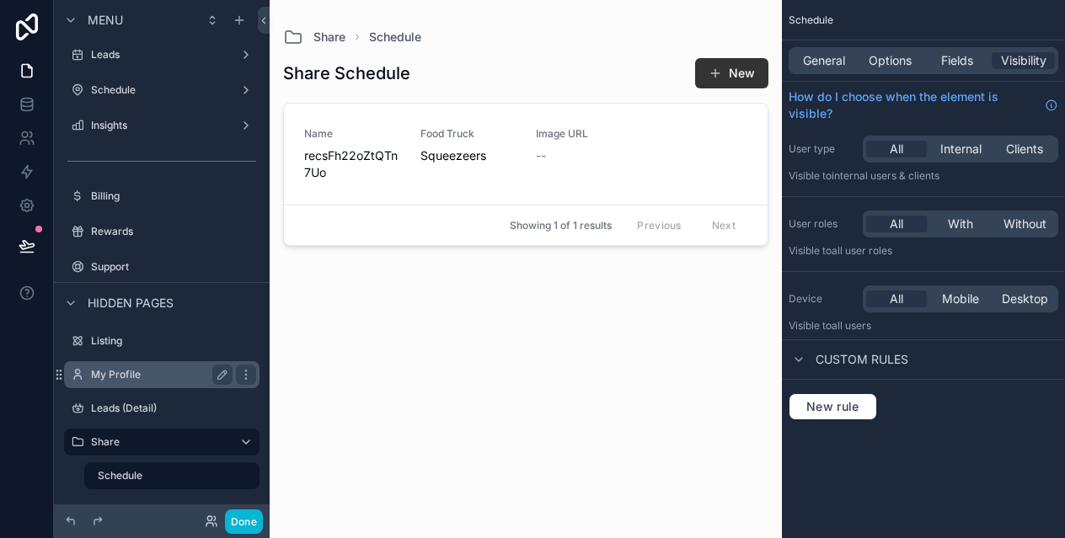
drag, startPoint x: 77, startPoint y: 475, endPoint x: 146, endPoint y: 387, distance: 112.2
click at [146, 387] on div "Listing My Profile Leads (Detail) Share Schedule" at bounding box center [162, 407] width 216 height 169
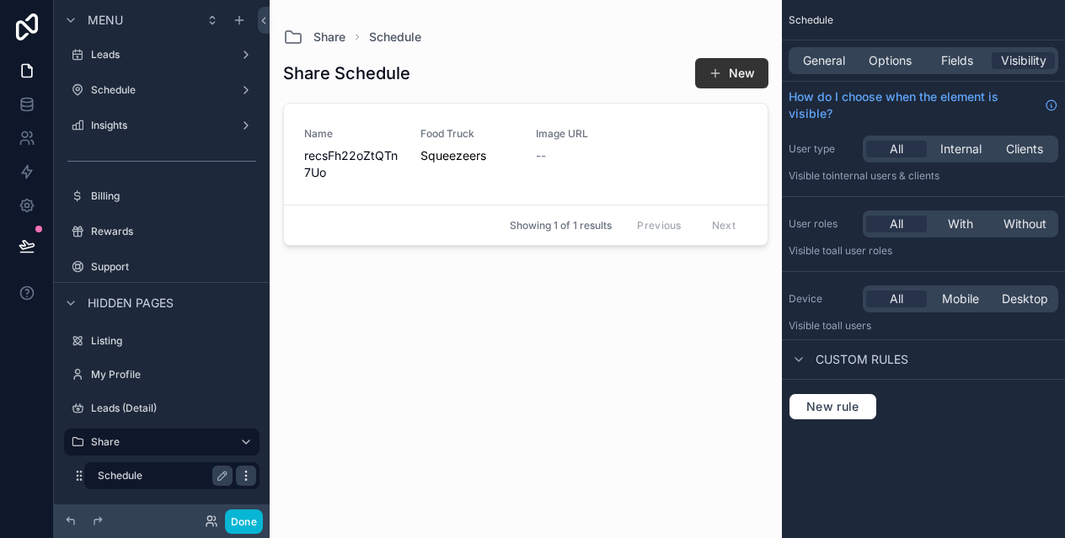
click at [244, 474] on icon "scrollable content" at bounding box center [245, 475] width 13 height 13
click at [174, 480] on label "Schedule" at bounding box center [162, 475] width 128 height 13
click at [816, 71] on div "General Options Fields Visibility" at bounding box center [924, 60] width 270 height 27
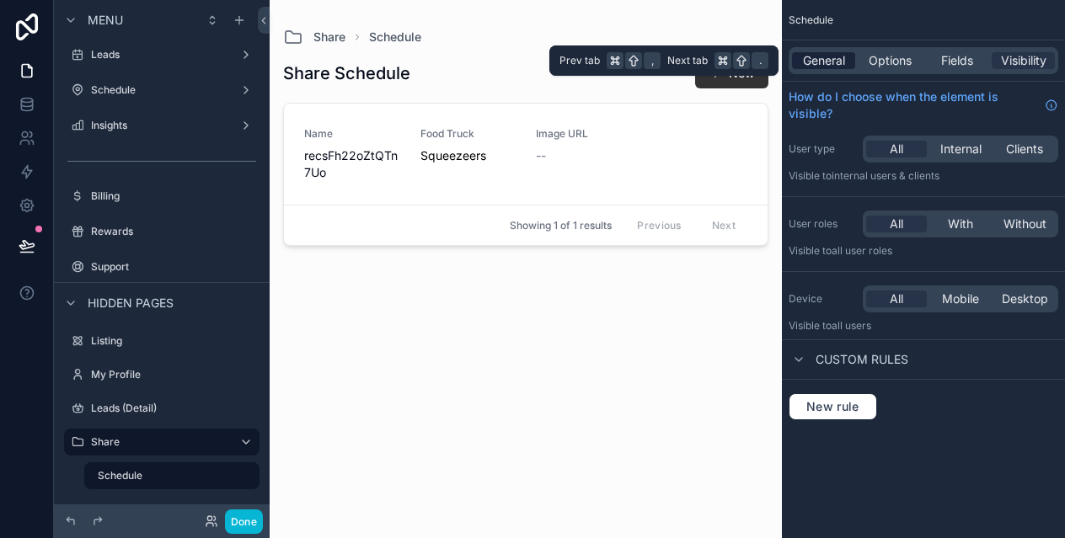
click at [815, 64] on span "General" at bounding box center [824, 60] width 42 height 17
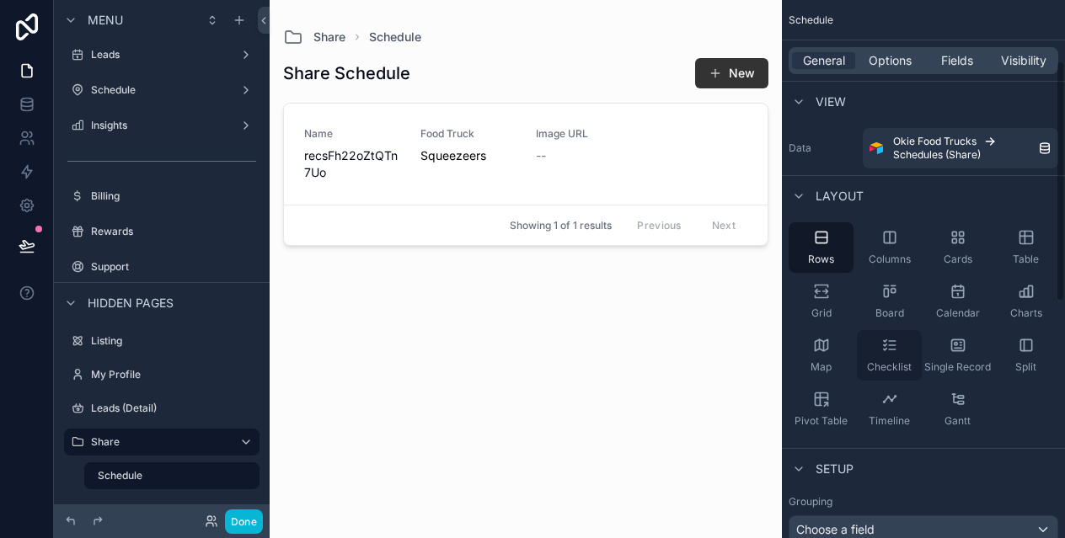
scroll to position [663, 0]
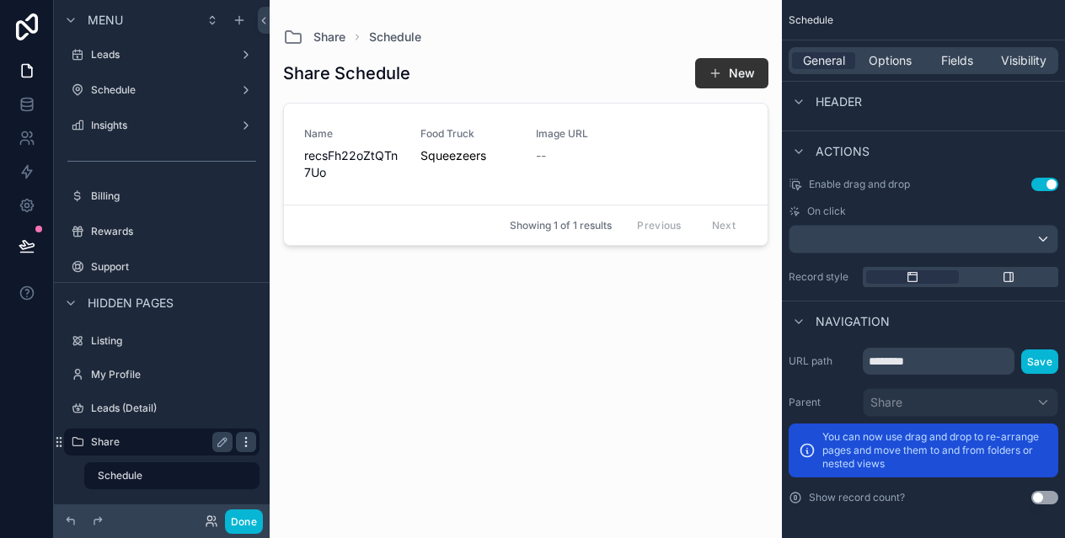
click at [244, 436] on icon "scrollable content" at bounding box center [245, 442] width 13 height 13
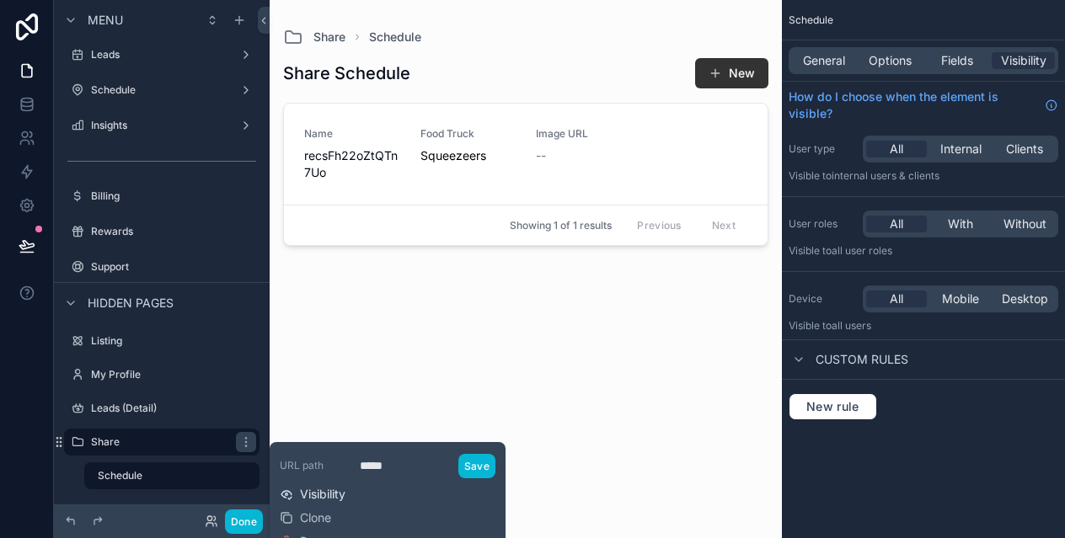
click at [329, 492] on span "Visibility" at bounding box center [322, 494] width 45 height 17
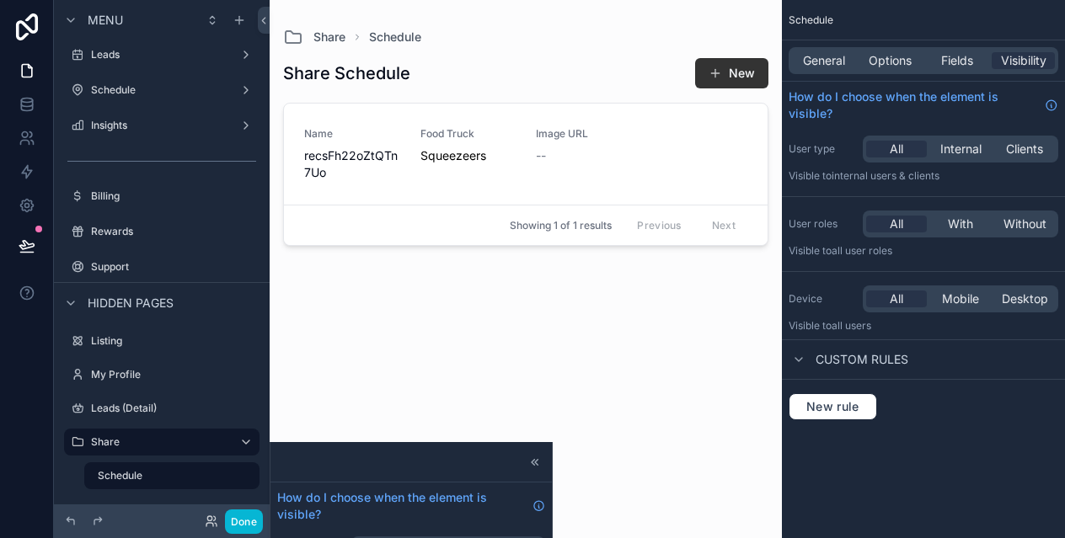
scroll to position [190, 0]
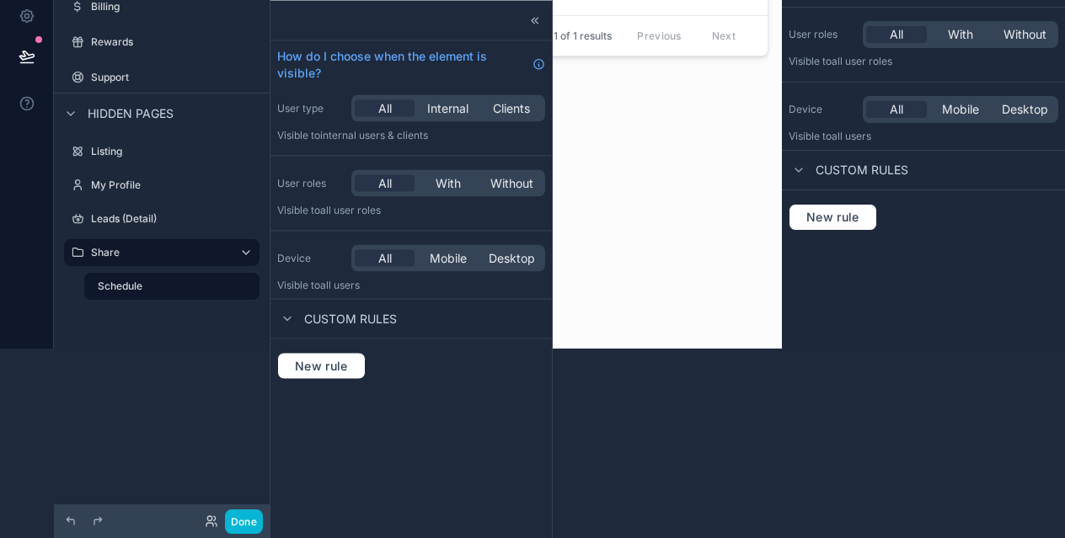
click at [657, 140] on div "scrollable content" at bounding box center [526, 69] width 512 height 518
click at [538, 19] on icon at bounding box center [534, 19] width 13 height 13
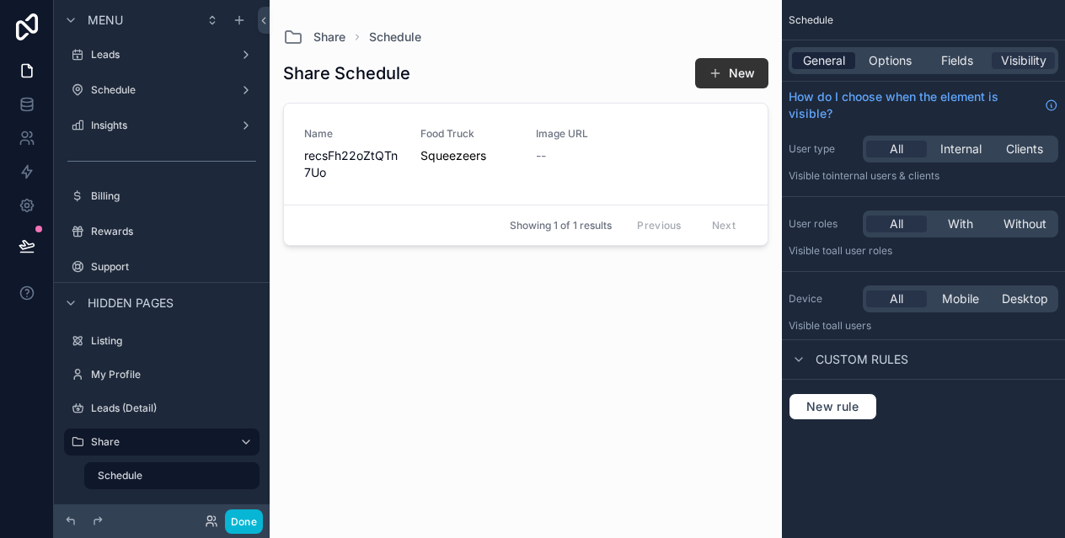
click at [816, 59] on span "General" at bounding box center [824, 60] width 42 height 17
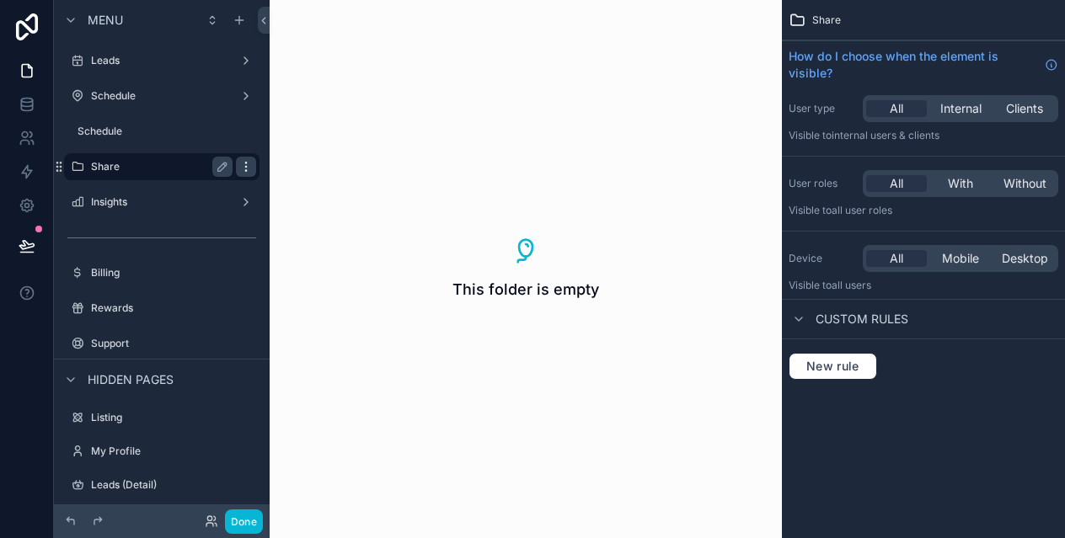
click at [244, 163] on icon "scrollable content" at bounding box center [245, 166] width 13 height 13
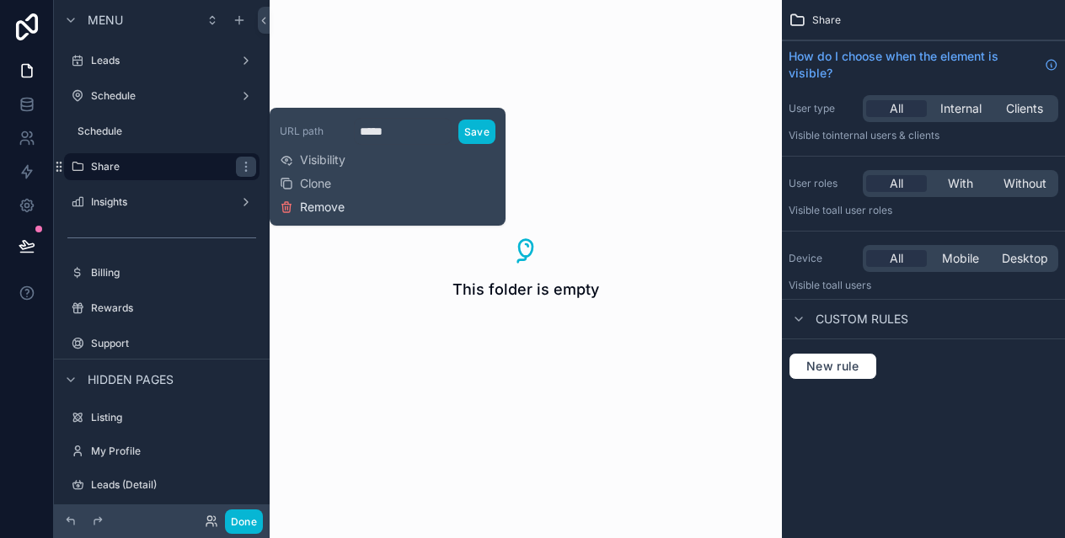
click at [340, 213] on span "Remove" at bounding box center [322, 207] width 45 height 17
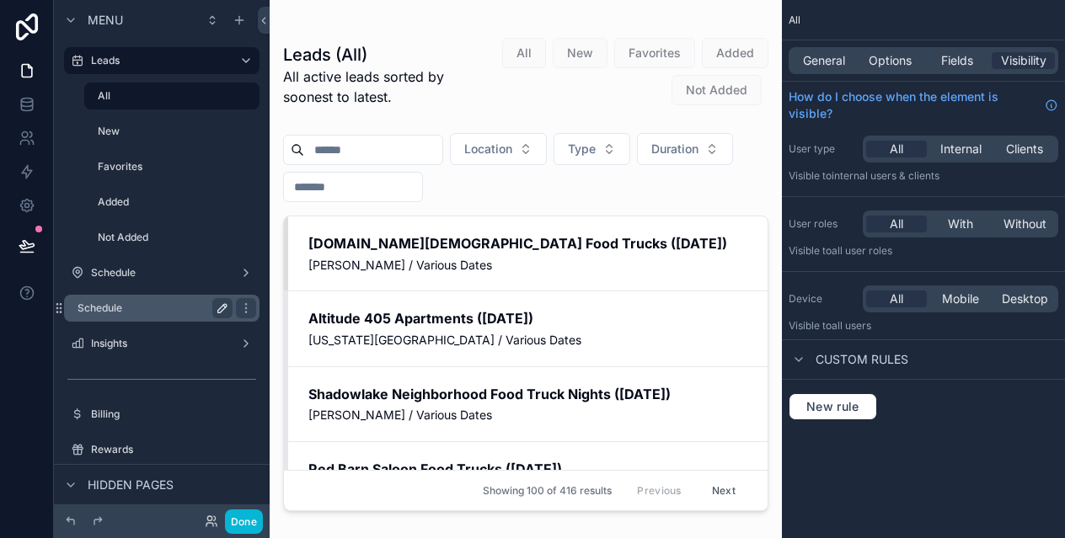
click at [220, 308] on icon "scrollable content" at bounding box center [222, 308] width 8 height 8
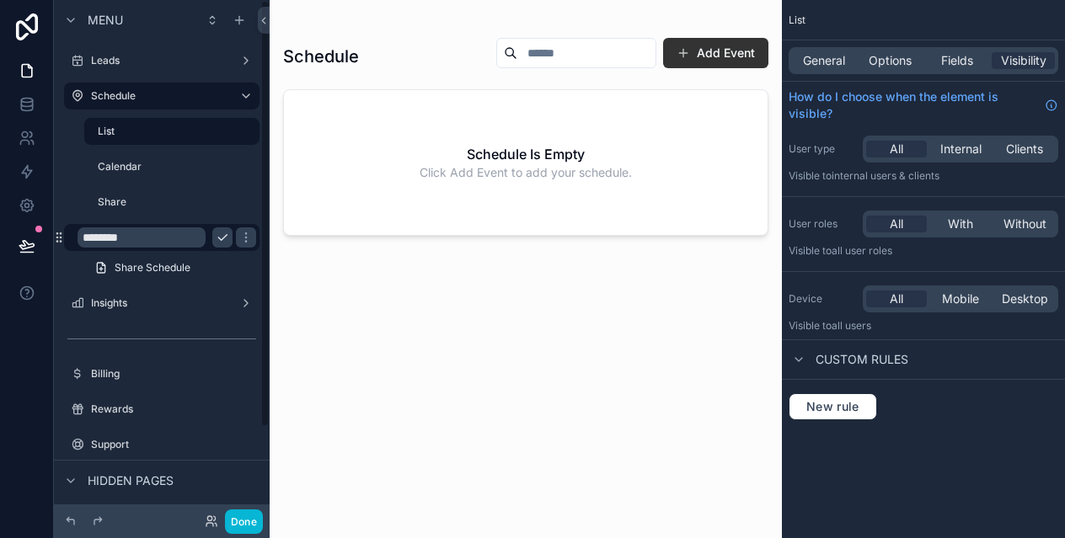
click at [150, 233] on input "********" at bounding box center [142, 237] width 128 height 20
type input "*****"
click at [239, 234] on icon "scrollable content" at bounding box center [245, 237] width 13 height 13
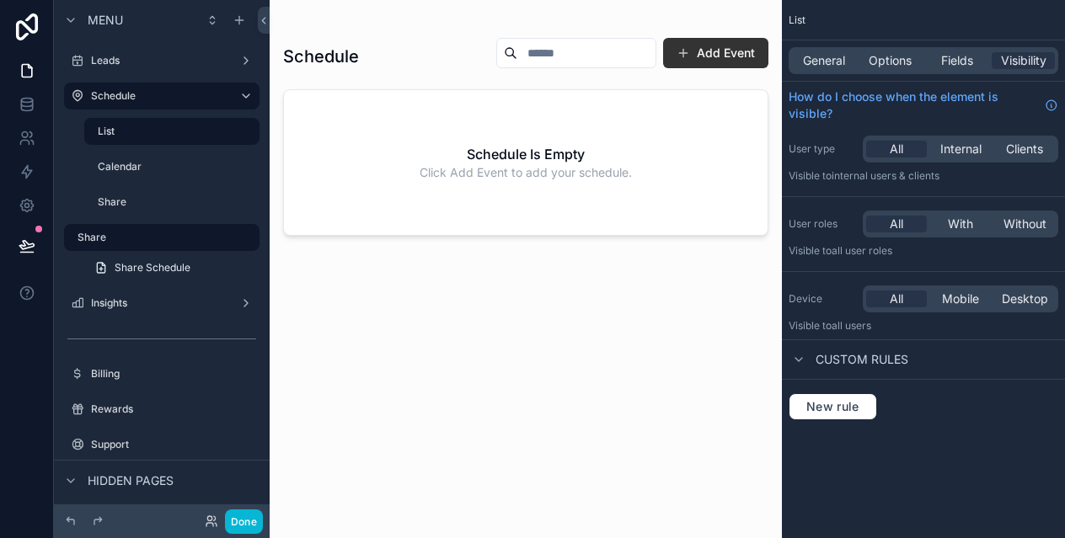
click at [816, 40] on div "General Options Fields Visibility" at bounding box center [923, 60] width 283 height 40
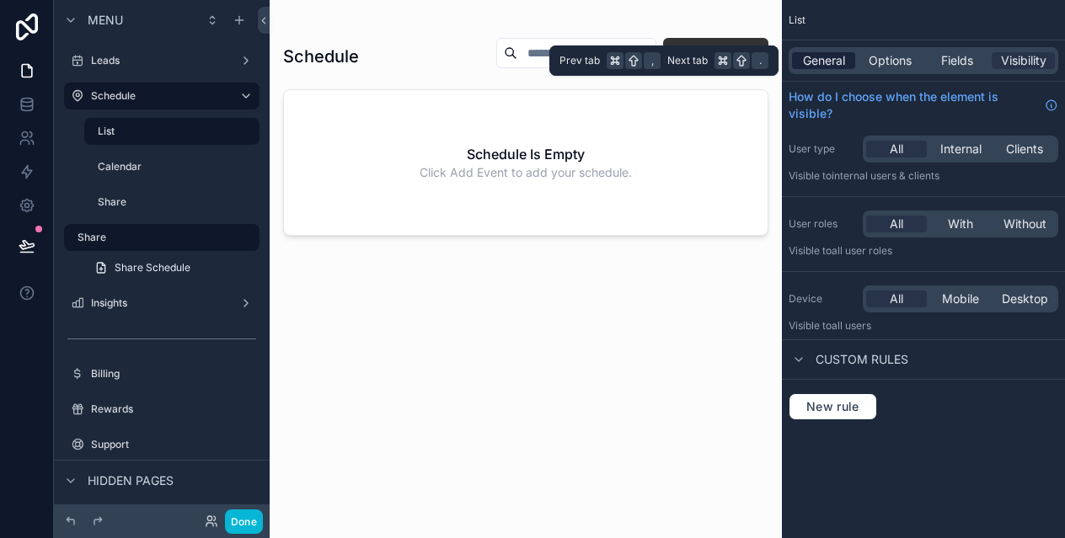
click at [816, 54] on span "General" at bounding box center [824, 60] width 42 height 17
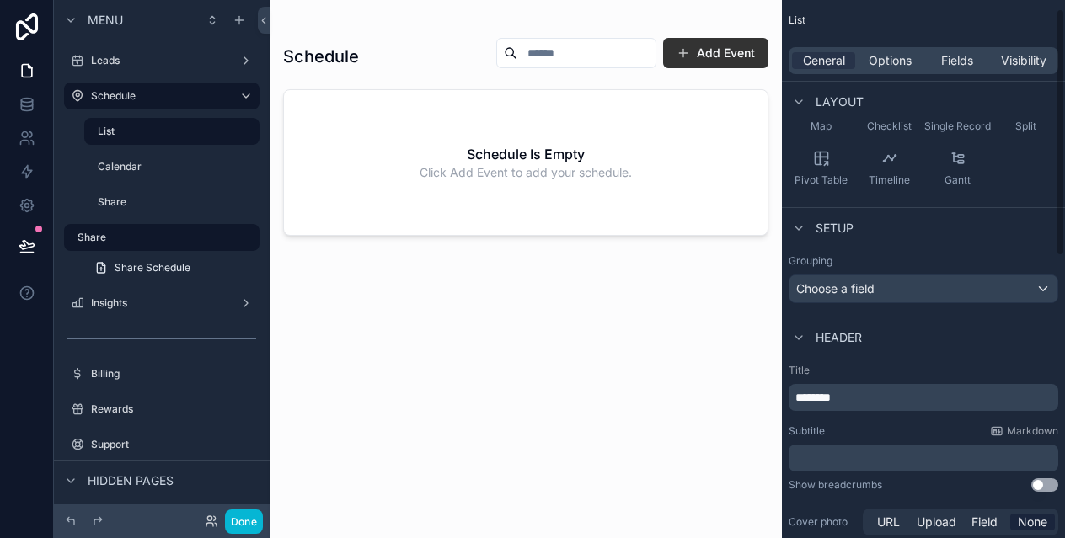
scroll to position [629, 0]
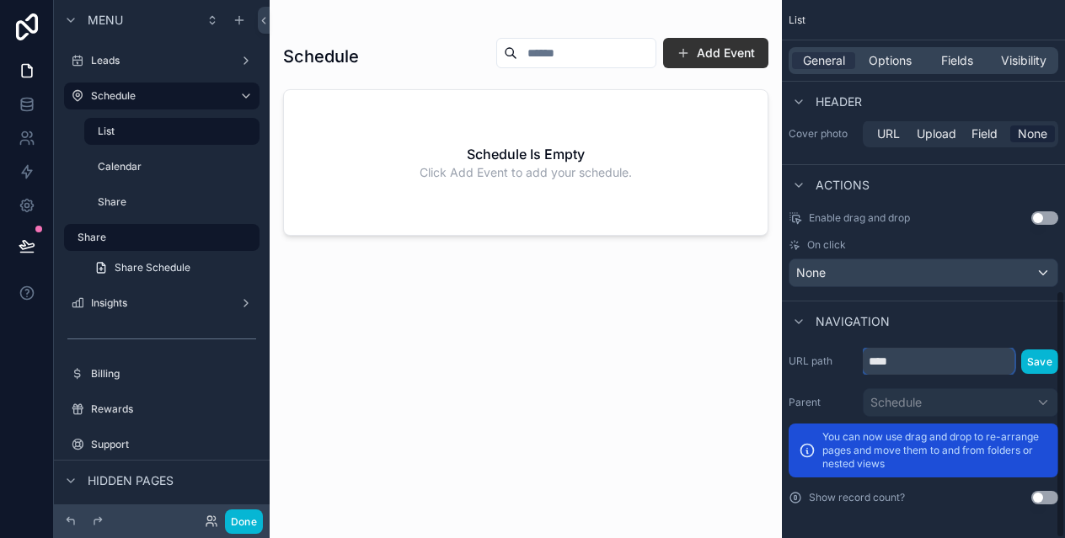
click at [923, 361] on input "****" at bounding box center [939, 361] width 152 height 27
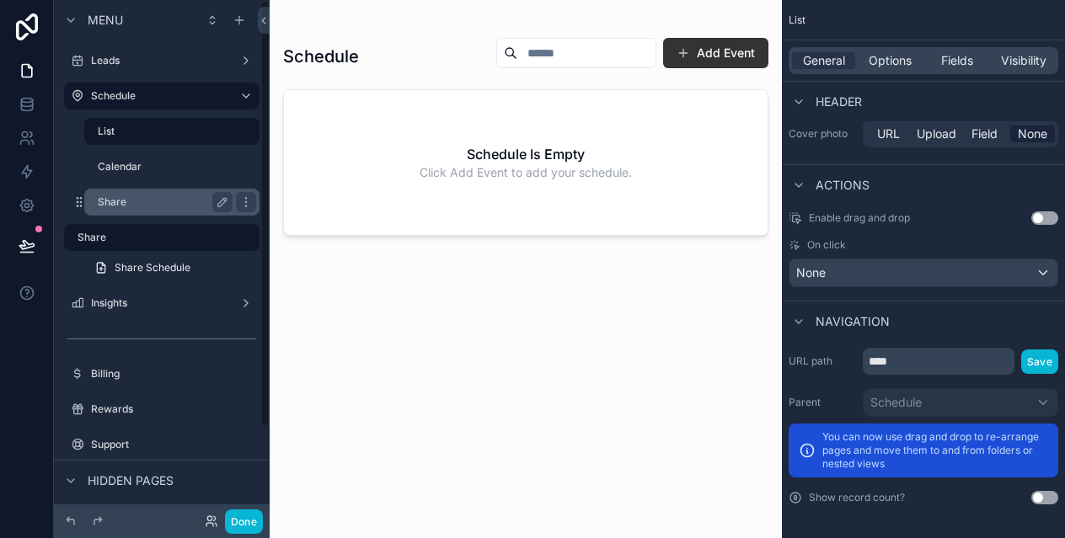
click at [135, 198] on label "Share" at bounding box center [162, 201] width 128 height 13
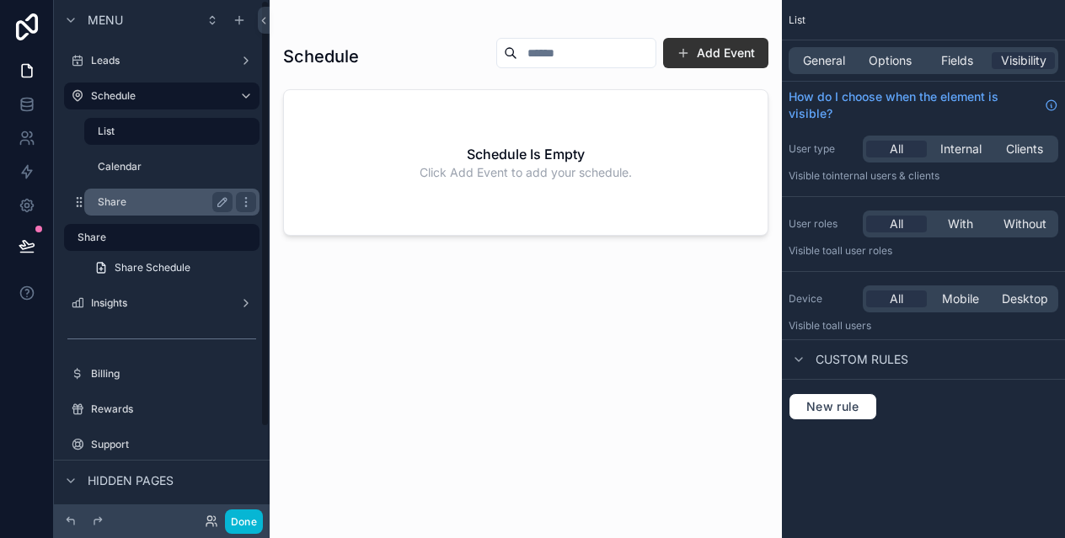
click at [145, 215] on div "Share" at bounding box center [172, 202] width 169 height 27
click at [153, 201] on label "Share" at bounding box center [162, 201] width 128 height 13
click at [131, 204] on label "Share" at bounding box center [162, 201] width 128 height 13
click at [241, 201] on icon "scrollable content" at bounding box center [245, 201] width 13 height 13
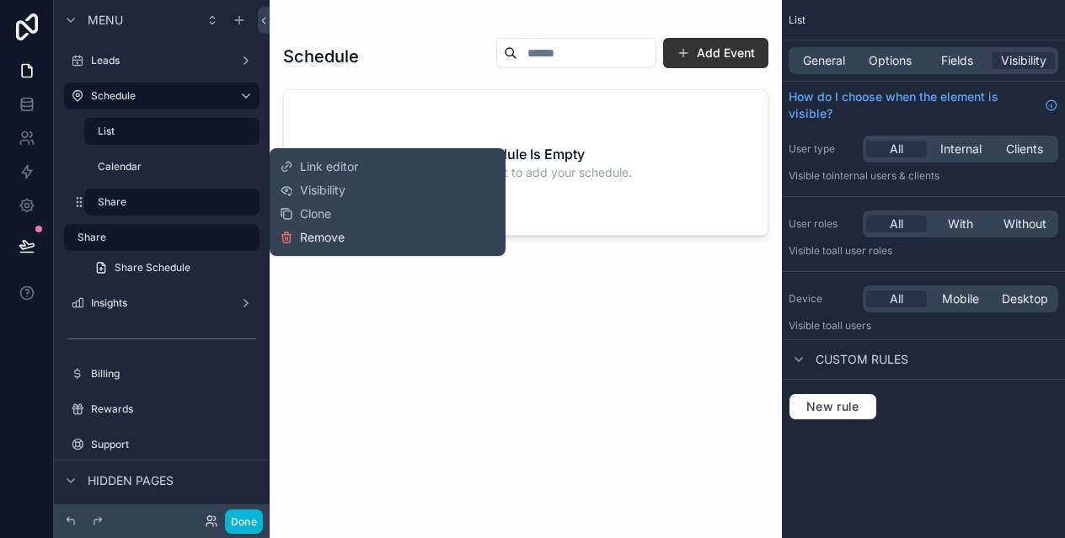
click at [319, 234] on span "Remove" at bounding box center [322, 237] width 45 height 17
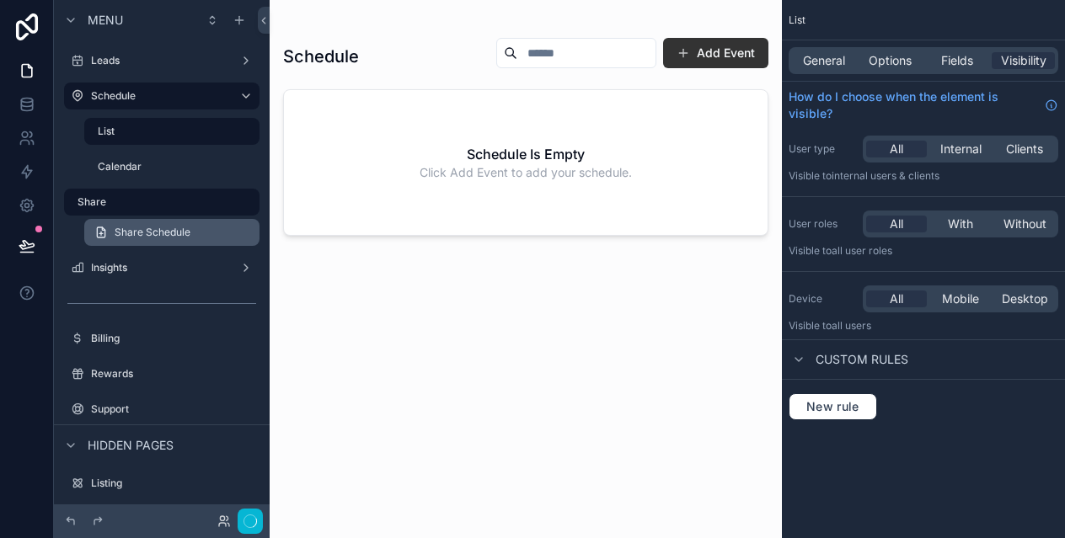
click at [131, 234] on span "Share Schedule" at bounding box center [153, 232] width 76 height 13
click at [115, 197] on label "Share" at bounding box center [152, 201] width 148 height 13
click at [131, 228] on span "Share Schedule" at bounding box center [153, 232] width 76 height 13
click at [166, 235] on span "Share Schedule" at bounding box center [153, 232] width 76 height 13
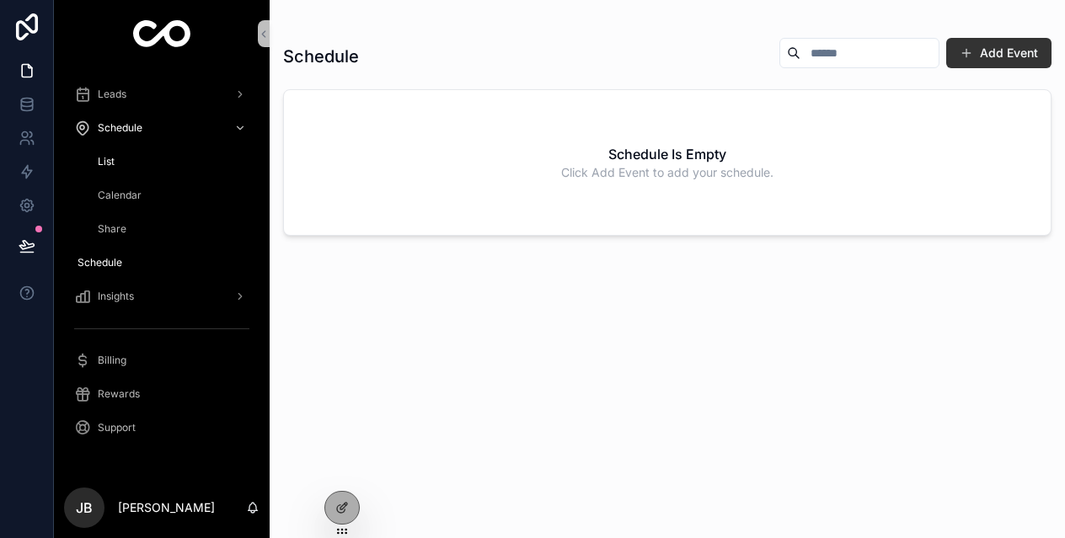
click at [133, 230] on div "Share" at bounding box center [171, 229] width 155 height 27
click at [342, 508] on icon at bounding box center [343, 506] width 7 height 7
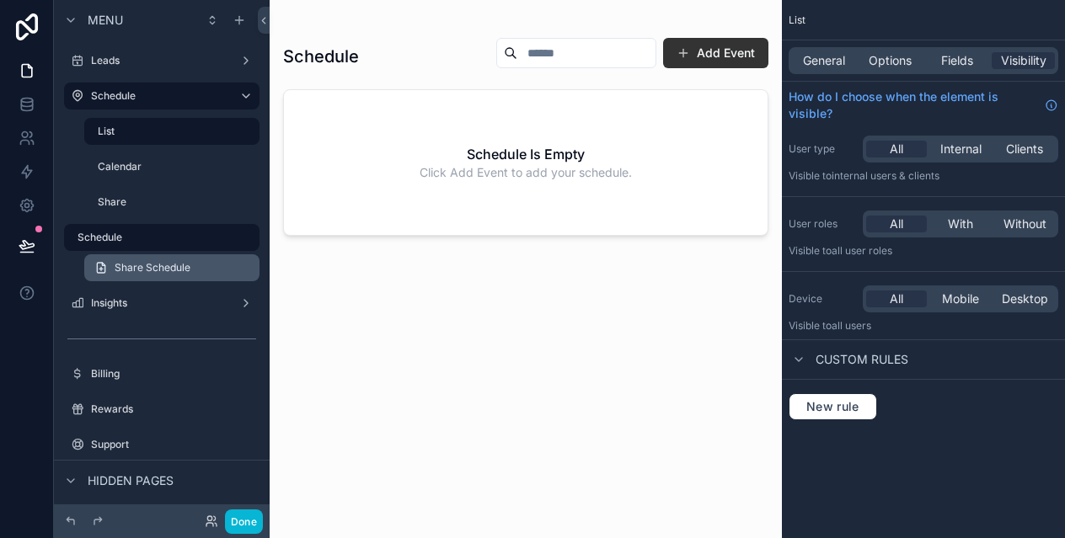
click at [183, 270] on span "Share Schedule" at bounding box center [153, 267] width 76 height 13
click at [142, 240] on label "Schedule" at bounding box center [152, 237] width 148 height 13
click at [147, 266] on span "Share Schedule" at bounding box center [153, 267] width 76 height 13
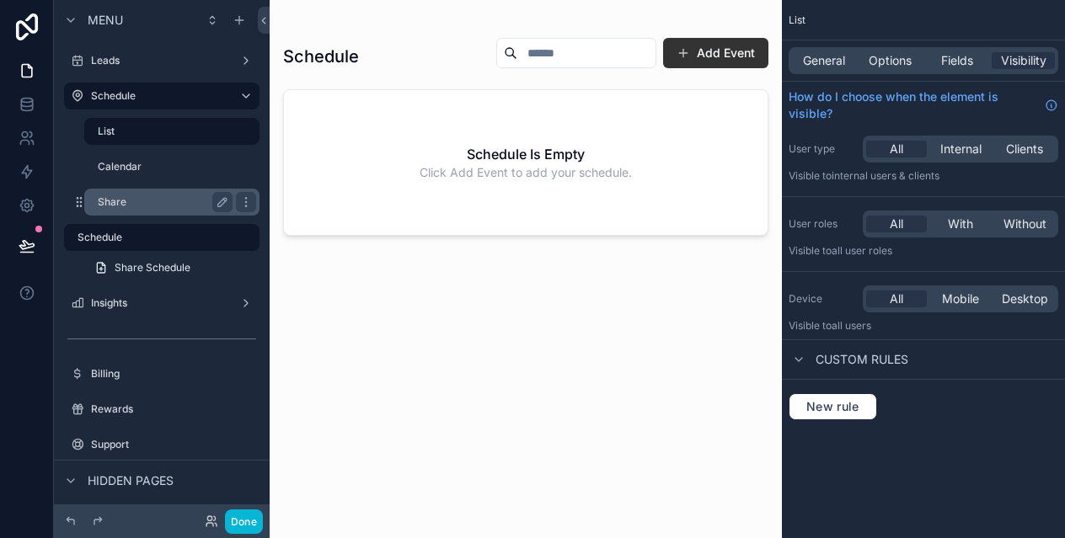
click at [136, 200] on label "Share" at bounding box center [162, 201] width 128 height 13
click at [243, 206] on icon "scrollable content" at bounding box center [245, 201] width 13 height 13
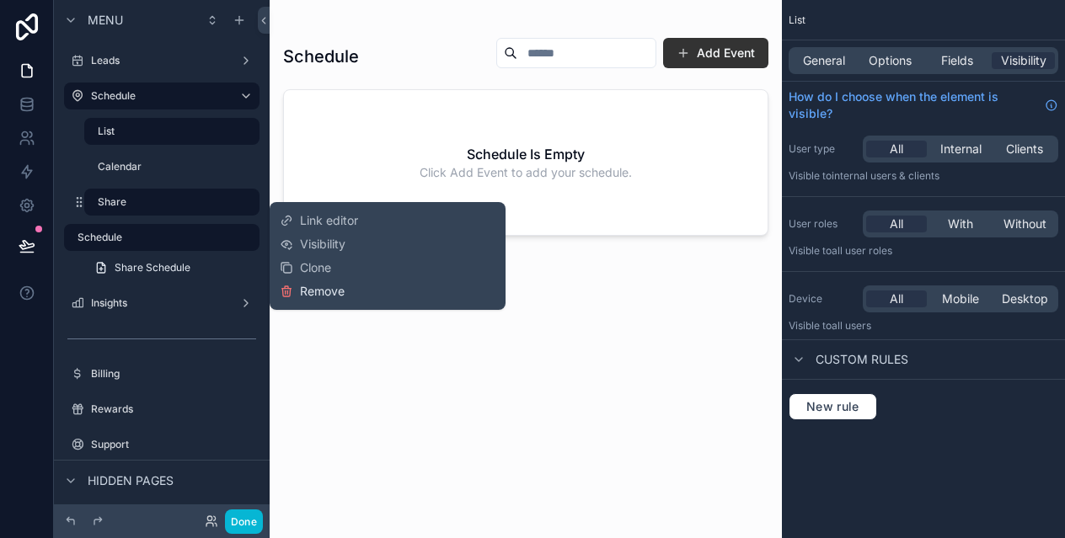
click at [328, 293] on span "Remove" at bounding box center [322, 291] width 45 height 17
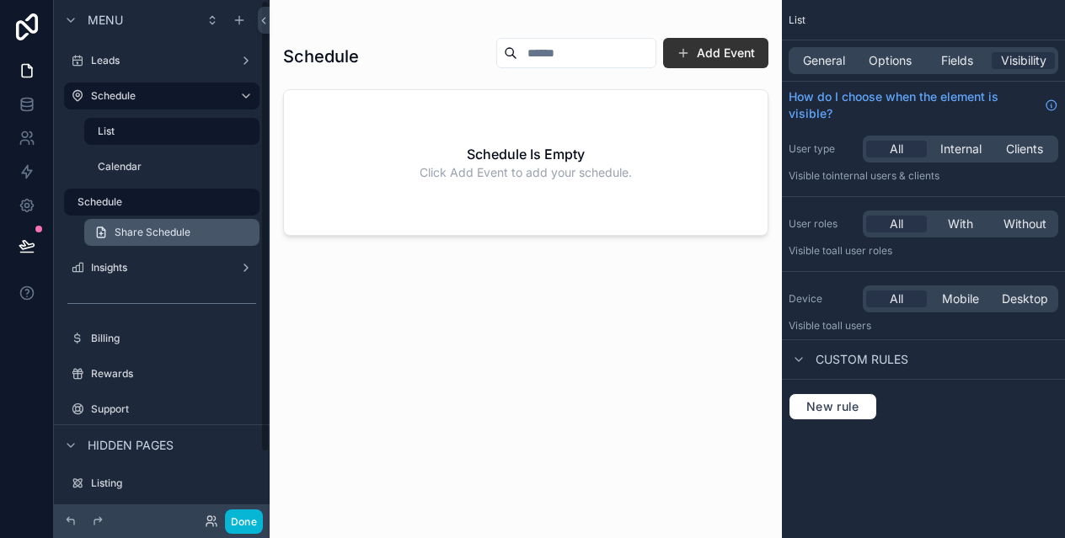
click at [180, 238] on span "Share Schedule" at bounding box center [153, 232] width 76 height 13
click at [145, 209] on div "Schedule" at bounding box center [155, 202] width 155 height 20
click at [808, 56] on span "General" at bounding box center [824, 60] width 42 height 17
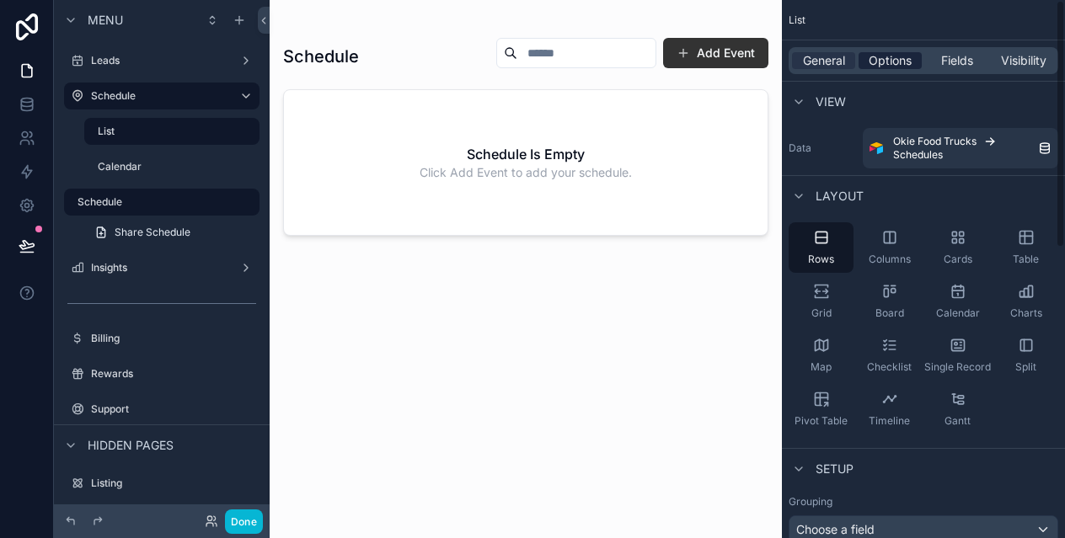
click at [881, 60] on span "Options" at bounding box center [890, 60] width 43 height 17
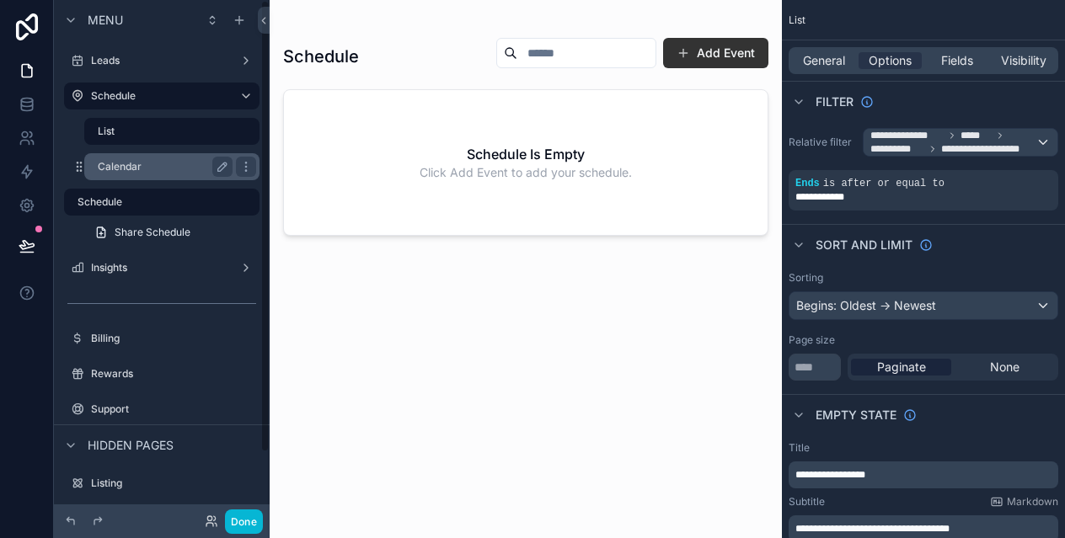
click at [165, 169] on label "Calendar" at bounding box center [162, 166] width 128 height 13
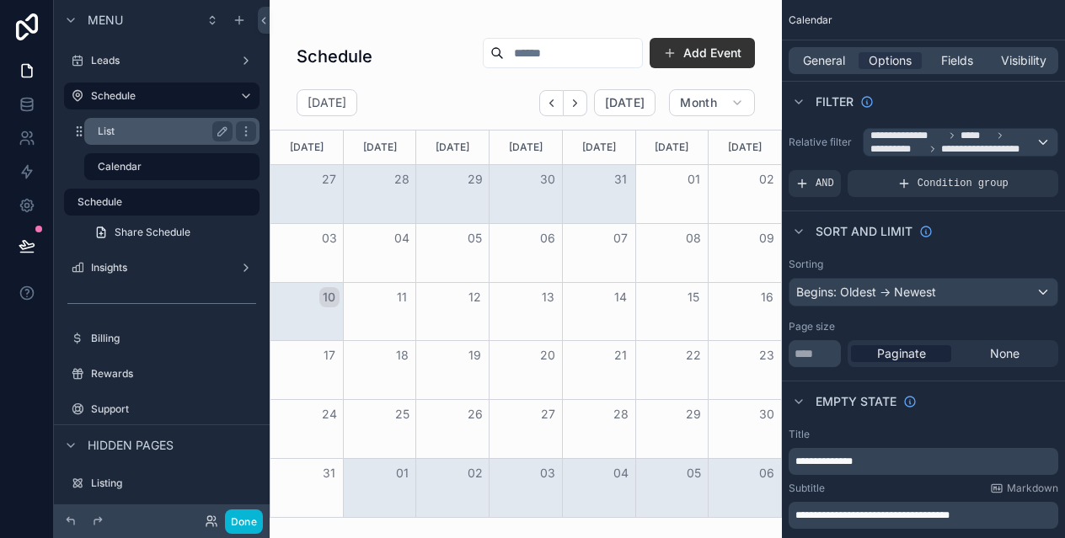
click at [150, 138] on div "List" at bounding box center [165, 131] width 135 height 20
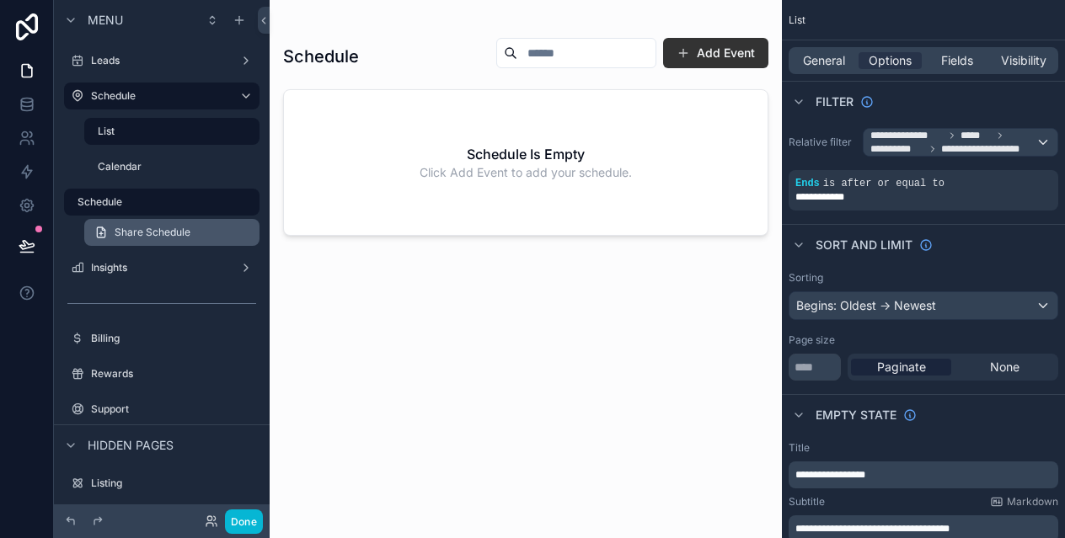
click at [160, 237] on span "Share Schedule" at bounding box center [153, 232] width 76 height 13
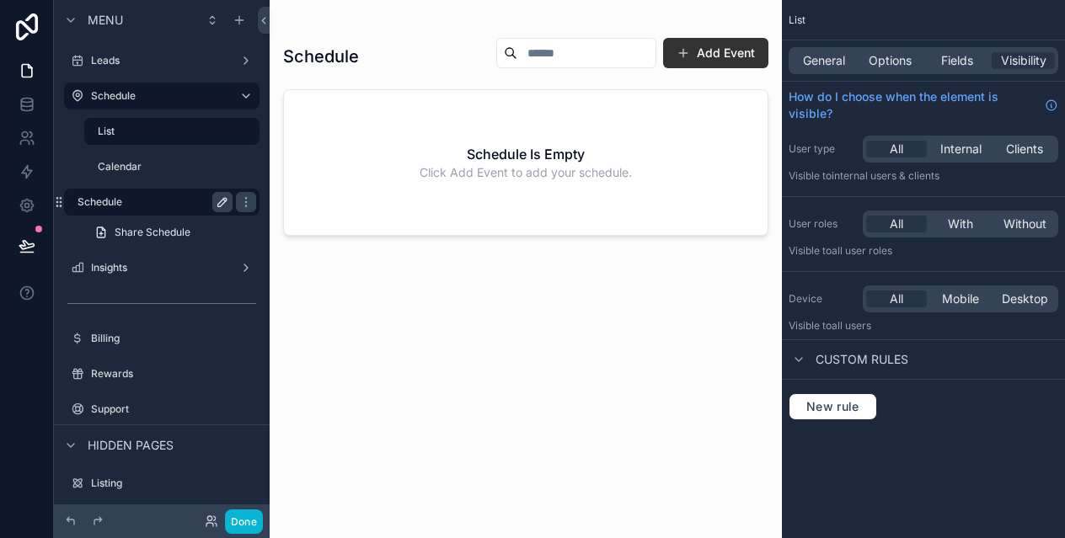
click at [218, 209] on button "scrollable content" at bounding box center [222, 202] width 20 height 20
click at [840, 56] on span "General" at bounding box center [824, 60] width 42 height 17
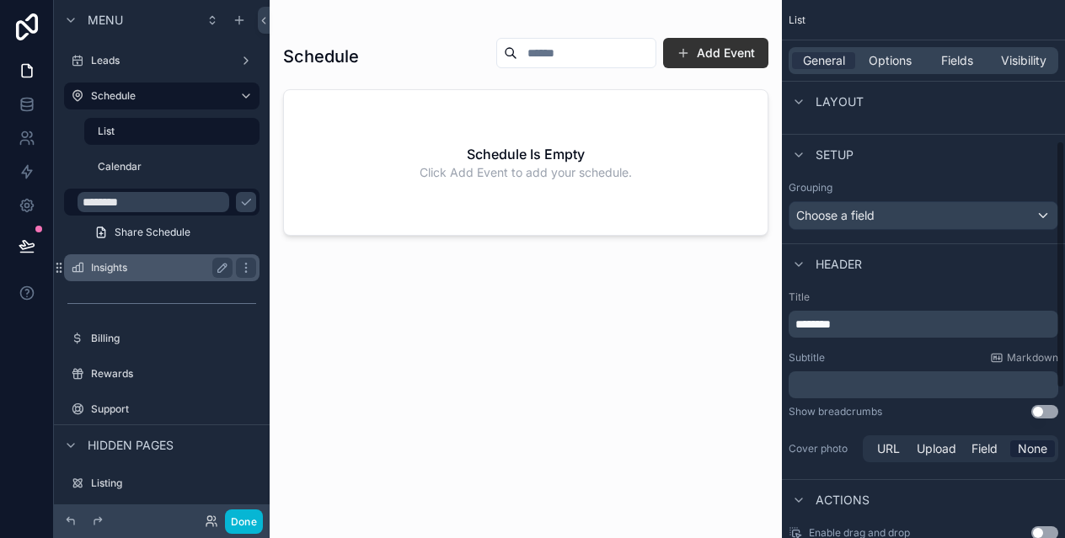
scroll to position [329, 0]
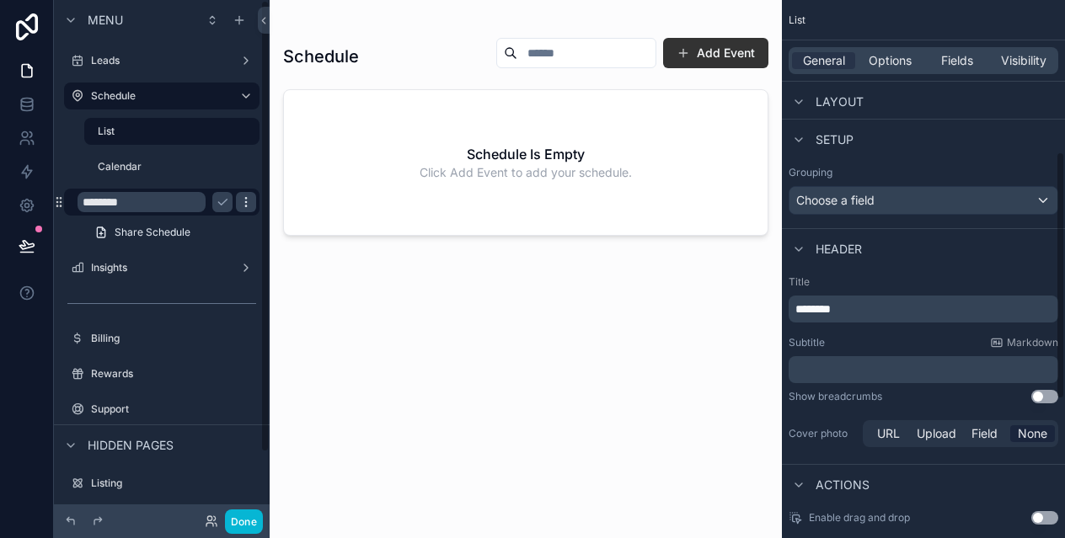
click at [249, 208] on icon "scrollable content" at bounding box center [245, 201] width 13 height 13
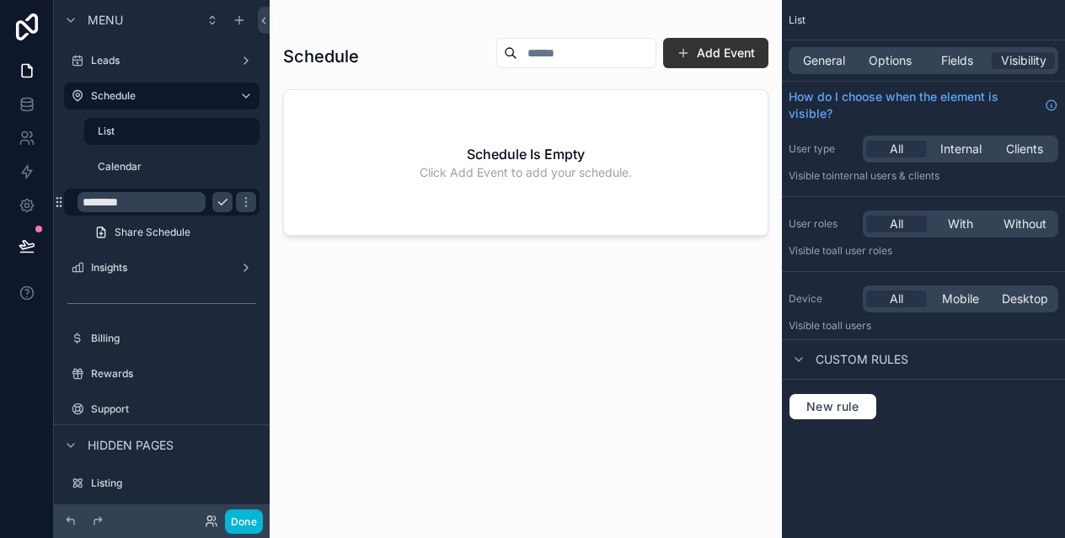
click at [226, 202] on icon "scrollable content" at bounding box center [222, 201] width 13 height 13
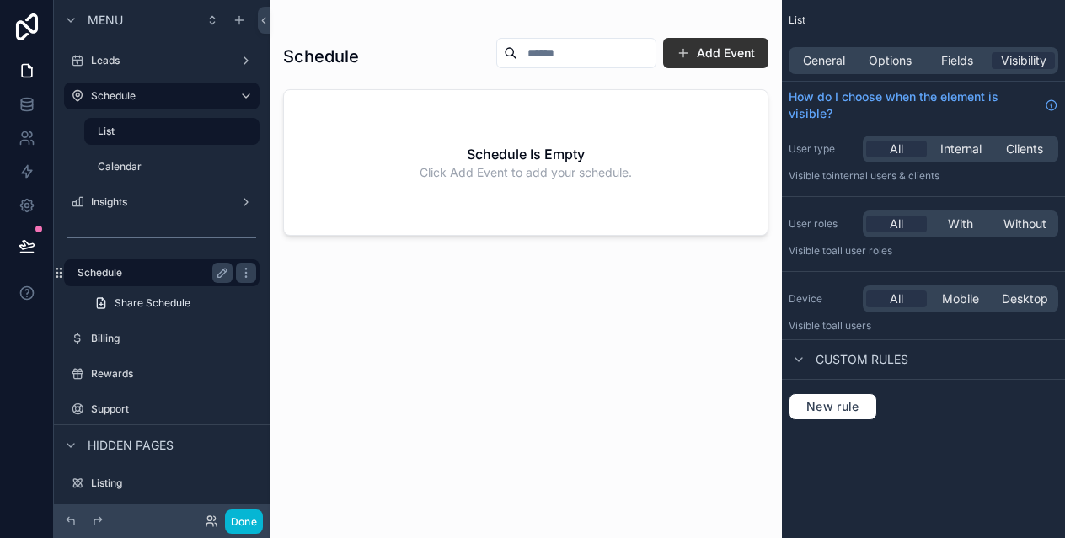
click at [156, 276] on label "Schedule" at bounding box center [152, 272] width 148 height 13
click at [812, 77] on div "General Options Fields Visibility" at bounding box center [923, 60] width 283 height 40
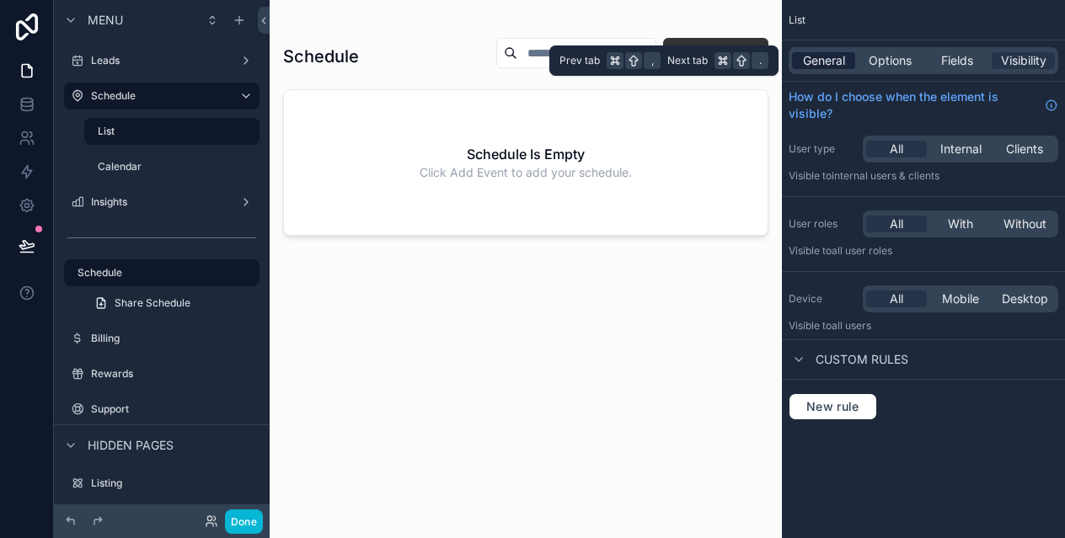
click at [819, 66] on span "General" at bounding box center [824, 60] width 42 height 17
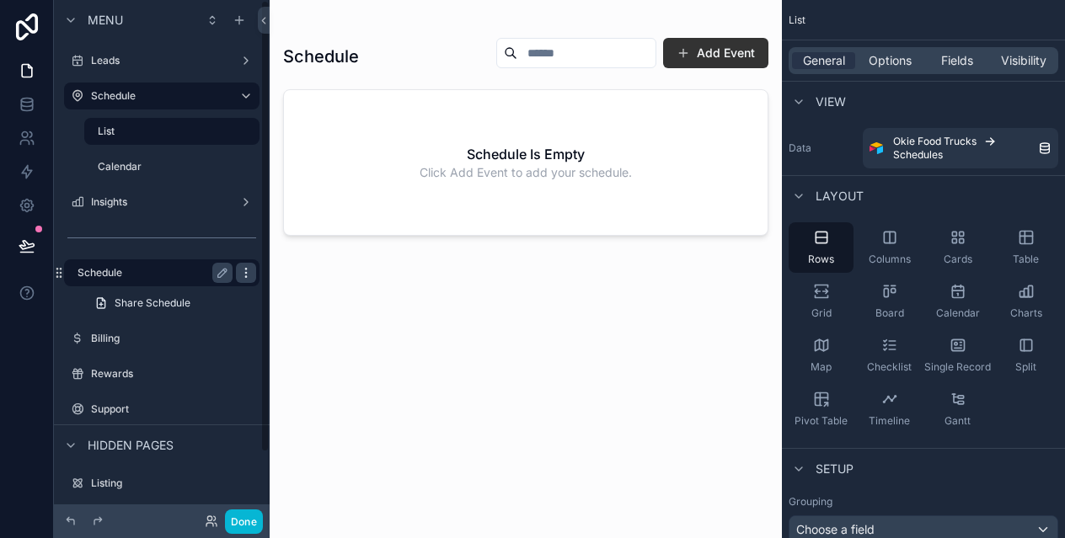
click at [248, 271] on icon "scrollable content" at bounding box center [245, 272] width 13 height 13
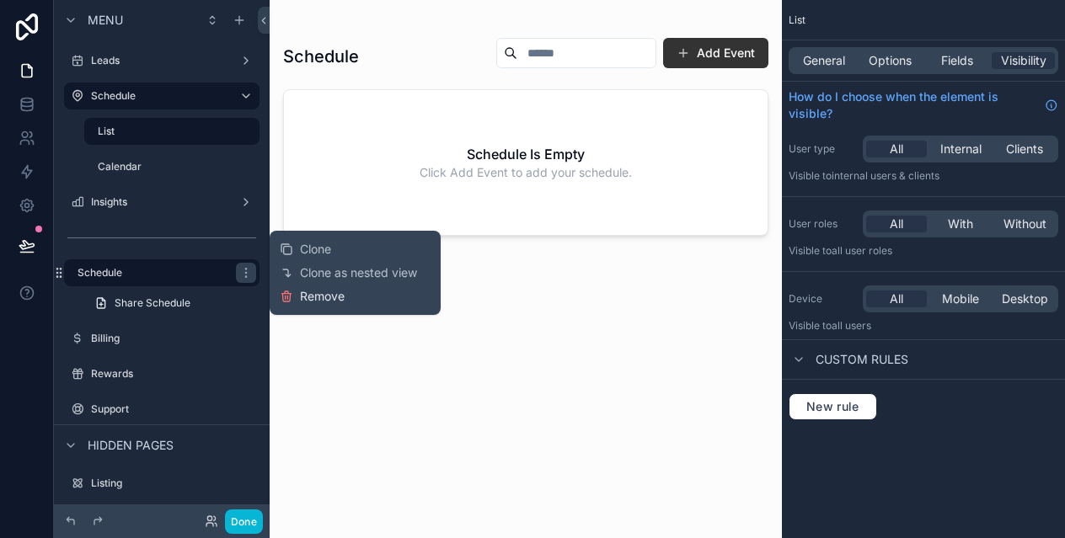
click at [311, 299] on span "Remove" at bounding box center [322, 296] width 45 height 17
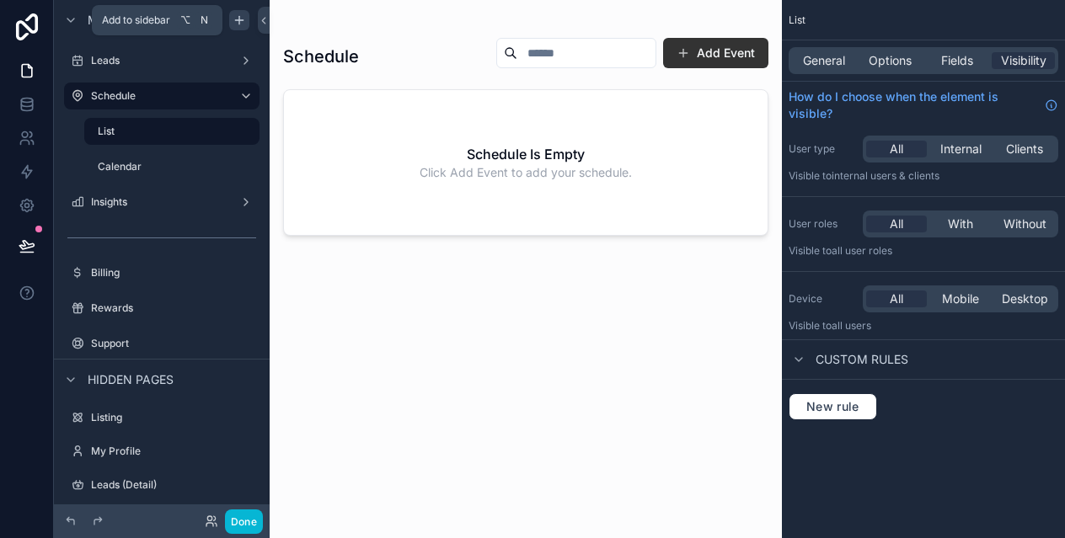
click at [238, 24] on icon "scrollable content" at bounding box center [239, 19] width 13 height 13
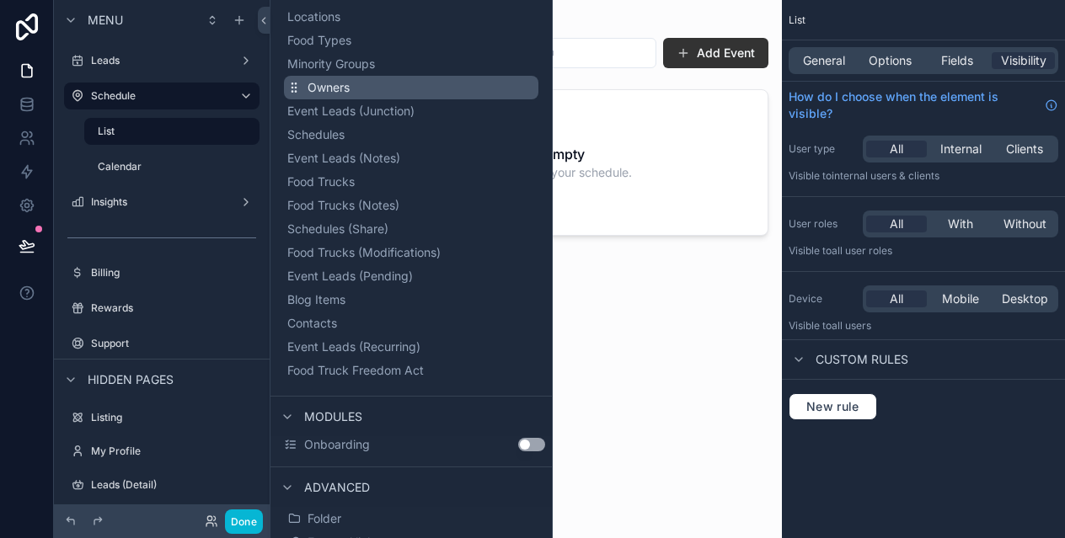
scroll to position [231, 0]
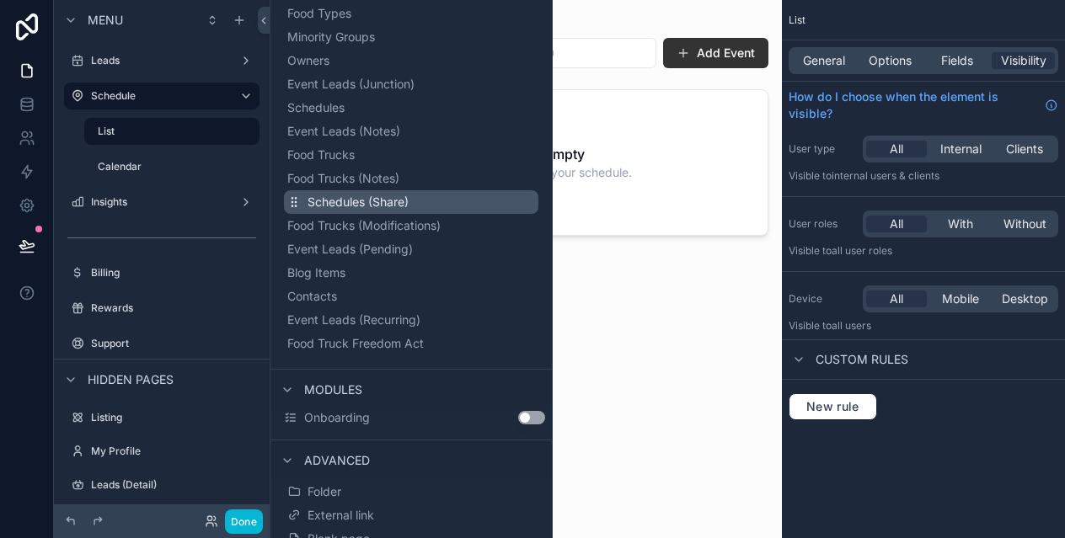
click at [377, 202] on span "Schedules (Share)" at bounding box center [358, 202] width 101 height 17
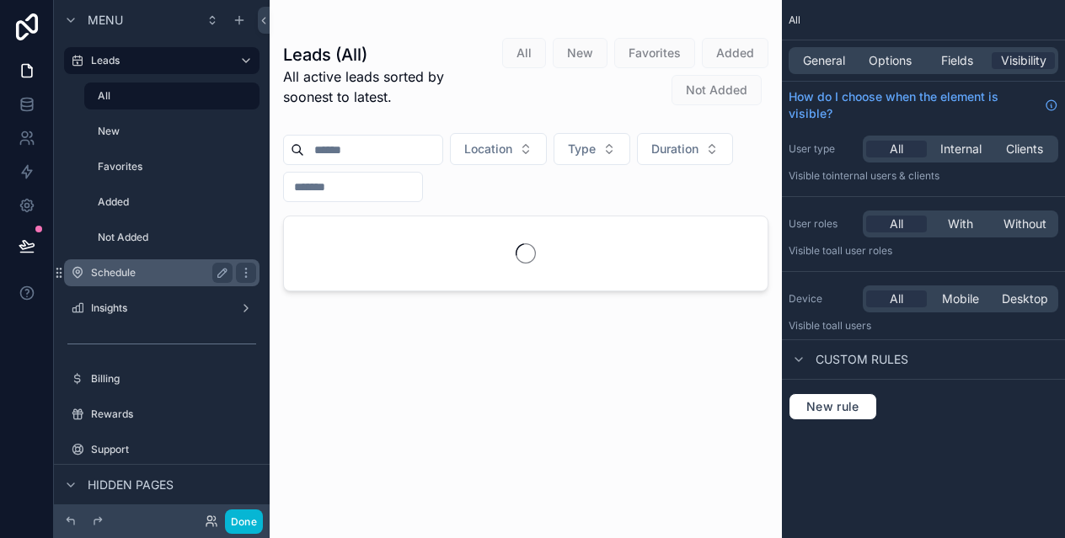
click at [142, 265] on div "Schedule" at bounding box center [162, 273] width 142 height 20
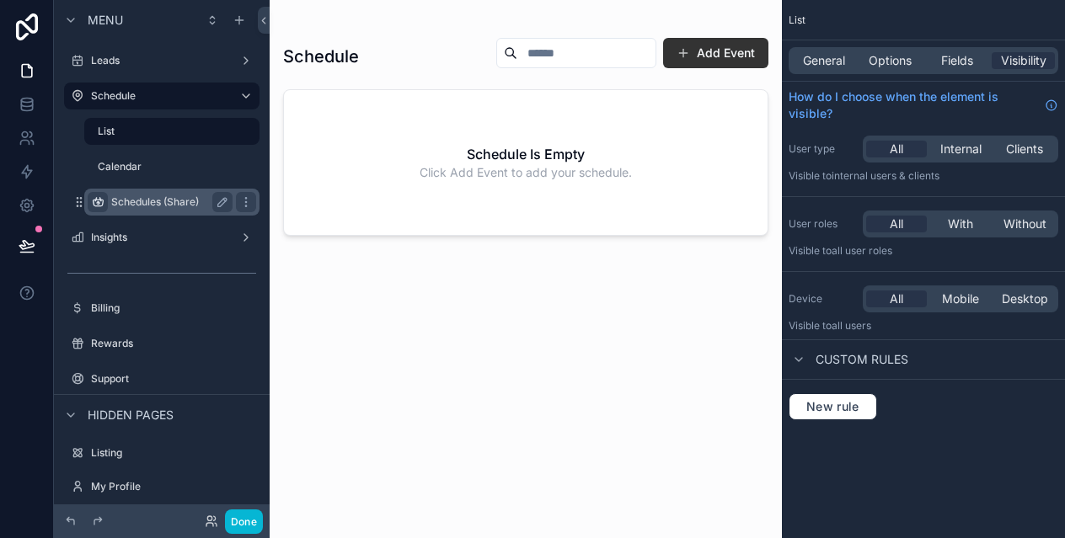
click at [95, 201] on icon "scrollable content" at bounding box center [97, 201] width 13 height 13
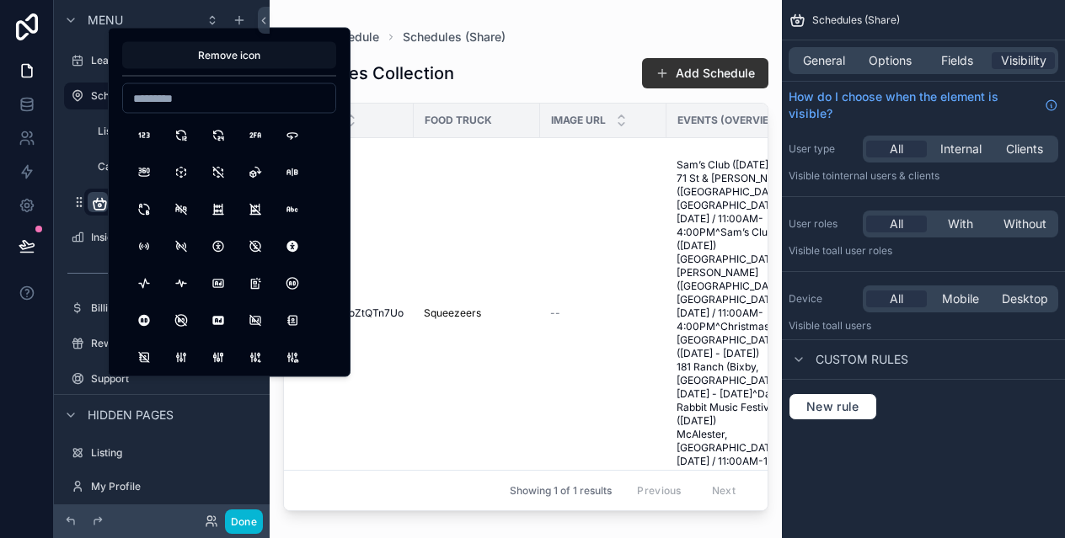
click at [220, 66] on button "Remove icon" at bounding box center [229, 55] width 214 height 27
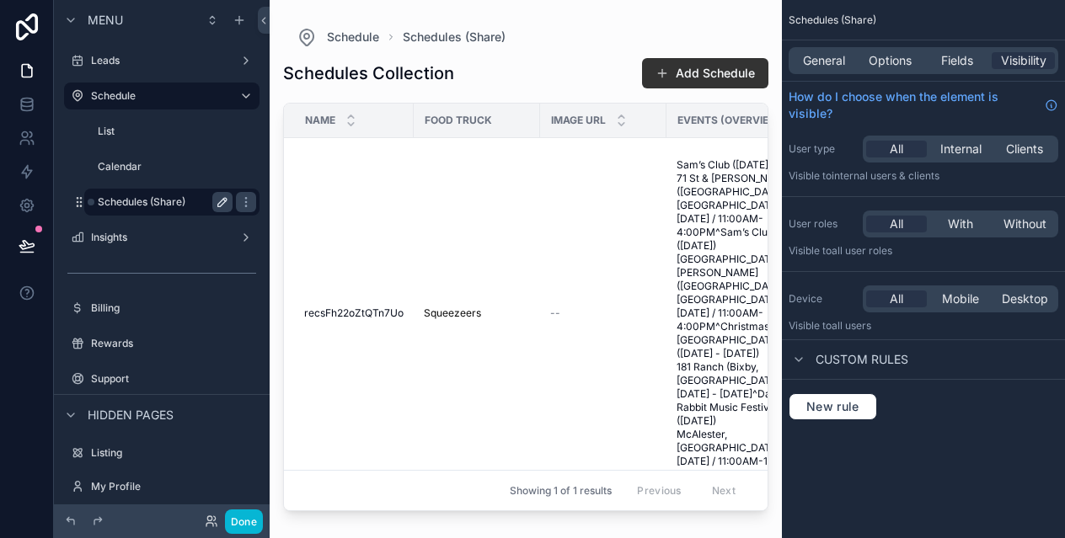
click at [227, 196] on icon "scrollable content" at bounding box center [222, 201] width 13 height 13
click at [192, 202] on input "**********" at bounding box center [152, 202] width 108 height 20
type input "*****"
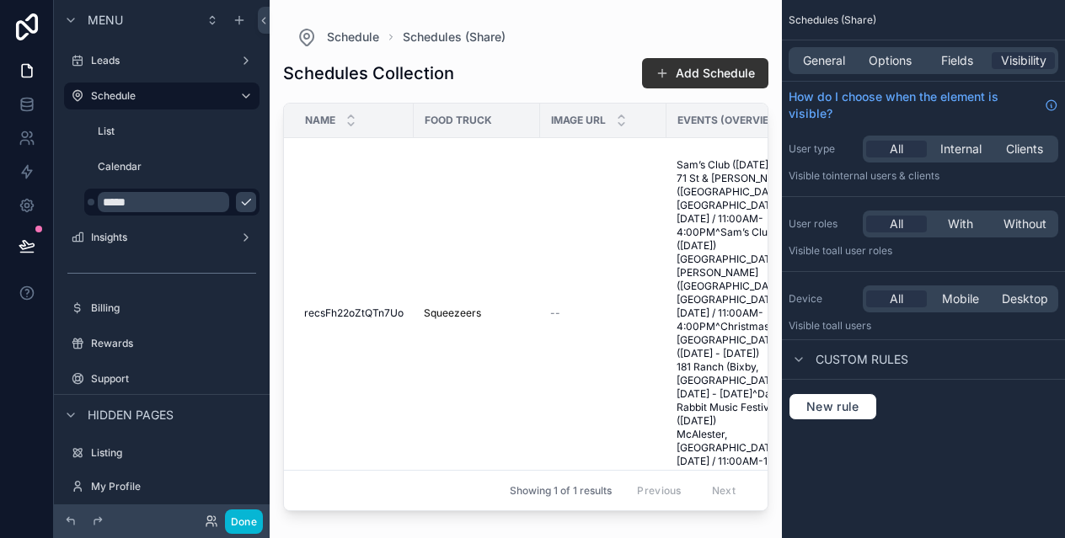
click at [239, 195] on icon "scrollable content" at bounding box center [245, 201] width 13 height 13
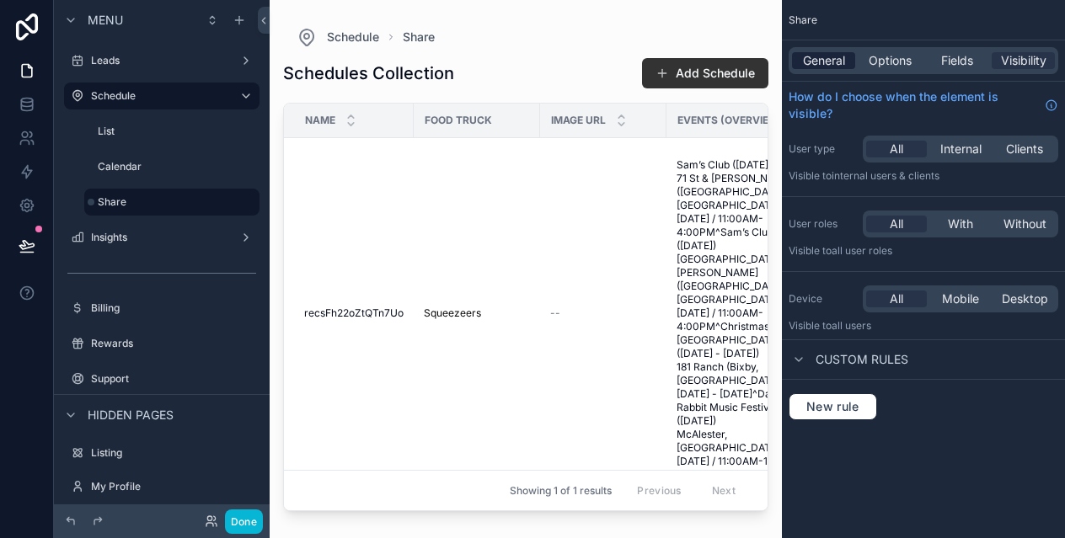
click at [837, 66] on span "General" at bounding box center [824, 60] width 42 height 17
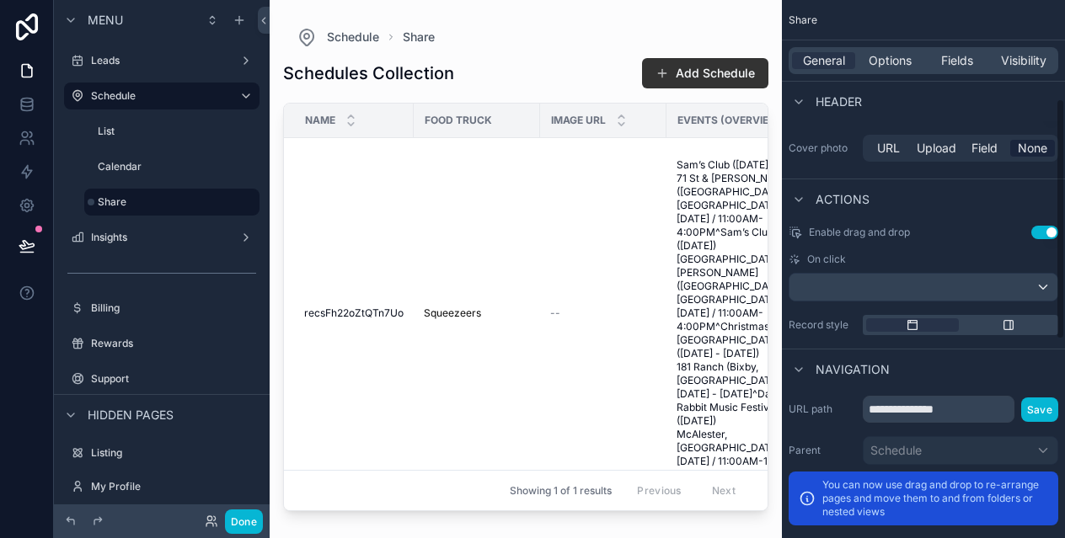
scroll to position [663, 0]
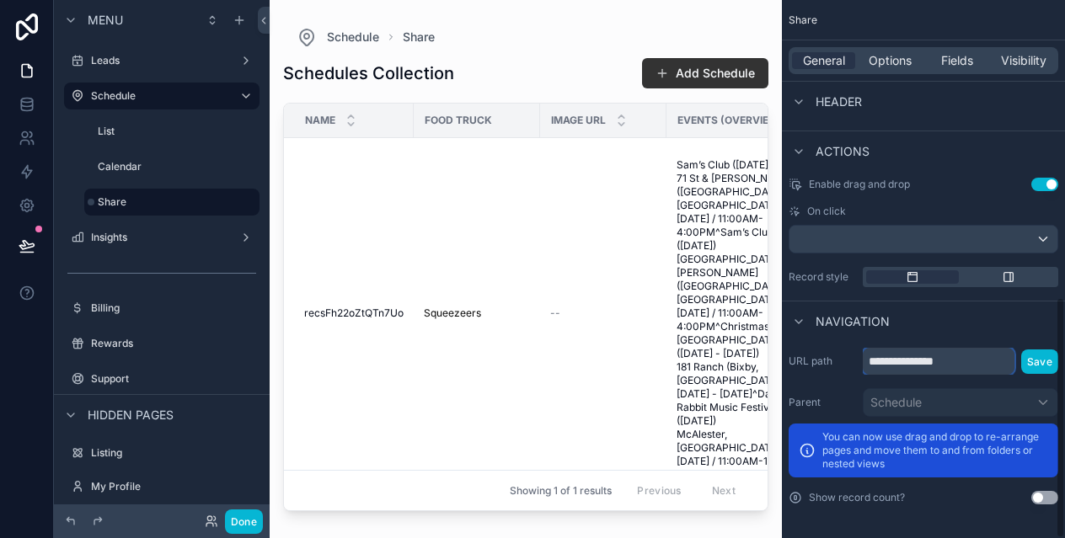
click at [962, 365] on input "**********" at bounding box center [939, 361] width 152 height 27
type input "*****"
click at [1044, 363] on button "Save" at bounding box center [1039, 362] width 37 height 24
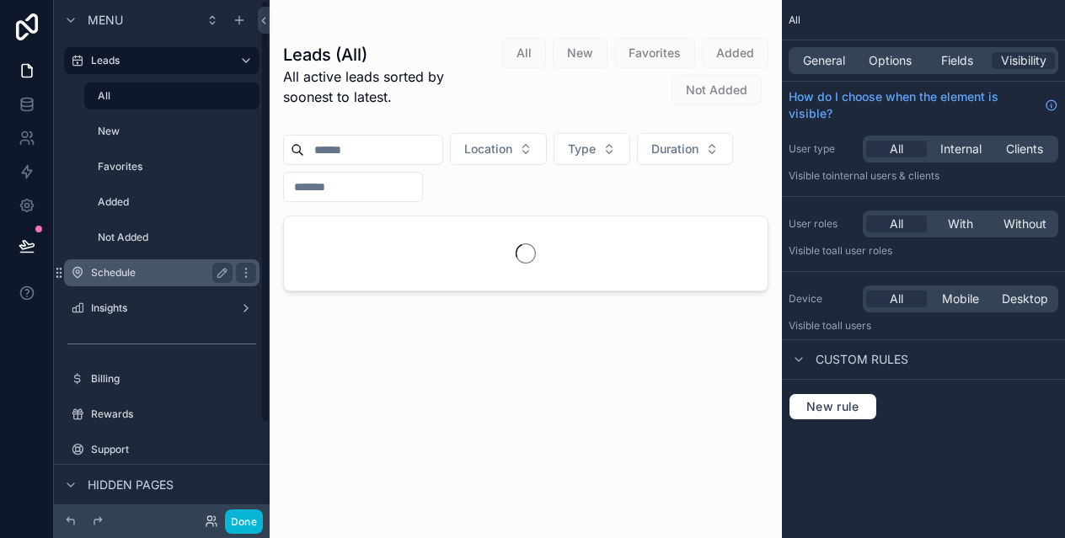
click at [128, 283] on div "Schedule" at bounding box center [161, 273] width 189 height 27
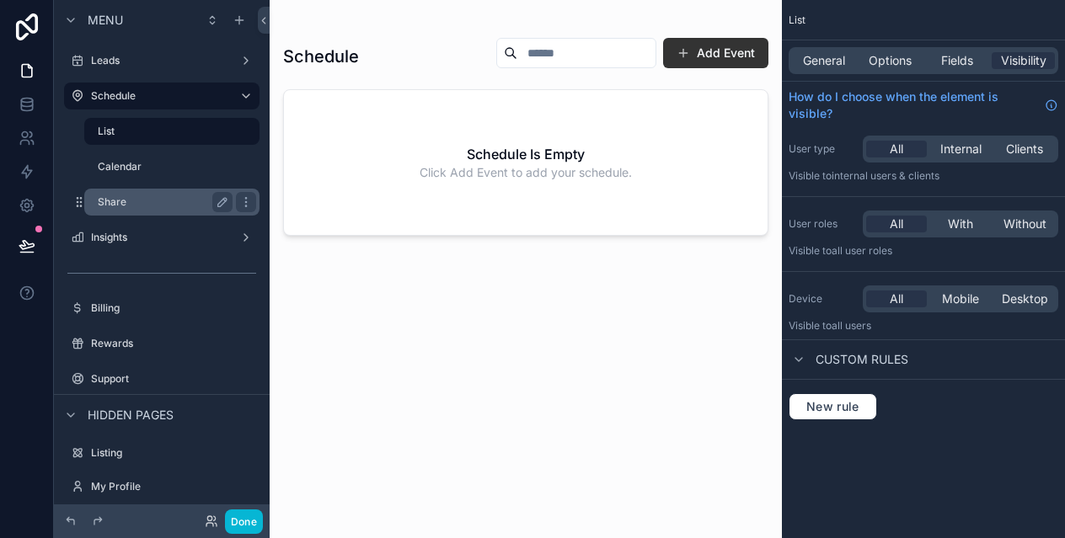
click at [165, 200] on label "Share" at bounding box center [162, 201] width 128 height 13
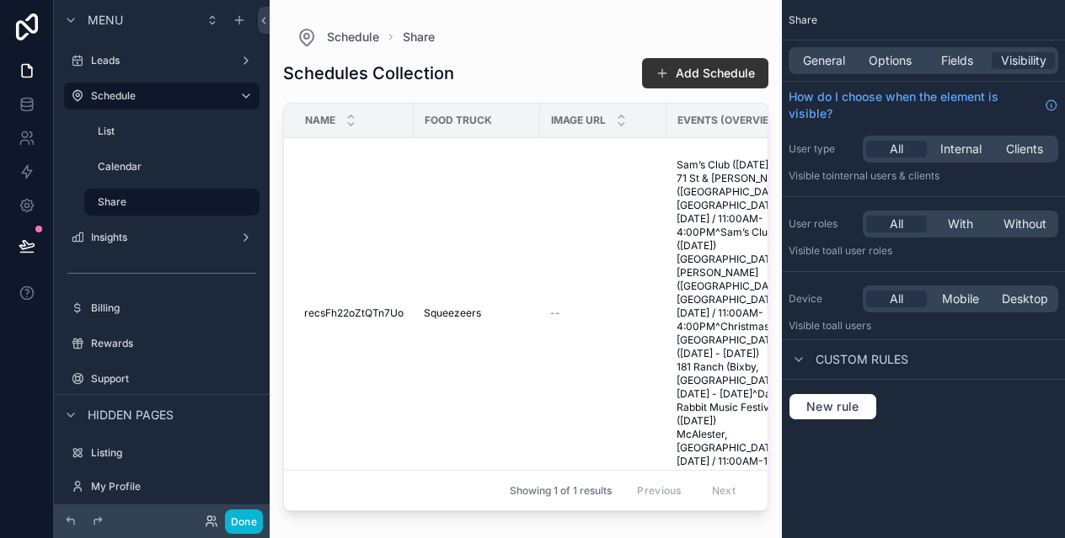
click at [811, 51] on div "General Options Fields Visibility" at bounding box center [924, 60] width 270 height 27
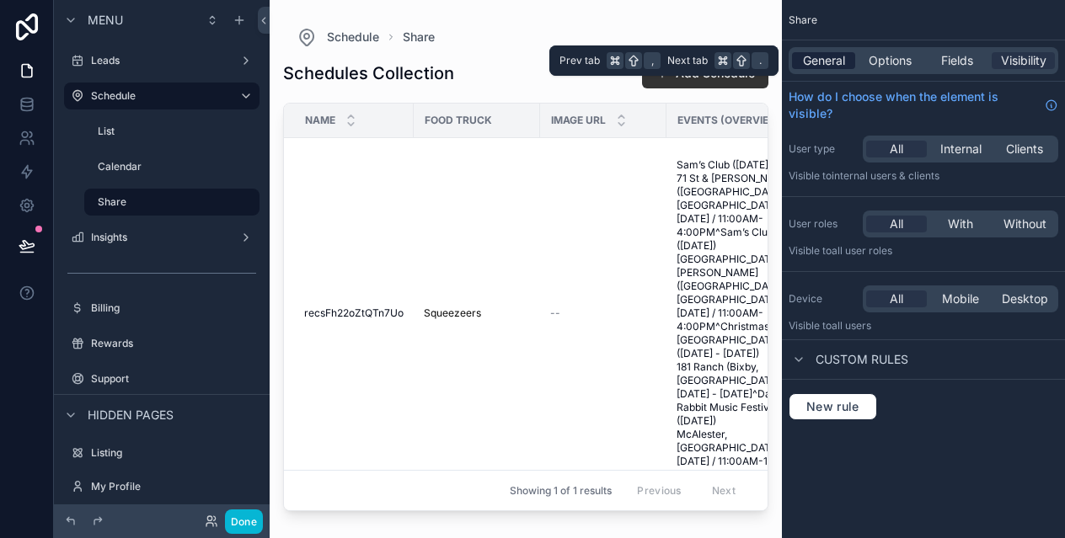
click at [823, 55] on span "General" at bounding box center [824, 60] width 42 height 17
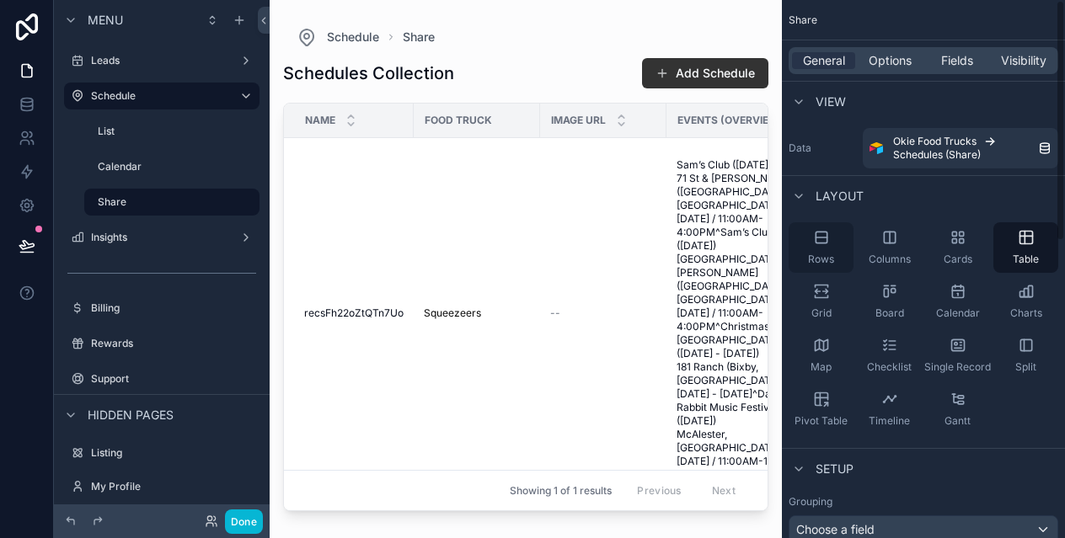
click at [826, 247] on div "Rows" at bounding box center [821, 247] width 65 height 51
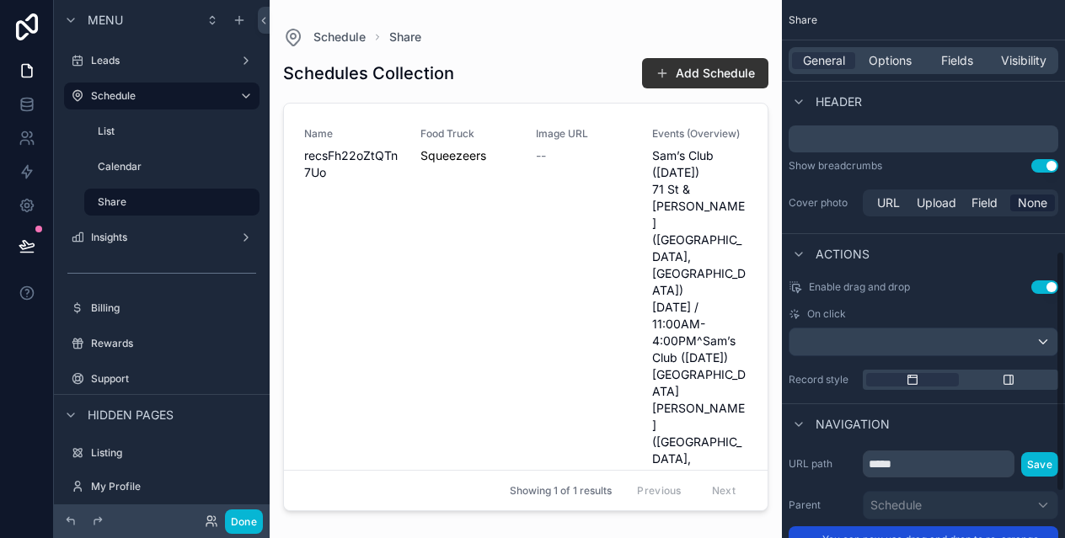
scroll to position [559, 0]
click at [1048, 169] on button "Use setting" at bounding box center [1044, 166] width 27 height 13
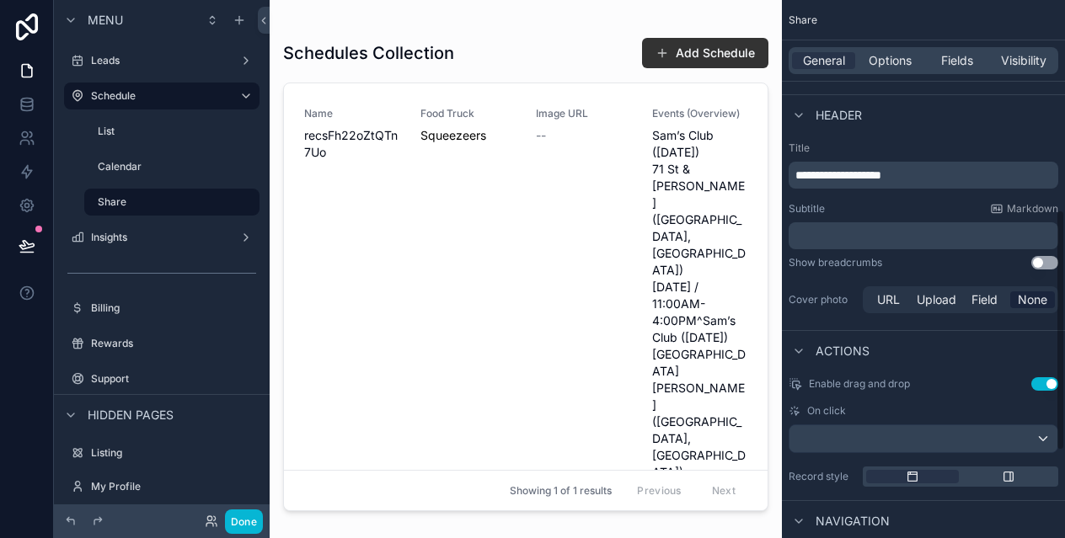
scroll to position [470, 0]
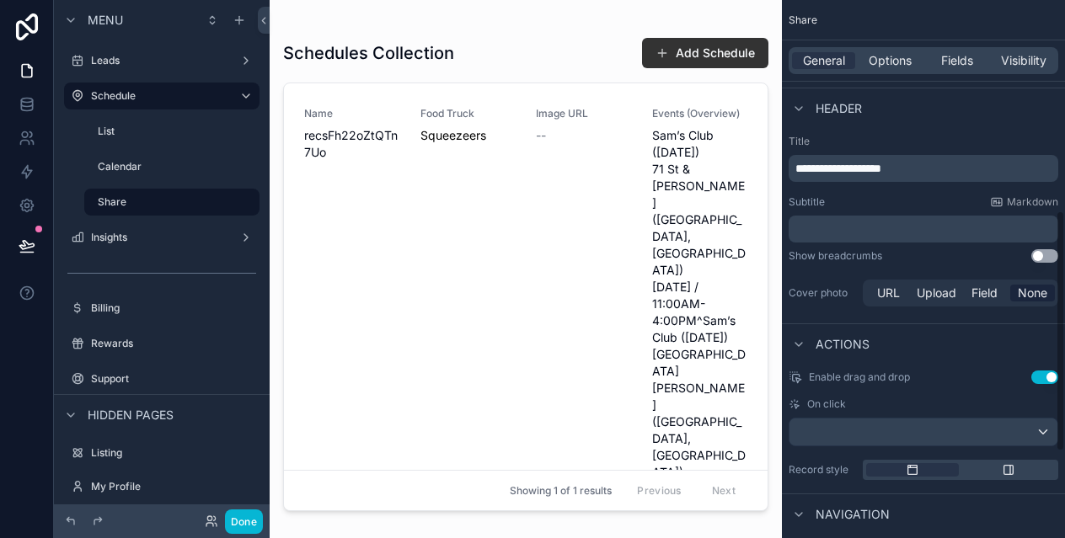
click at [881, 170] on span "**********" at bounding box center [838, 169] width 86 height 12
click at [975, 119] on div "Header" at bounding box center [923, 108] width 283 height 40
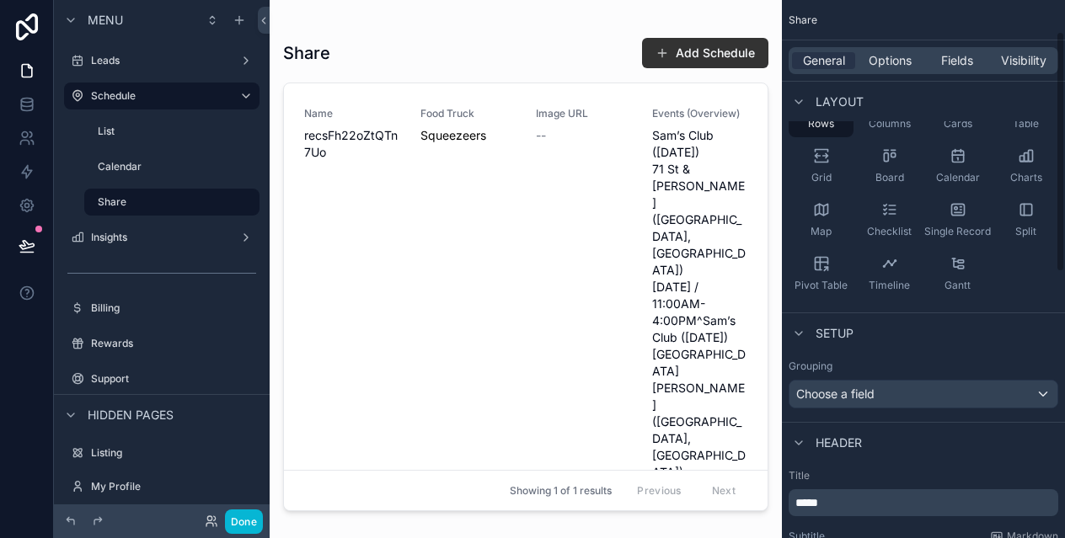
scroll to position [0, 0]
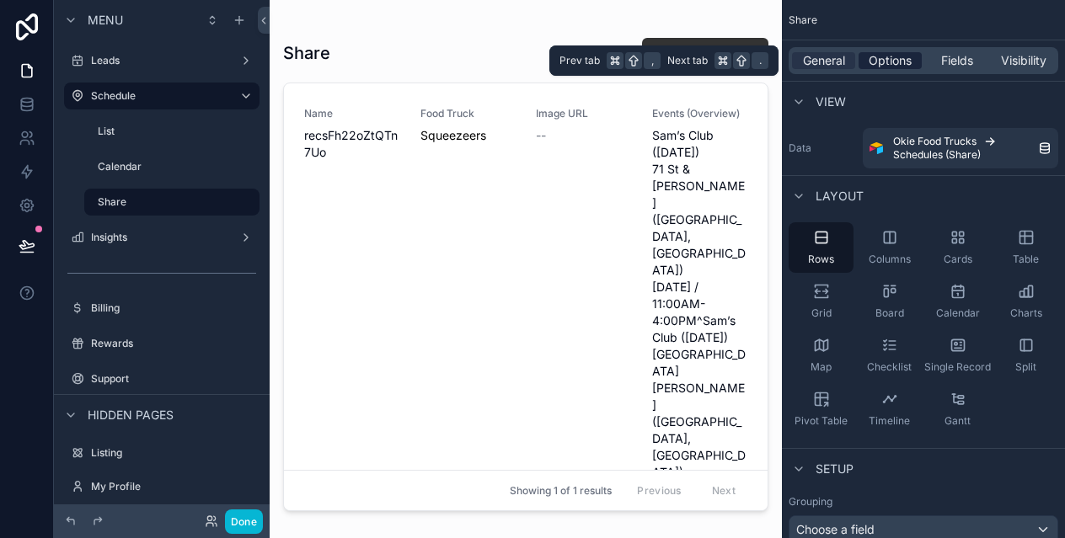
click at [875, 62] on span "Options" at bounding box center [890, 60] width 43 height 17
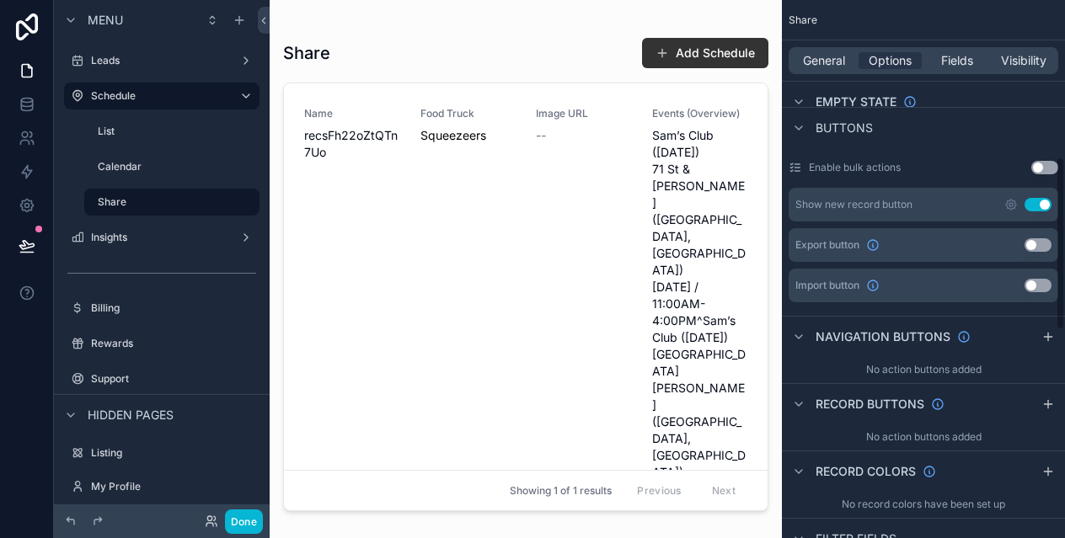
scroll to position [484, 0]
click at [1009, 201] on icon "scrollable content" at bounding box center [1010, 203] width 13 height 13
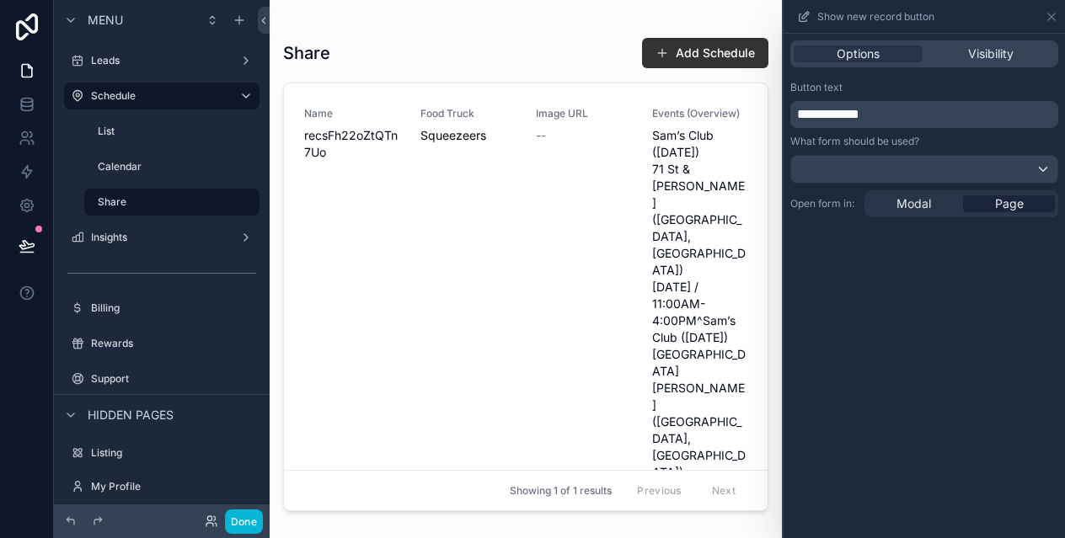
click at [859, 116] on span "**********" at bounding box center [828, 114] width 62 height 13
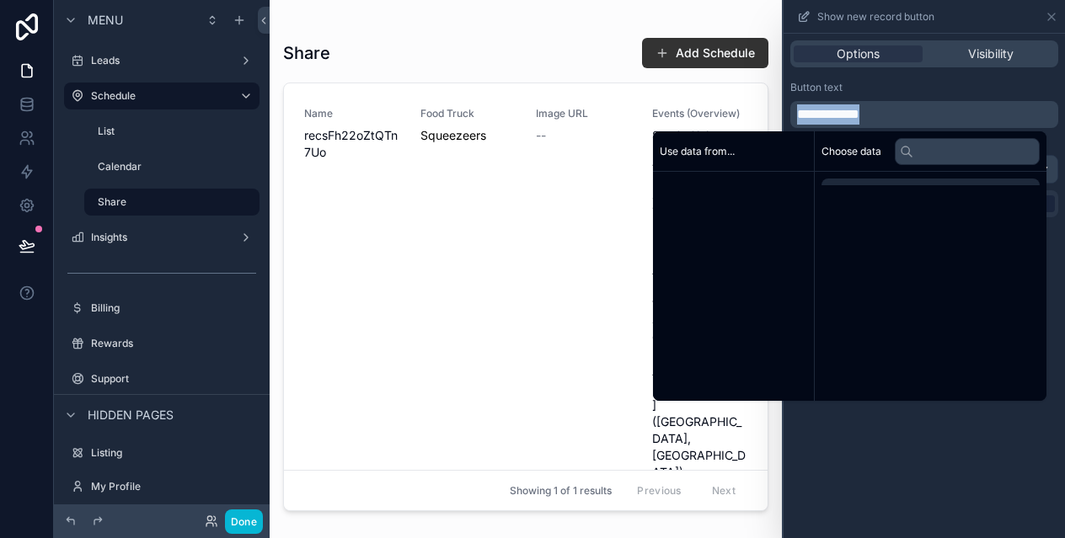
click at [859, 116] on span "**********" at bounding box center [828, 114] width 62 height 13
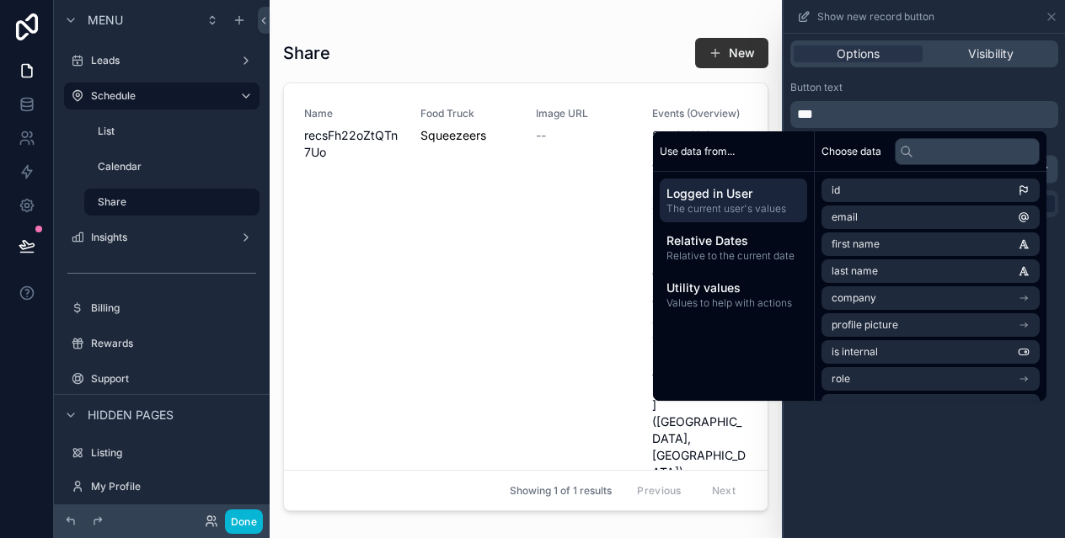
click at [891, 81] on div "Button text" at bounding box center [924, 87] width 268 height 13
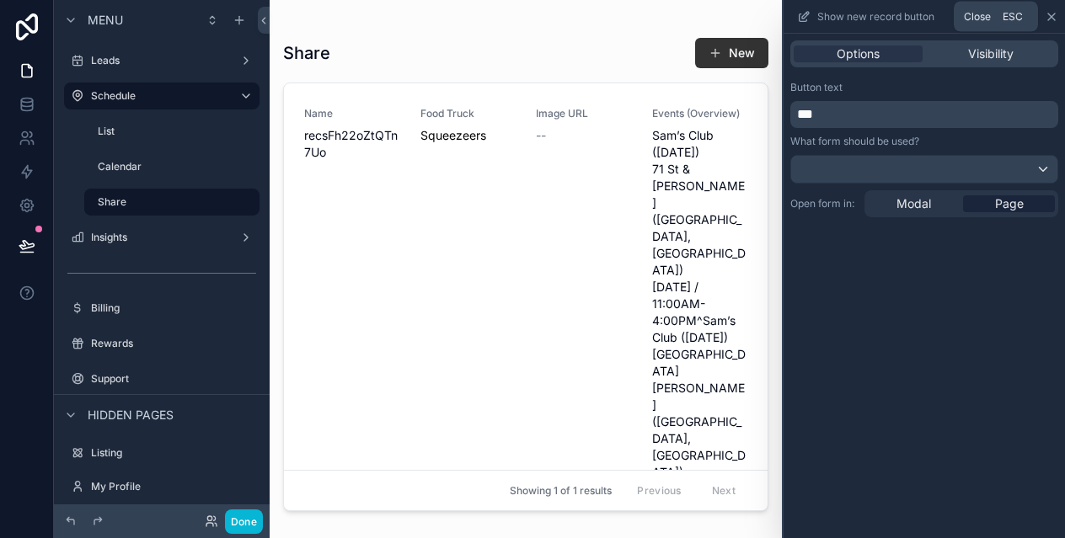
click at [1055, 14] on icon at bounding box center [1051, 16] width 13 height 13
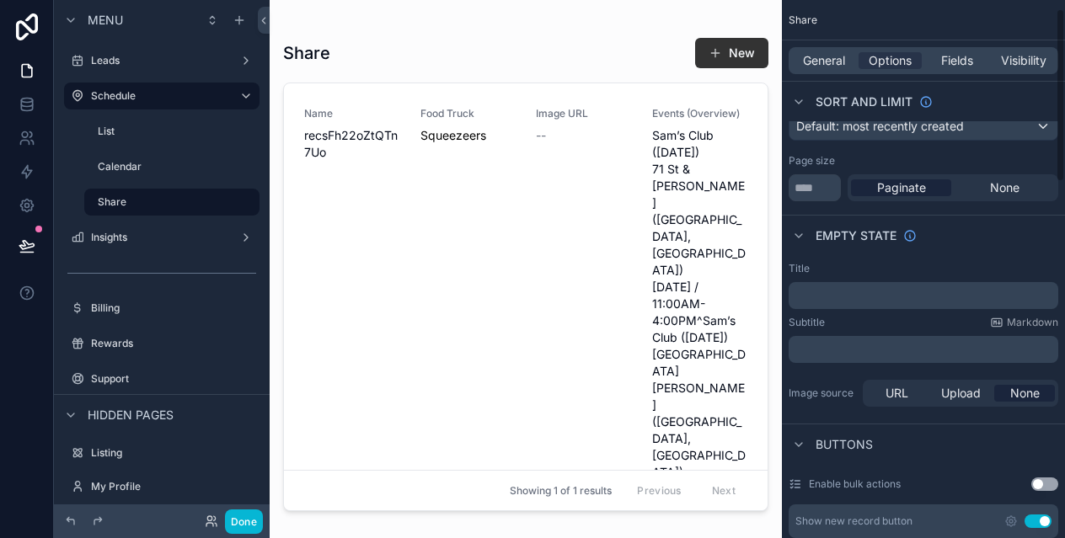
scroll to position [0, 0]
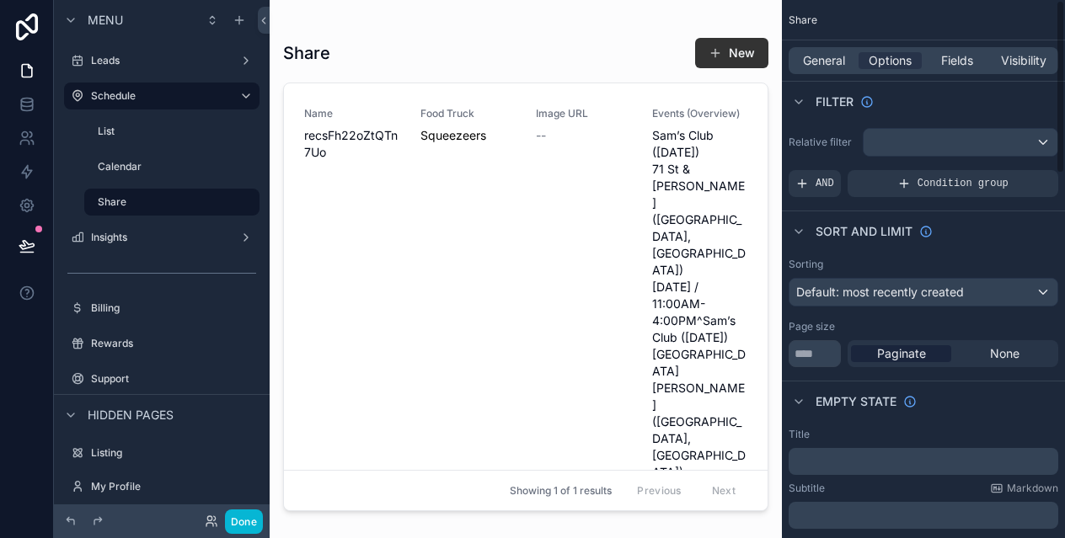
click at [813, 72] on div "General Options Fields Visibility" at bounding box center [924, 60] width 270 height 27
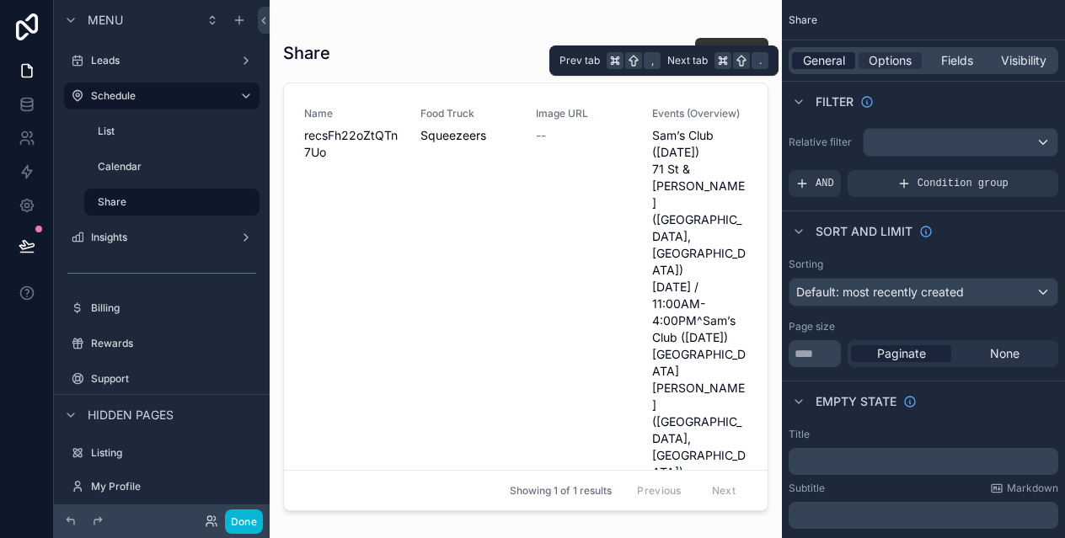
click at [816, 61] on span "General" at bounding box center [824, 60] width 42 height 17
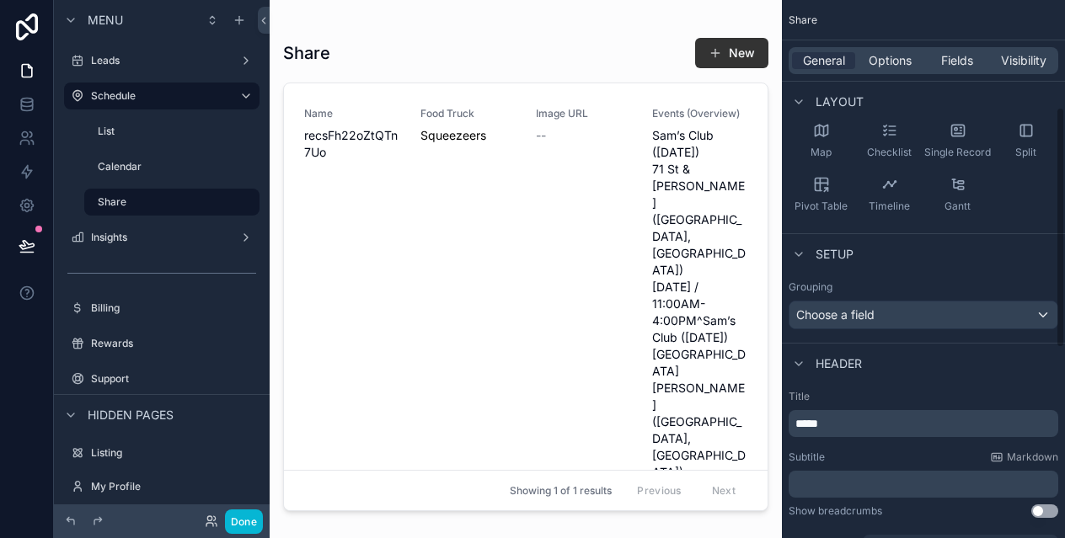
scroll to position [270, 0]
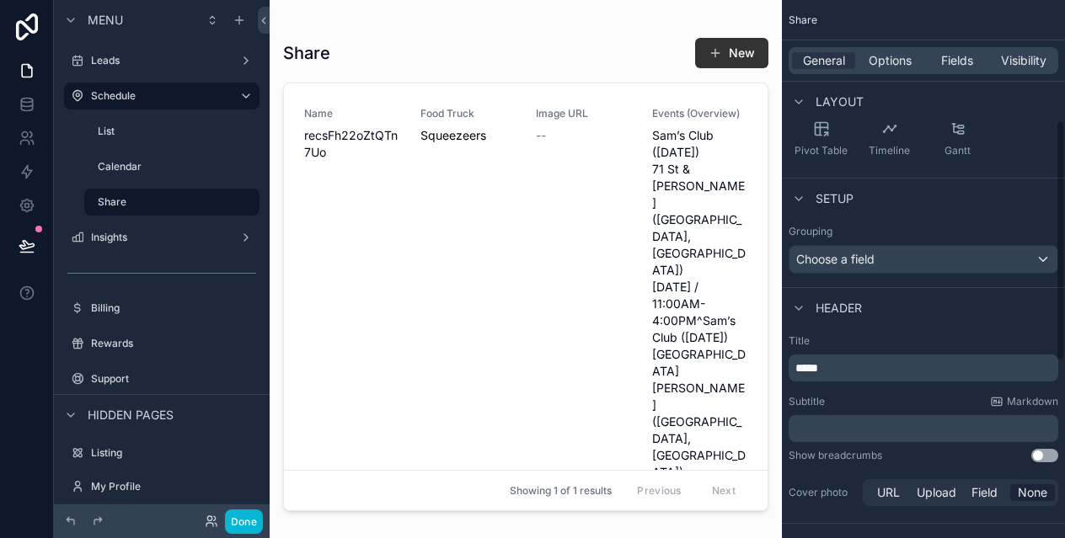
click at [854, 372] on p "*****" at bounding box center [925, 368] width 260 height 17
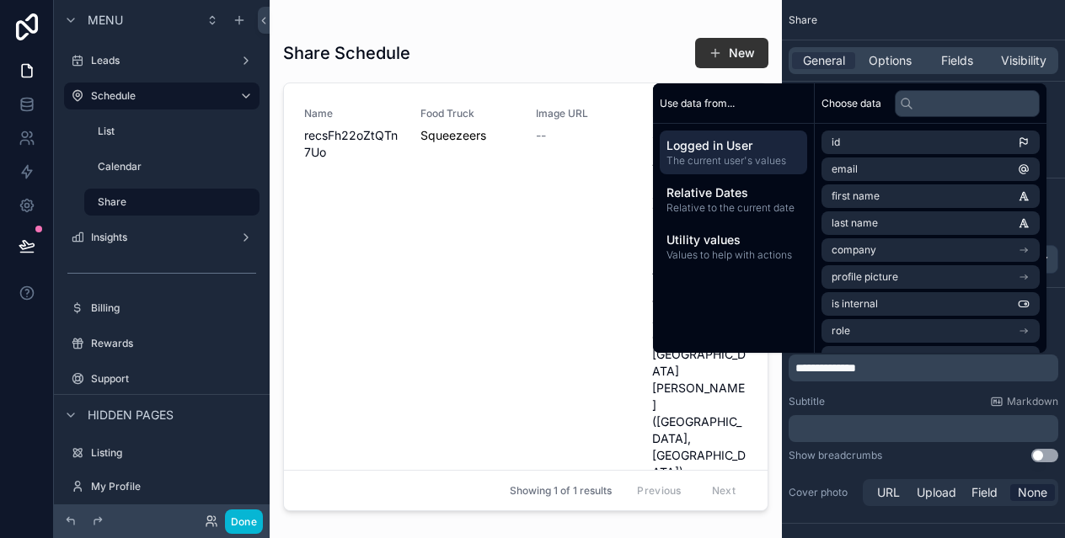
click at [463, 311] on div "scrollable content" at bounding box center [526, 259] width 512 height 518
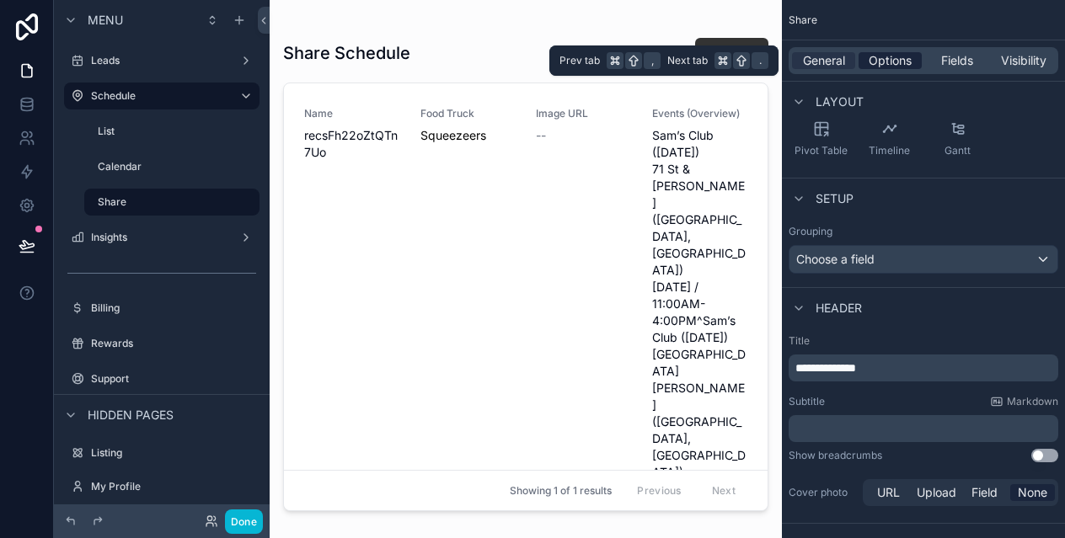
click at [891, 64] on span "Options" at bounding box center [890, 60] width 43 height 17
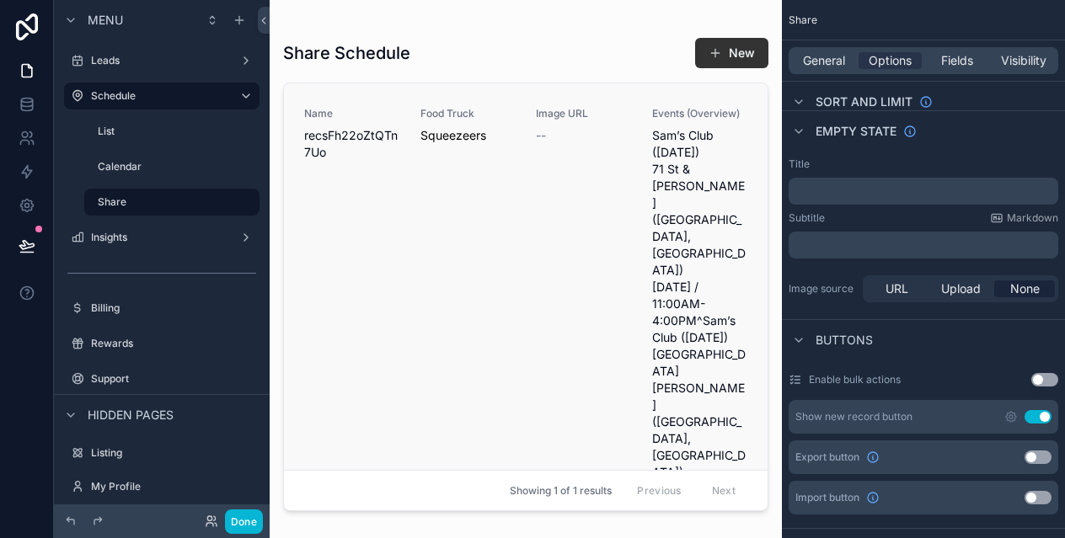
click at [509, 168] on div "Food Truck Squeezeers" at bounding box center [468, 471] width 96 height 728
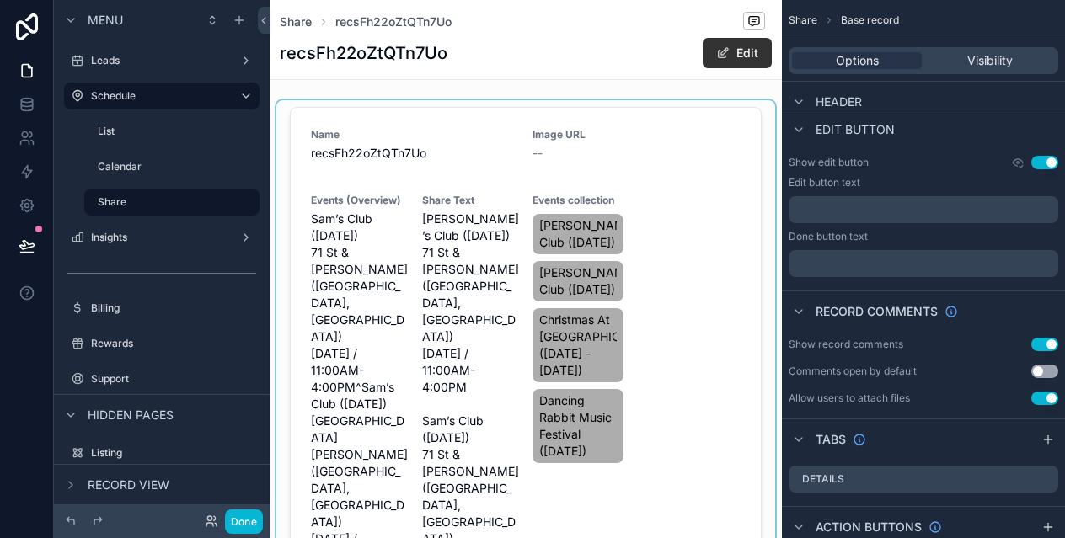
click at [681, 167] on div "scrollable content" at bounding box center [525, 534] width 499 height 868
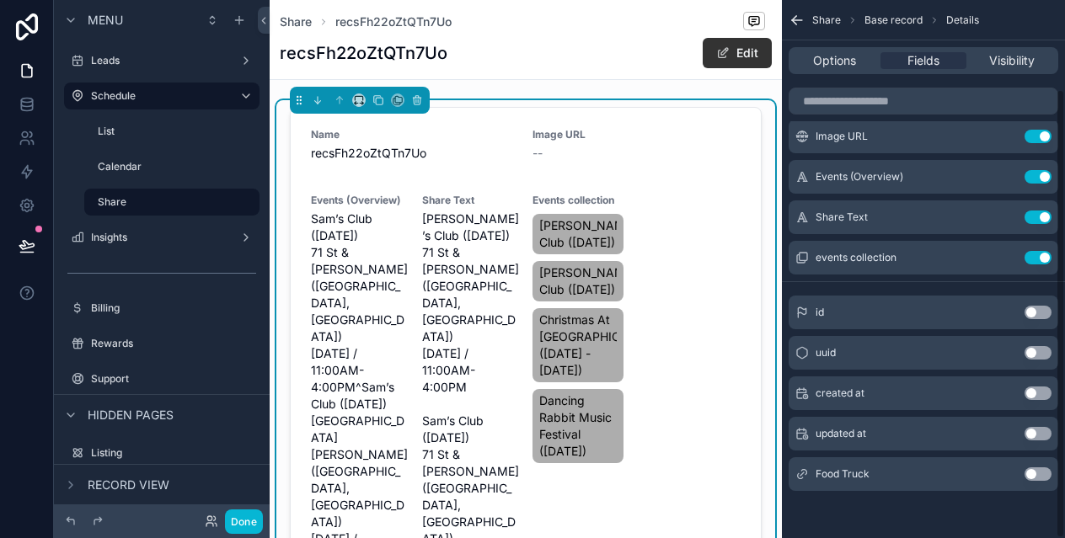
scroll to position [106, 0]
click at [838, 51] on div "Options Fields Visibility" at bounding box center [924, 60] width 270 height 27
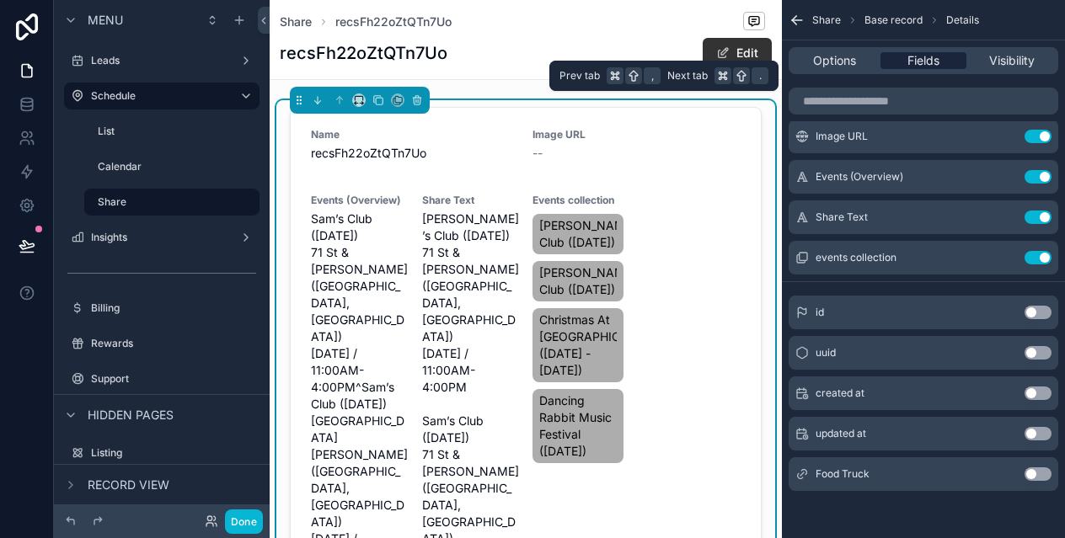
click at [908, 52] on span "Fields" at bounding box center [923, 60] width 32 height 17
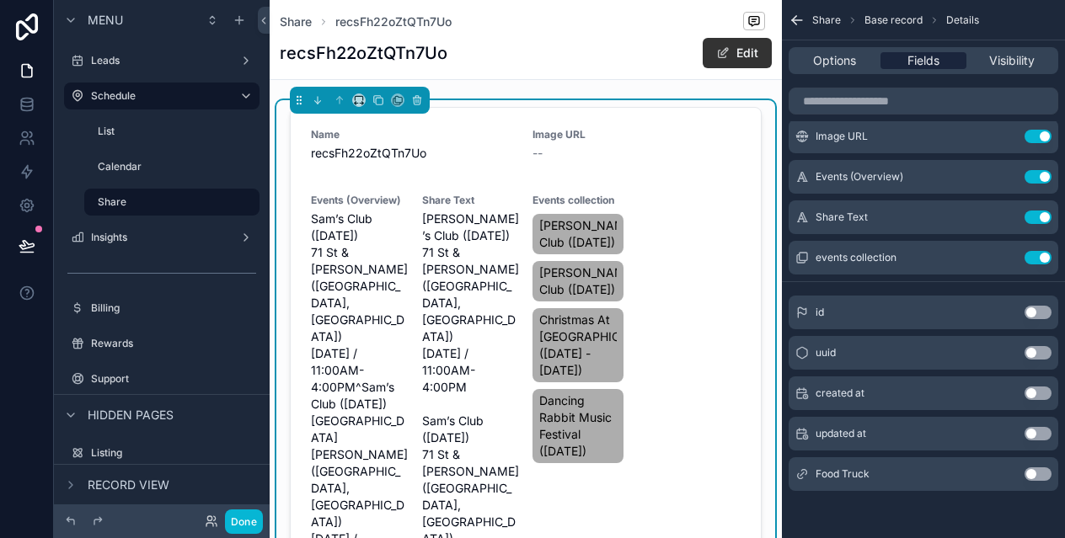
click at [940, 68] on div "Fields" at bounding box center [922, 60] width 85 height 17
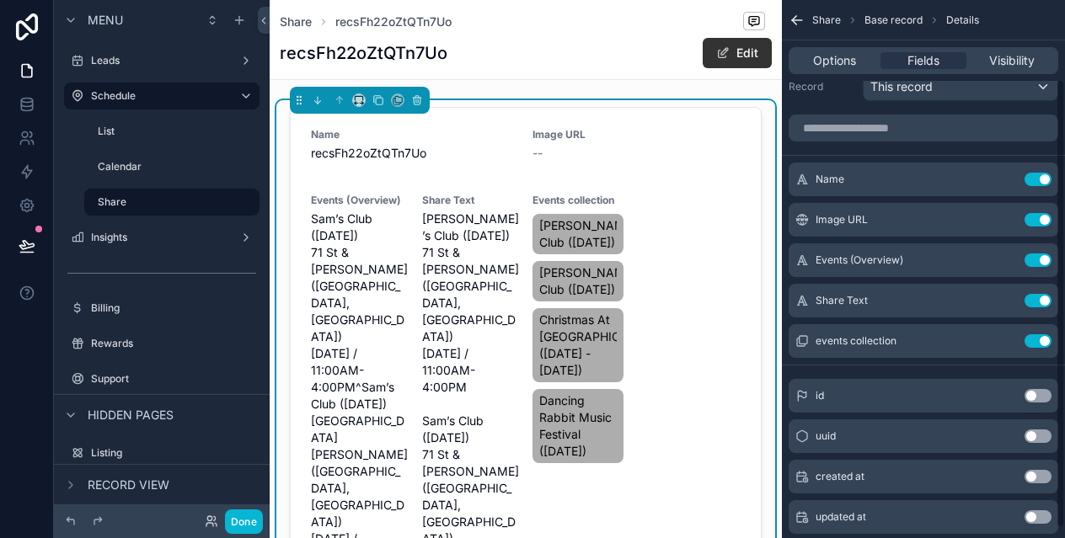
scroll to position [0, 0]
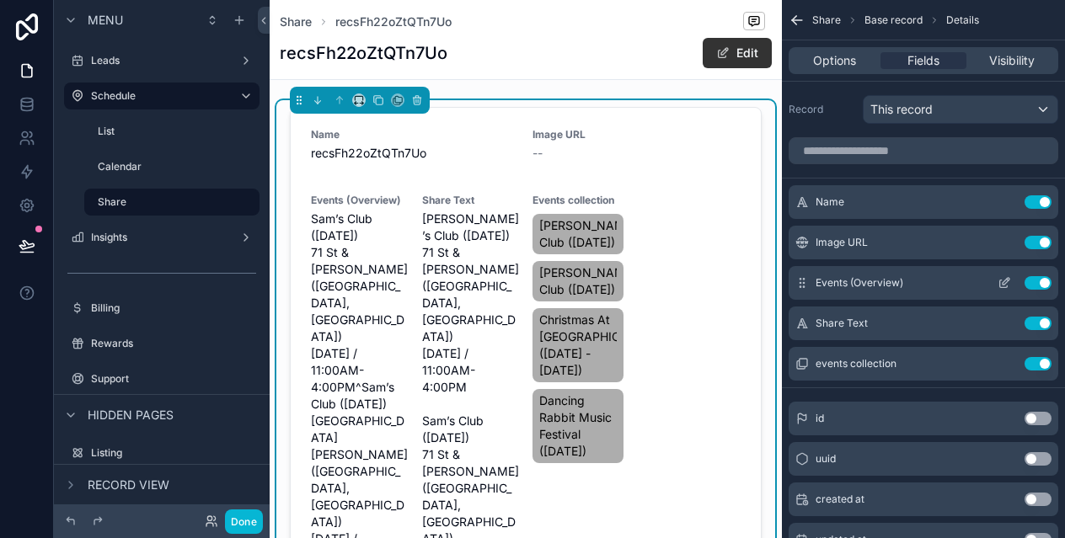
click at [1043, 281] on button "Use setting" at bounding box center [1038, 282] width 27 height 13
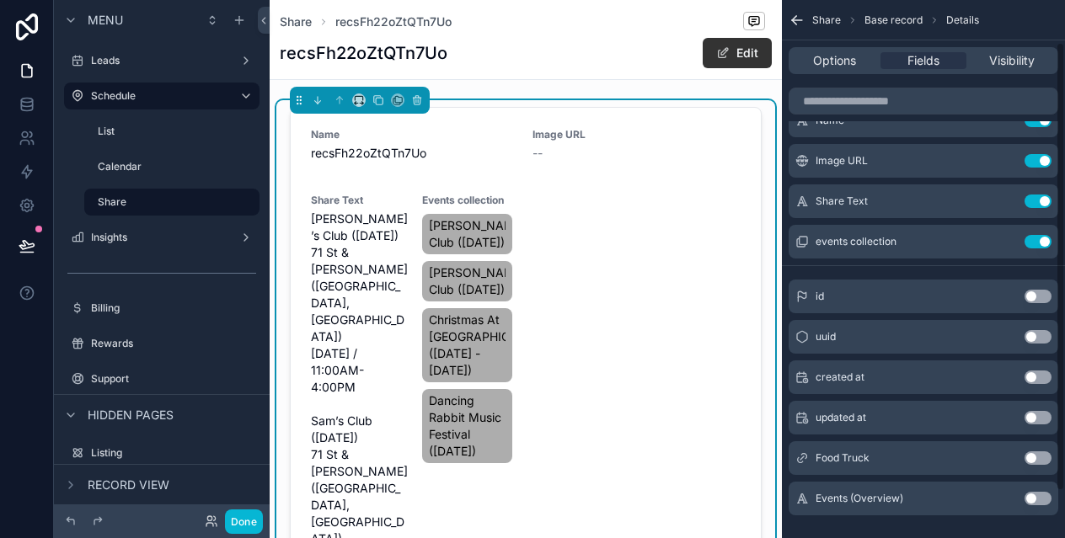
scroll to position [106, 0]
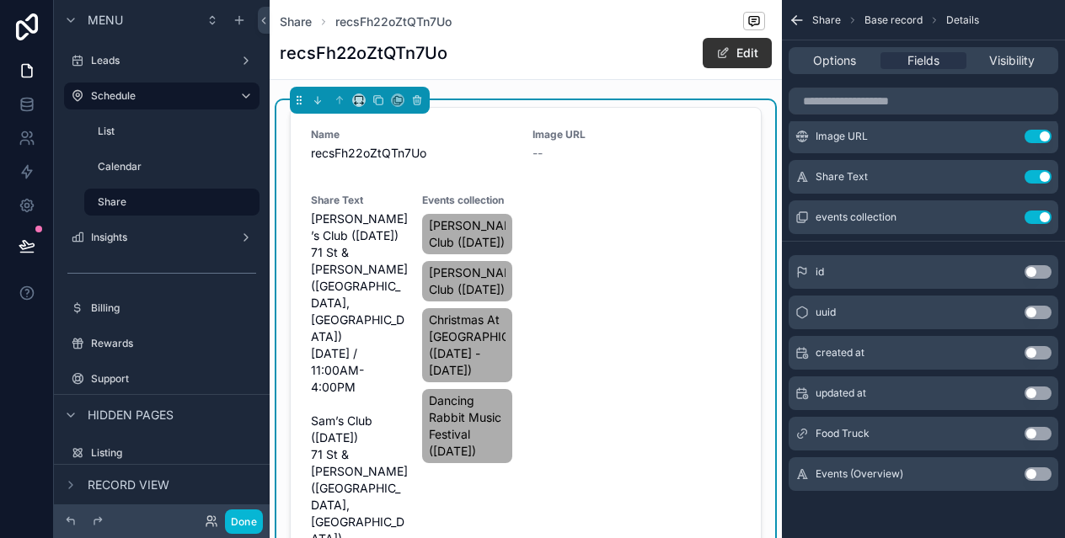
click at [1034, 353] on button "Use setting" at bounding box center [1038, 352] width 27 height 13
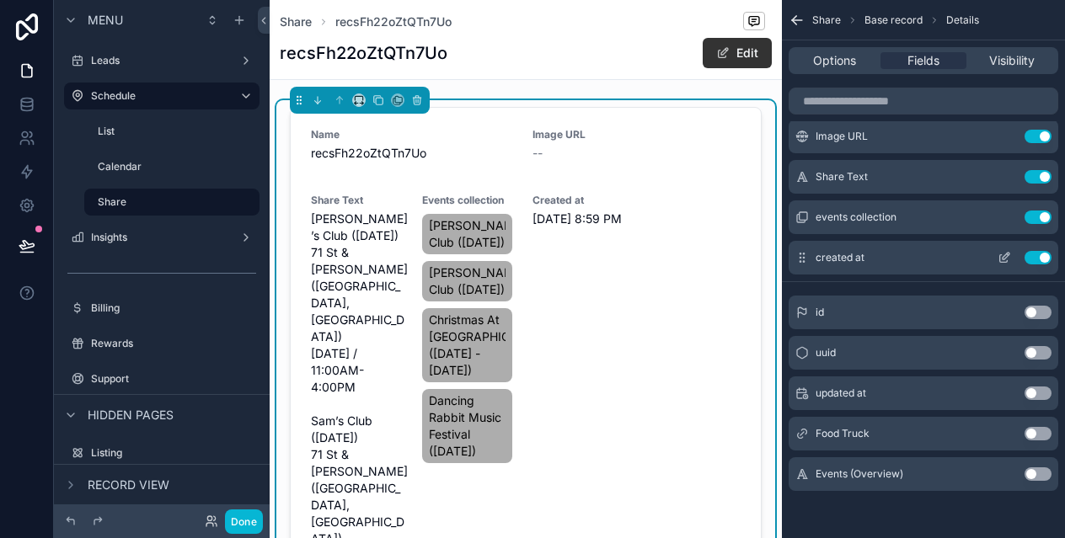
click at [1008, 256] on icon "scrollable content" at bounding box center [1004, 257] width 13 height 13
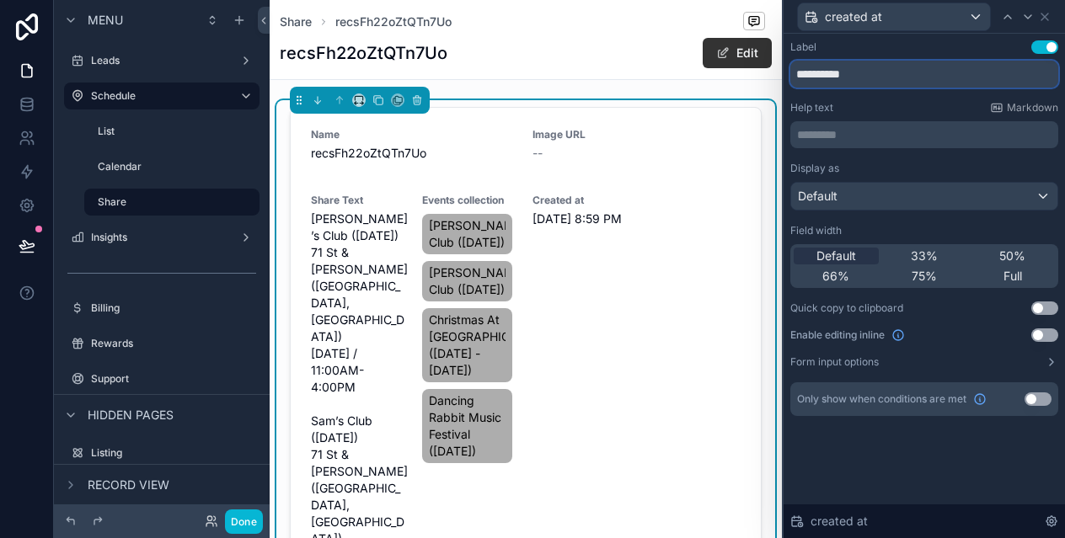
click at [882, 83] on input "**********" at bounding box center [924, 74] width 268 height 27
click at [912, 204] on div "Default" at bounding box center [924, 196] width 266 height 27
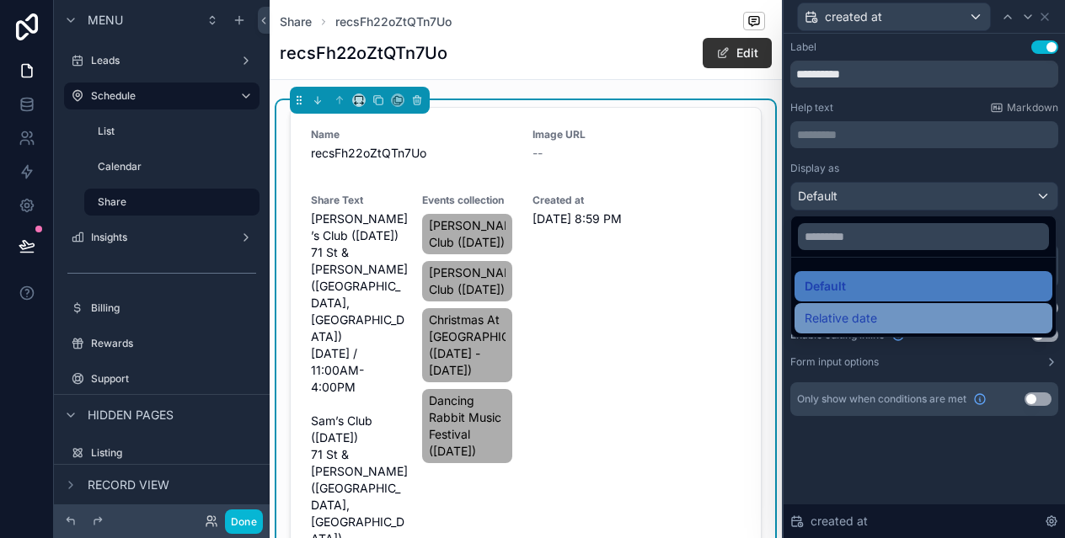
click at [882, 318] on div "Relative date" at bounding box center [924, 318] width 238 height 20
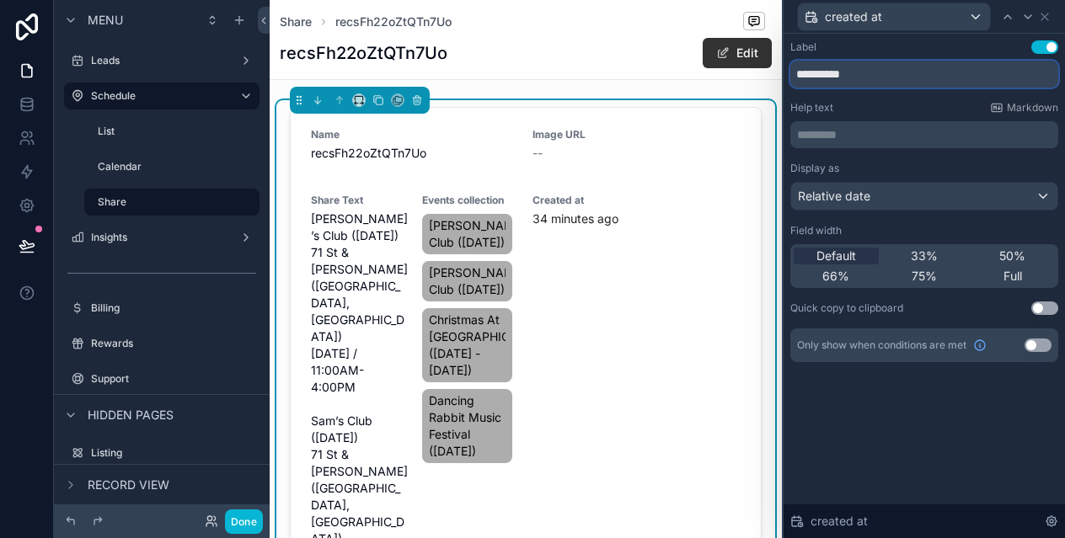
click at [869, 81] on input "**********" at bounding box center [924, 74] width 268 height 27
type input "*******"
click at [1013, 278] on span "Full" at bounding box center [1012, 276] width 19 height 17
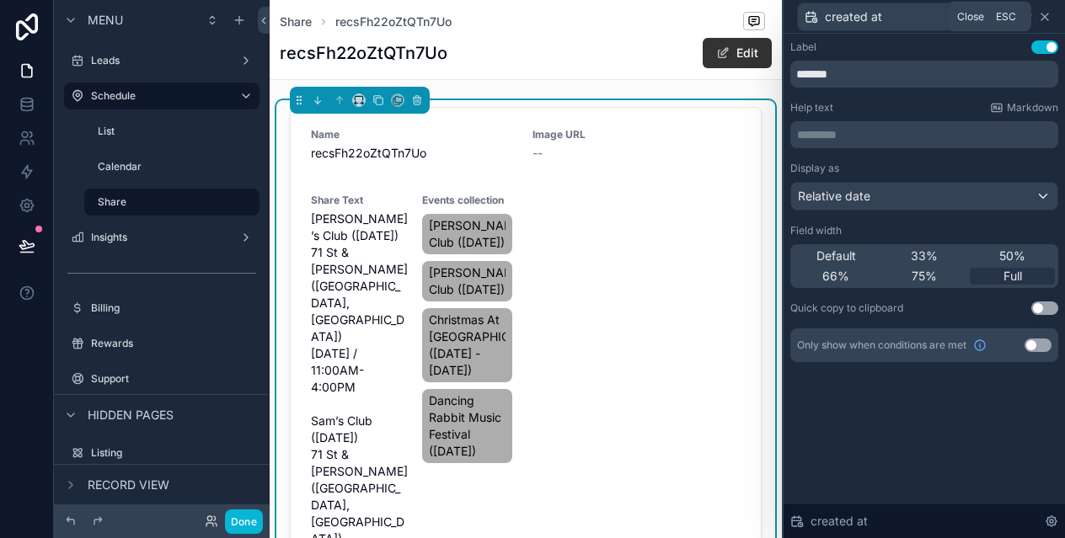
click at [1048, 13] on icon at bounding box center [1044, 16] width 13 height 13
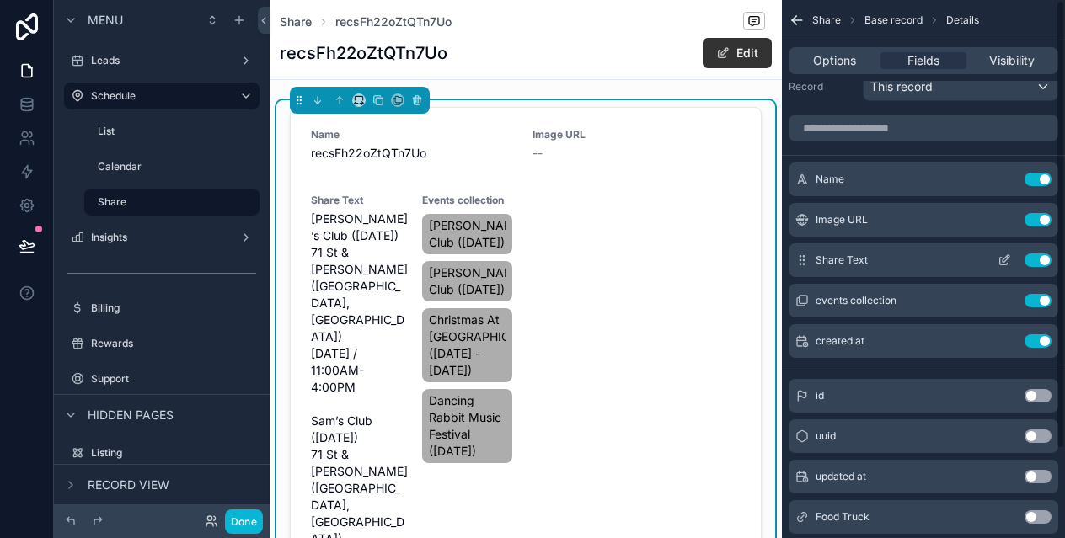
scroll to position [0, 0]
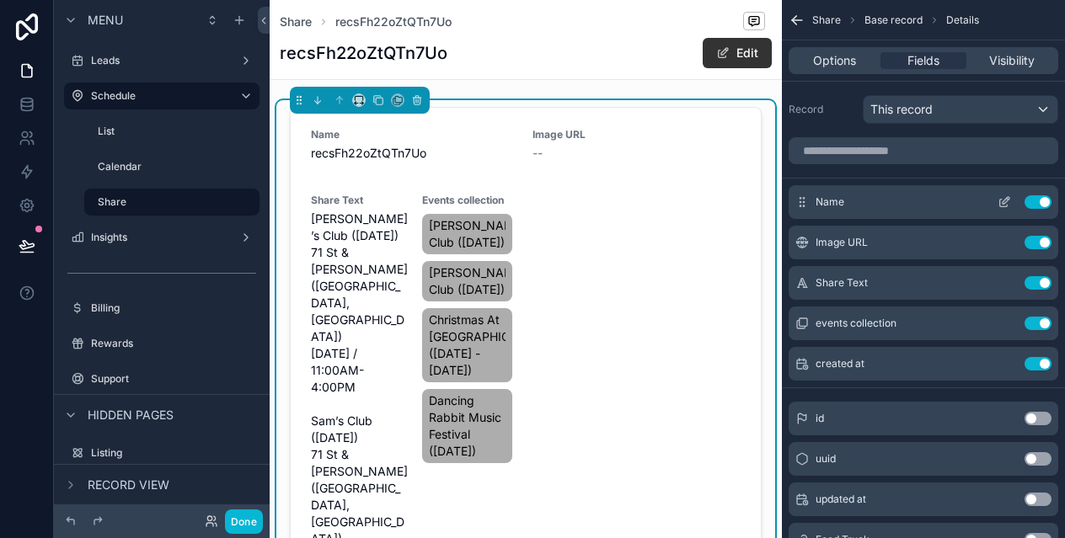
click at [1036, 201] on button "Use setting" at bounding box center [1038, 201] width 27 height 13
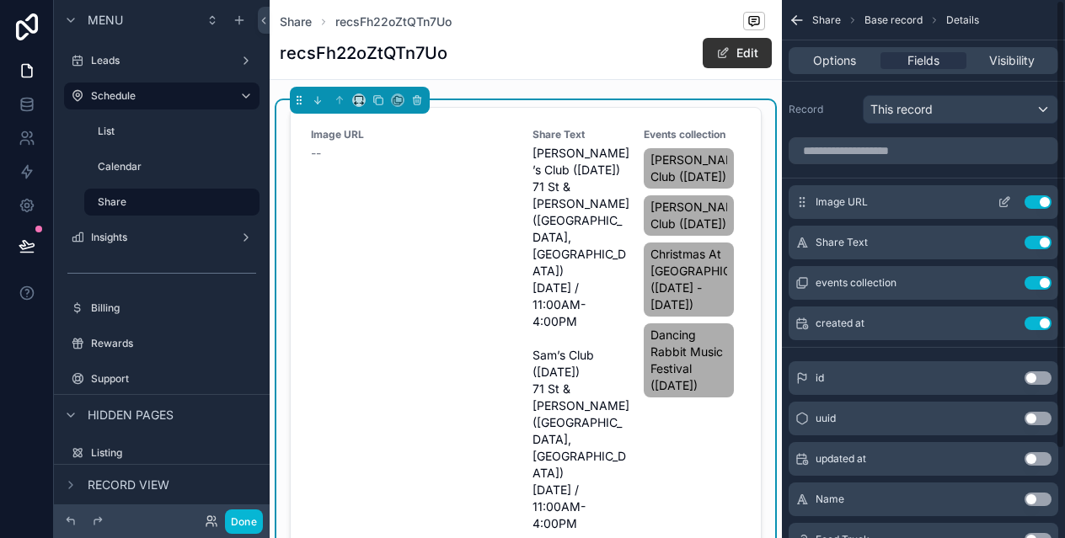
click at [1041, 201] on button "Use setting" at bounding box center [1038, 201] width 27 height 13
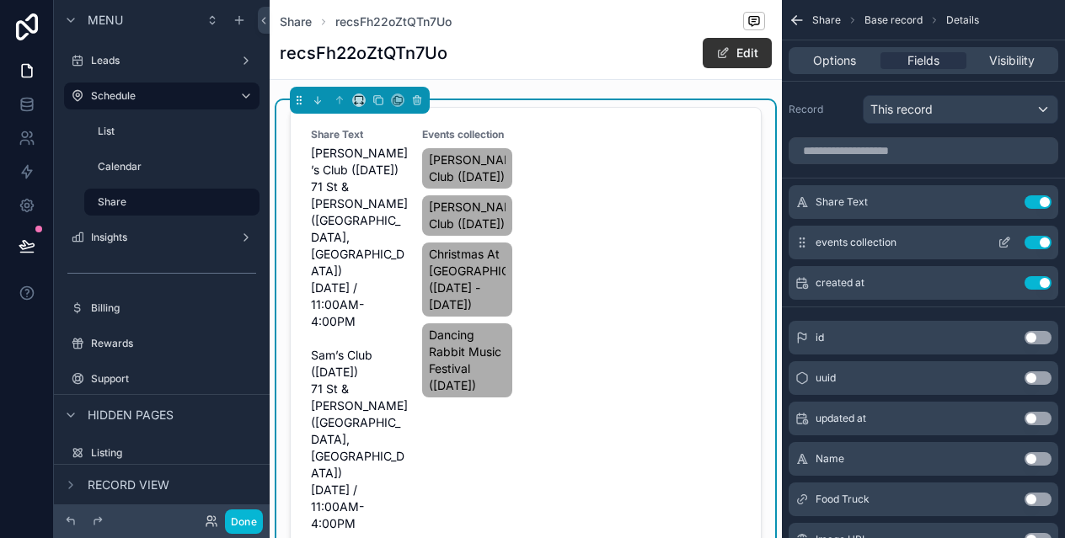
click at [1042, 241] on button "Use setting" at bounding box center [1038, 242] width 27 height 13
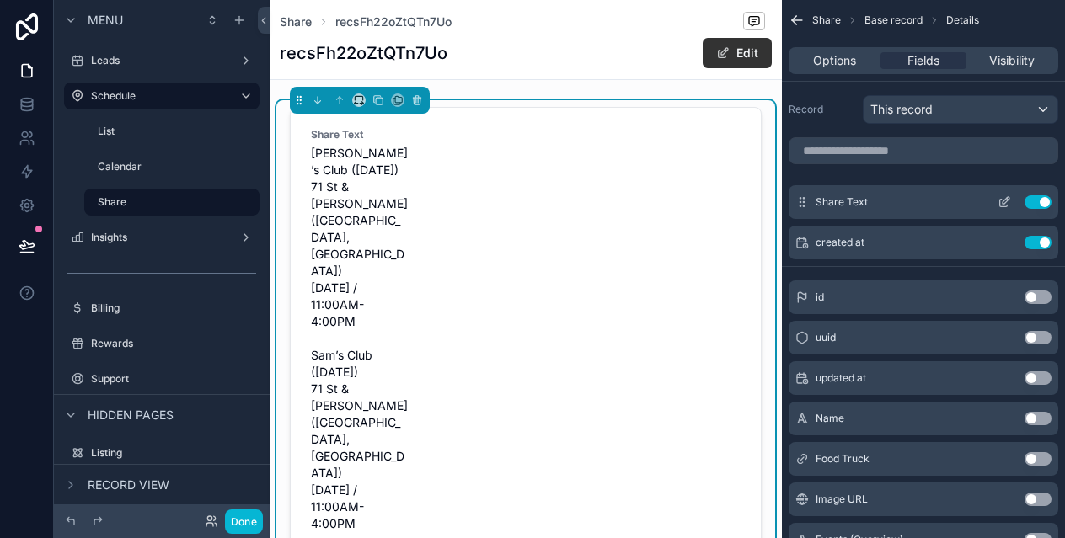
click at [1003, 199] on icon "scrollable content" at bounding box center [1004, 201] width 13 height 13
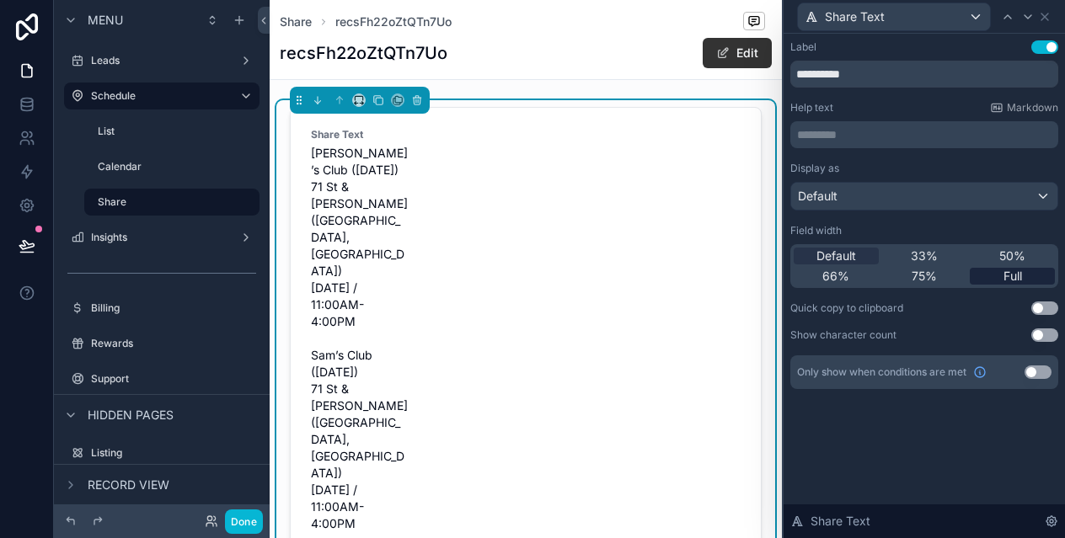
click at [994, 270] on div "Full" at bounding box center [1012, 276] width 85 height 17
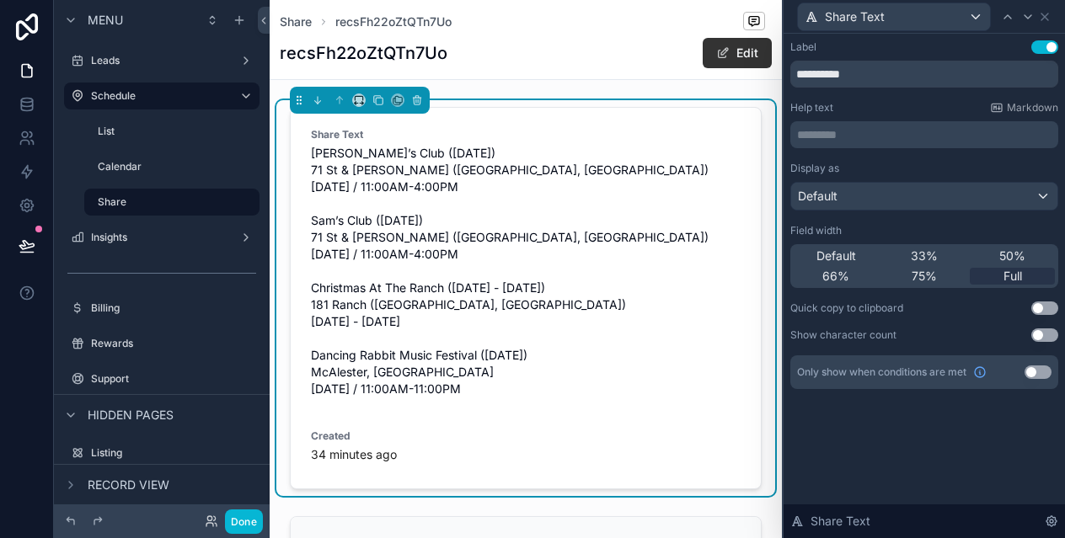
click at [1038, 308] on button "Use setting" at bounding box center [1044, 308] width 27 height 13
click at [1052, 311] on button "Use setting" at bounding box center [1044, 308] width 27 height 13
click at [1042, 20] on icon at bounding box center [1044, 16] width 13 height 13
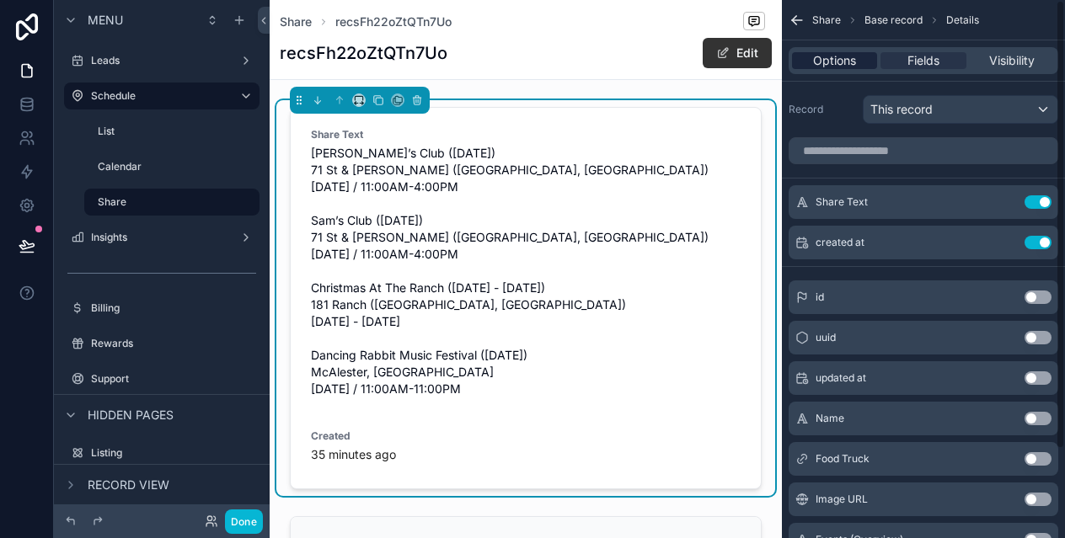
click at [842, 68] on span "Options" at bounding box center [834, 60] width 43 height 17
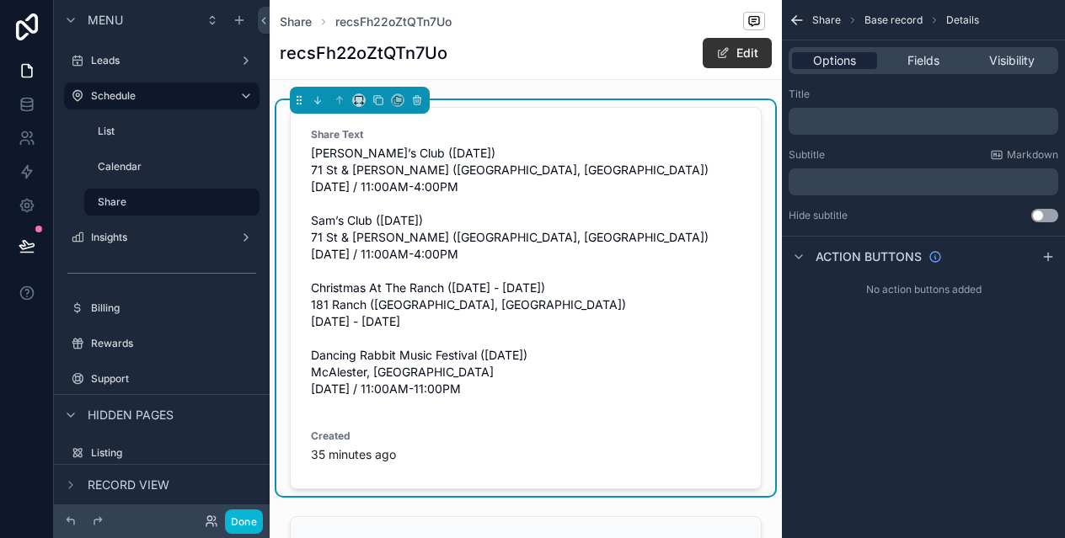
click at [845, 58] on span "Options" at bounding box center [834, 60] width 43 height 17
click at [581, 77] on div "Share recsFh22oZtQTn7Uo recsFh22oZtQTn7Uo Edit" at bounding box center [526, 39] width 492 height 79
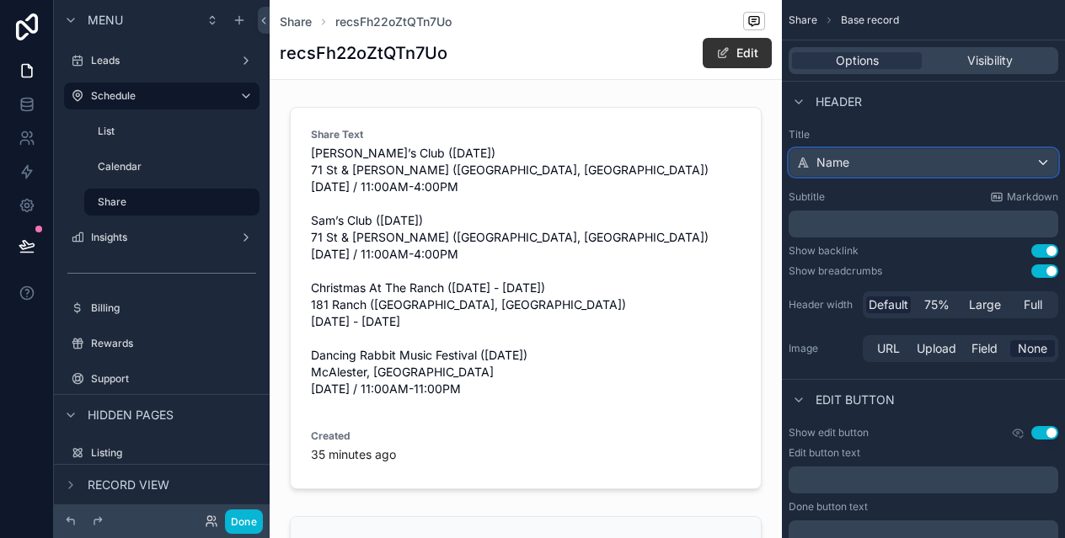
click at [967, 162] on div "Name" at bounding box center [923, 162] width 268 height 27
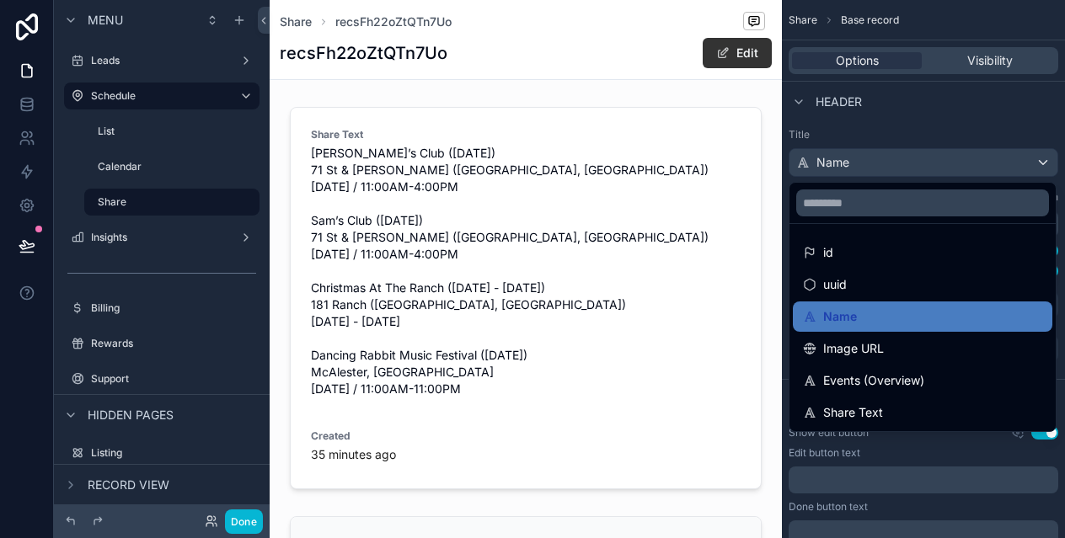
click at [907, 234] on ul "id uuid Name Image URL Events (Overview) Share Text" at bounding box center [922, 327] width 266 height 207
click at [944, 118] on div "scrollable content" at bounding box center [532, 269] width 1065 height 538
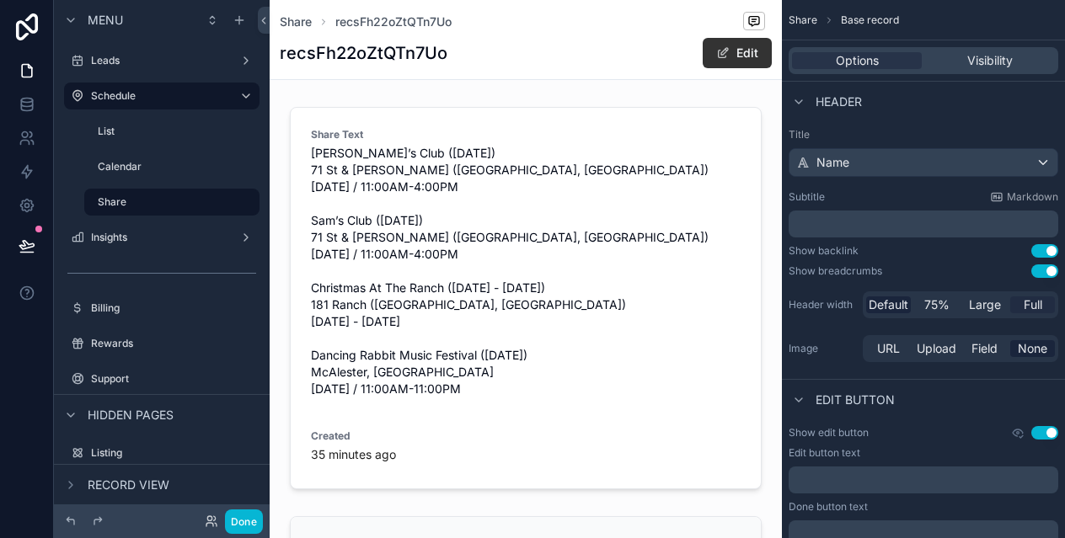
click at [1031, 299] on span "Full" at bounding box center [1033, 305] width 19 height 17
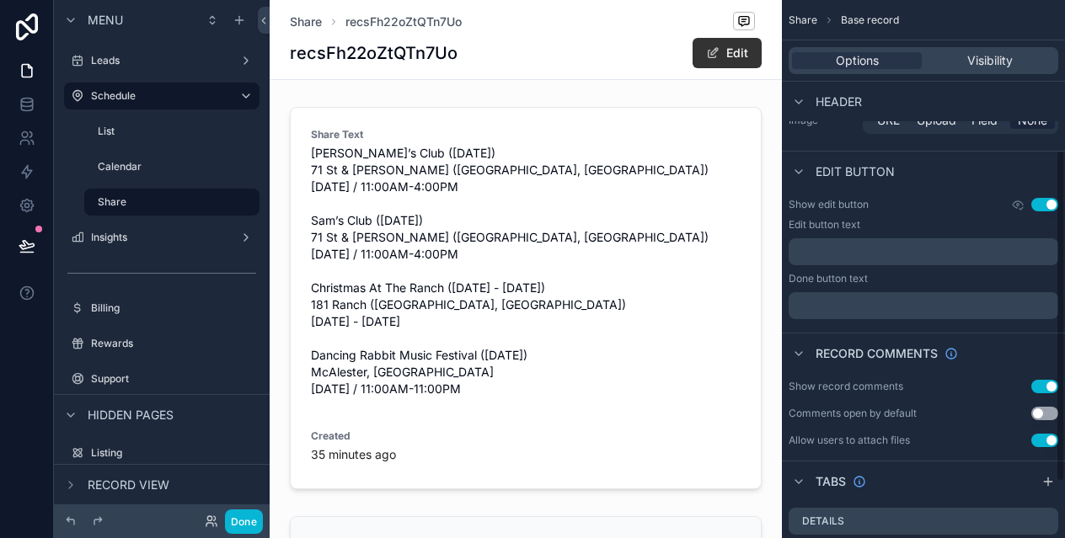
scroll to position [243, 0]
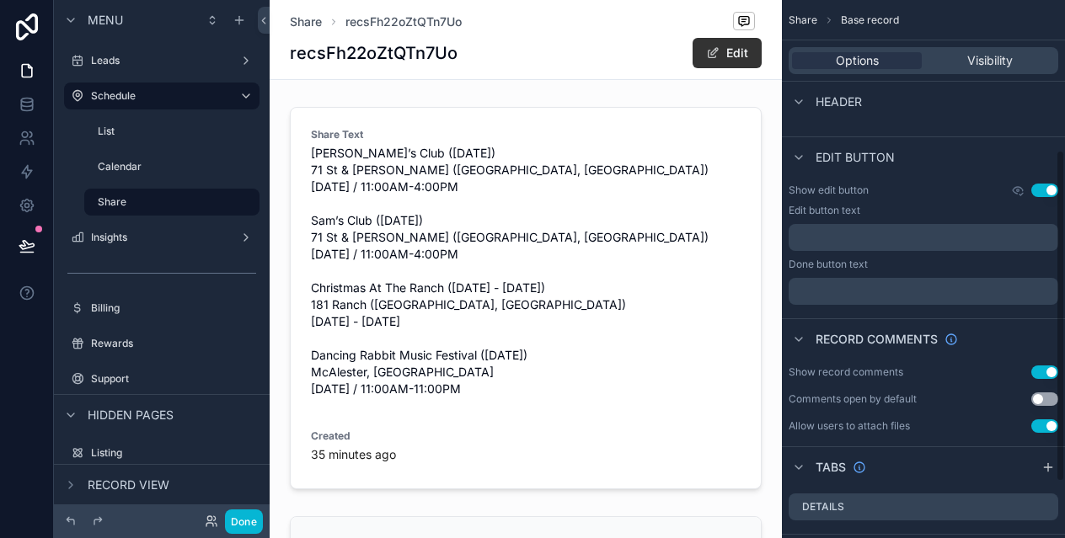
click at [1050, 372] on button "Use setting" at bounding box center [1044, 372] width 27 height 13
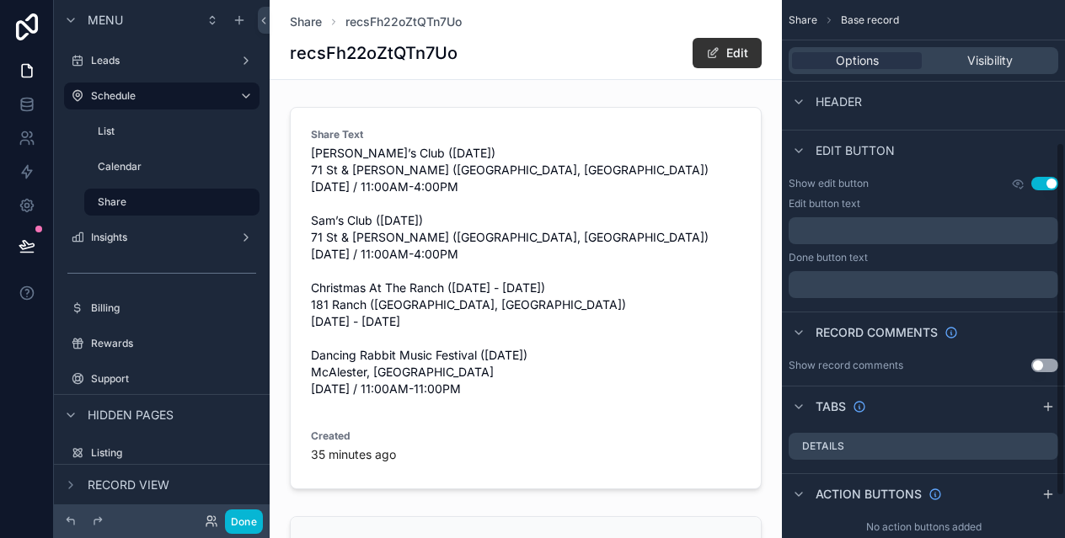
scroll to position [279, 0]
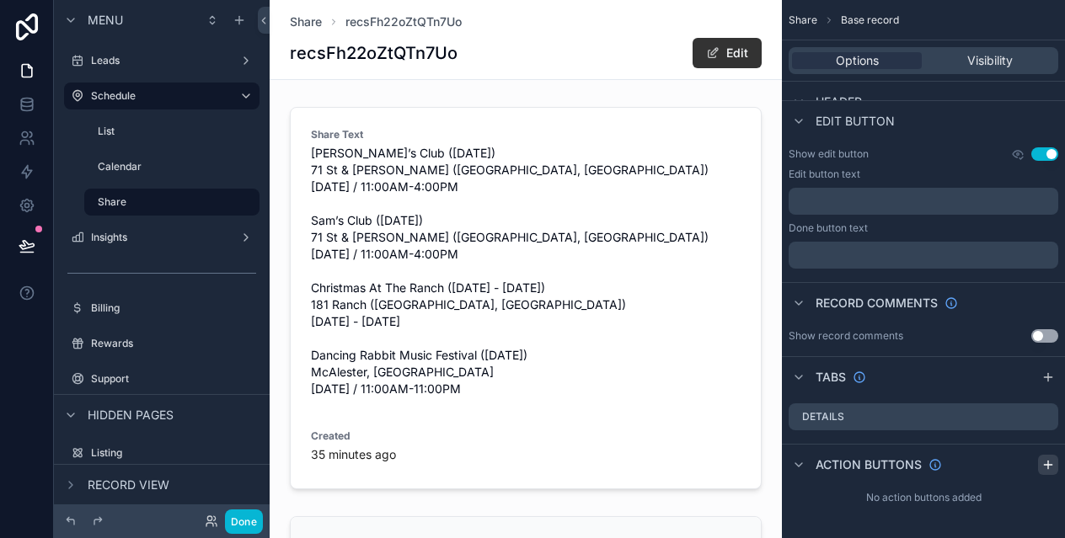
click at [1048, 465] on icon "scrollable content" at bounding box center [1048, 465] width 0 height 8
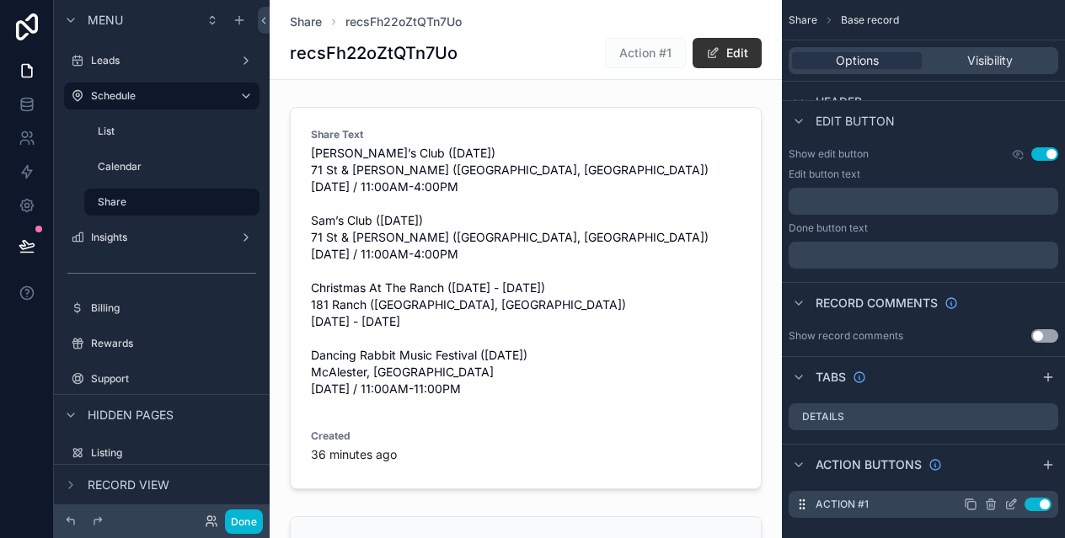
click at [1012, 505] on icon "scrollable content" at bounding box center [1012, 503] width 7 height 7
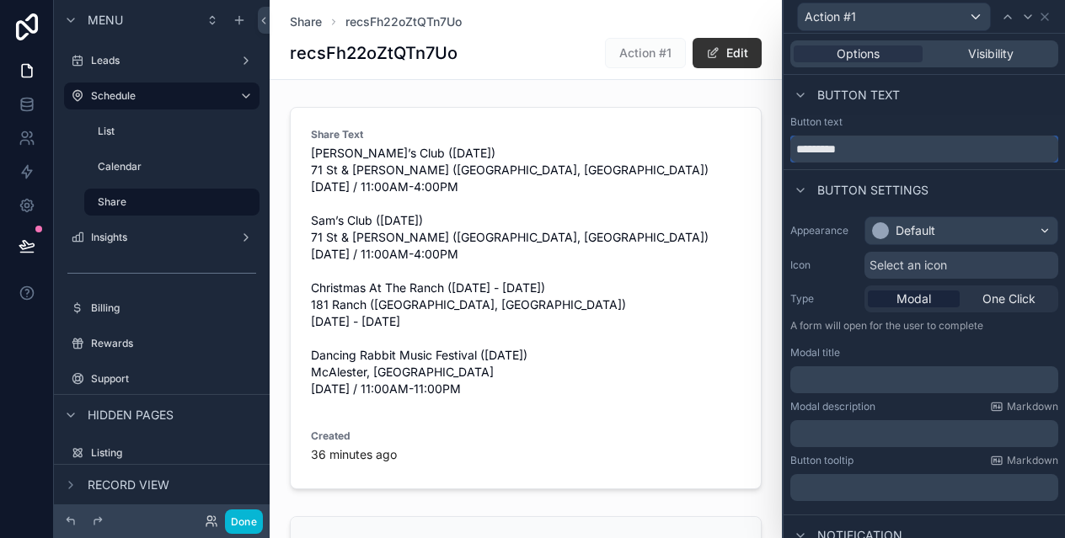
click at [891, 150] on input "*********" at bounding box center [924, 149] width 268 height 27
type input "*********"
click at [964, 120] on div "Button text" at bounding box center [924, 121] width 268 height 13
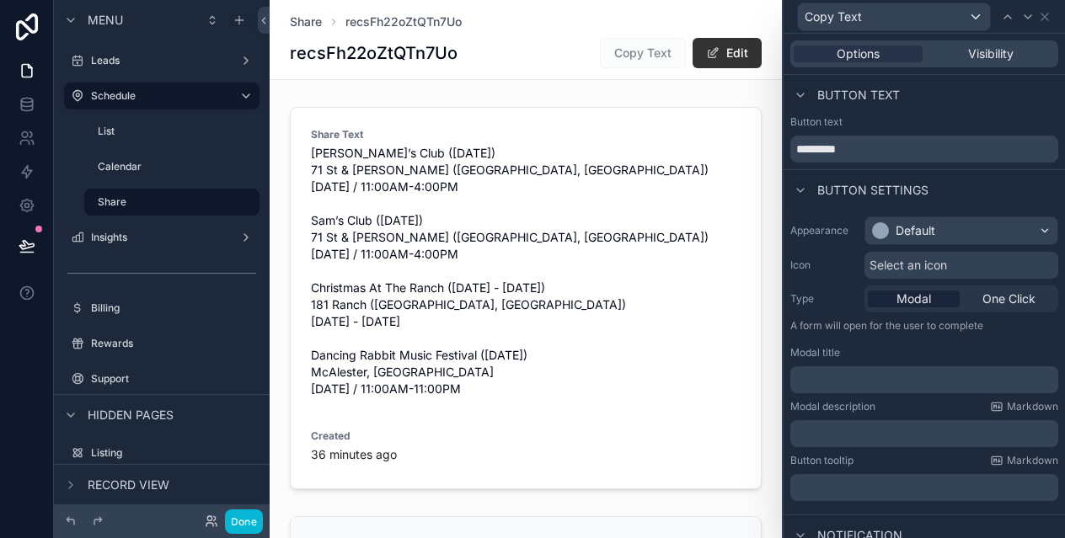
click at [911, 266] on span "Select an icon" at bounding box center [908, 265] width 78 height 17
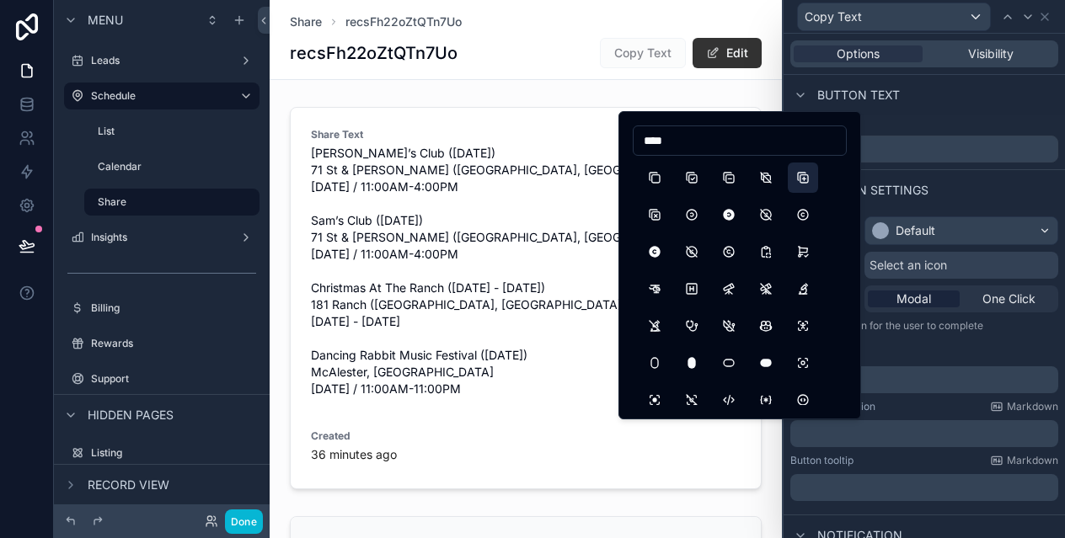
type input "****"
click at [798, 177] on button "CopyPlus" at bounding box center [803, 178] width 30 height 30
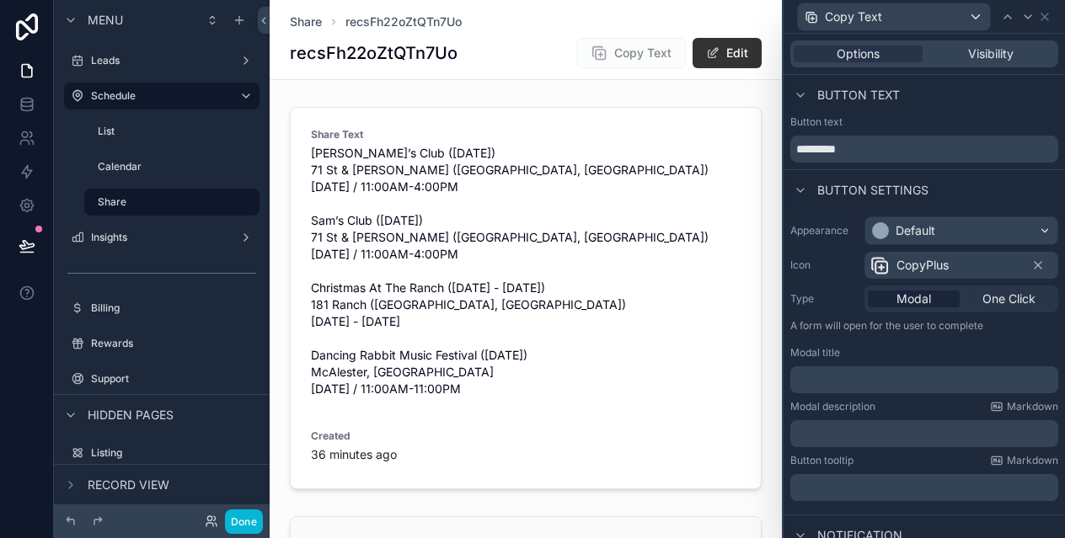
click at [951, 260] on div "CopyPlus" at bounding box center [961, 265] width 194 height 27
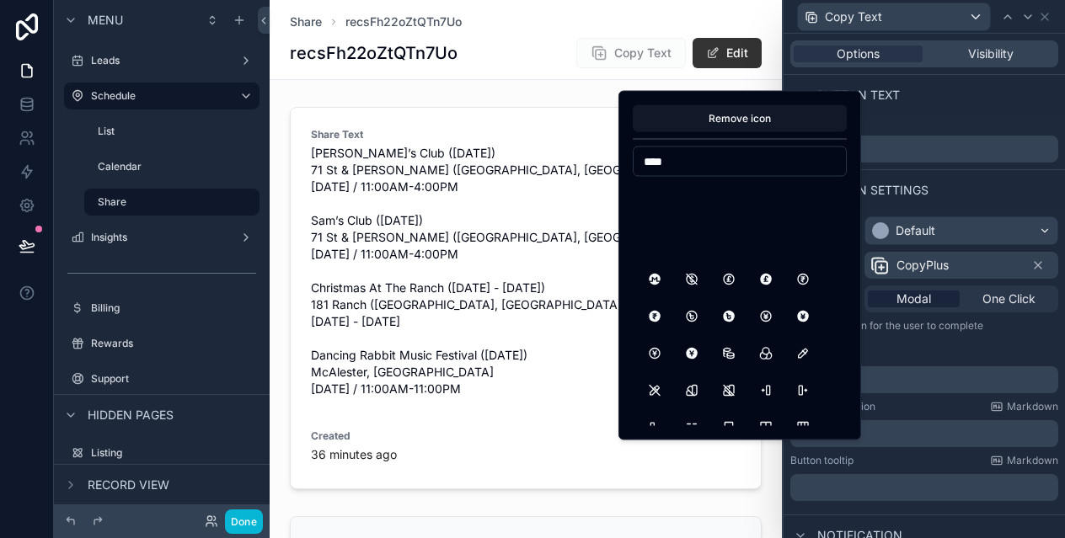
scroll to position [0, 0]
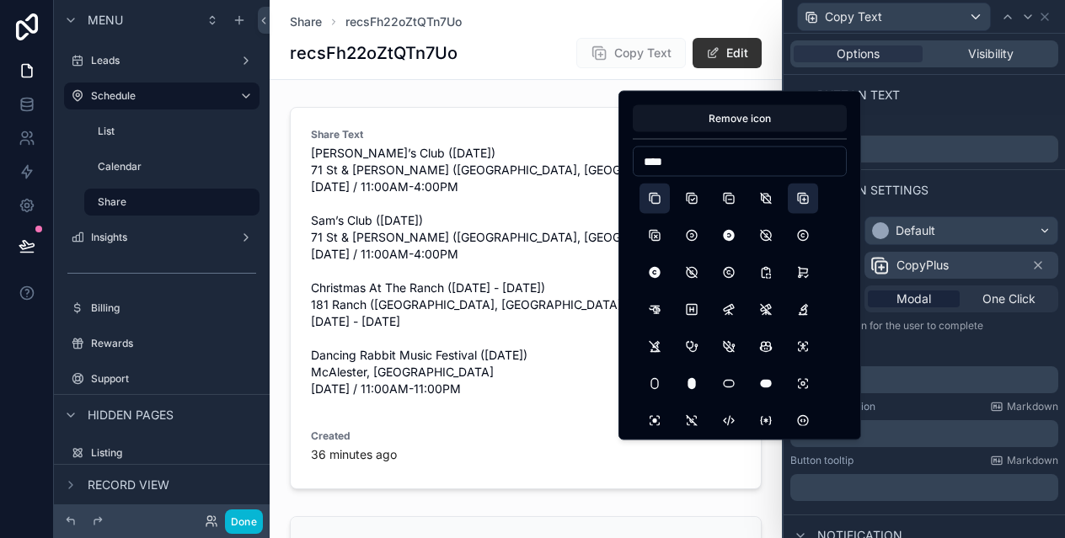
type input "****"
click at [656, 190] on button "Copy" at bounding box center [654, 199] width 30 height 30
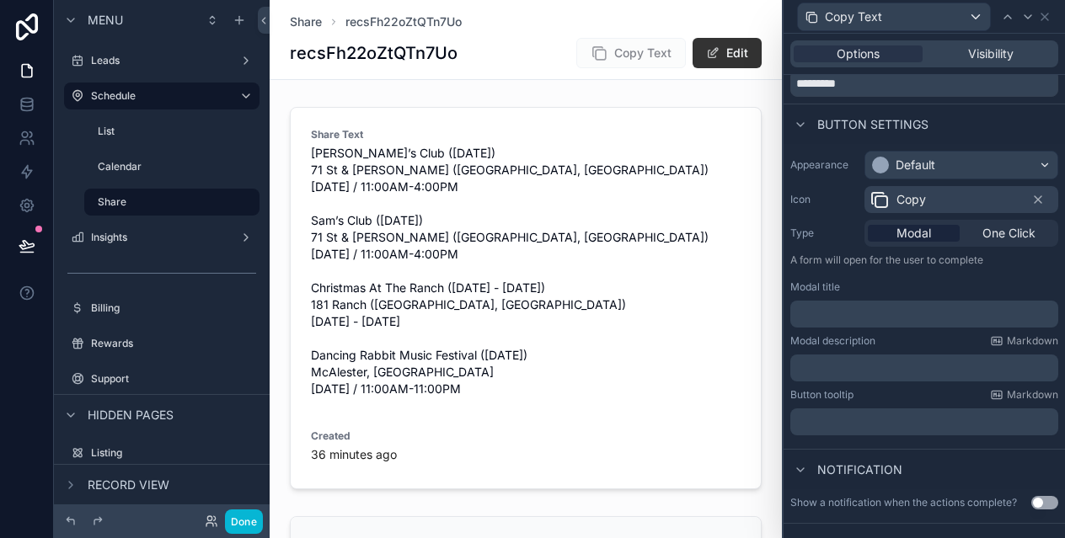
scroll to position [72, 0]
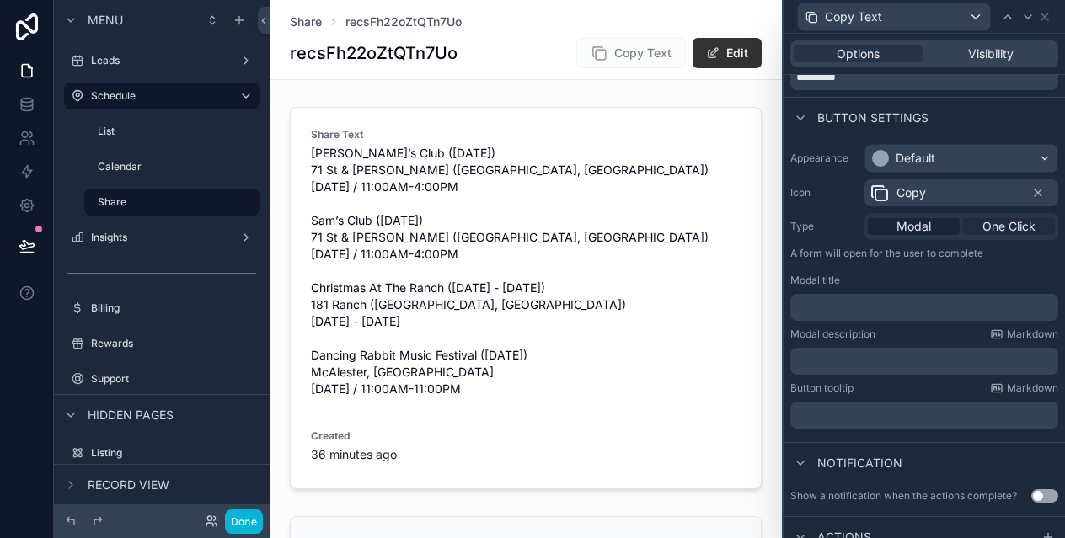
click at [986, 222] on span "One Click" at bounding box center [1008, 226] width 53 height 17
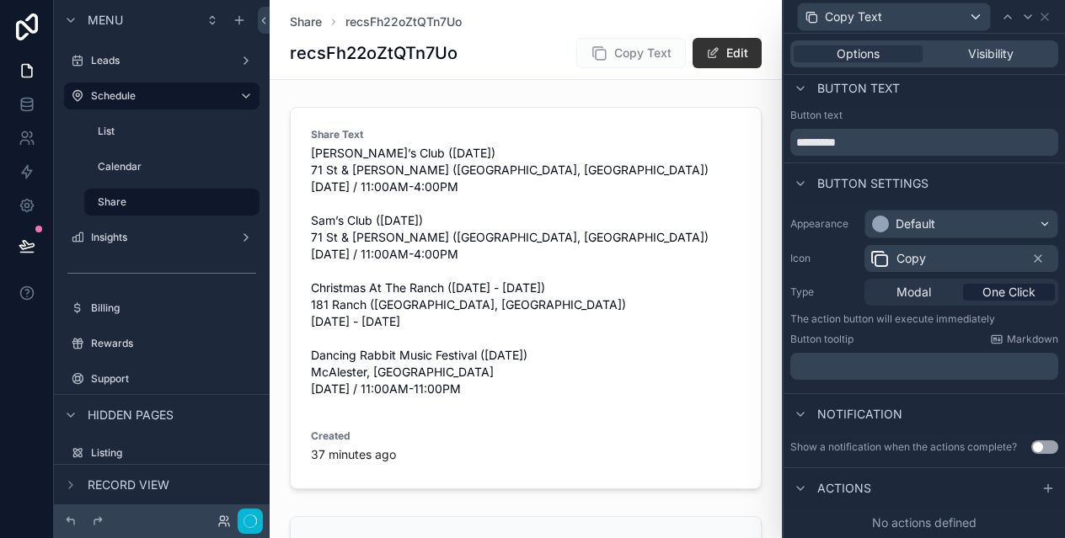
scroll to position [7, 0]
click at [1046, 485] on icon at bounding box center [1047, 488] width 13 height 13
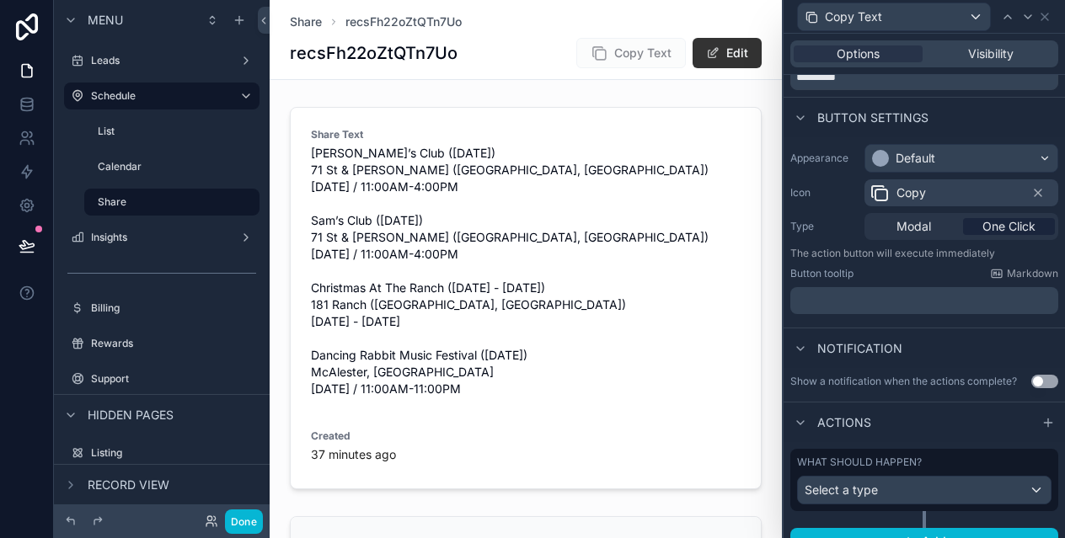
scroll to position [95, 0]
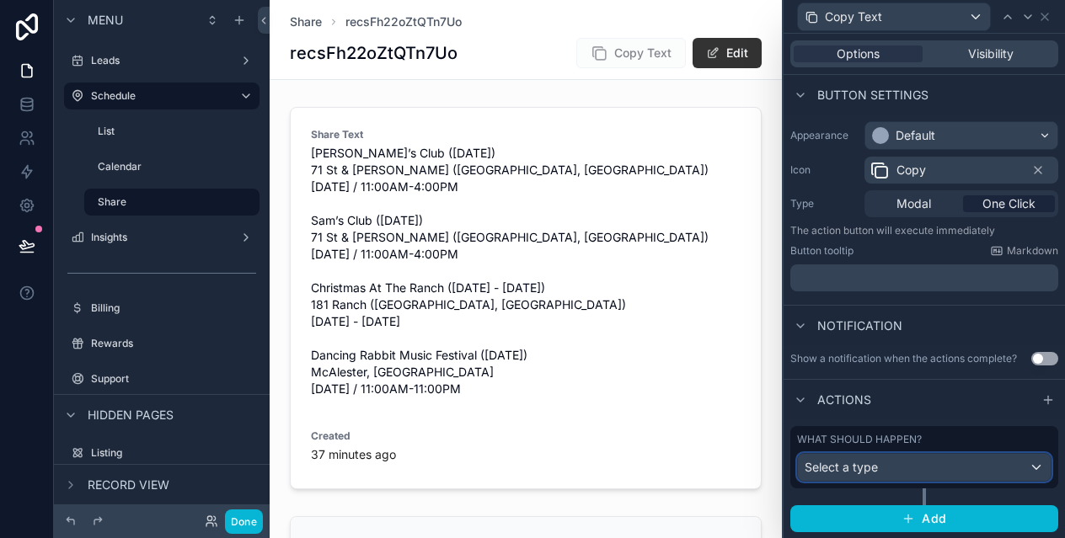
click at [852, 471] on span "Select a type" at bounding box center [841, 467] width 73 height 14
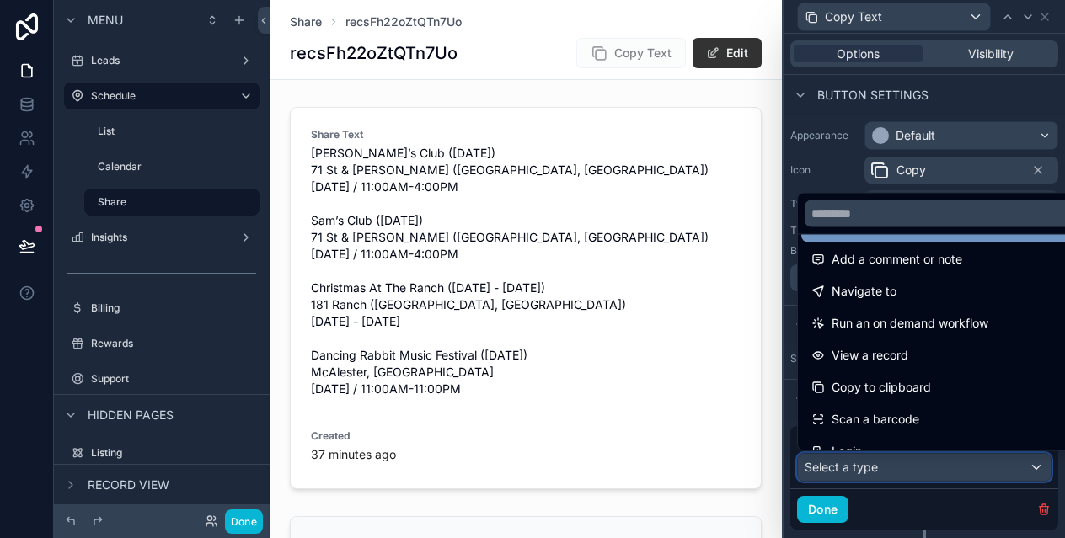
scroll to position [107, 0]
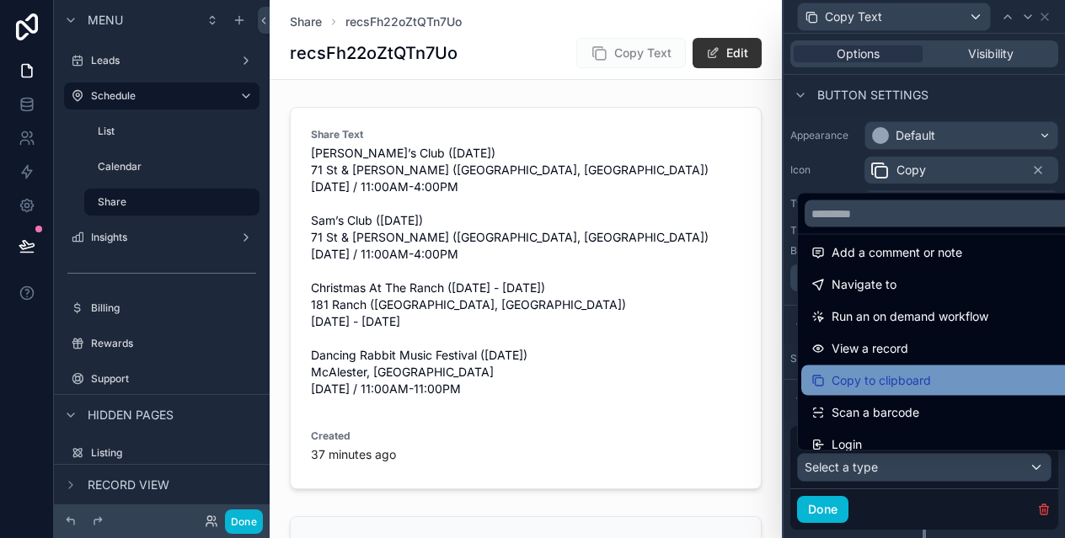
click at [879, 374] on span "Copy to clipboard" at bounding box center [881, 381] width 99 height 20
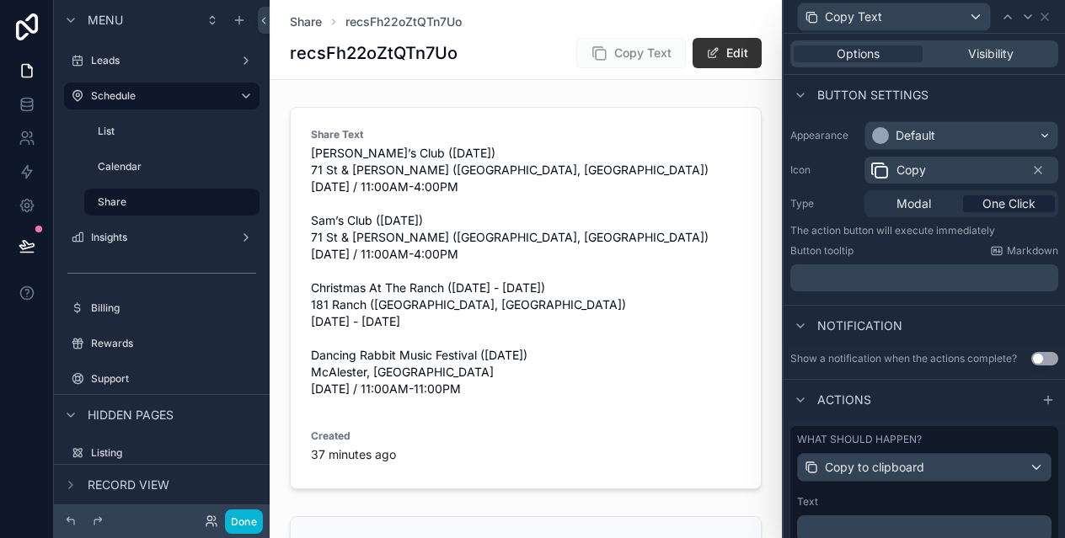
scroll to position [197, 0]
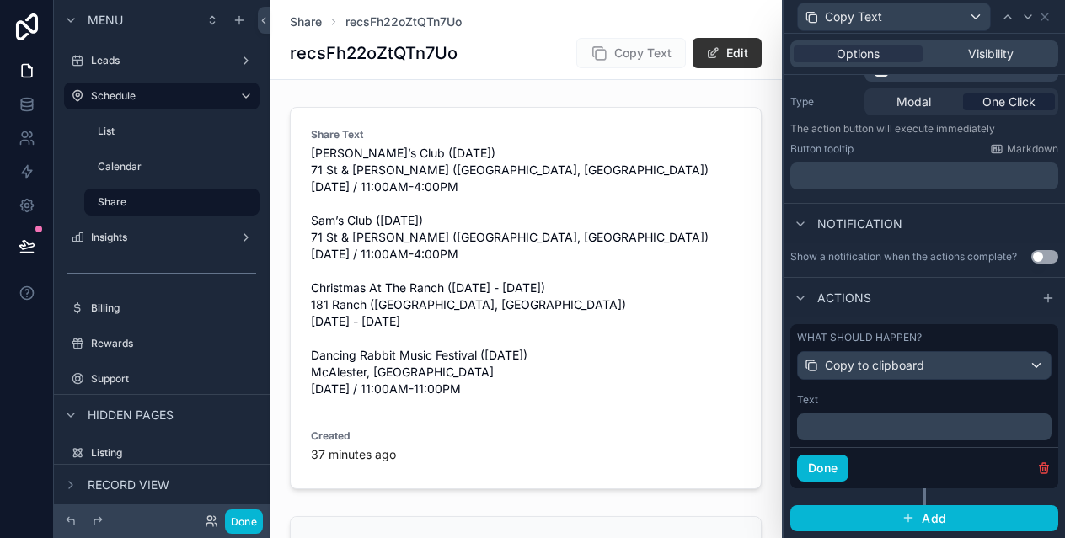
click at [869, 414] on div "﻿" at bounding box center [924, 427] width 254 height 27
click at [860, 436] on div "﻿" at bounding box center [924, 427] width 254 height 27
click at [859, 424] on p "﻿" at bounding box center [926, 427] width 244 height 17
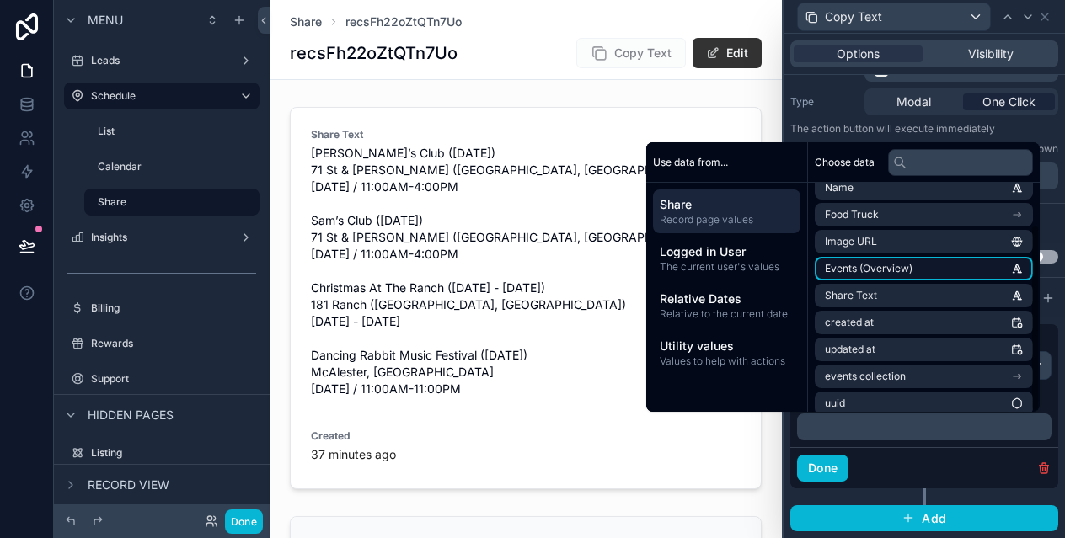
scroll to position [51, 0]
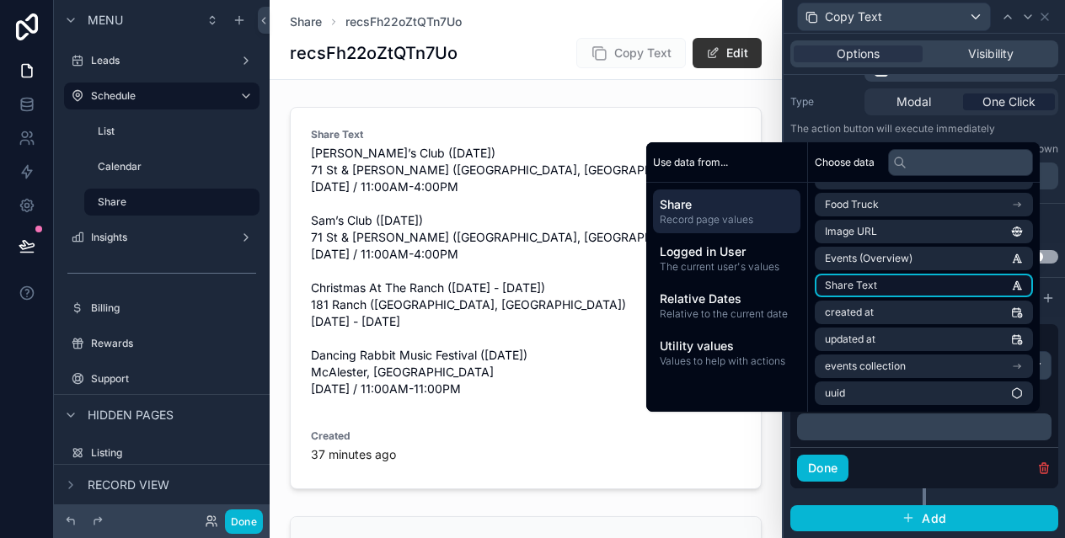
click at [875, 280] on li "Share Text" at bounding box center [924, 286] width 218 height 24
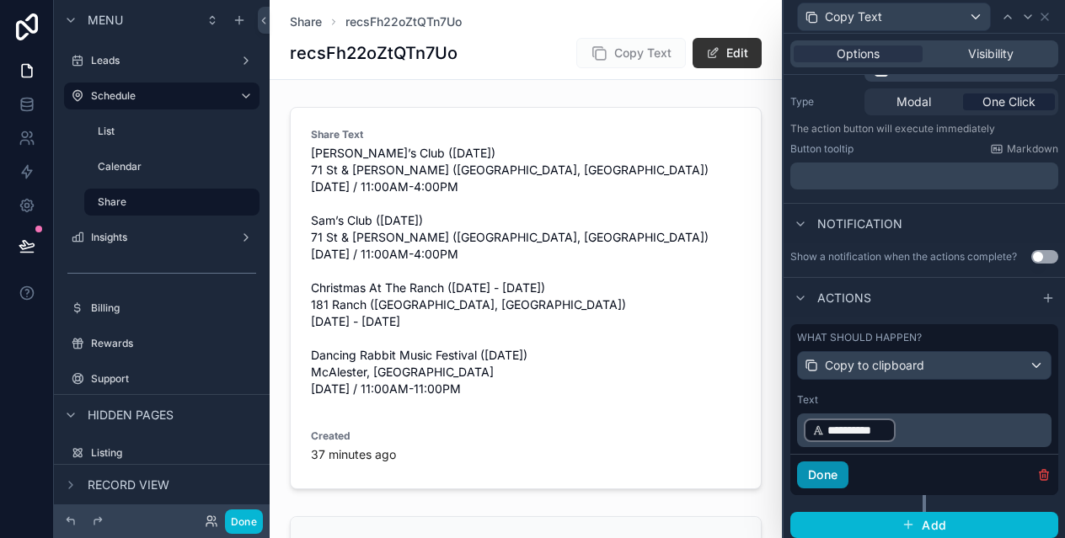
click at [826, 480] on button "Done" at bounding box center [822, 475] width 51 height 27
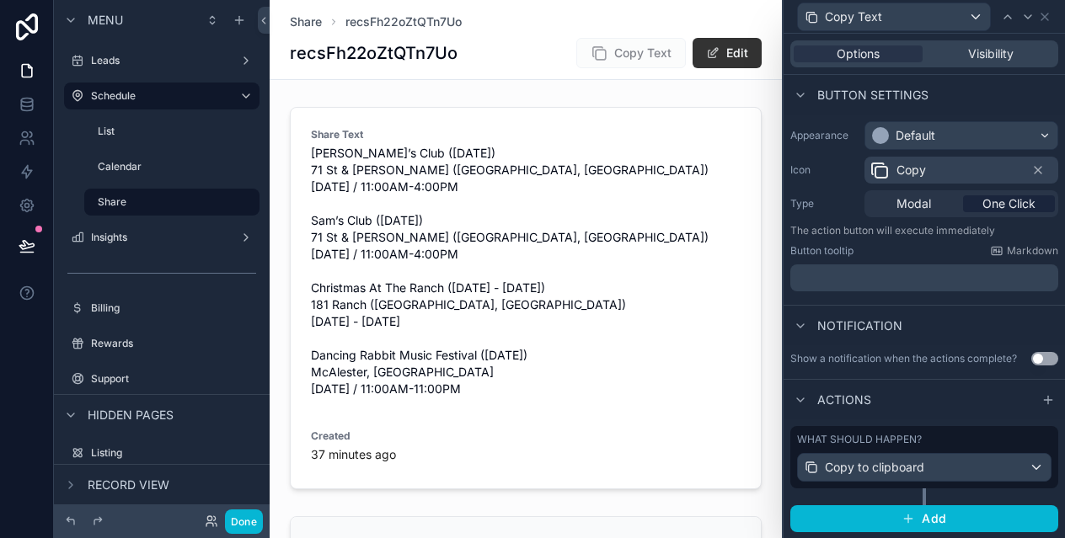
click at [1042, 362] on button "Use setting" at bounding box center [1044, 358] width 27 height 13
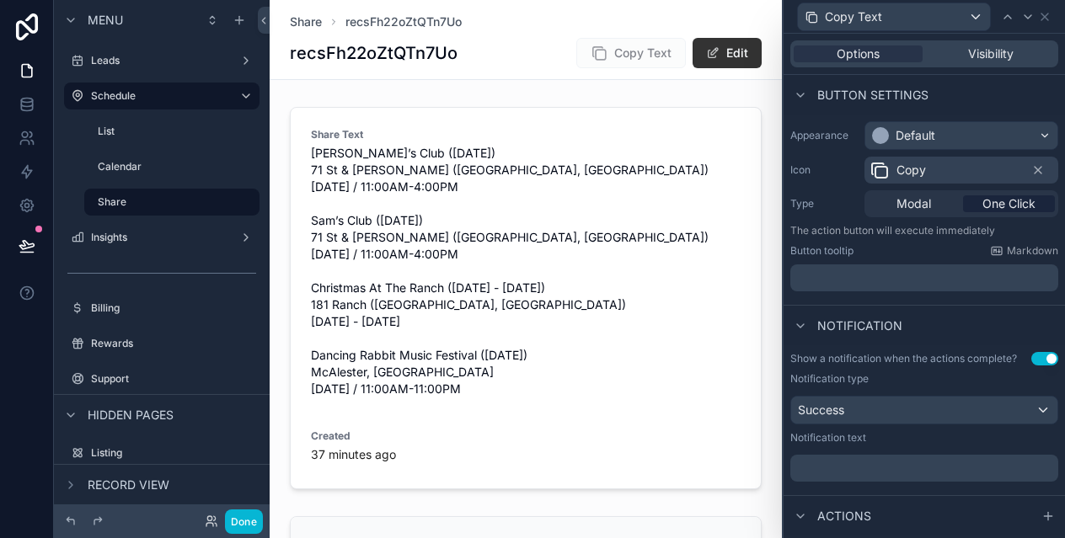
click at [835, 470] on p "﻿" at bounding box center [926, 468] width 258 height 17
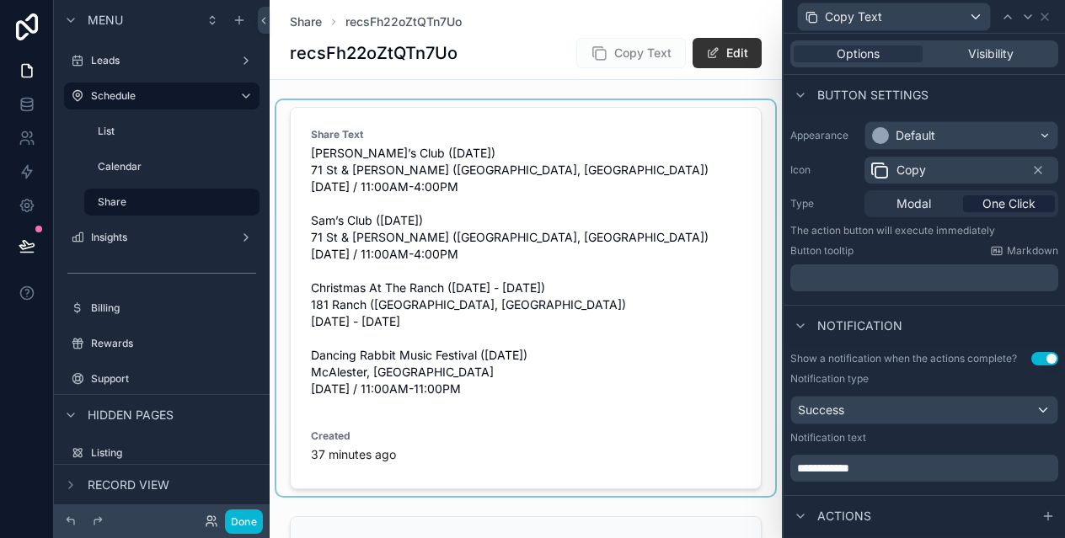
click at [493, 219] on div "scrollable content" at bounding box center [525, 298] width 499 height 396
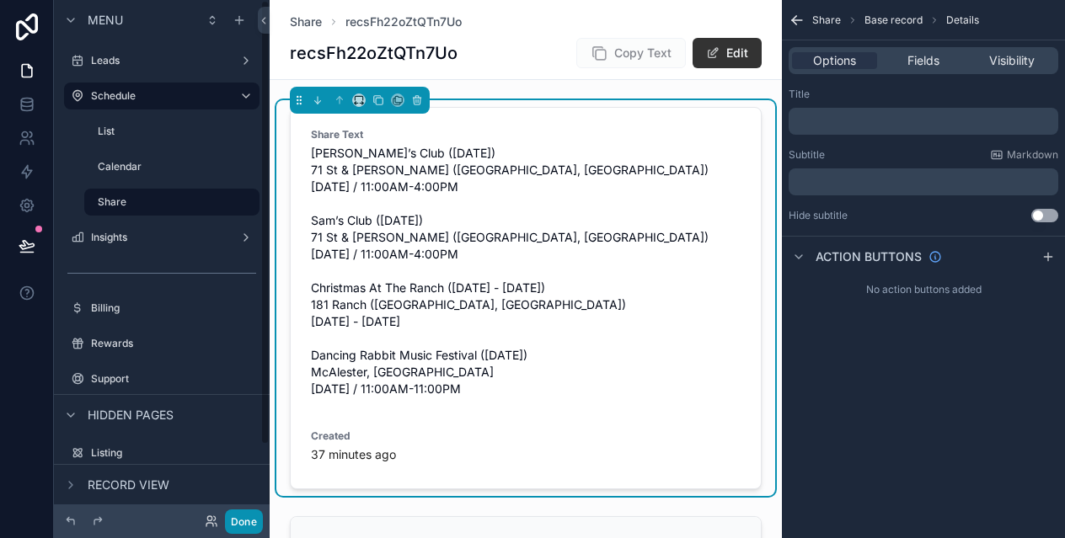
click at [237, 520] on button "Done" at bounding box center [244, 522] width 38 height 24
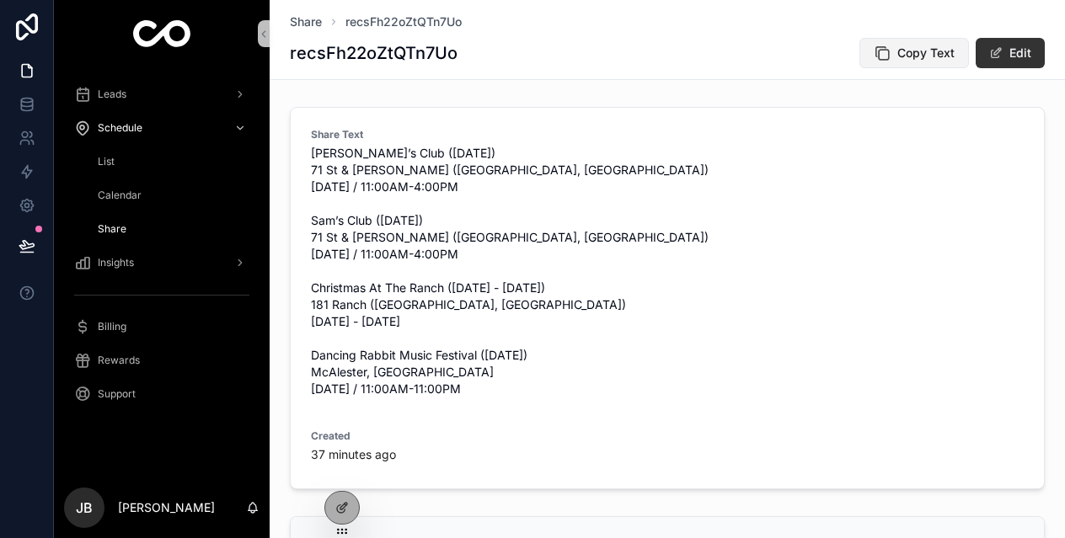
click at [931, 52] on span "Copy Text" at bounding box center [925, 53] width 57 height 17
click at [349, 502] on div at bounding box center [342, 508] width 34 height 32
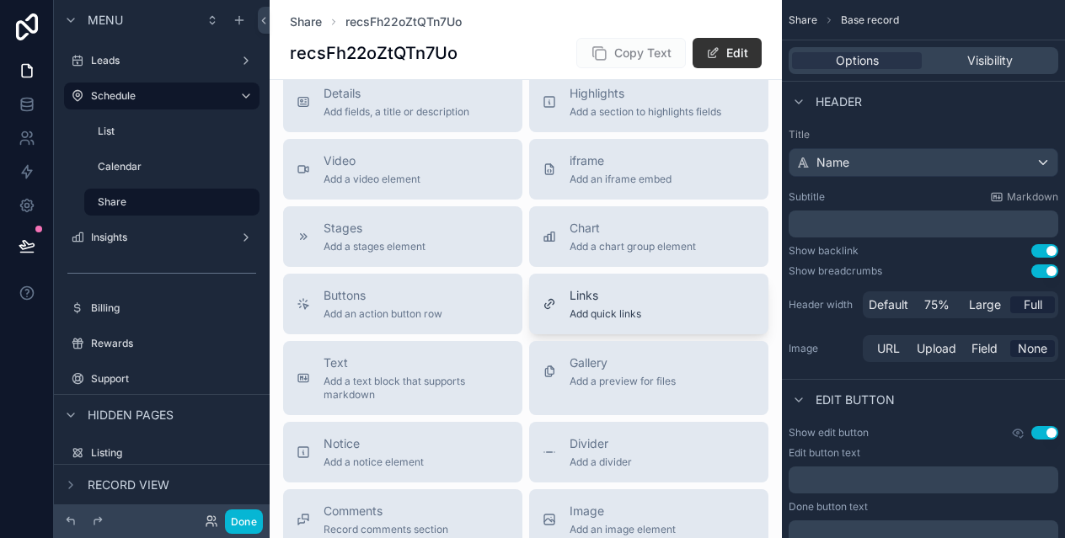
scroll to position [479, 0]
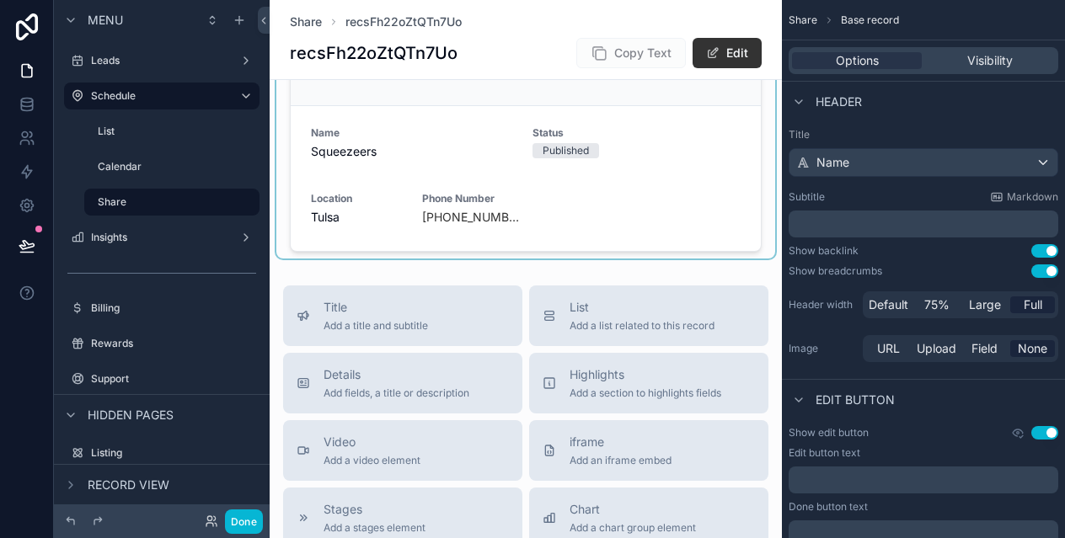
click at [467, 202] on div "scrollable content" at bounding box center [525, 144] width 499 height 228
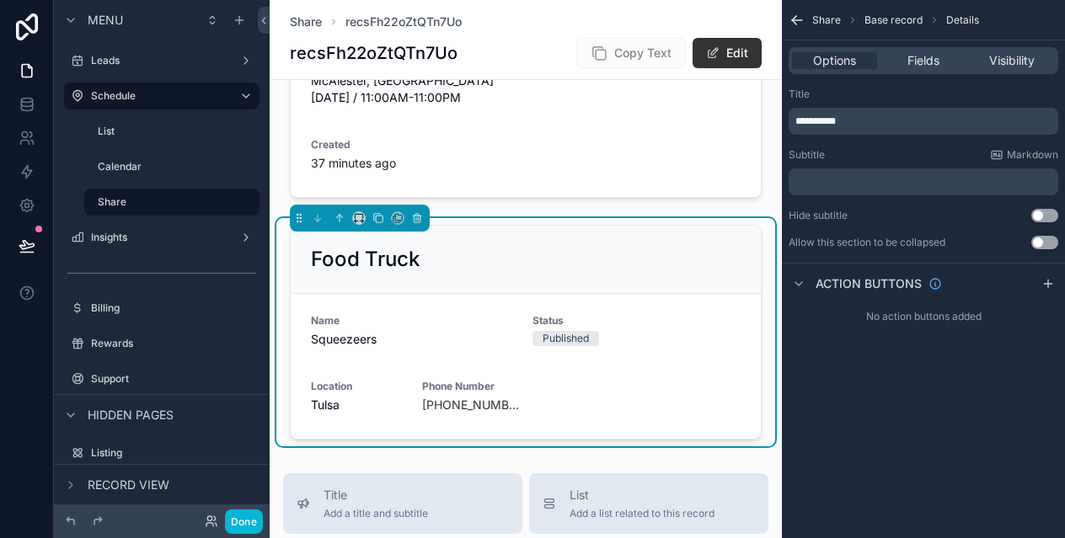
scroll to position [285, 0]
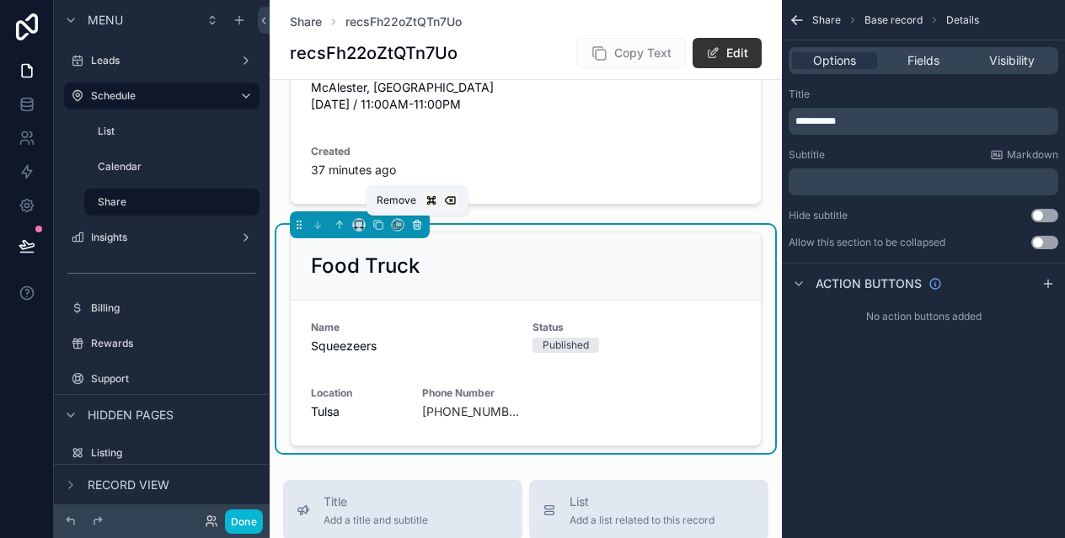
click at [420, 227] on icon "scrollable content" at bounding box center [417, 225] width 12 height 12
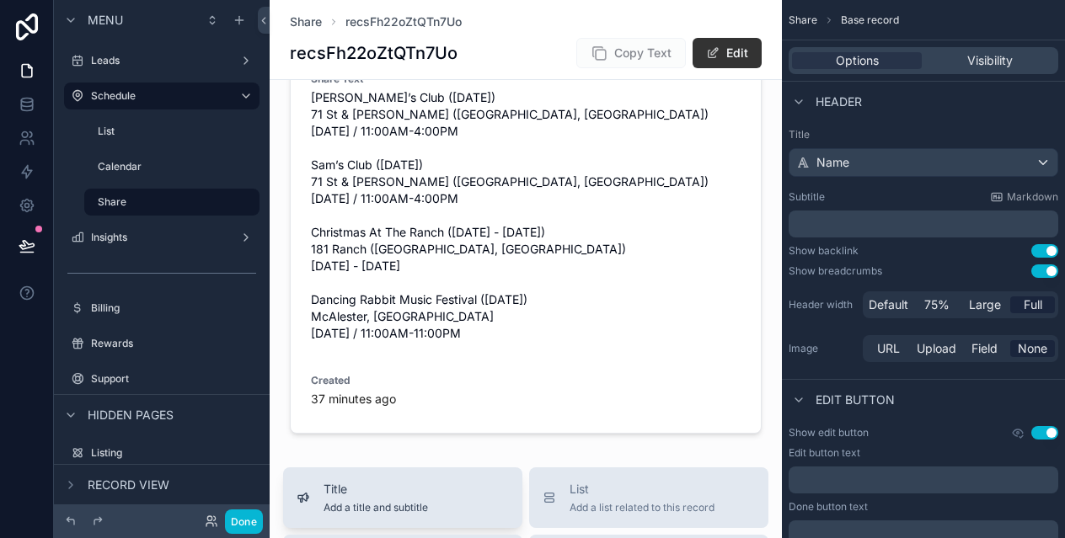
scroll to position [0, 0]
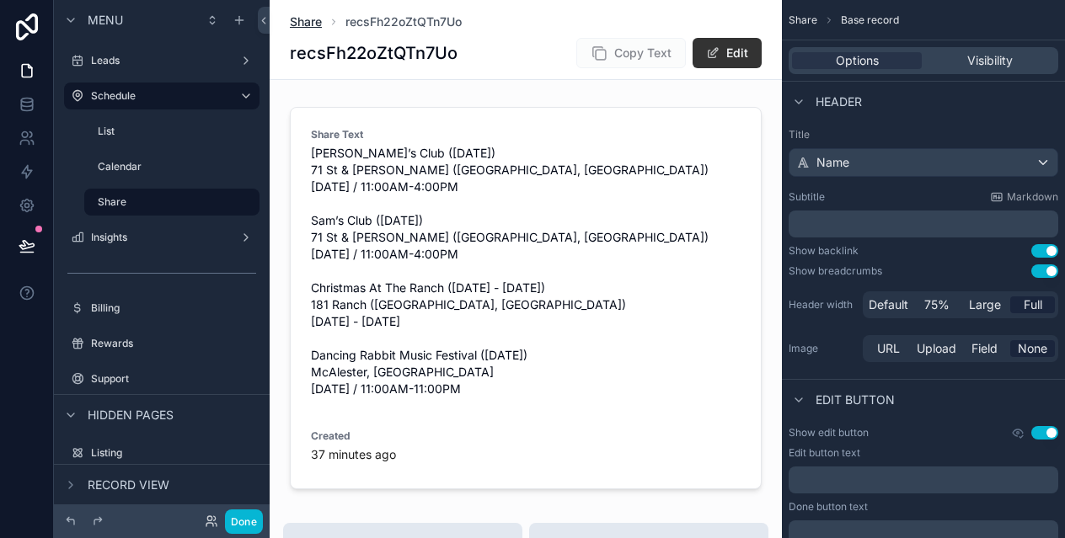
click at [308, 22] on span "Share" at bounding box center [306, 21] width 32 height 17
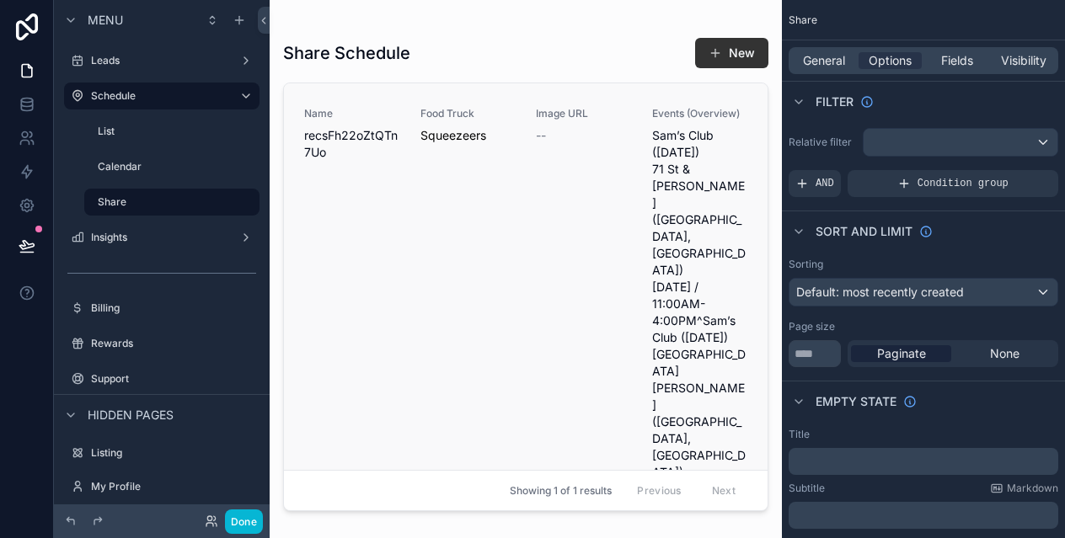
click at [390, 120] on div "Name recsFh22oZtQTn7Uo" at bounding box center [352, 134] width 96 height 54
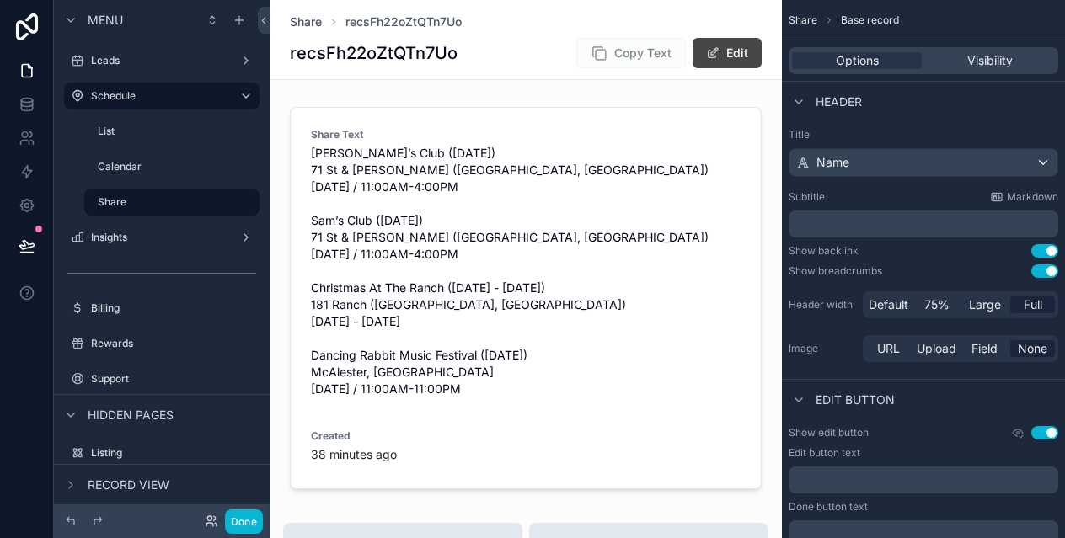
click at [730, 61] on button "Edit" at bounding box center [727, 53] width 69 height 30
click at [730, 61] on button "Done" at bounding box center [723, 53] width 78 height 30
